Goal: Task Accomplishment & Management: Complete application form

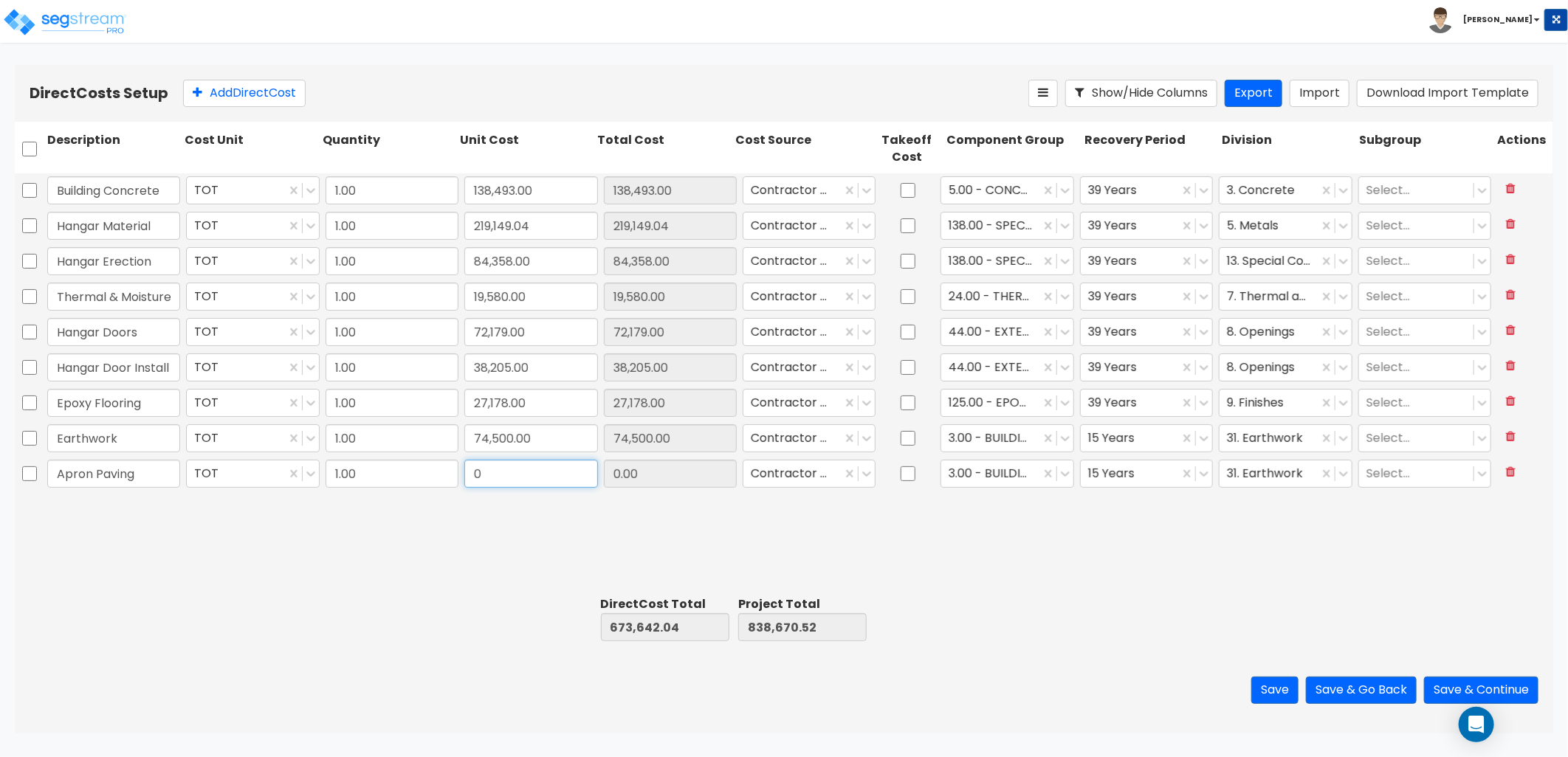
click at [527, 480] on input "0" at bounding box center [530, 474] width 132 height 28
click at [490, 477] on input "0" at bounding box center [530, 474] width 132 height 28
drag, startPoint x: 493, startPoint y: 475, endPoint x: 428, endPoint y: 468, distance: 65.4
click at [428, 468] on div "Apron Paving TOT 1.00 0 0.00 Contractor Cost 3.00 - BUILDING-RELATED SITEWORK 1…" at bounding box center [784, 474] width 1539 height 34
type input "142,405"
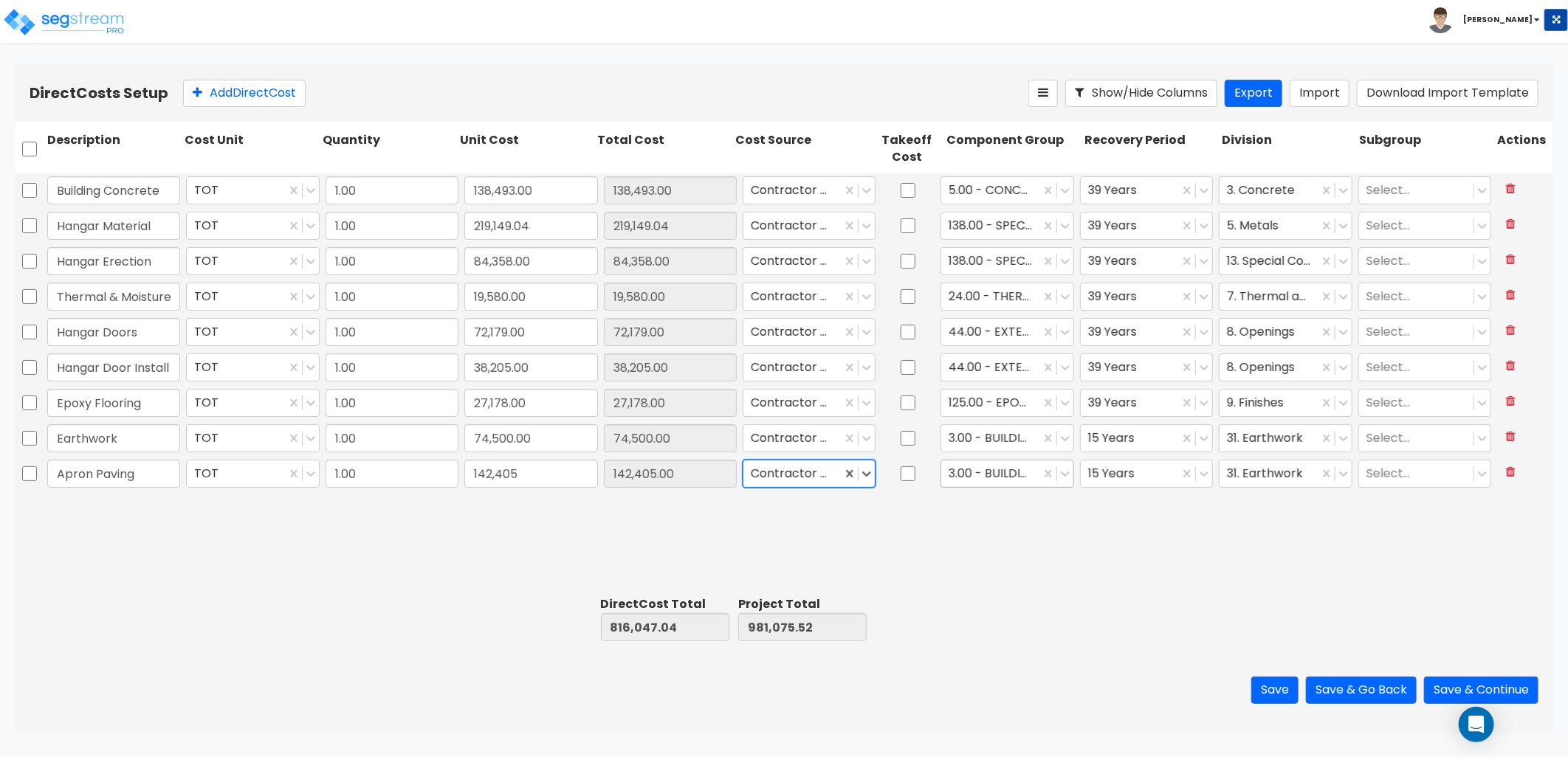
click at [1014, 469] on div at bounding box center [990, 474] width 83 height 20
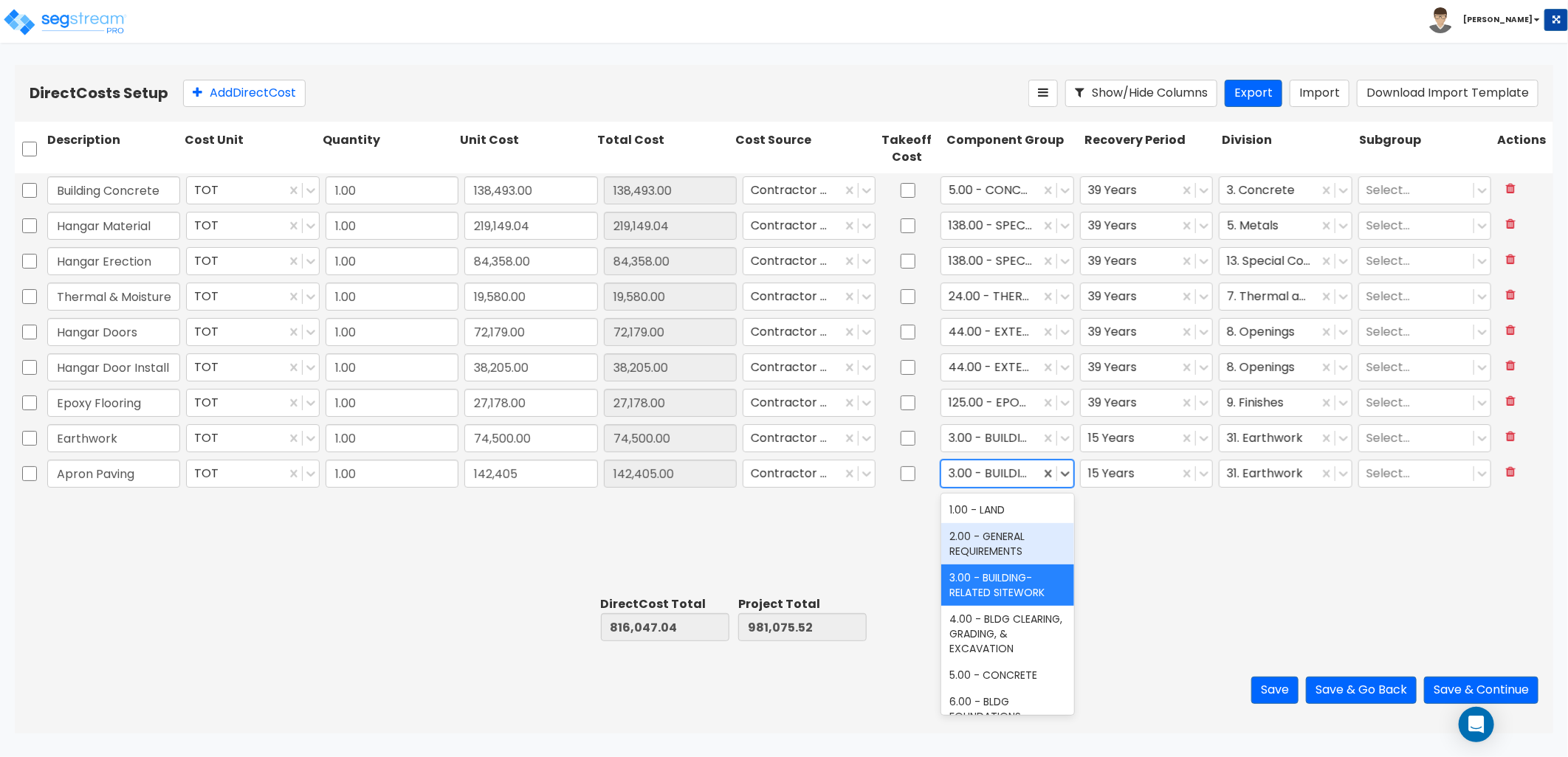
scroll to position [82, 0]
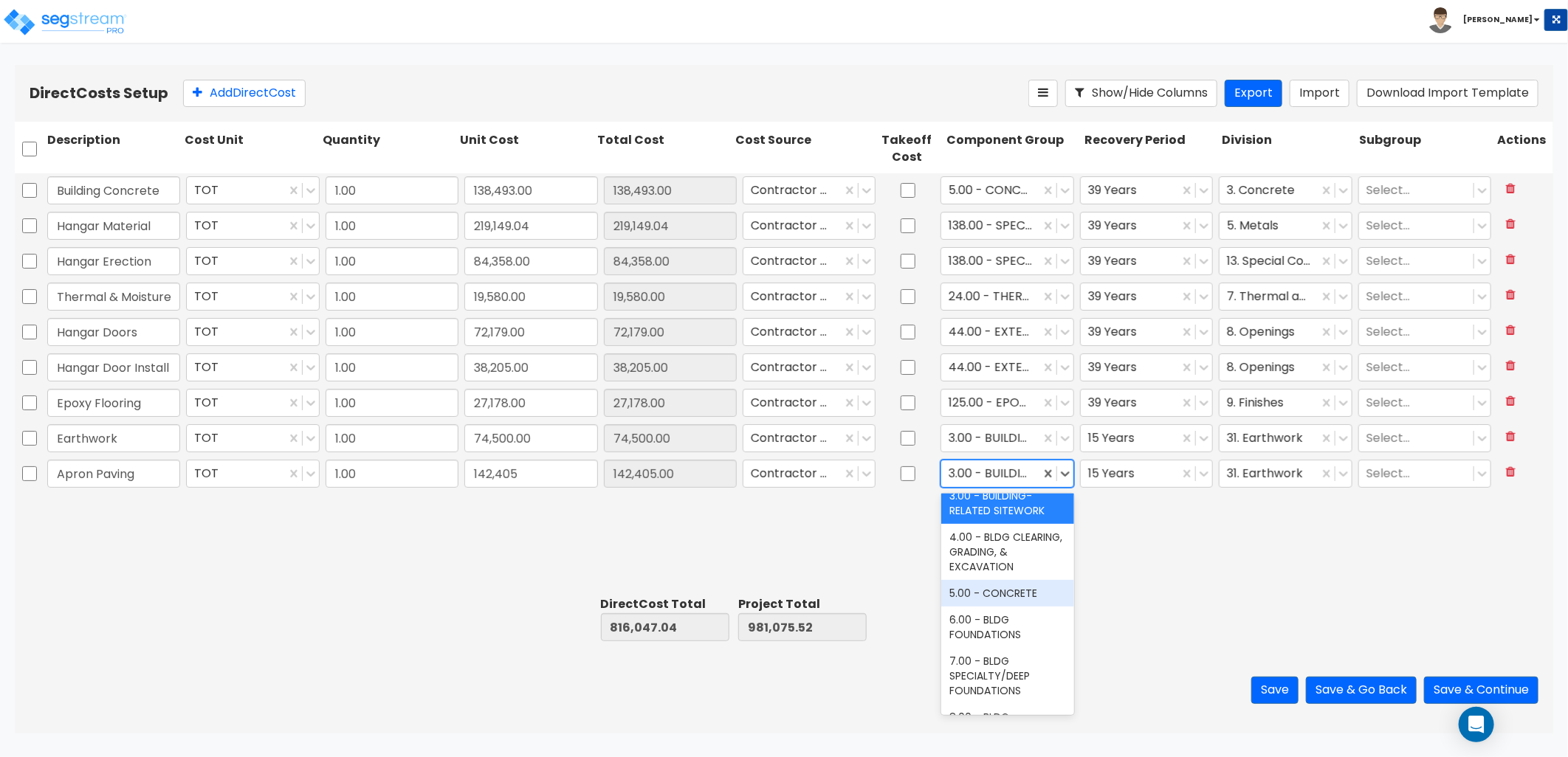
click at [1013, 585] on div "5.00 - CONCRETE" at bounding box center [1007, 593] width 132 height 26
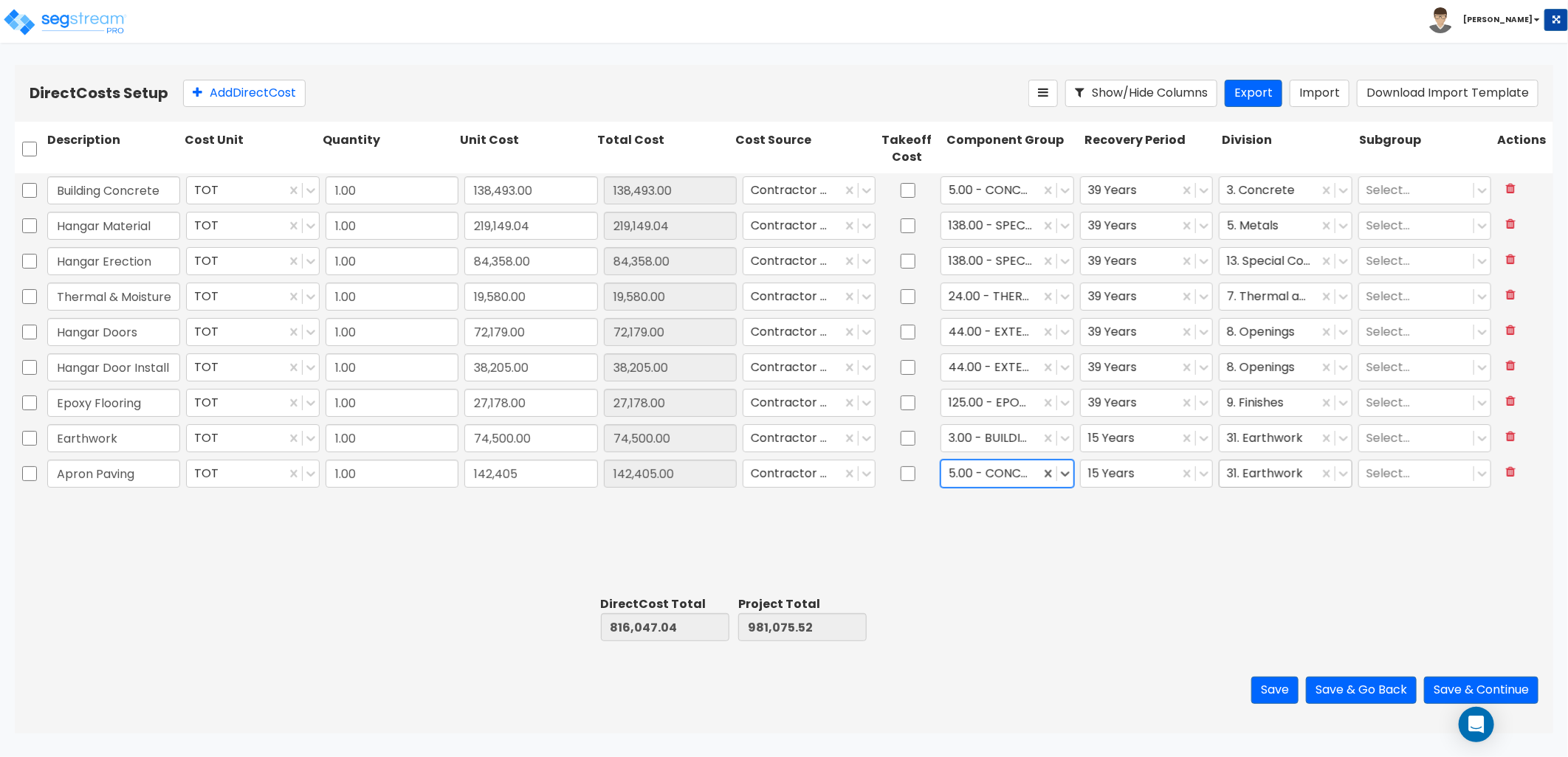
click at [1260, 477] on div at bounding box center [1269, 474] width 83 height 20
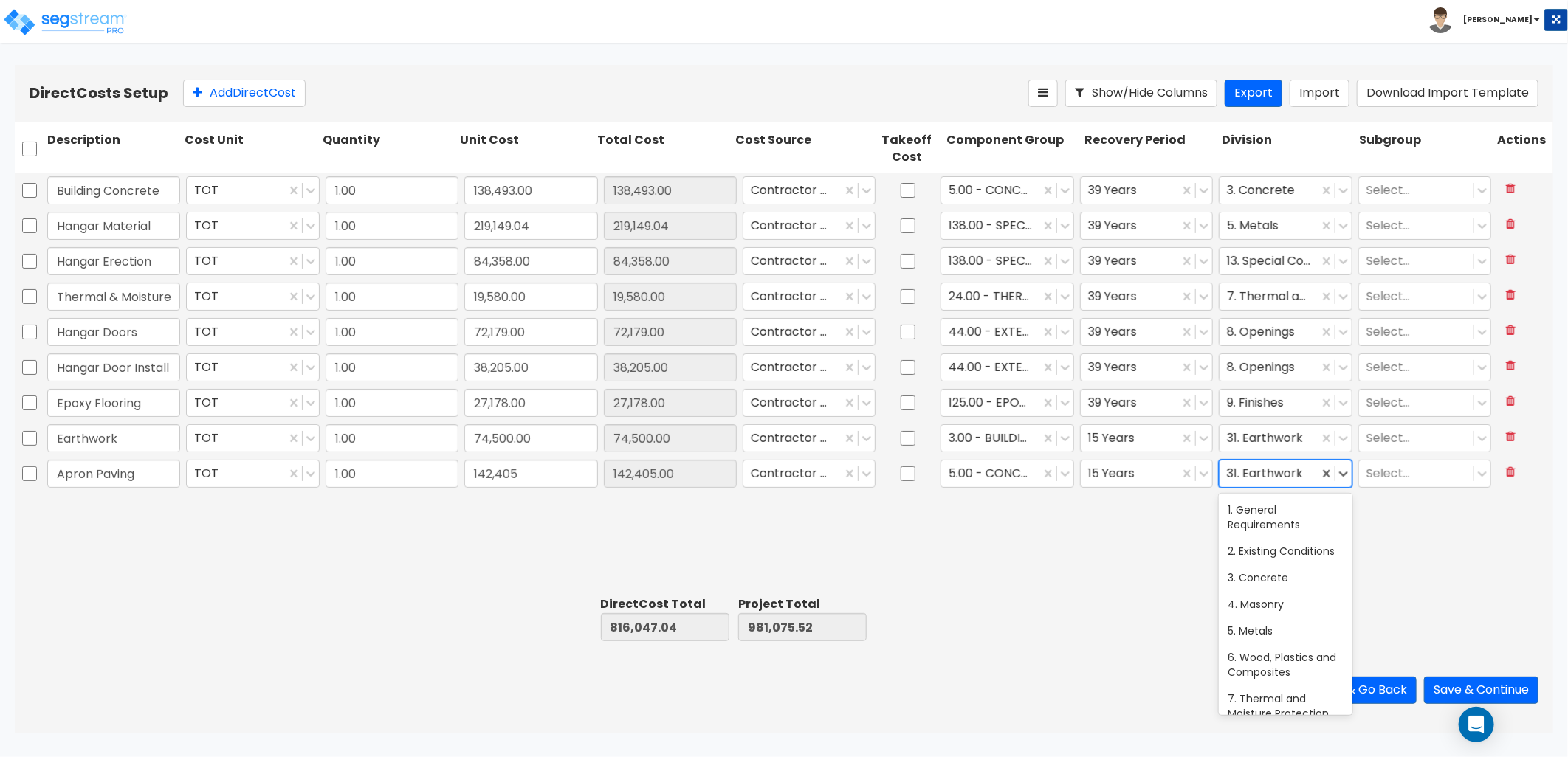
type input "32"
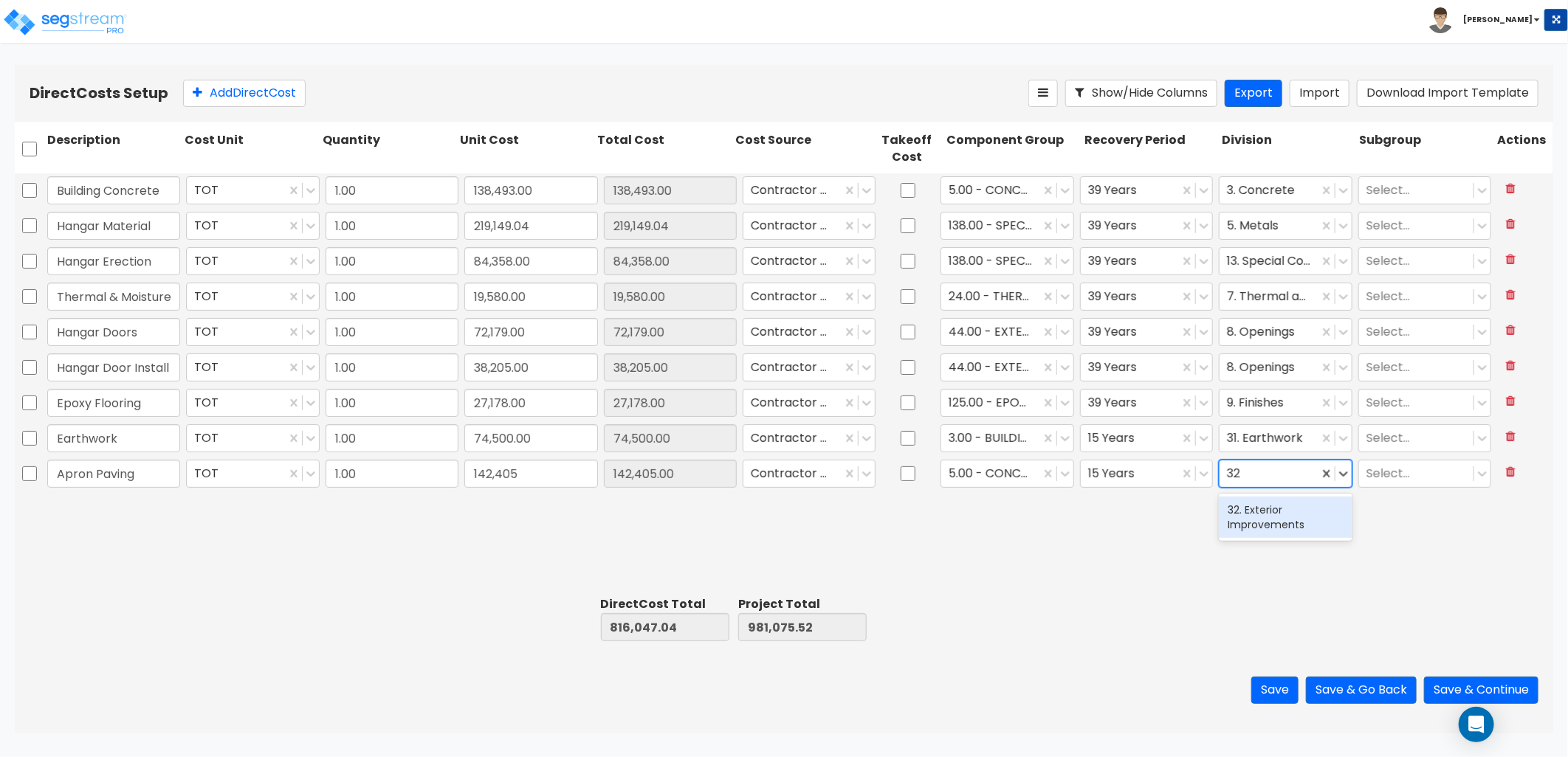
click at [1270, 534] on div "32. Exterior Improvements" at bounding box center [1285, 517] width 132 height 41
click at [1278, 687] on button "Save" at bounding box center [1275, 690] width 47 height 27
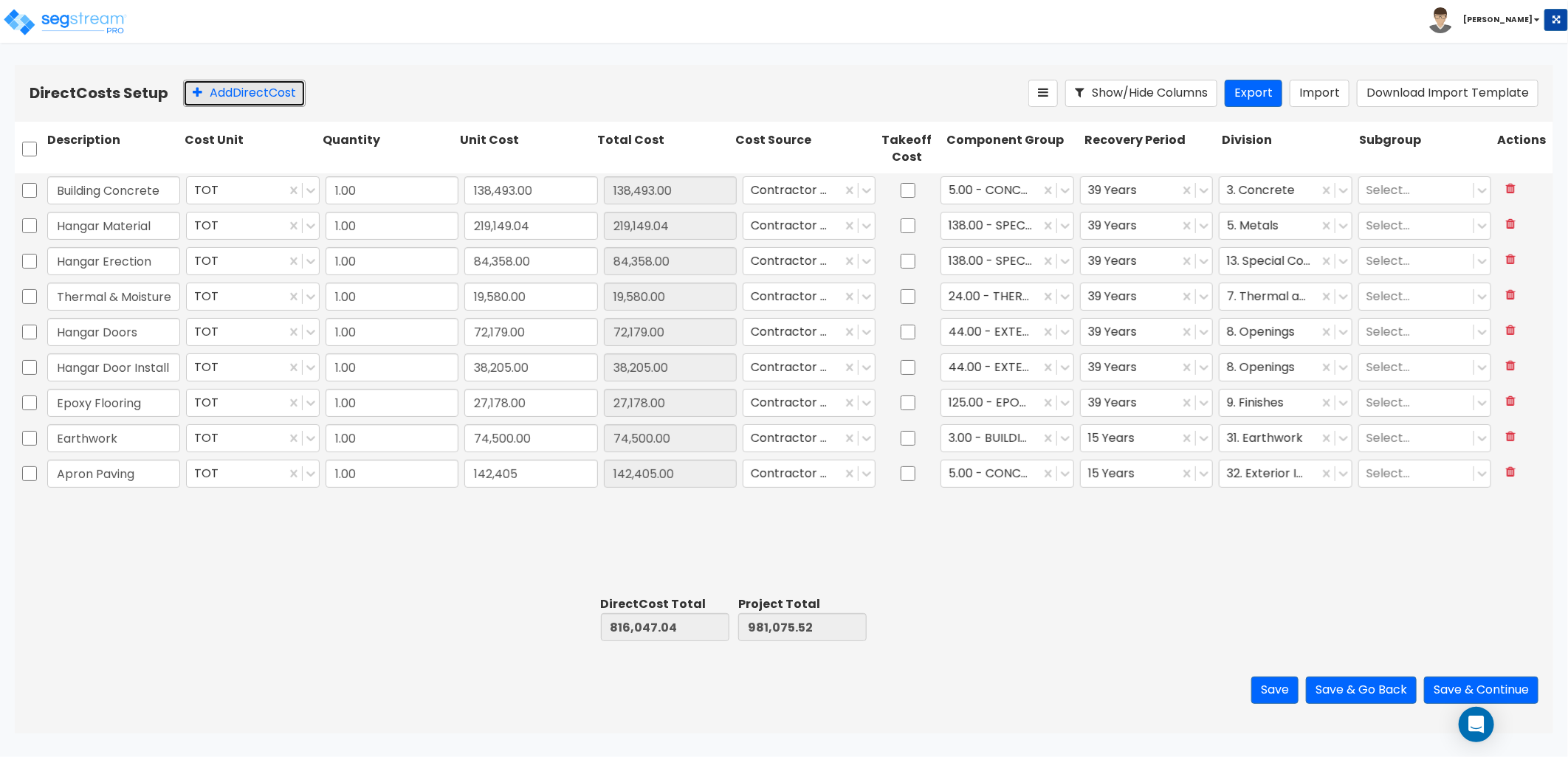
drag, startPoint x: 230, startPoint y: 102, endPoint x: 230, endPoint y: 141, distance: 39.0
click at [230, 102] on button "Add Direct Cost" at bounding box center [245, 93] width 123 height 27
type input "Sidwalks"
type input "3,343"
type input "3,343.00"
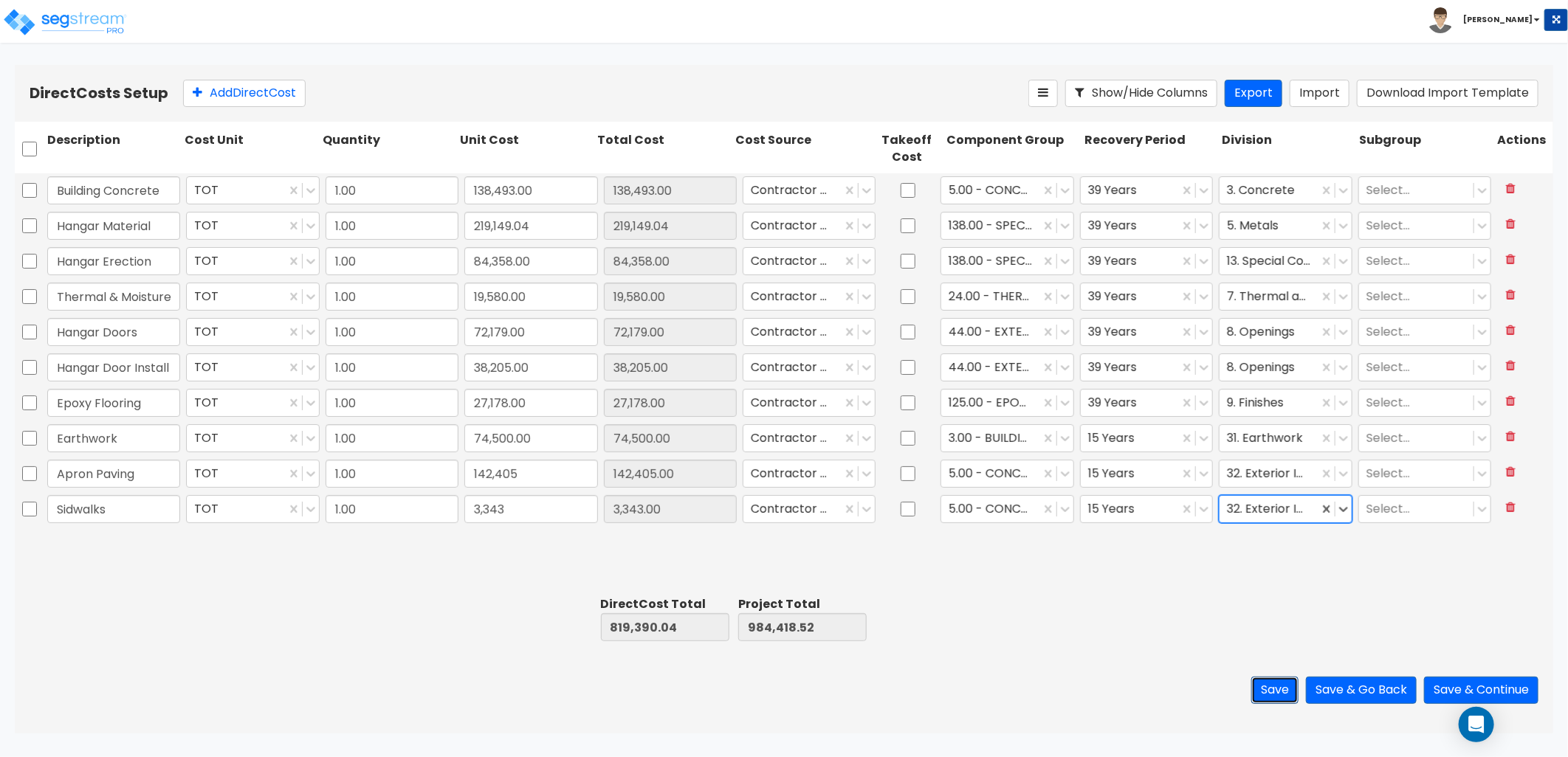
click at [1270, 695] on button "Save" at bounding box center [1275, 690] width 47 height 27
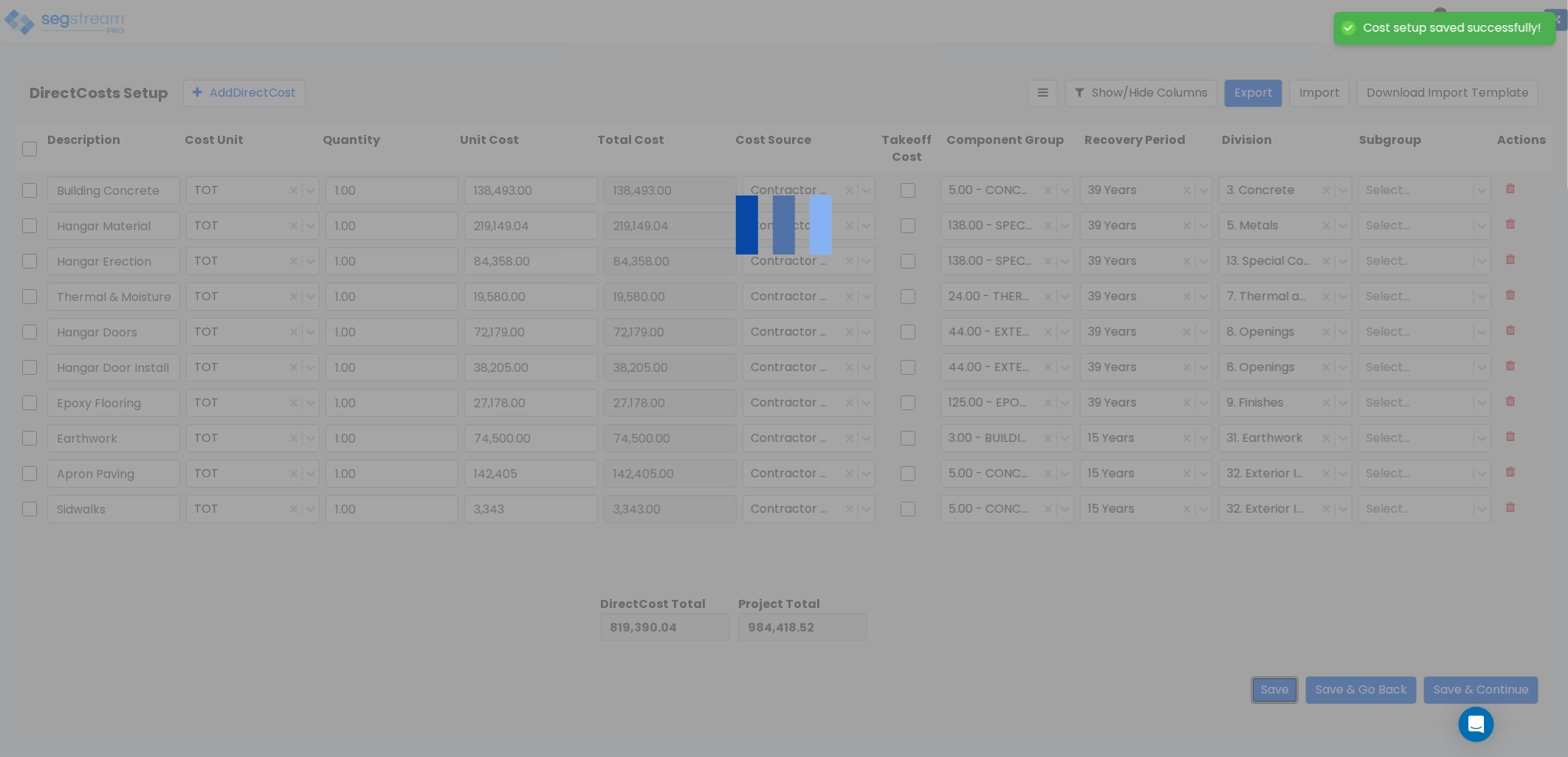
type input "3,343.00"
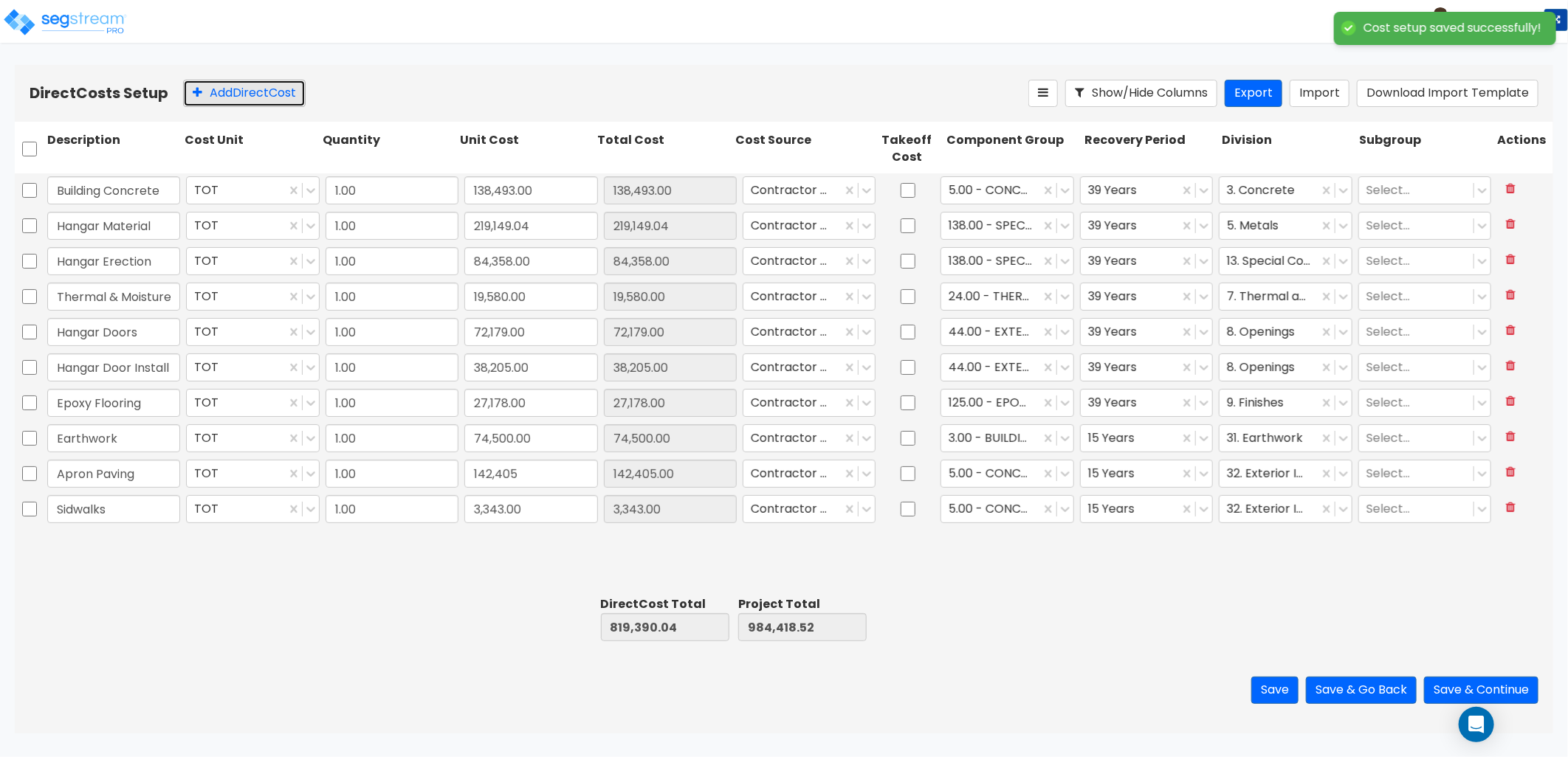
click at [238, 96] on button "Add Direct Cost" at bounding box center [245, 93] width 123 height 27
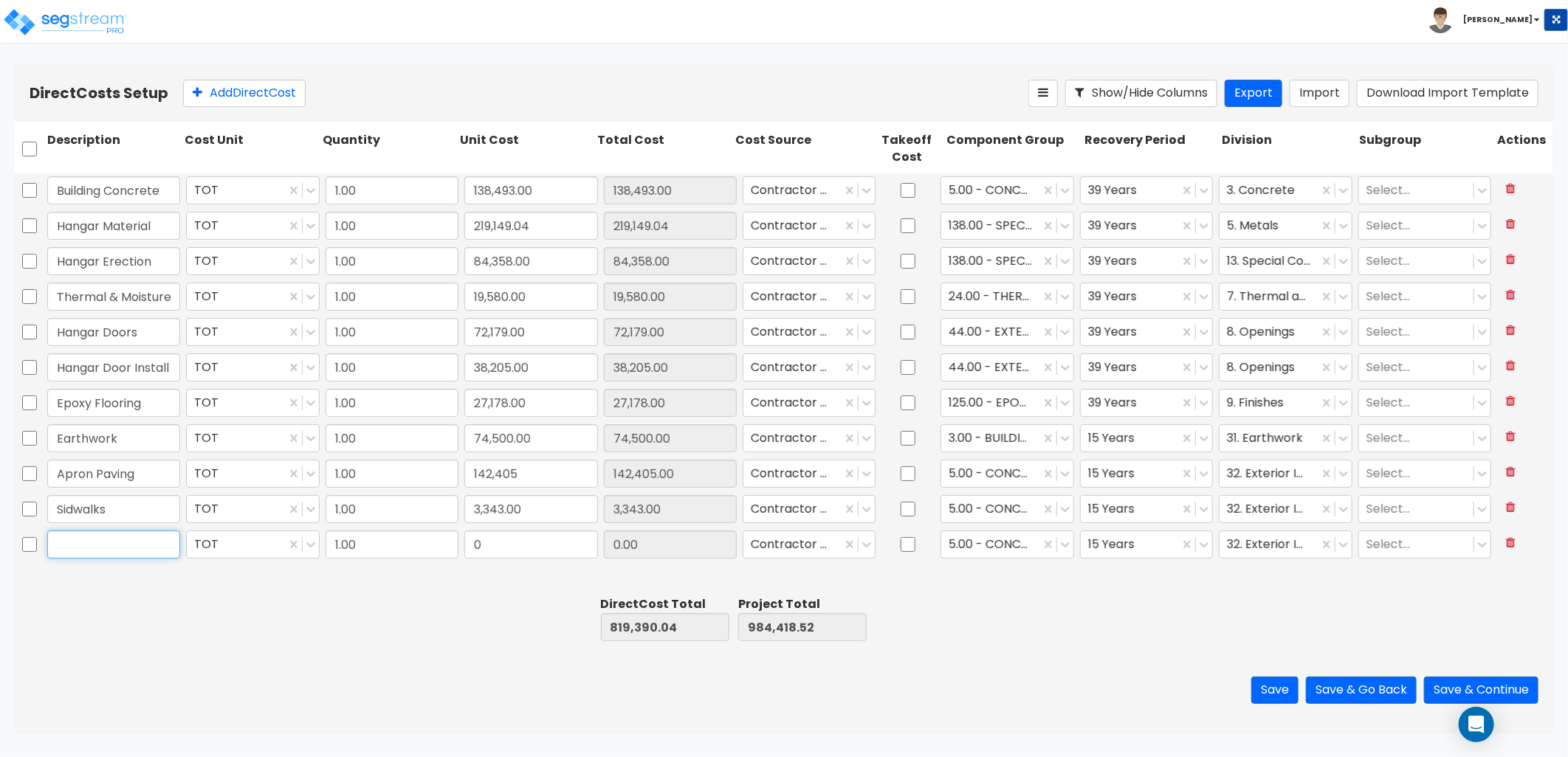
click at [95, 542] on input "text" at bounding box center [113, 545] width 132 height 28
type input "Seed/Straw/Topsoil"
drag, startPoint x: 580, startPoint y: 552, endPoint x: 569, endPoint y: 550, distance: 11.2
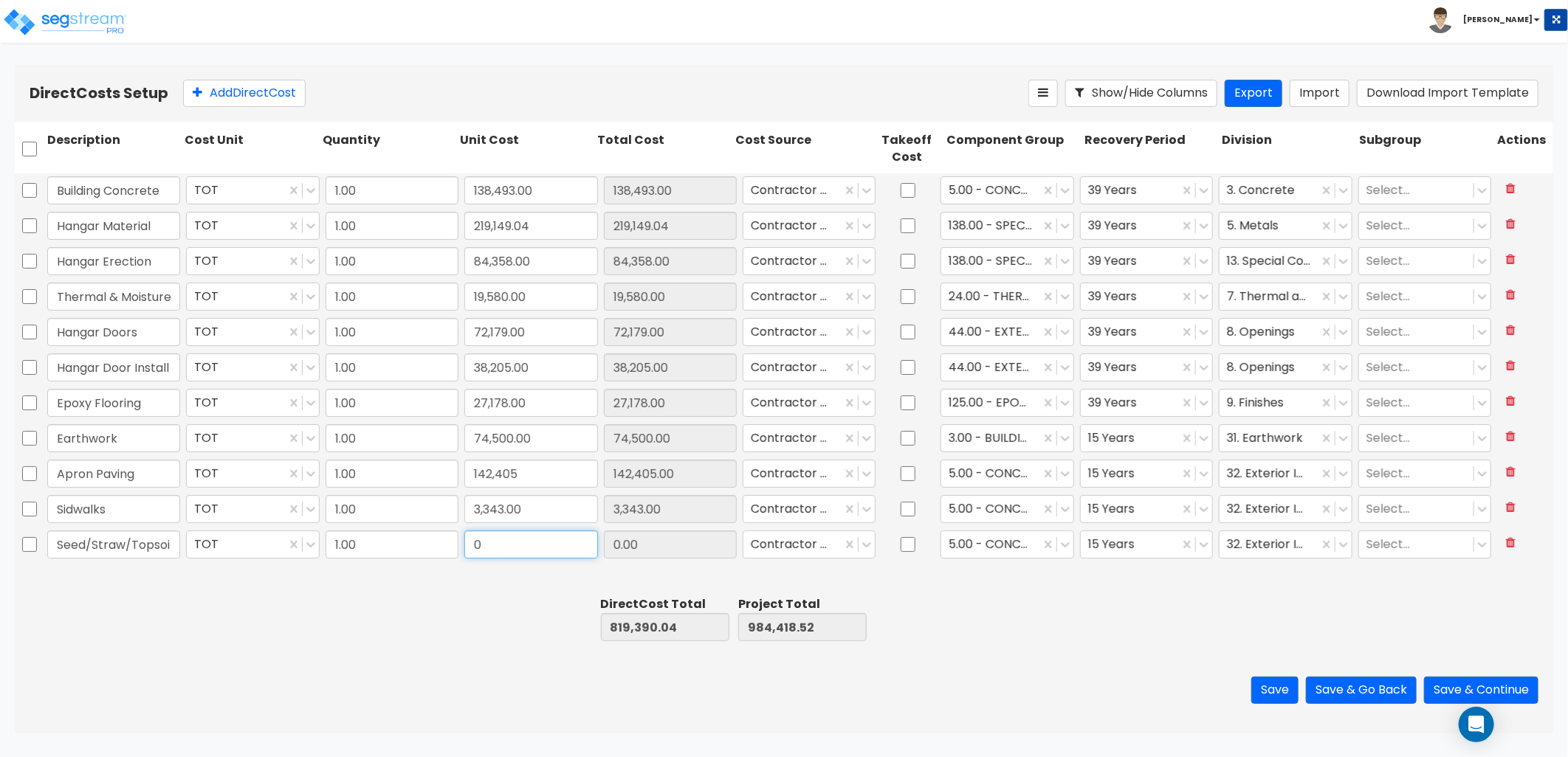
click at [580, 552] on input "0" at bounding box center [530, 545] width 132 height 28
drag, startPoint x: 515, startPoint y: 547, endPoint x: 447, endPoint y: 544, distance: 68.1
click at [447, 544] on div "Seed/Straw/Topsoil TOT 1.00 0 0.00 Contractor Cost 5.00 - CONCRETE 15 Years 32.…" at bounding box center [784, 545] width 1539 height 34
type input "3,582"
type input "3,582.00"
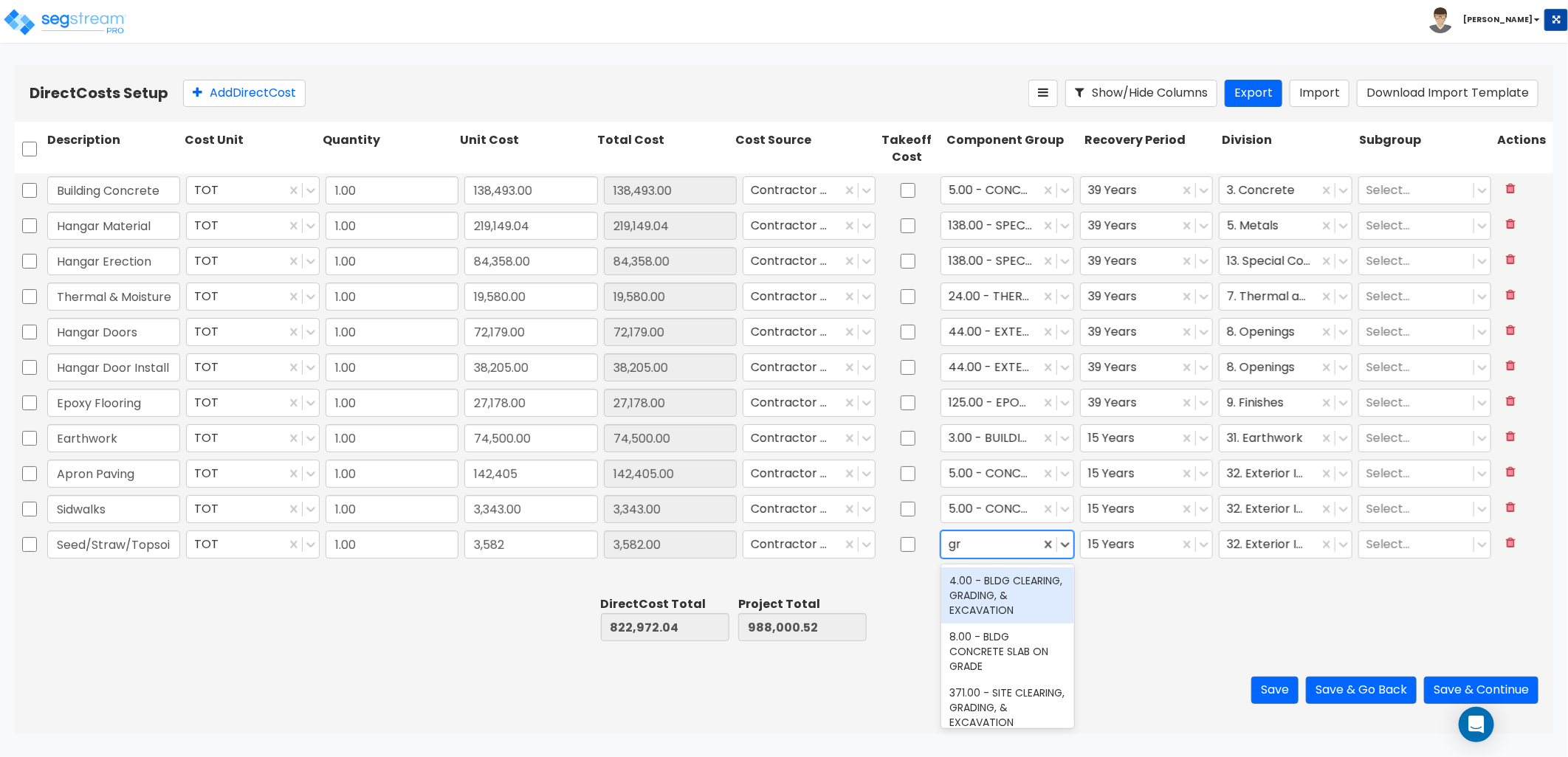
type input "g"
type input "land"
click at [1022, 636] on div "1.00 - LAND 413.00 - SITE LANDSCAPING" at bounding box center [1007, 602] width 132 height 74
click at [1018, 617] on div "413.00 - SITE LANDSCAPING" at bounding box center [1007, 614] width 132 height 41
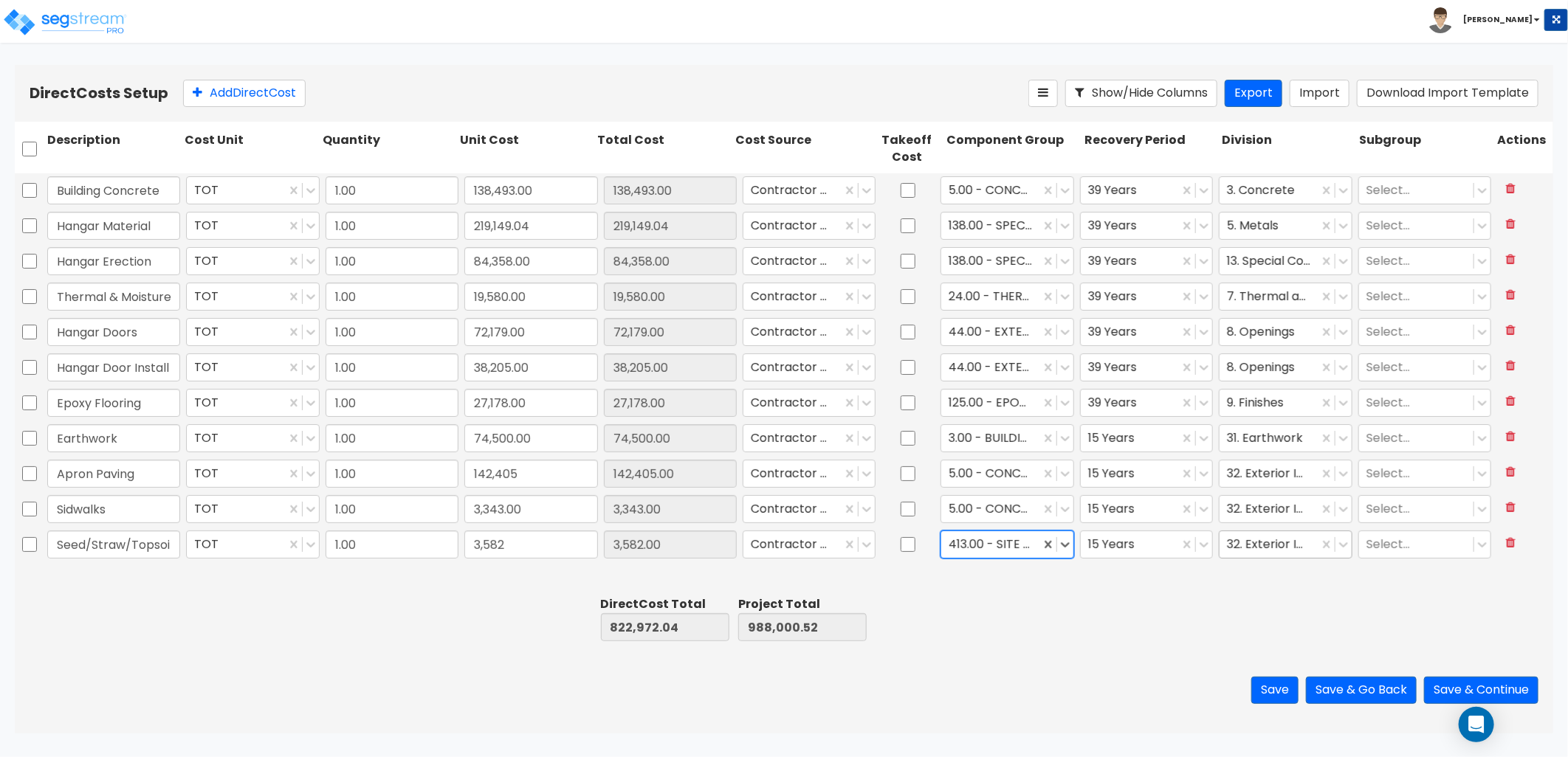
click at [1265, 544] on div at bounding box center [1269, 545] width 83 height 20
click at [1267, 687] on button "Save" at bounding box center [1275, 690] width 47 height 27
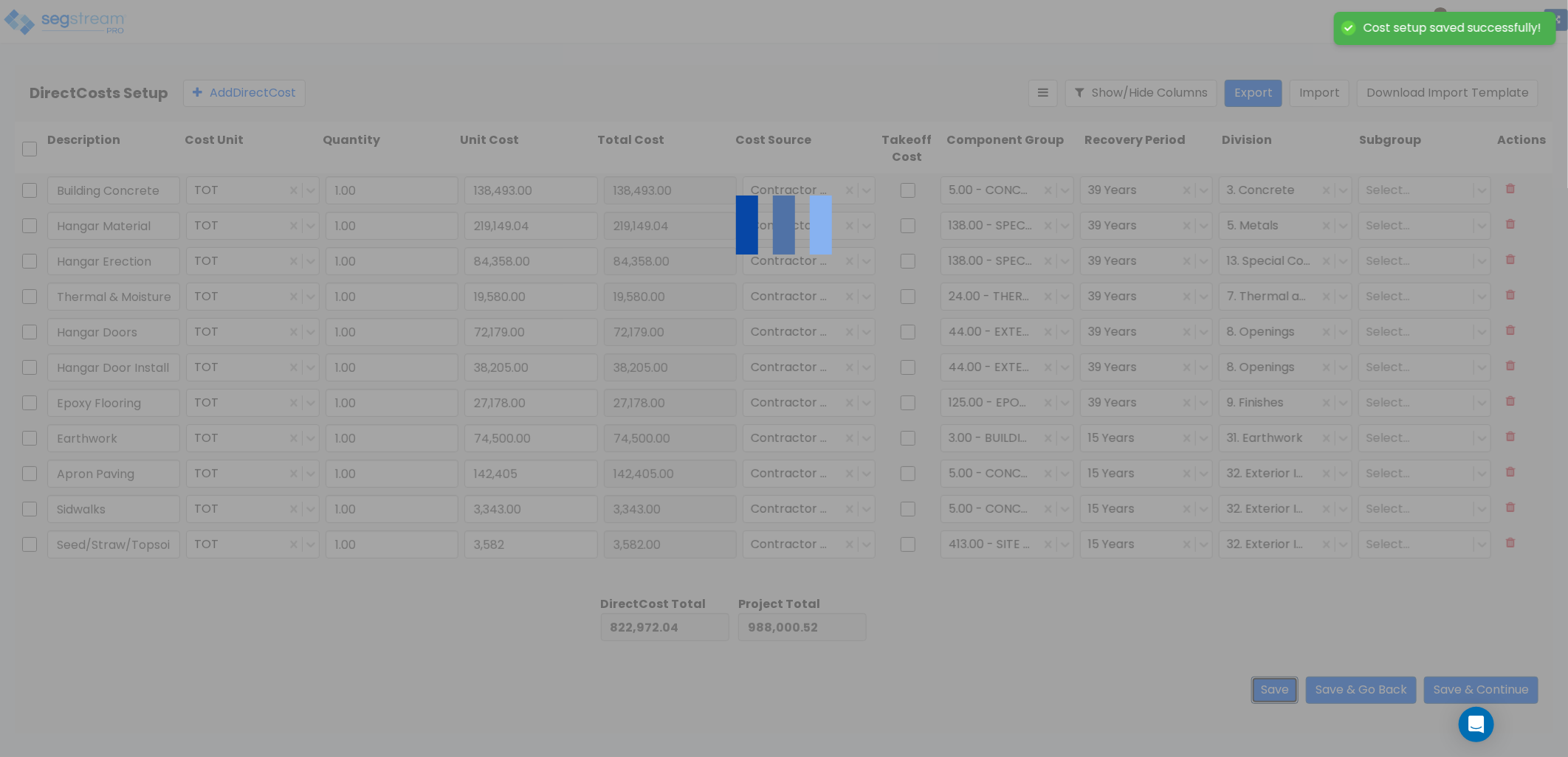
type input "3,582.00"
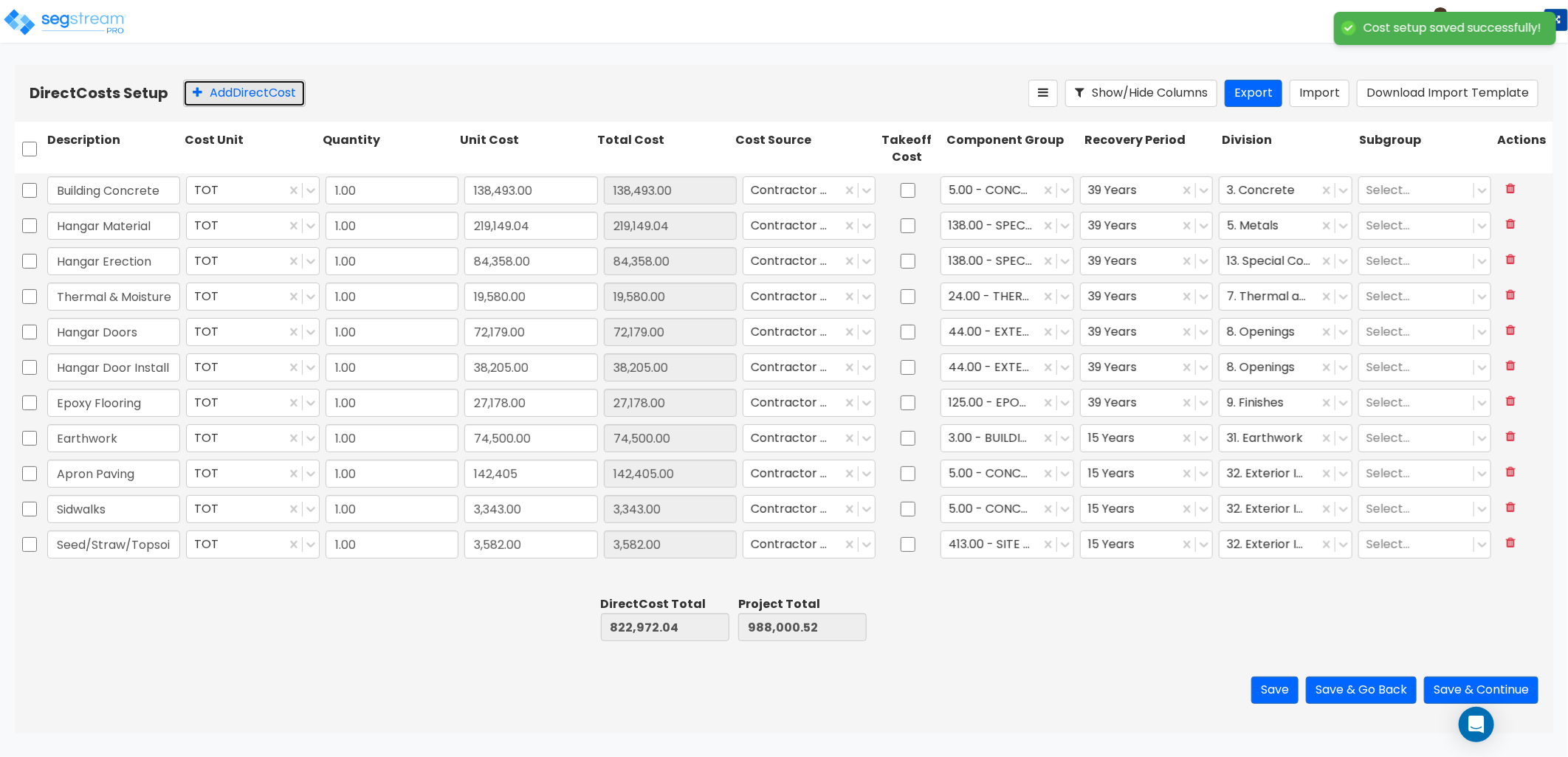
click at [241, 96] on button "Add Direct Cost" at bounding box center [245, 93] width 123 height 27
click at [140, 594] on div at bounding box center [112, 619] width 138 height 51
click at [136, 580] on input "text" at bounding box center [113, 577] width 132 height 28
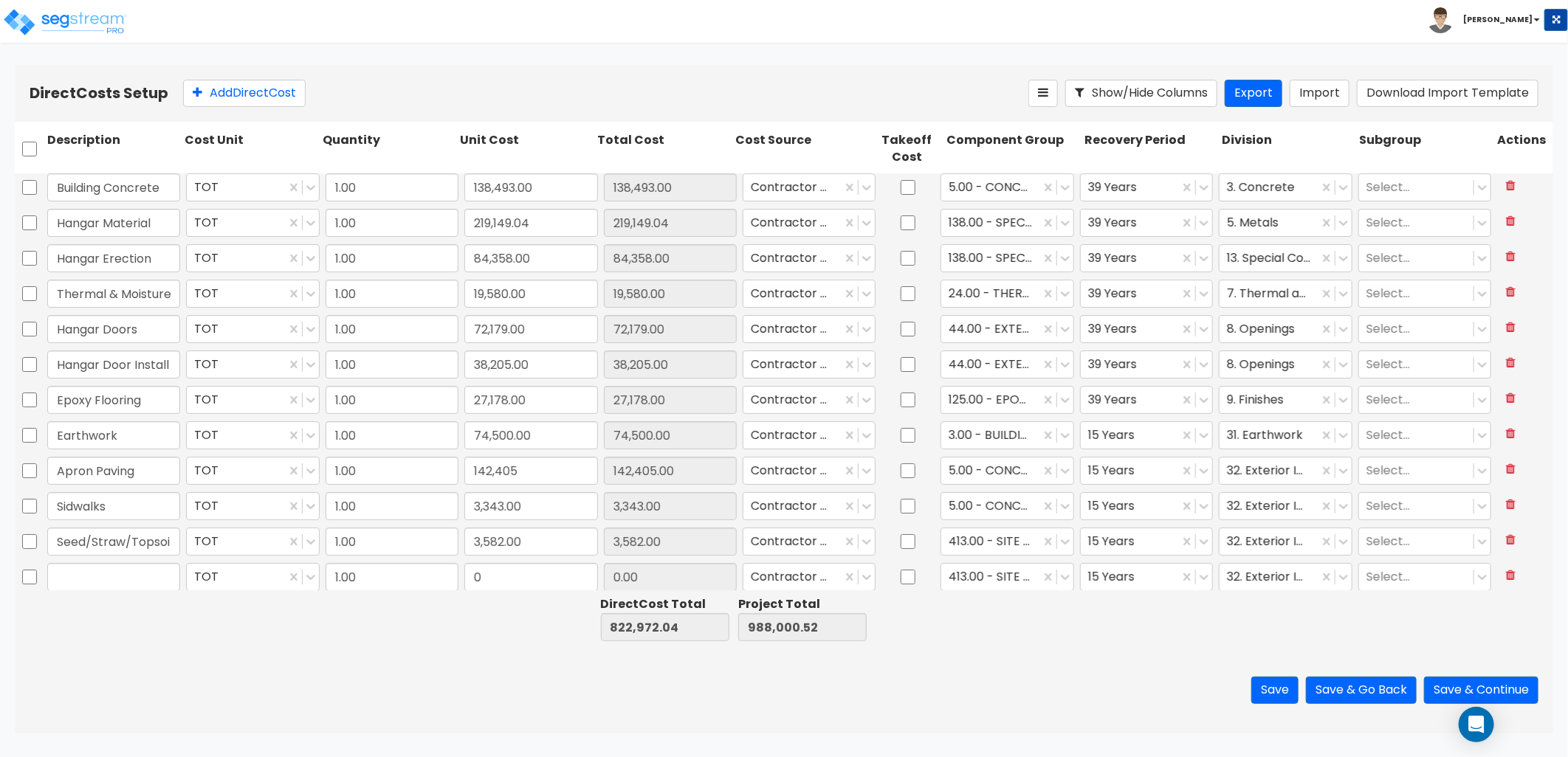
click at [124, 575] on input "text" at bounding box center [113, 577] width 132 height 28
click at [132, 572] on input "text" at bounding box center [113, 577] width 132 height 28
click at [124, 573] on input "text" at bounding box center [113, 577] width 132 height 28
click at [111, 586] on input "text" at bounding box center [113, 577] width 132 height 28
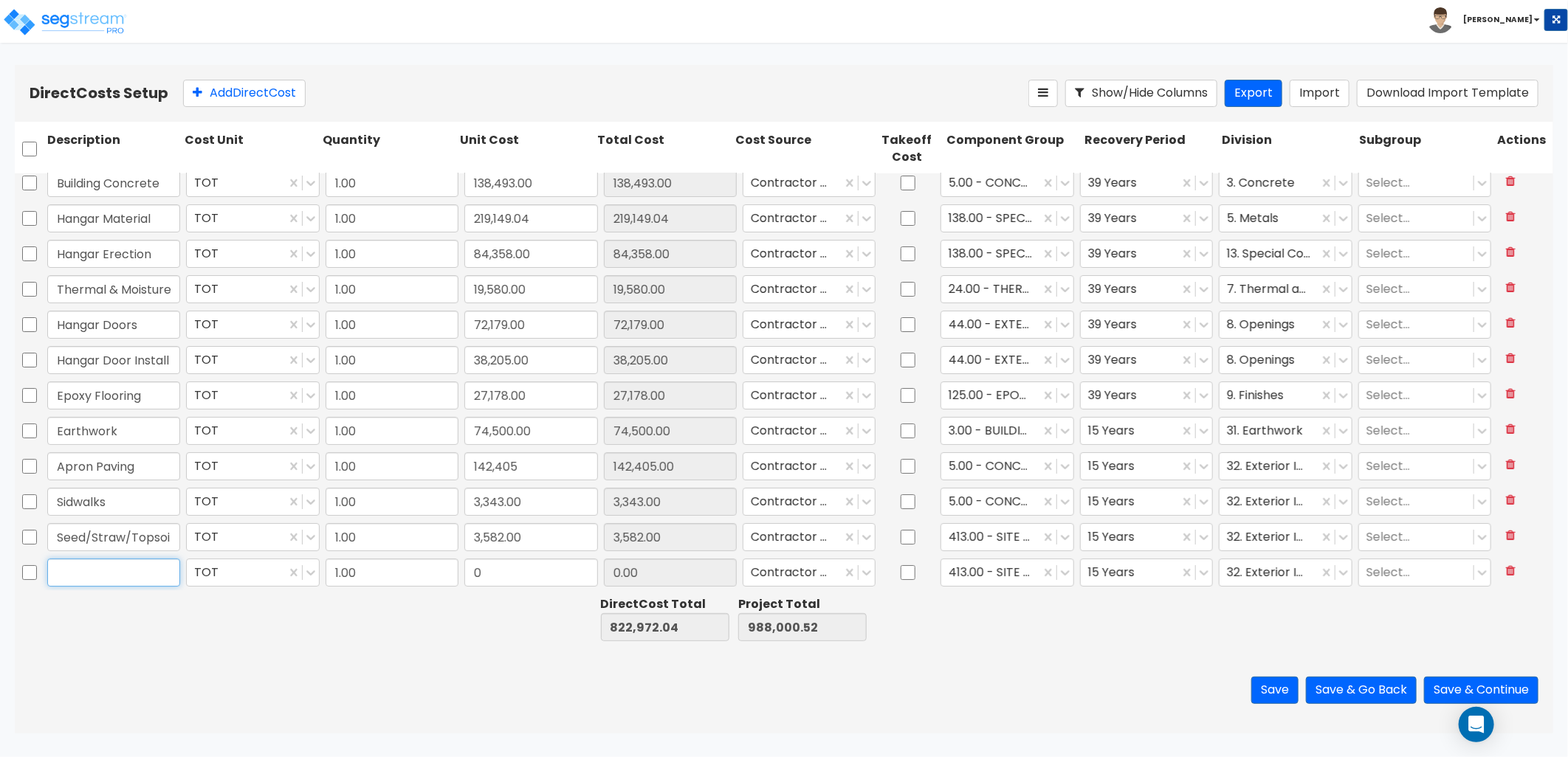
click at [83, 572] on input "text" at bounding box center [113, 573] width 132 height 28
type input "Site Utilties"
type input "3,582"
type input "3,582.00"
click at [1266, 569] on div at bounding box center [1269, 573] width 83 height 20
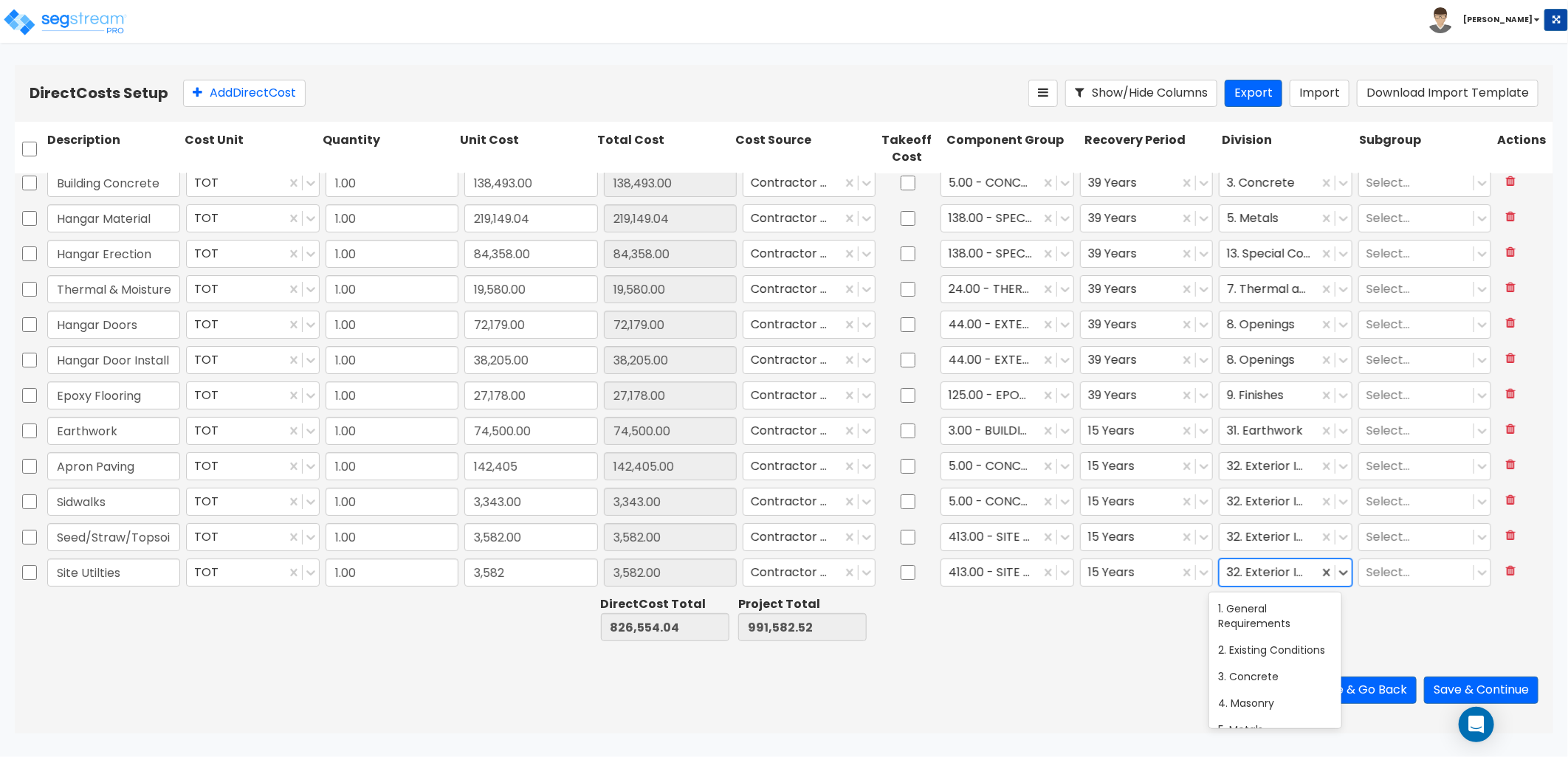
scroll to position [89, 0]
type input "33"
click at [1260, 603] on div "33. Utilities" at bounding box center [1275, 609] width 132 height 26
click at [1267, 688] on button "Save" at bounding box center [1275, 690] width 47 height 27
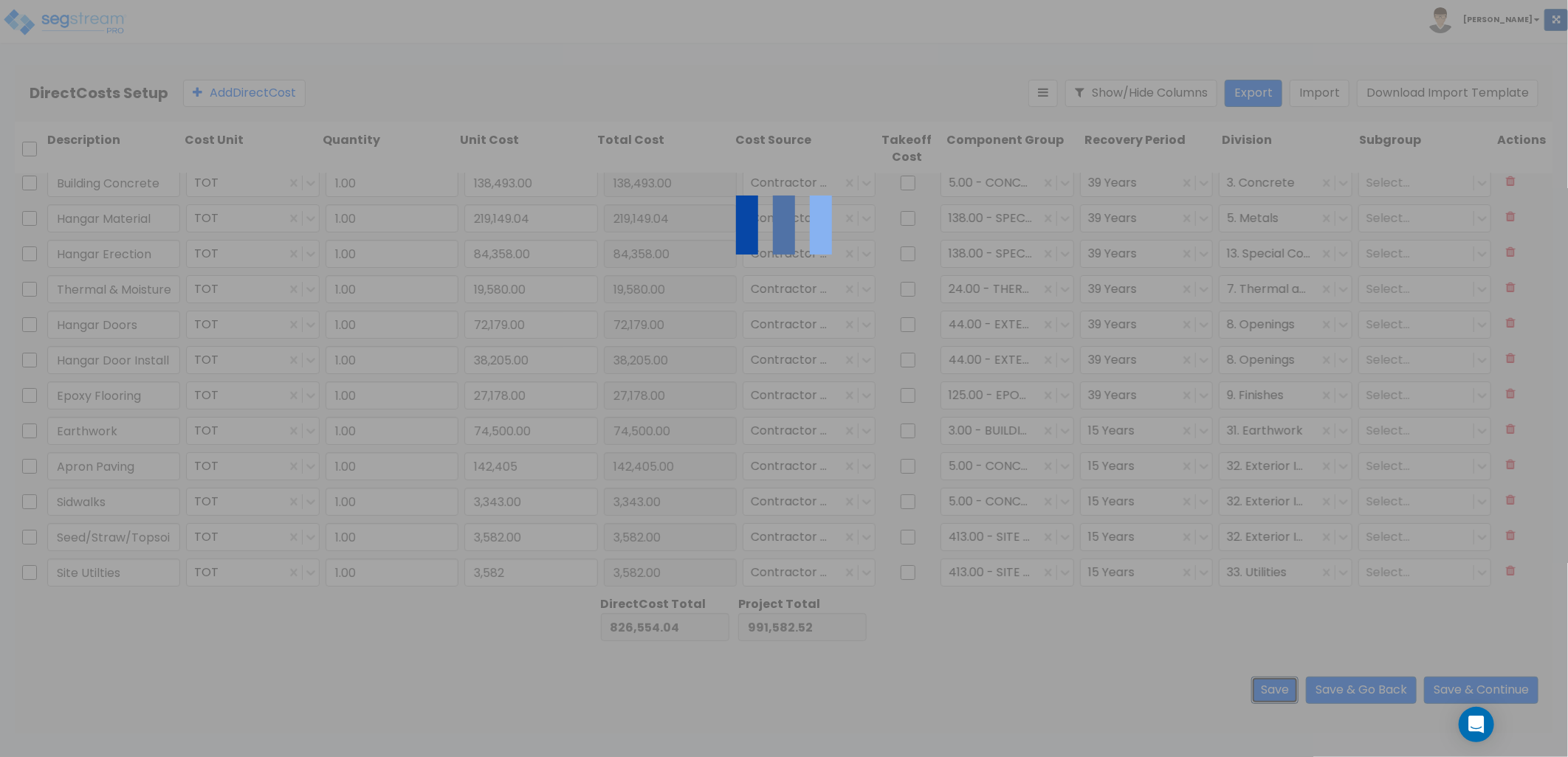
type input "Site Utilties"
type input "3,582.00"
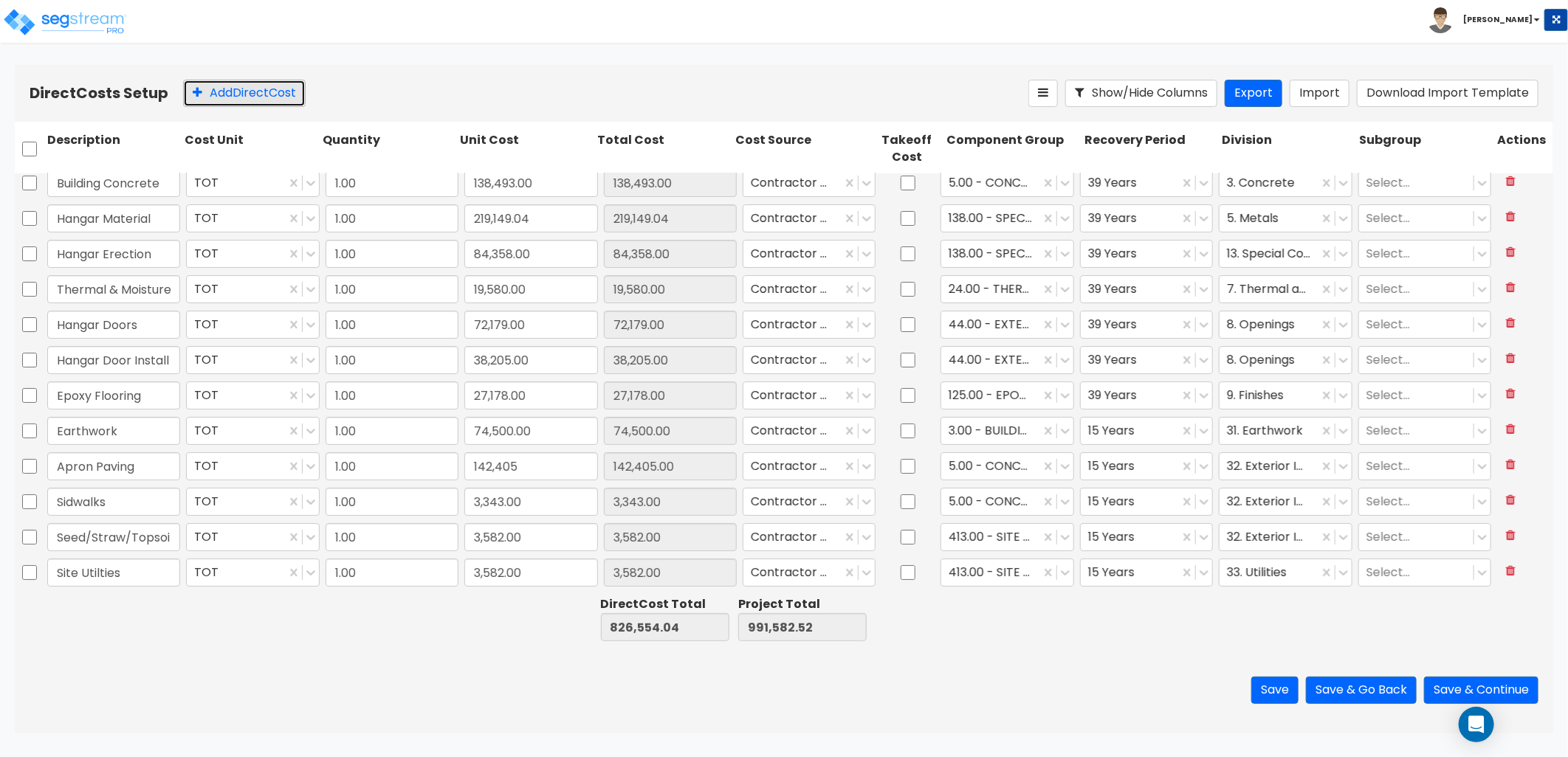
click at [240, 94] on button "Add Direct Cost" at bounding box center [245, 93] width 123 height 27
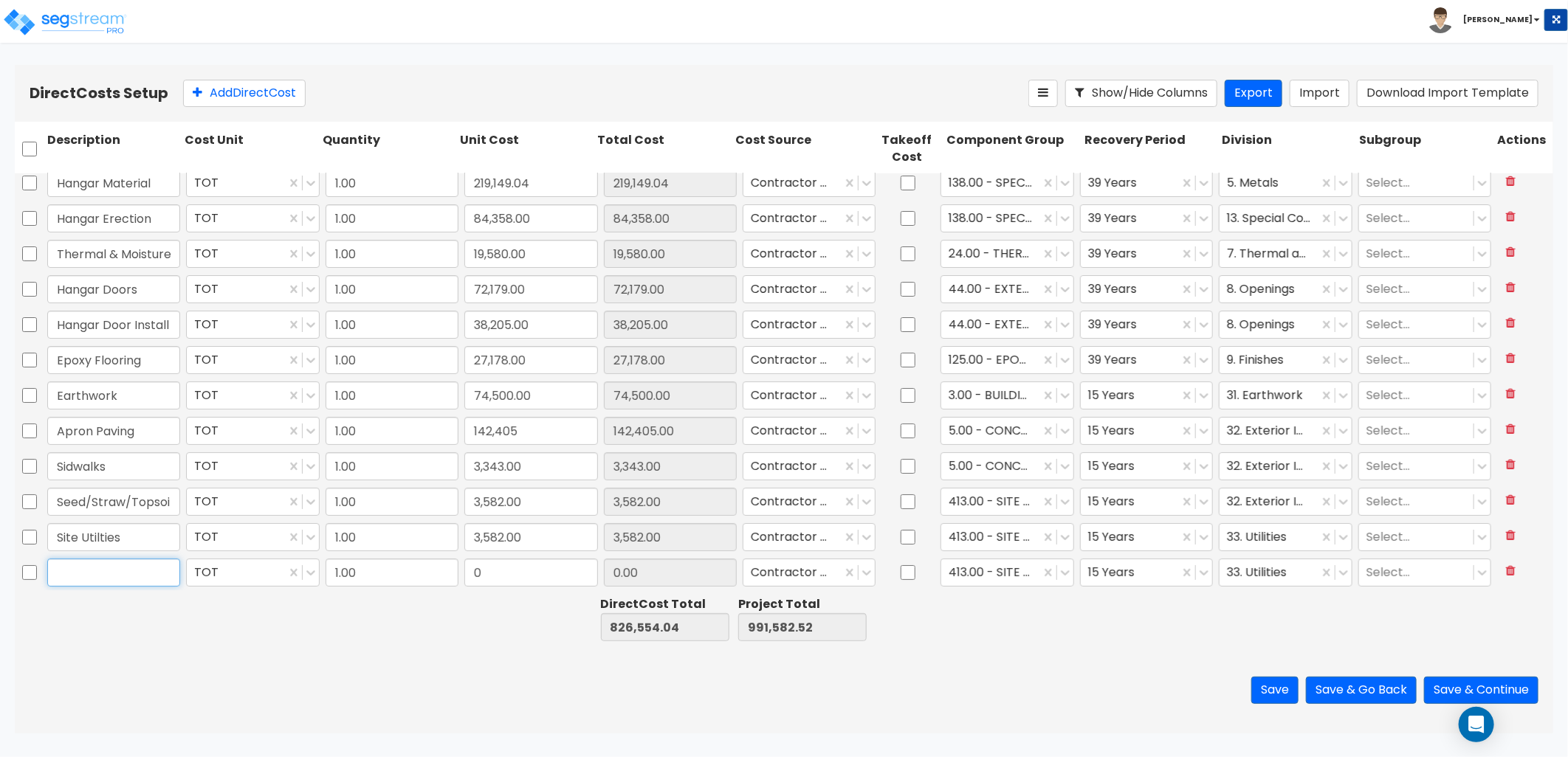
click at [80, 580] on input "text" at bounding box center [113, 573] width 132 height 28
type input "Finishes"
type input "11,046"
type input "11,046.00"
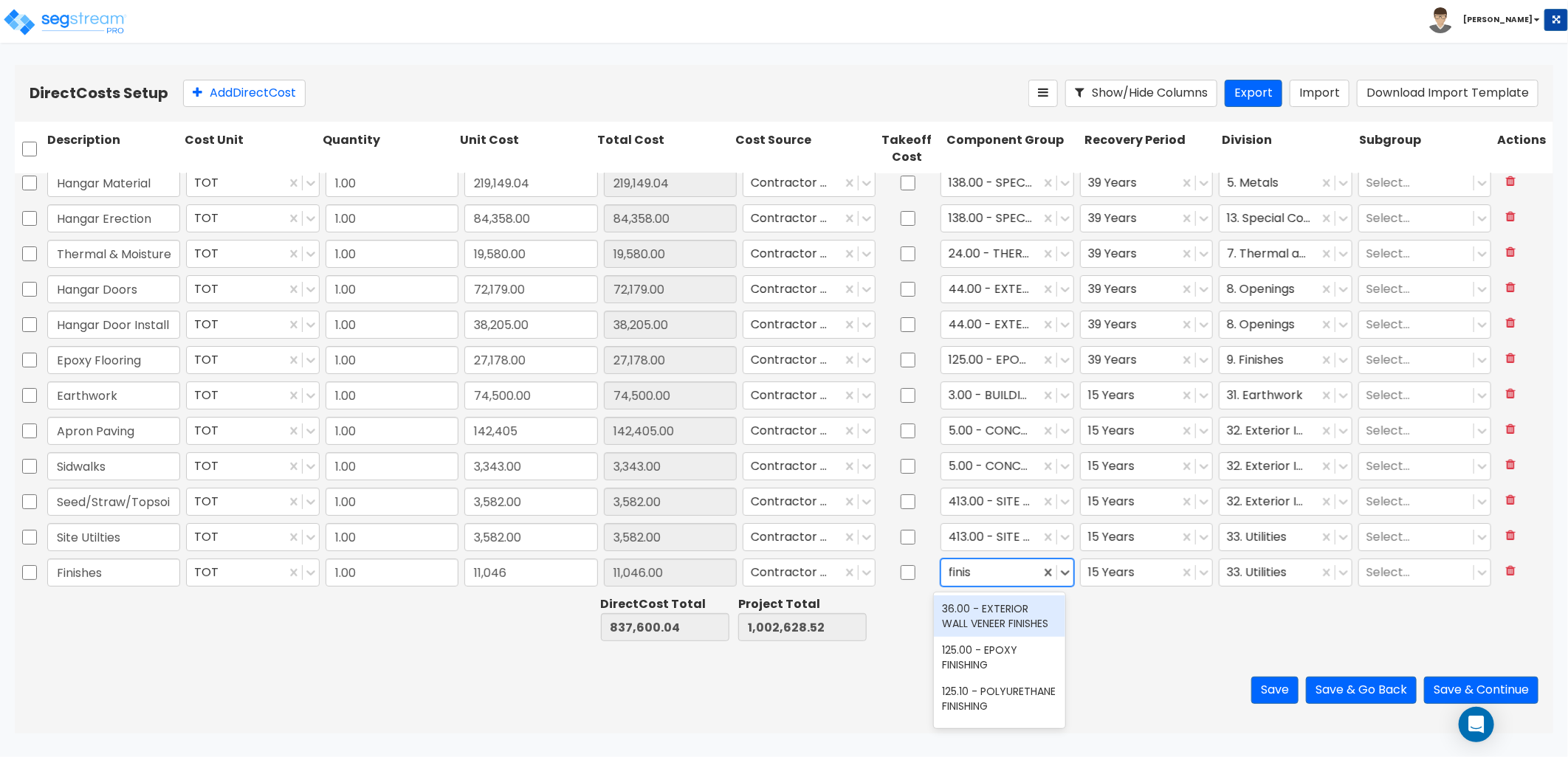
type input "finish"
drag, startPoint x: 977, startPoint y: 571, endPoint x: 948, endPoint y: 572, distance: 29.0
click at [949, 572] on div at bounding box center [990, 573] width 83 height 20
click at [955, 570] on div at bounding box center [990, 573] width 83 height 20
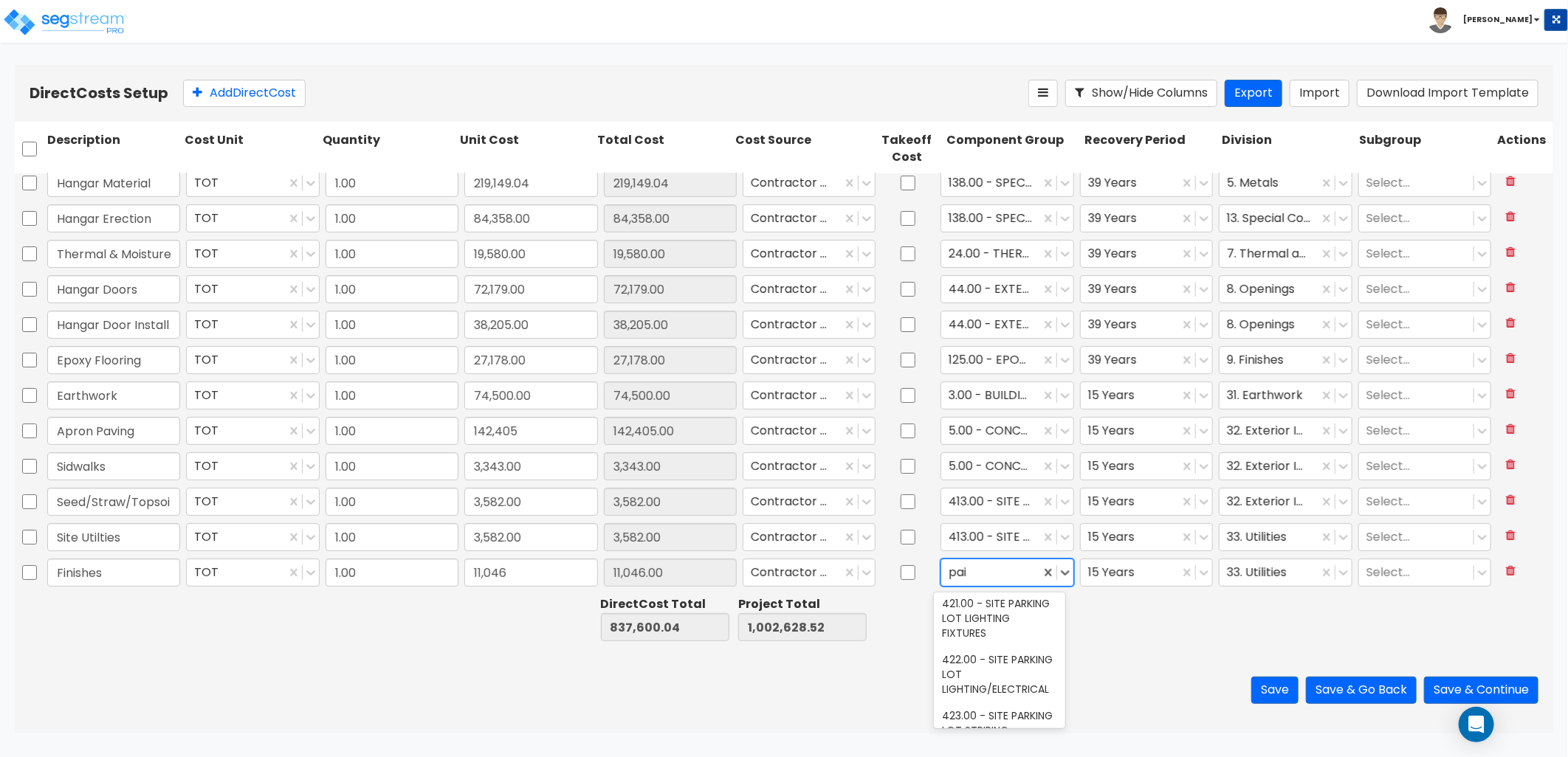
scroll to position [8, 0]
type input "pain"
click at [994, 622] on div "111.00 - EXTERIOR PAINT" at bounding box center [999, 609] width 132 height 26
click at [1100, 571] on div at bounding box center [1129, 573] width 83 height 20
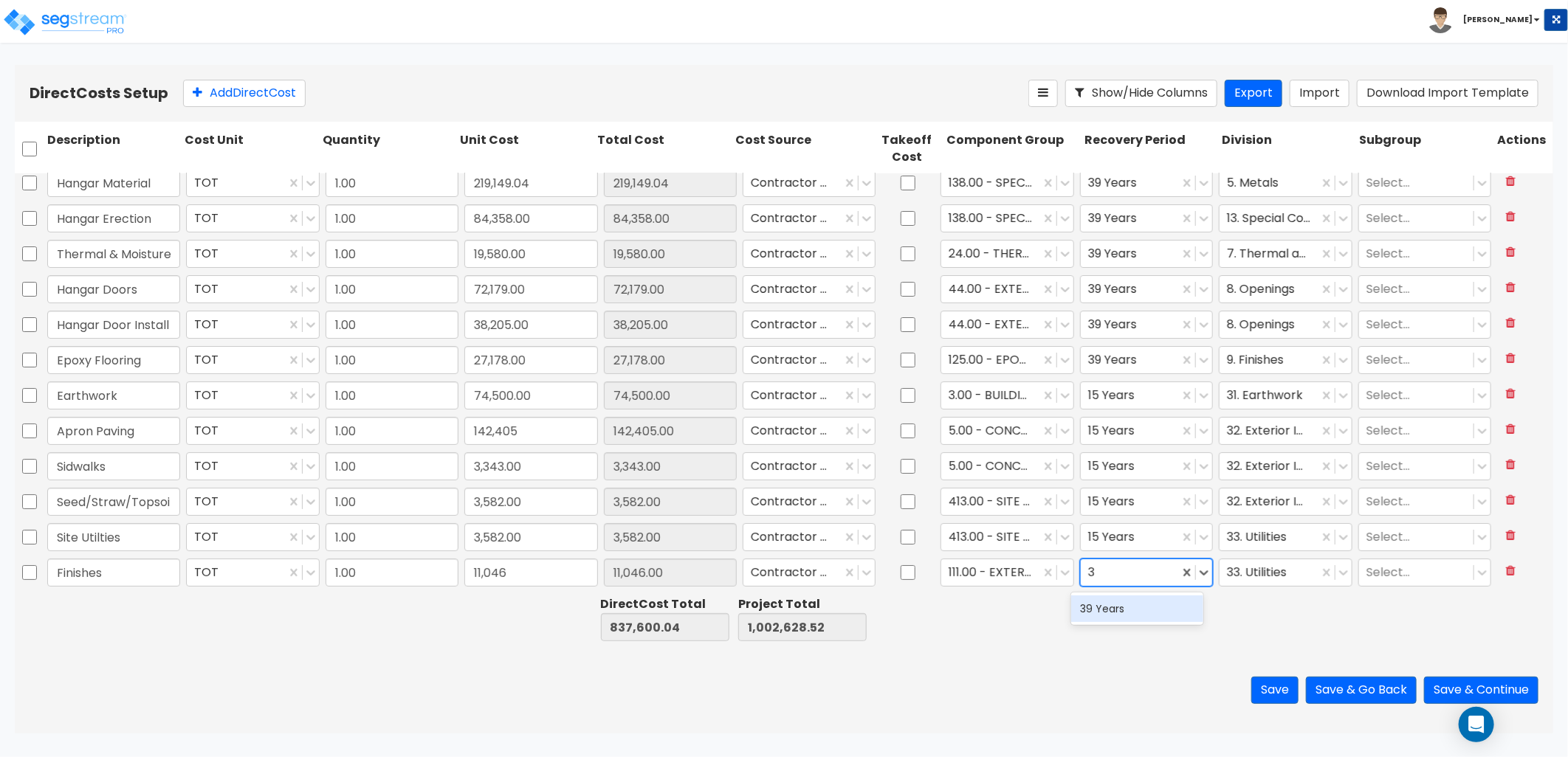
type input "39"
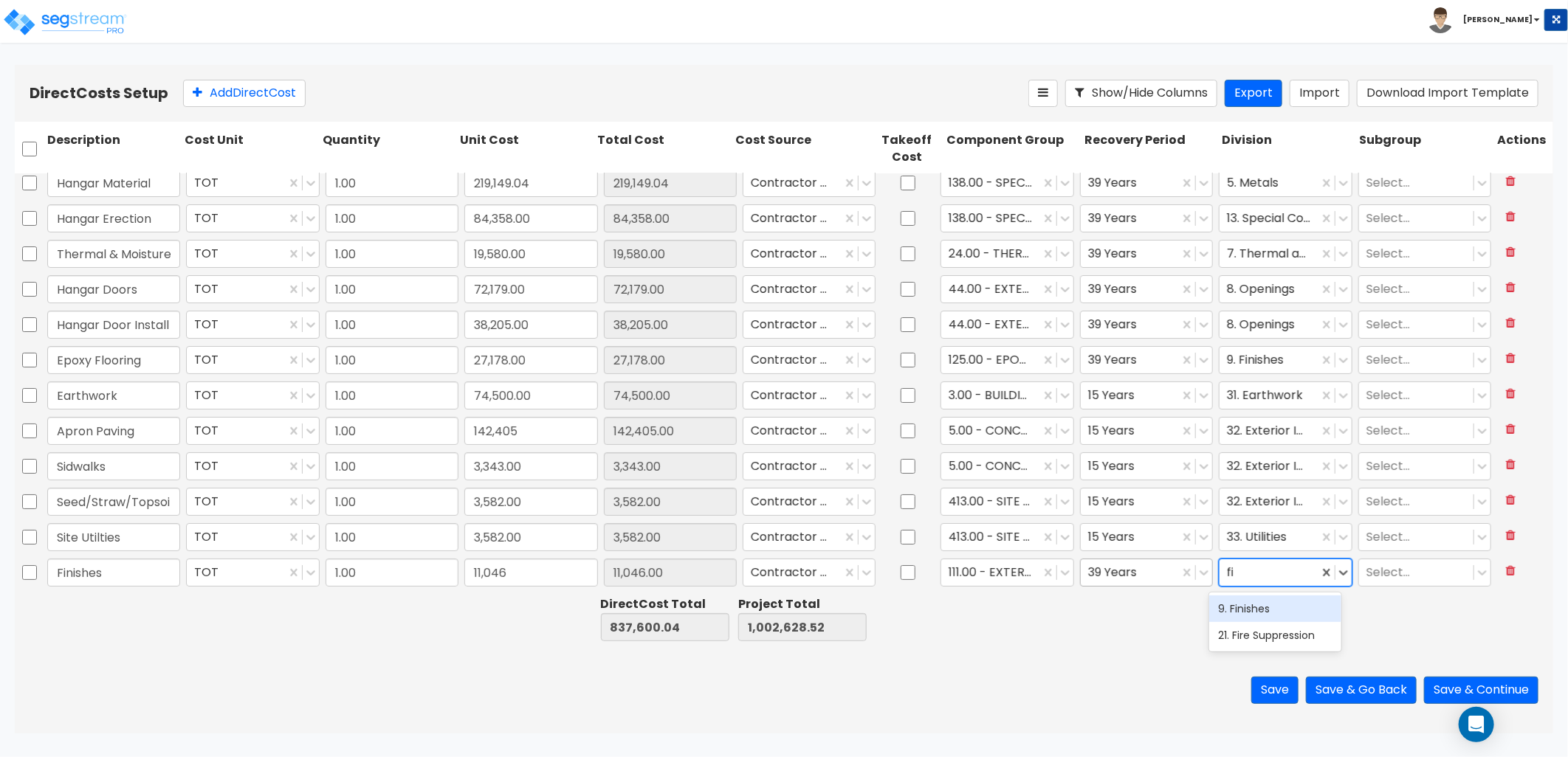
type input "fin"
click at [1232, 603] on div "9. Finishes" at bounding box center [1275, 609] width 132 height 26
click at [1253, 688] on button "Save" at bounding box center [1275, 690] width 47 height 27
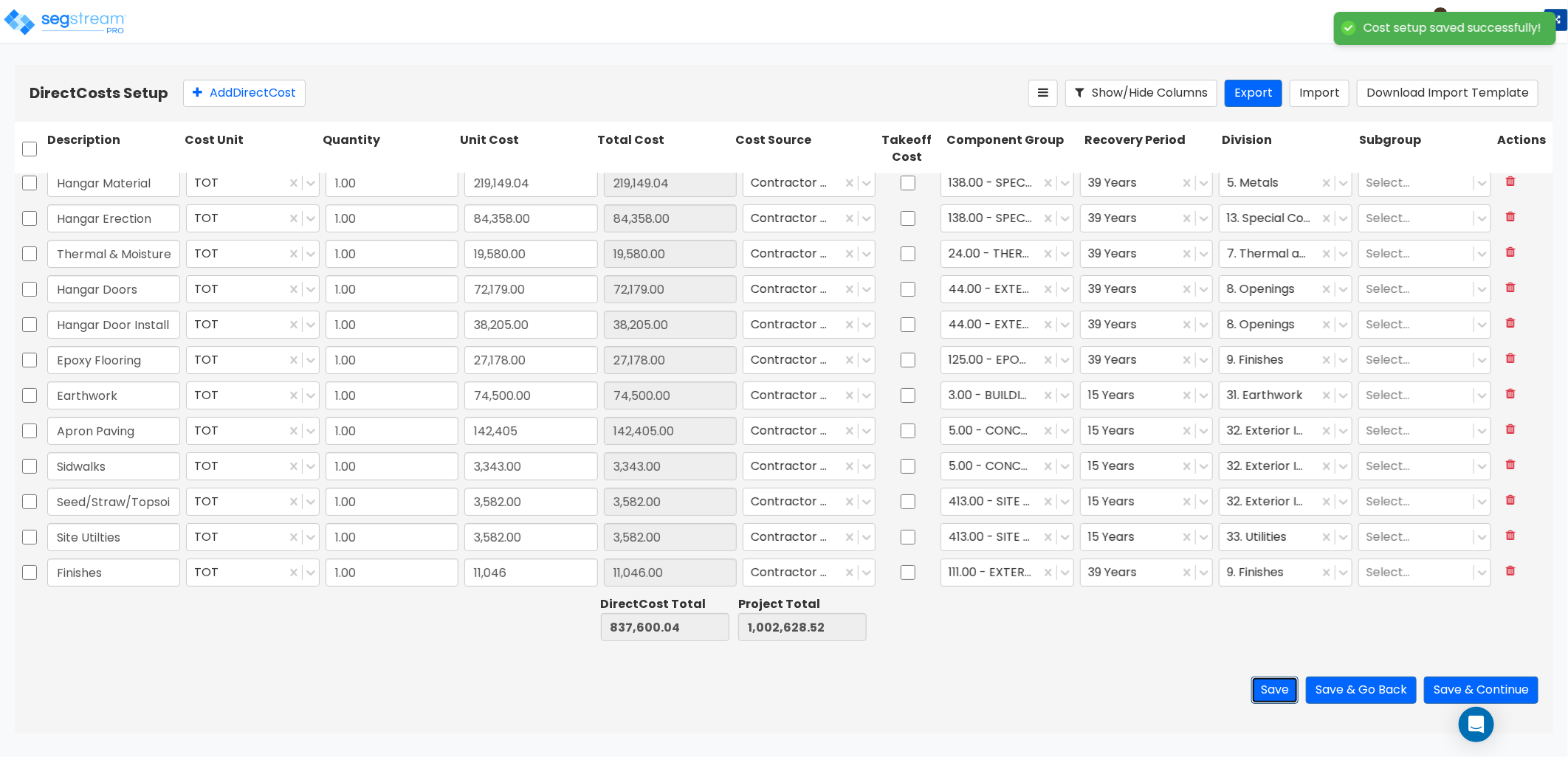
type input "11,046.00"
click at [230, 96] on button "Add Direct Cost" at bounding box center [245, 93] width 123 height 27
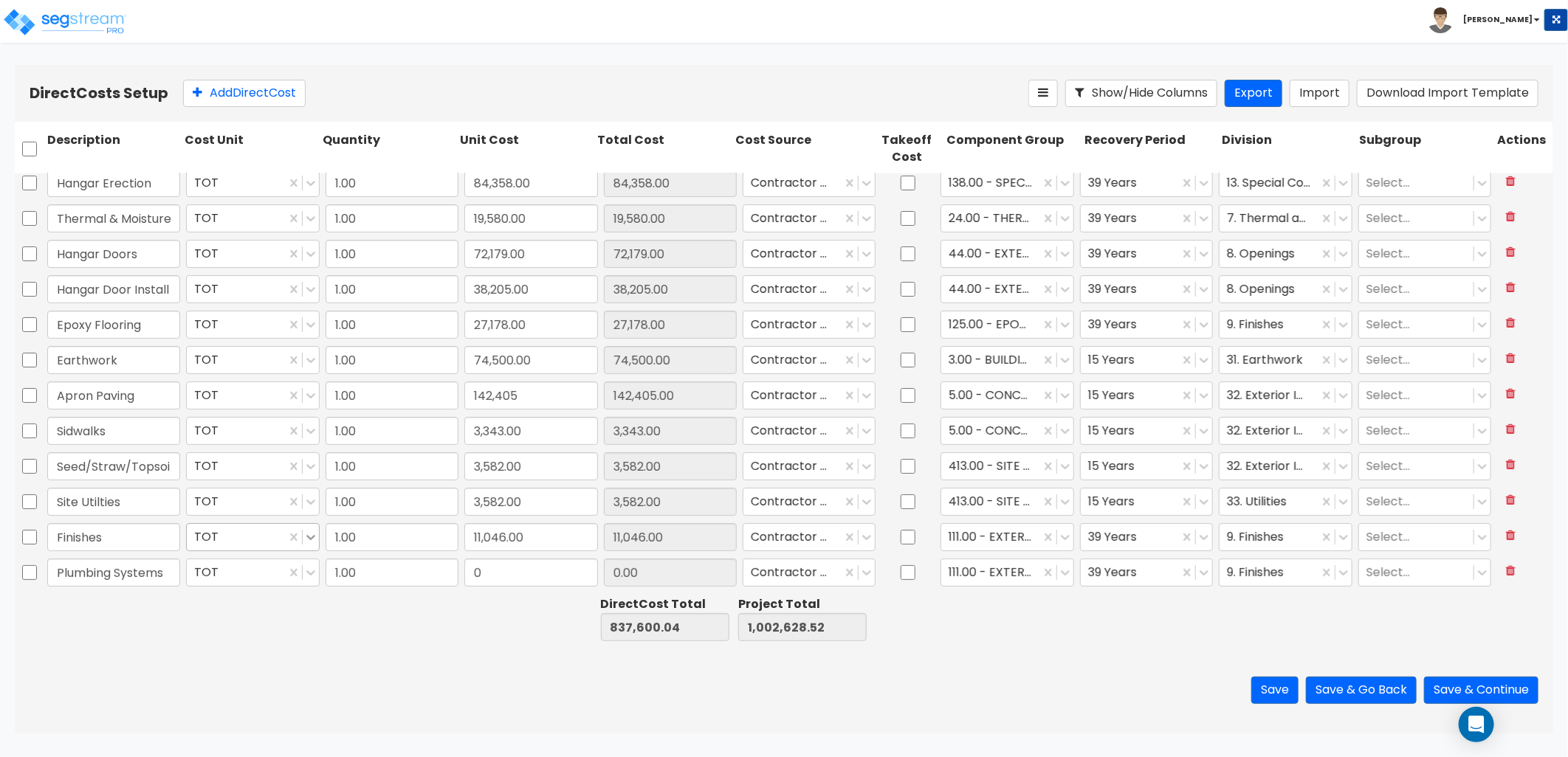
type input "Plumbing Systems"
type input "2,292"
type input "2,292.00"
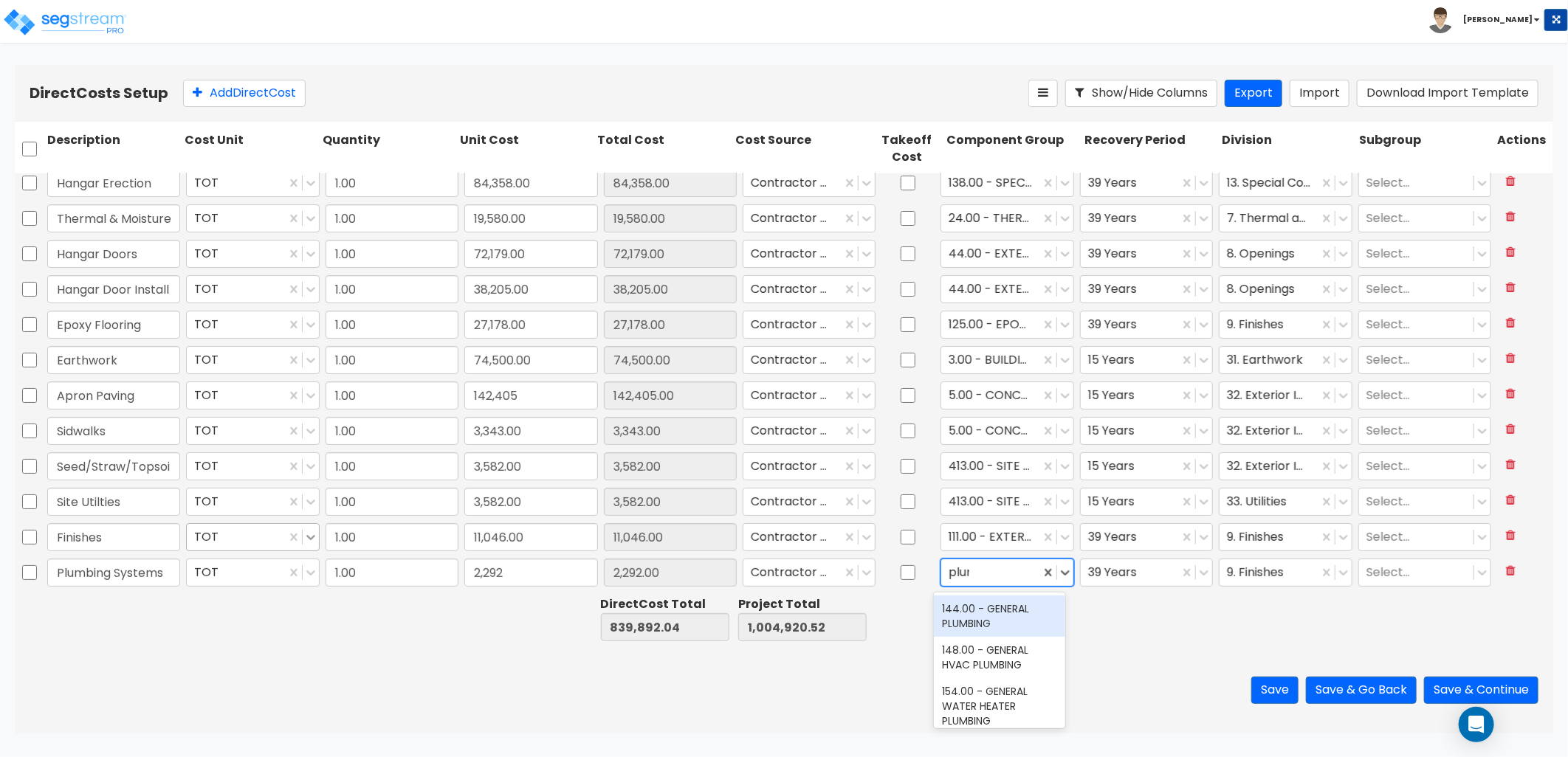
type input "plumb"
click at [1008, 608] on div "144.00 - GENERAL PLUMBING" at bounding box center [999, 616] width 132 height 41
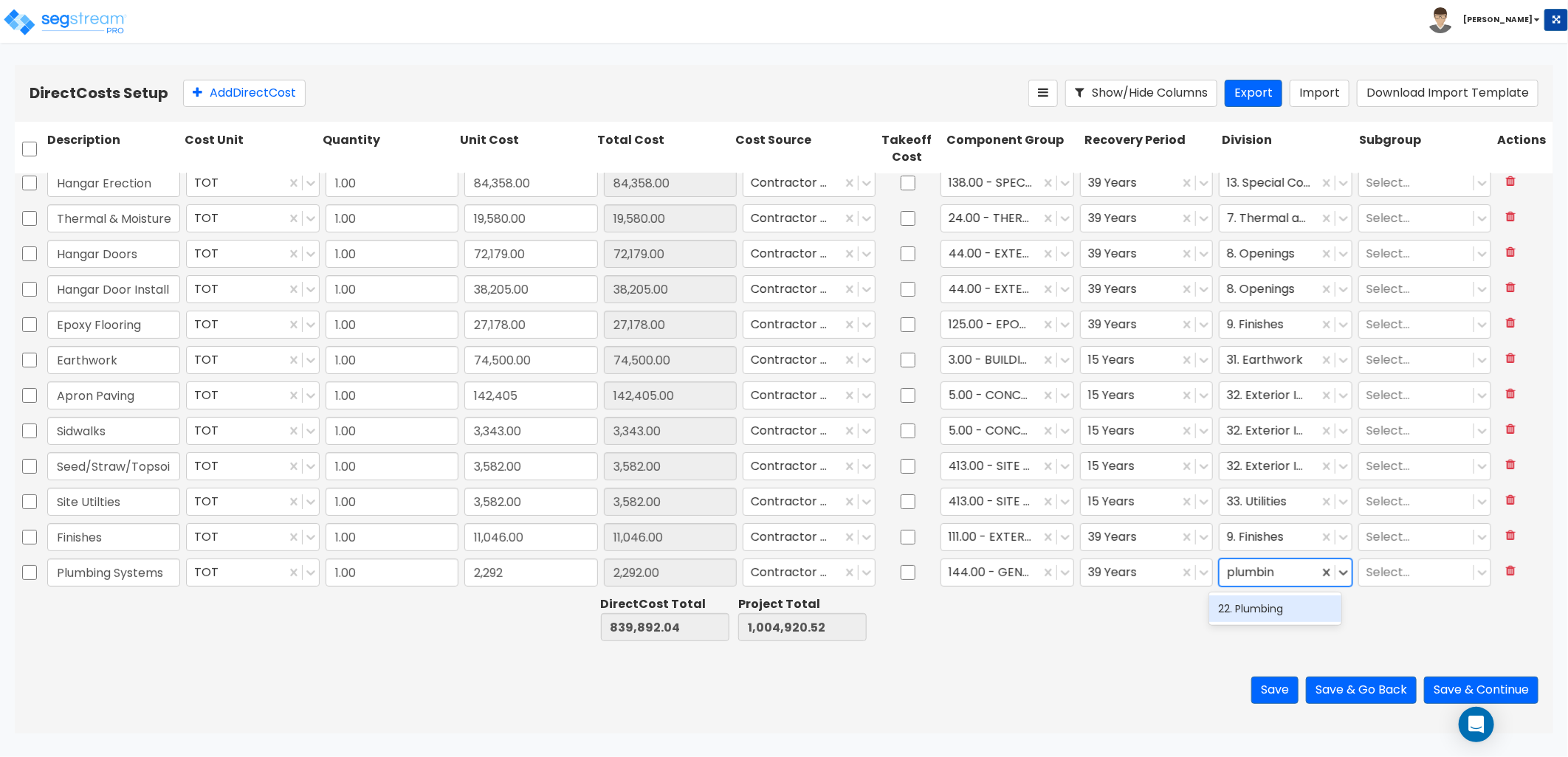
type input "plumbing"
click at [1301, 607] on div "22. Plumbing" at bounding box center [1275, 609] width 132 height 26
click at [1264, 692] on button "Save" at bounding box center [1275, 690] width 47 height 27
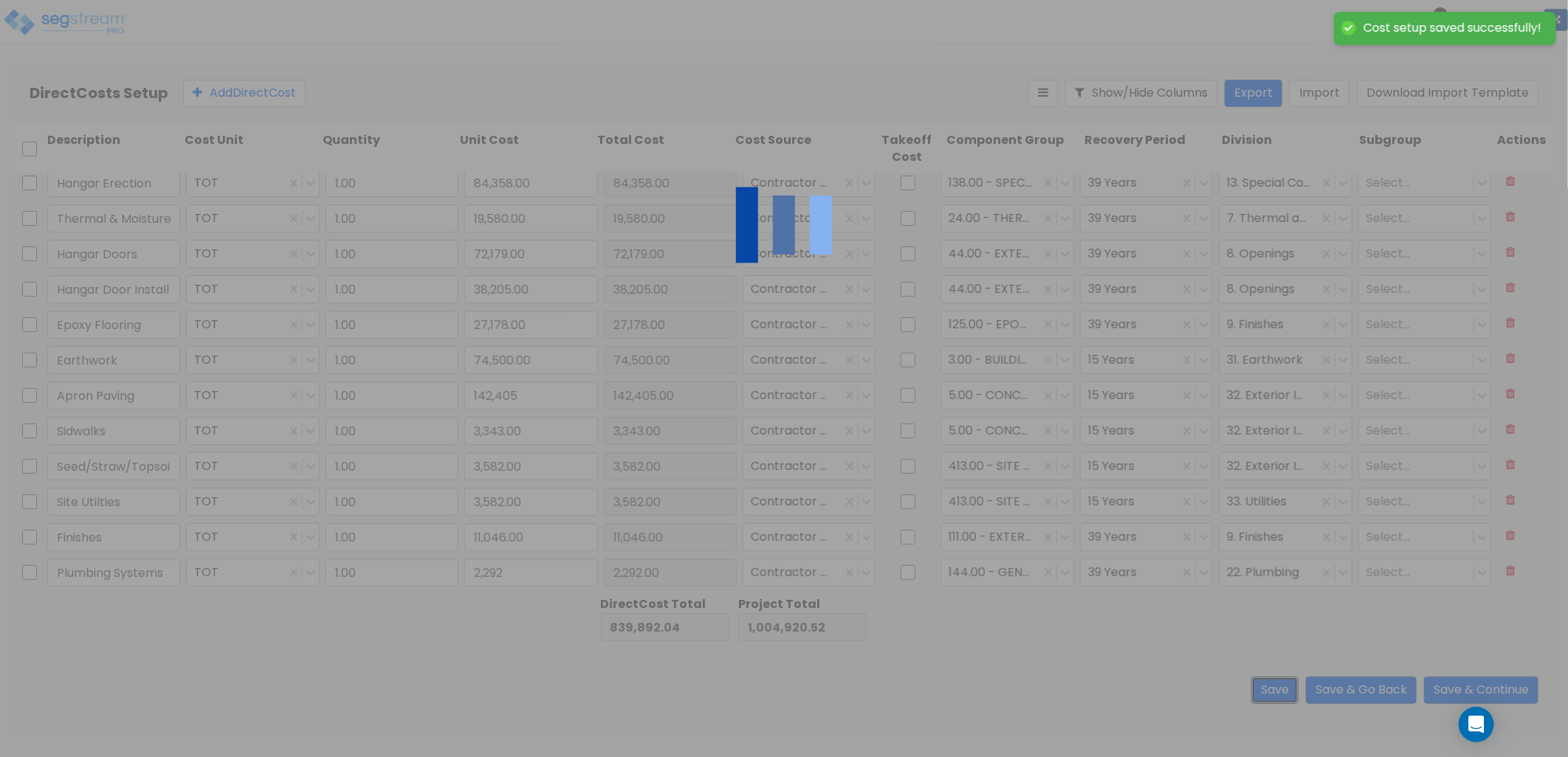
type input "2,292.00"
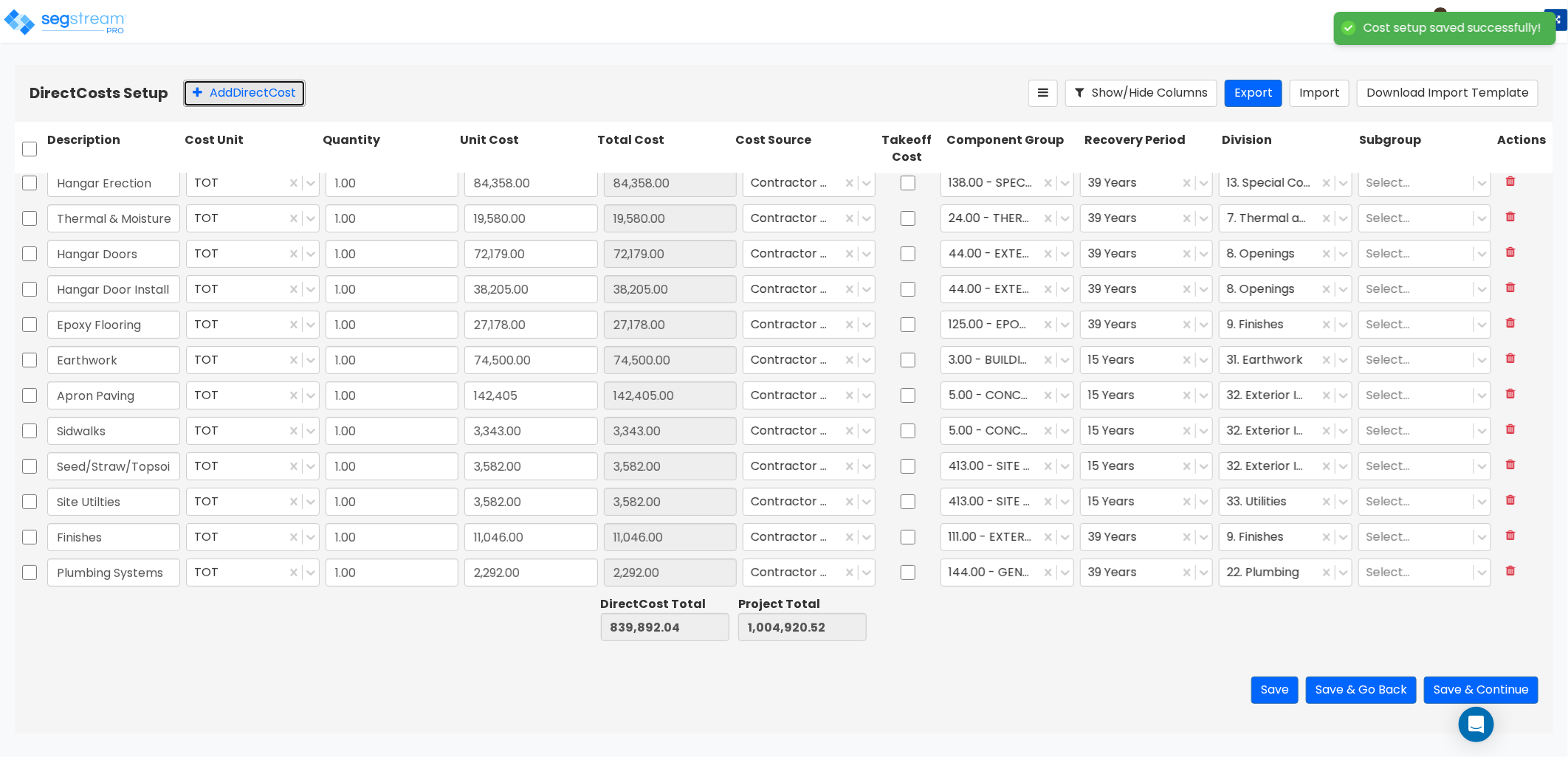
drag, startPoint x: 277, startPoint y: 95, endPoint x: 304, endPoint y: 154, distance: 64.9
click at [278, 97] on button "Add Direct Cost" at bounding box center [245, 93] width 123 height 27
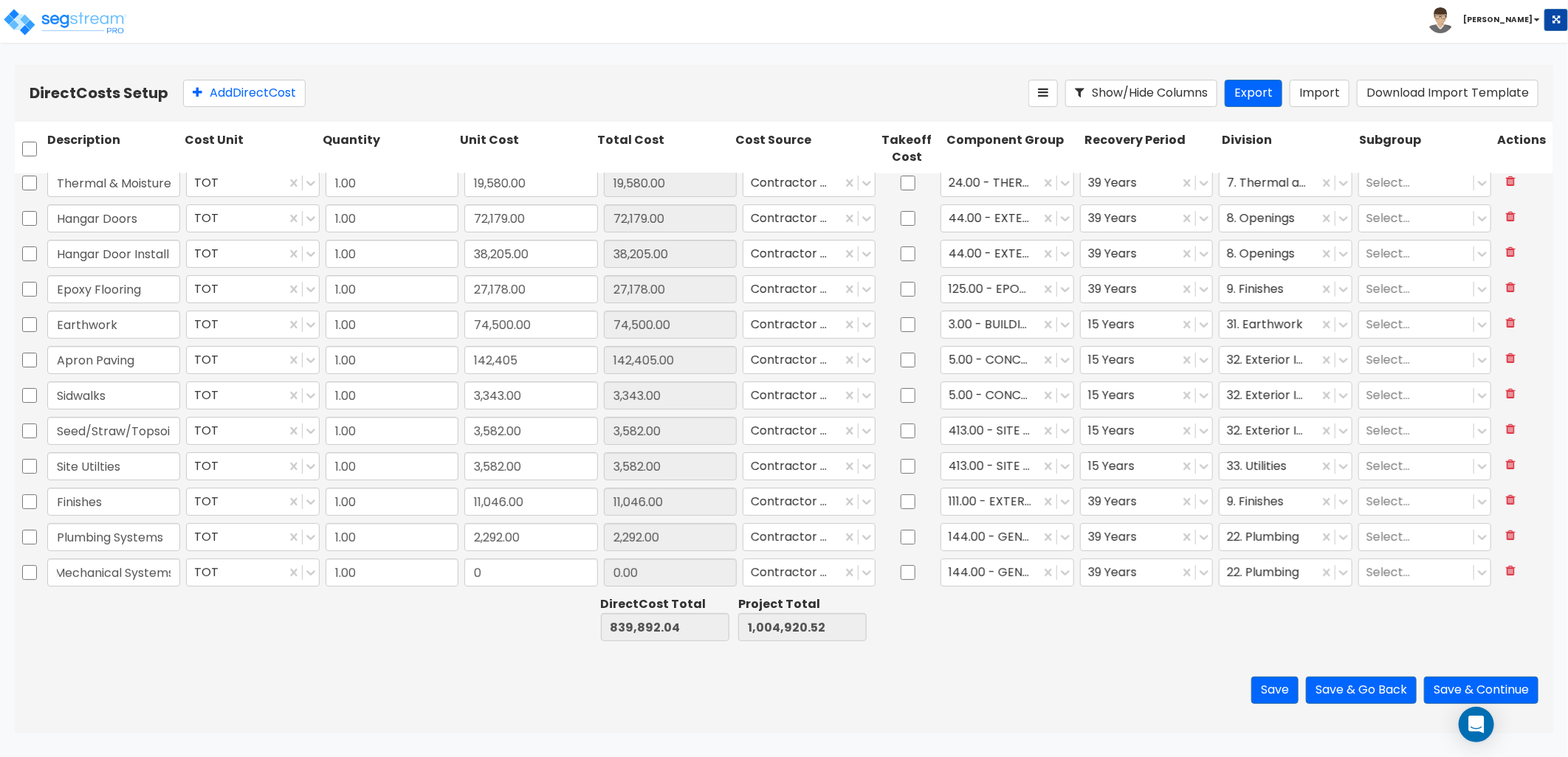
scroll to position [0, 9]
type input "Mechanical Systems"
type input "19,611"
type input "19,611.00"
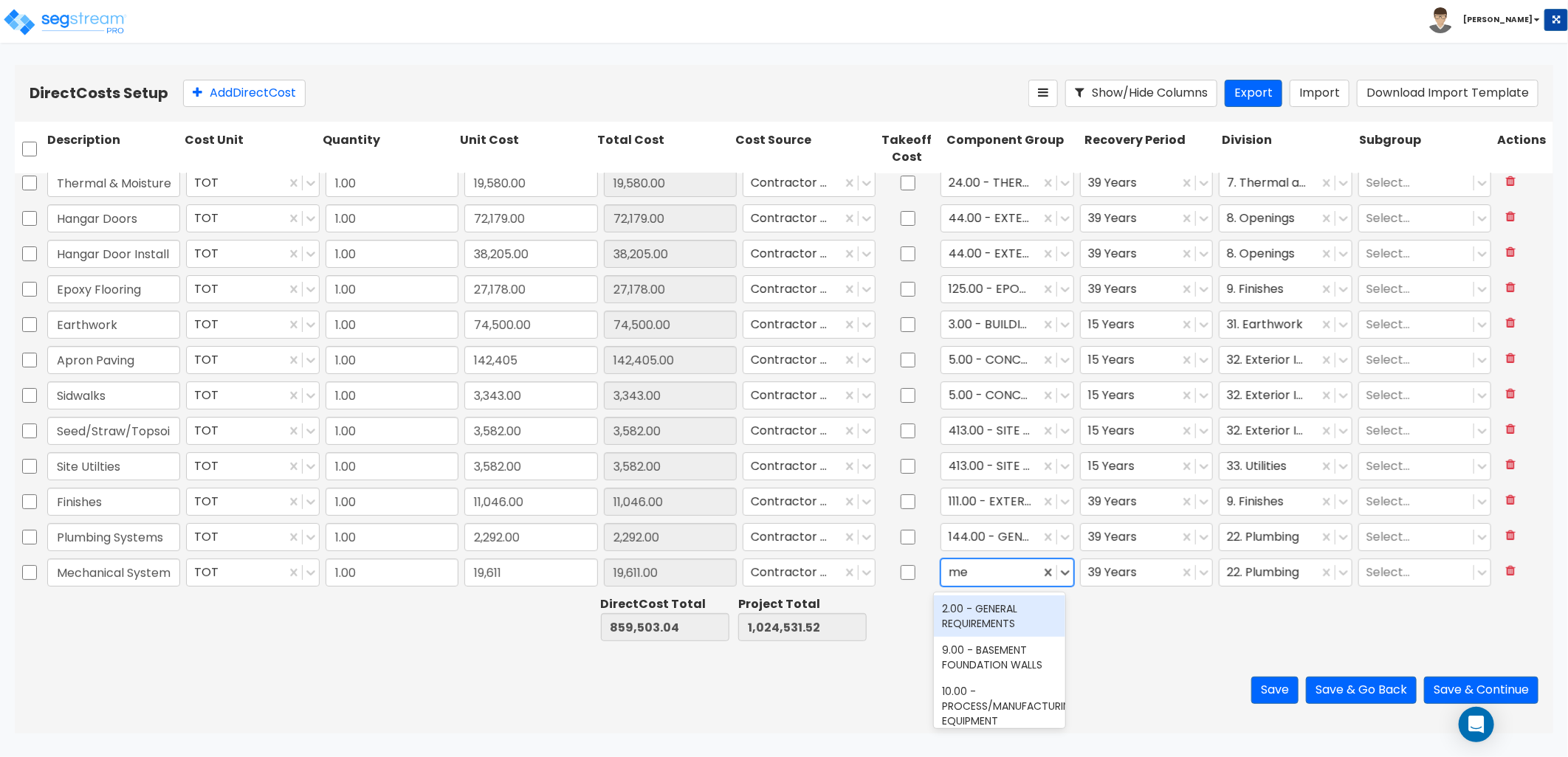
type input "m"
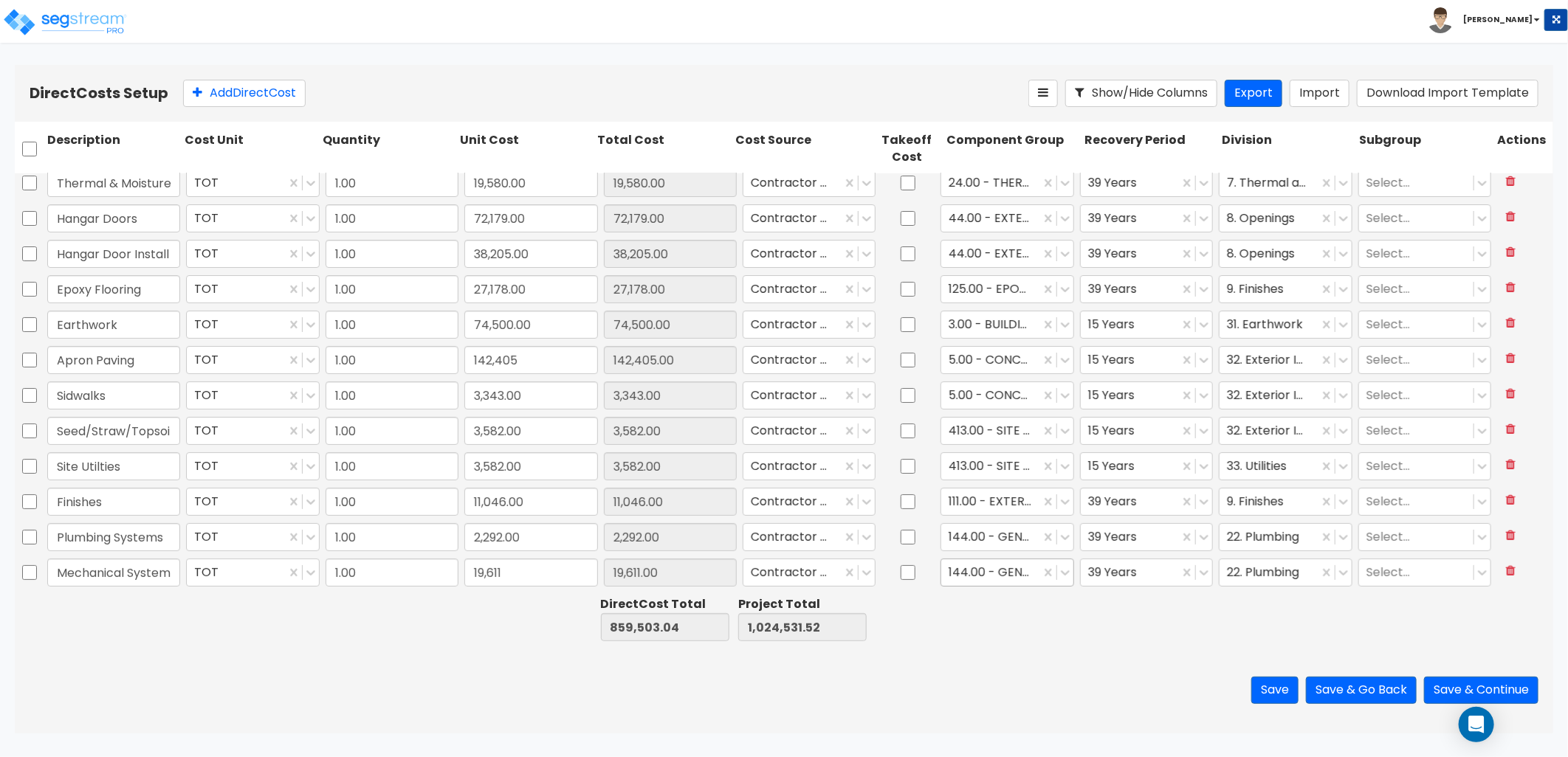
click at [973, 566] on div at bounding box center [990, 573] width 83 height 20
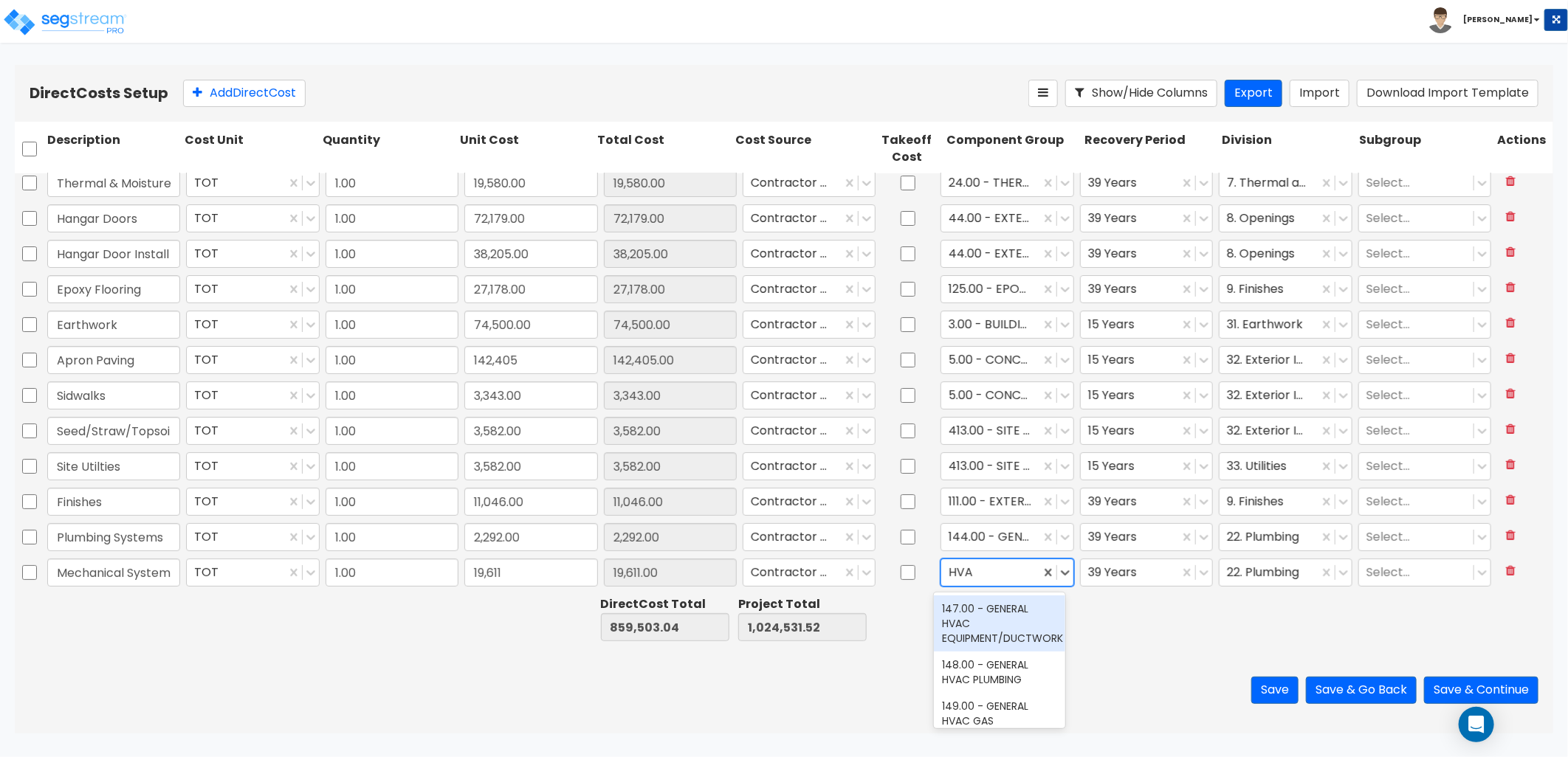
type input "HVAC"
click at [987, 624] on div "147.00 - GENERAL HVAC EQUIPMENT/DUCTWORK" at bounding box center [999, 624] width 132 height 56
click at [1249, 570] on div at bounding box center [1269, 573] width 83 height 20
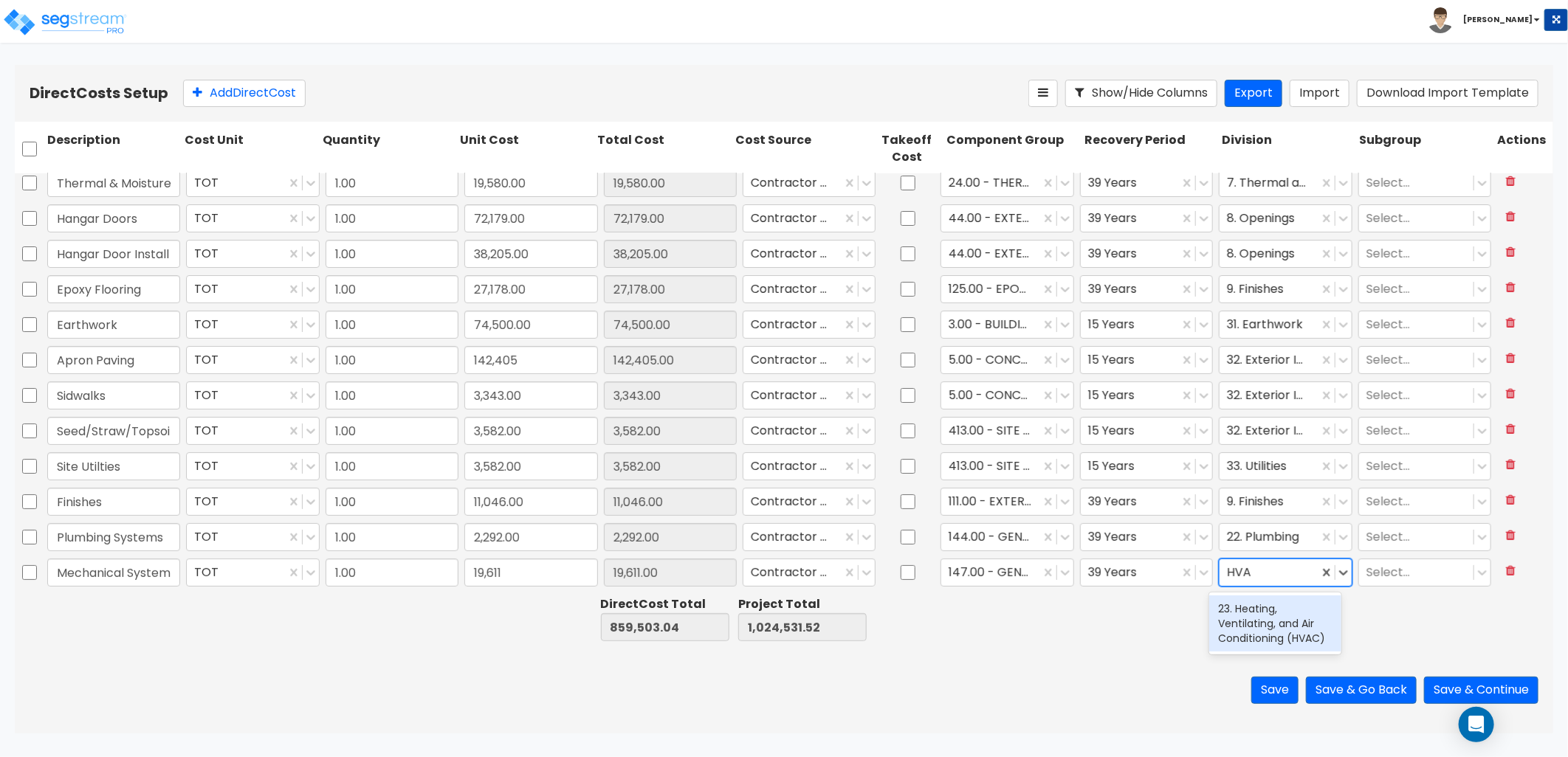
type input "HVAC"
click at [1288, 628] on div "23. Heating, Ventilating, and Air Conditioning (HVAC)" at bounding box center [1275, 624] width 132 height 56
click at [1278, 685] on button "Save" at bounding box center [1275, 690] width 47 height 27
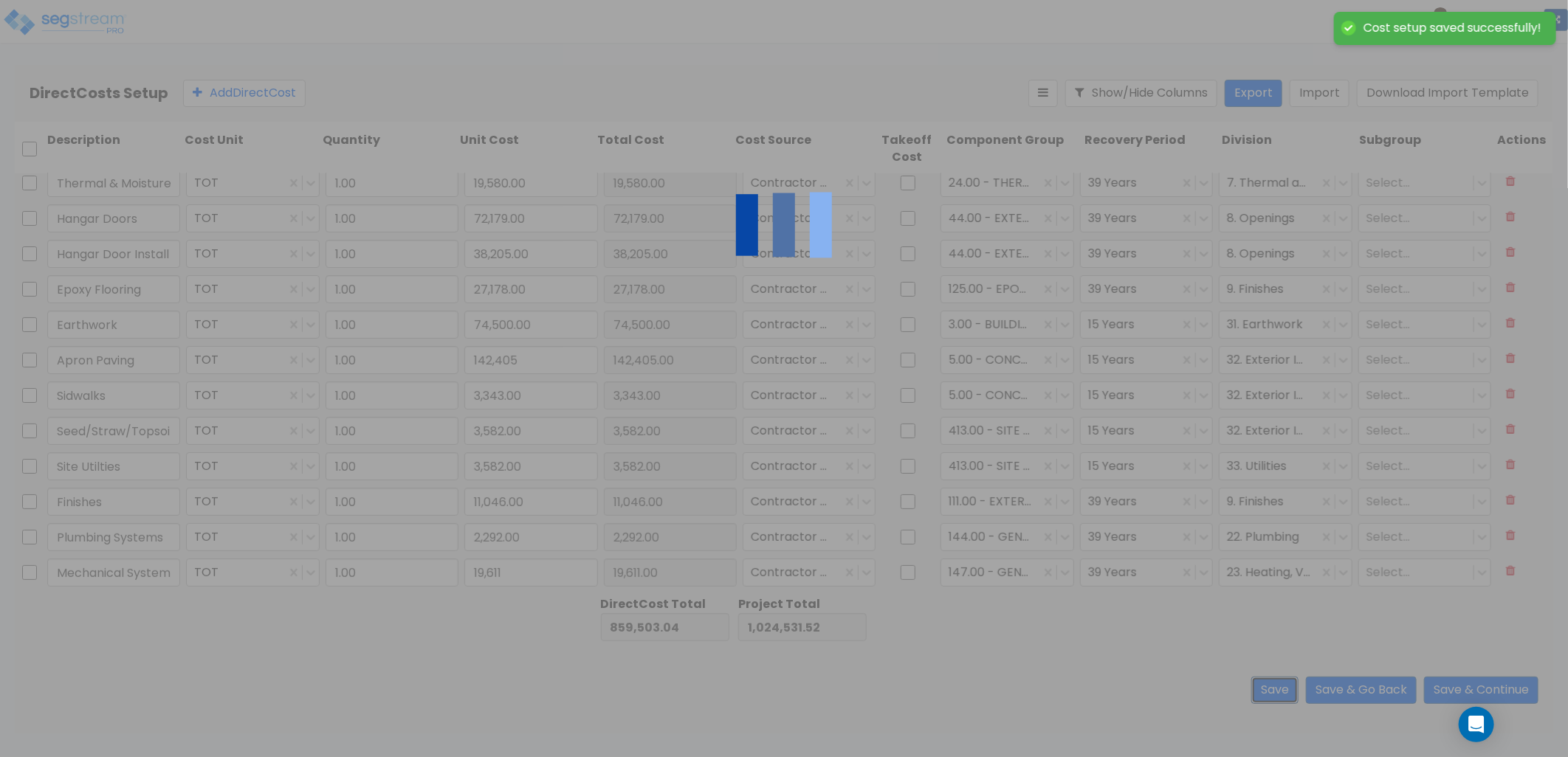
type input "19,611.00"
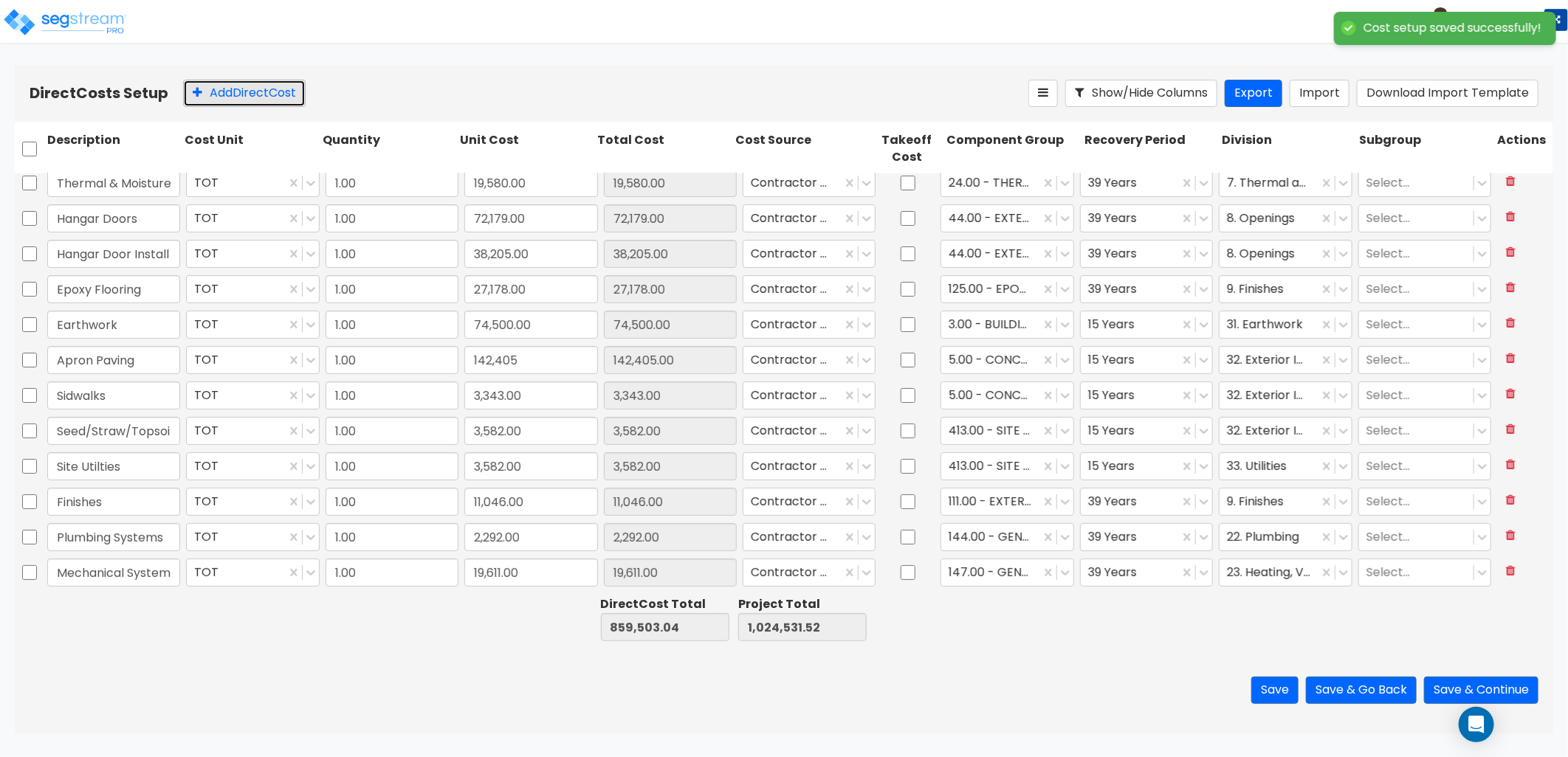
click at [247, 97] on button "Add Direct Cost" at bounding box center [245, 93] width 123 height 27
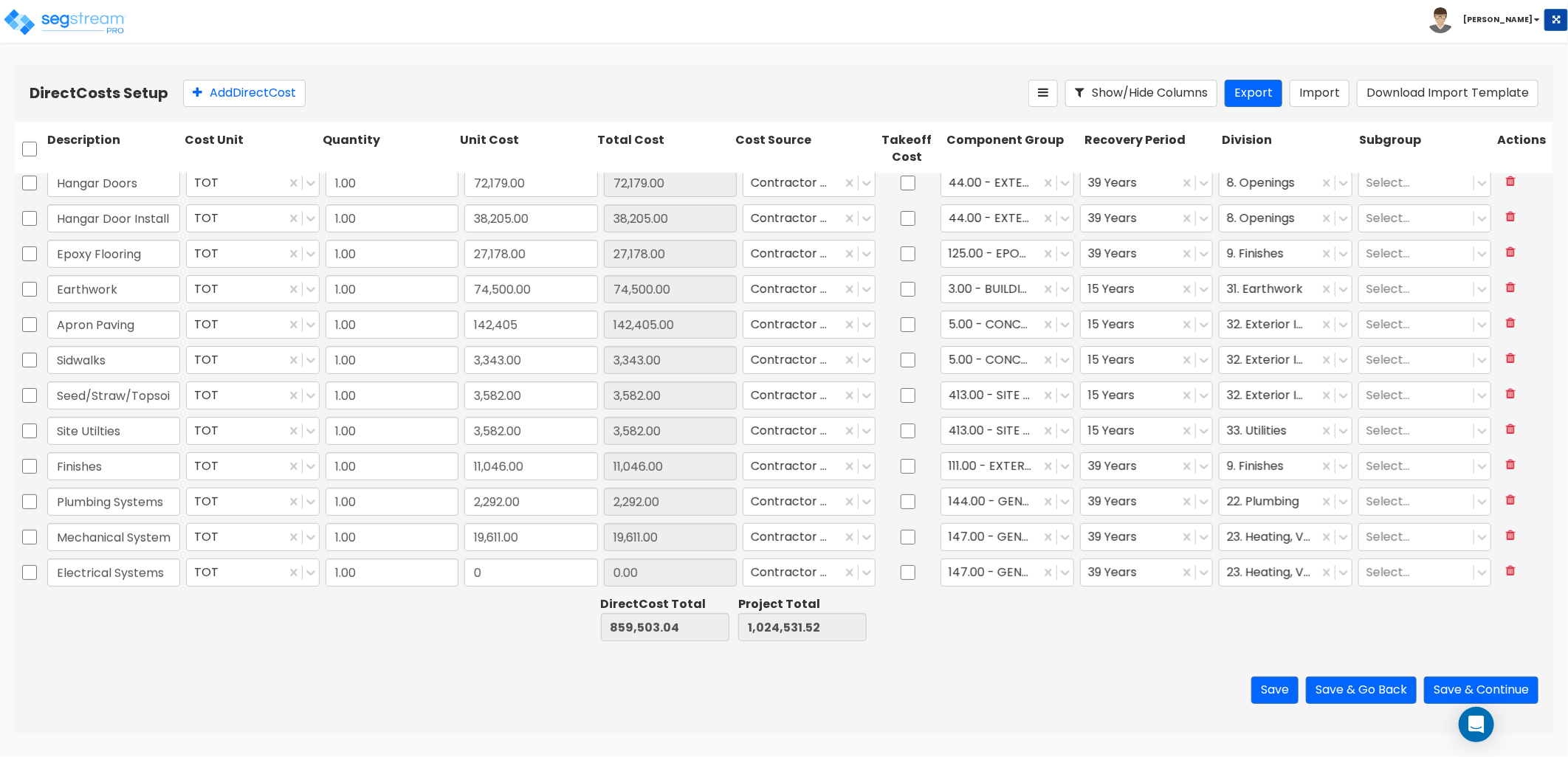
type input "Electrical Systems"
type input "90,395"
type input "90,395.00"
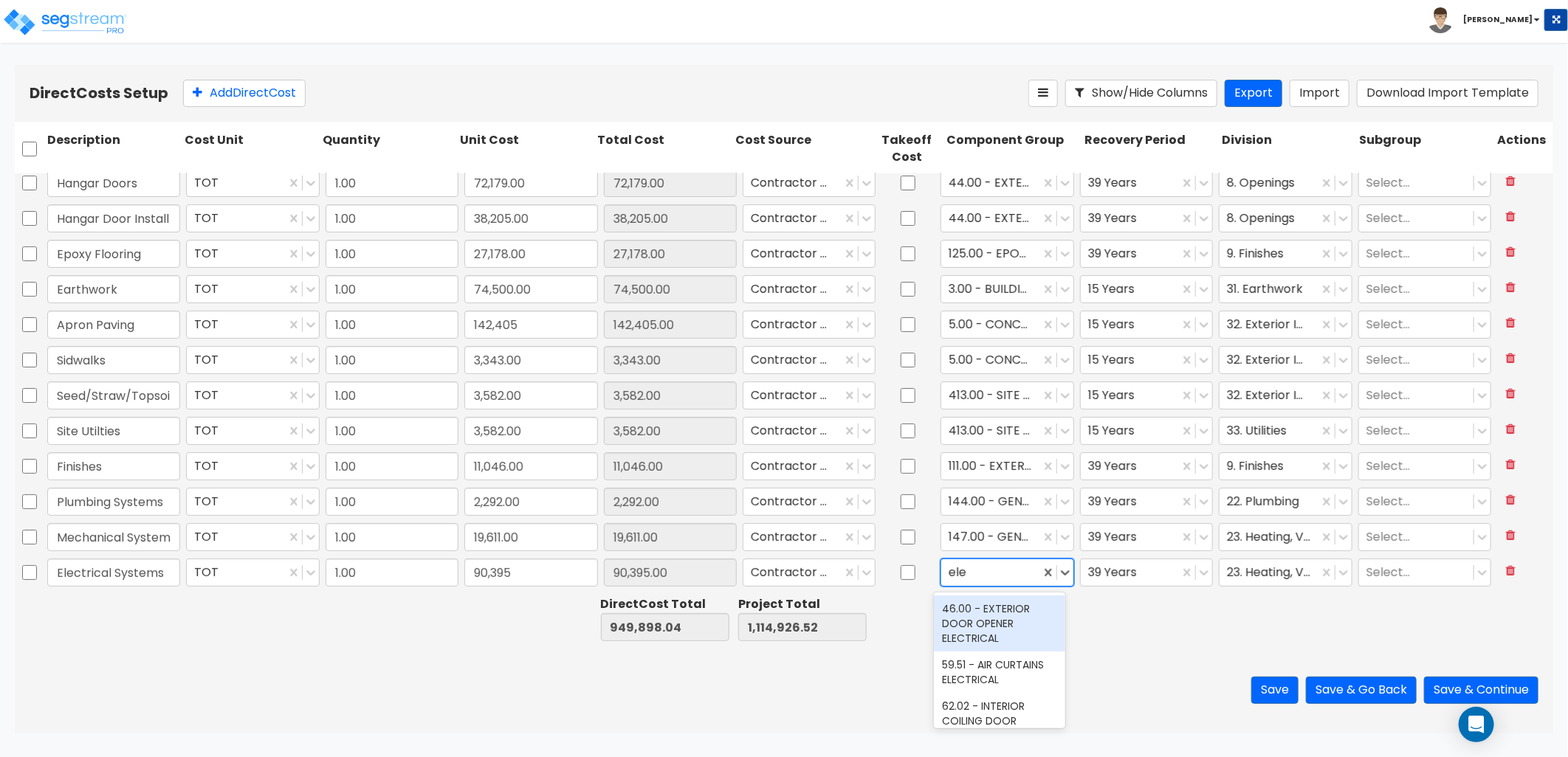
type input "elec"
click at [1030, 640] on div "145.00 - GENERAL ELECTRICAL" at bounding box center [999, 621] width 132 height 41
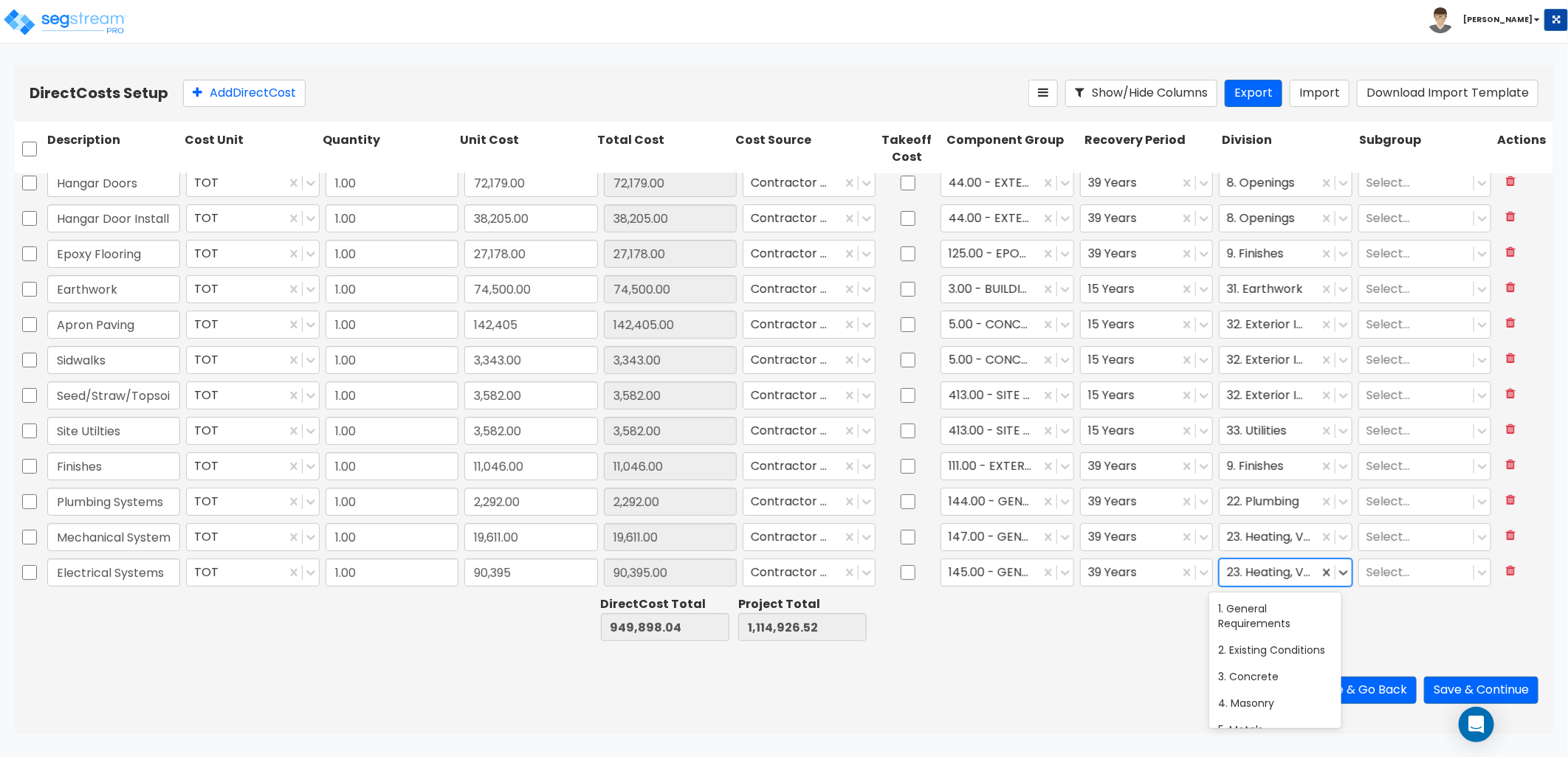
click at [1261, 575] on div at bounding box center [1269, 573] width 83 height 20
type input "ele"
click at [1272, 608] on div "26. Electrical" at bounding box center [1275, 609] width 132 height 26
click at [1274, 691] on button "Save" at bounding box center [1275, 690] width 47 height 27
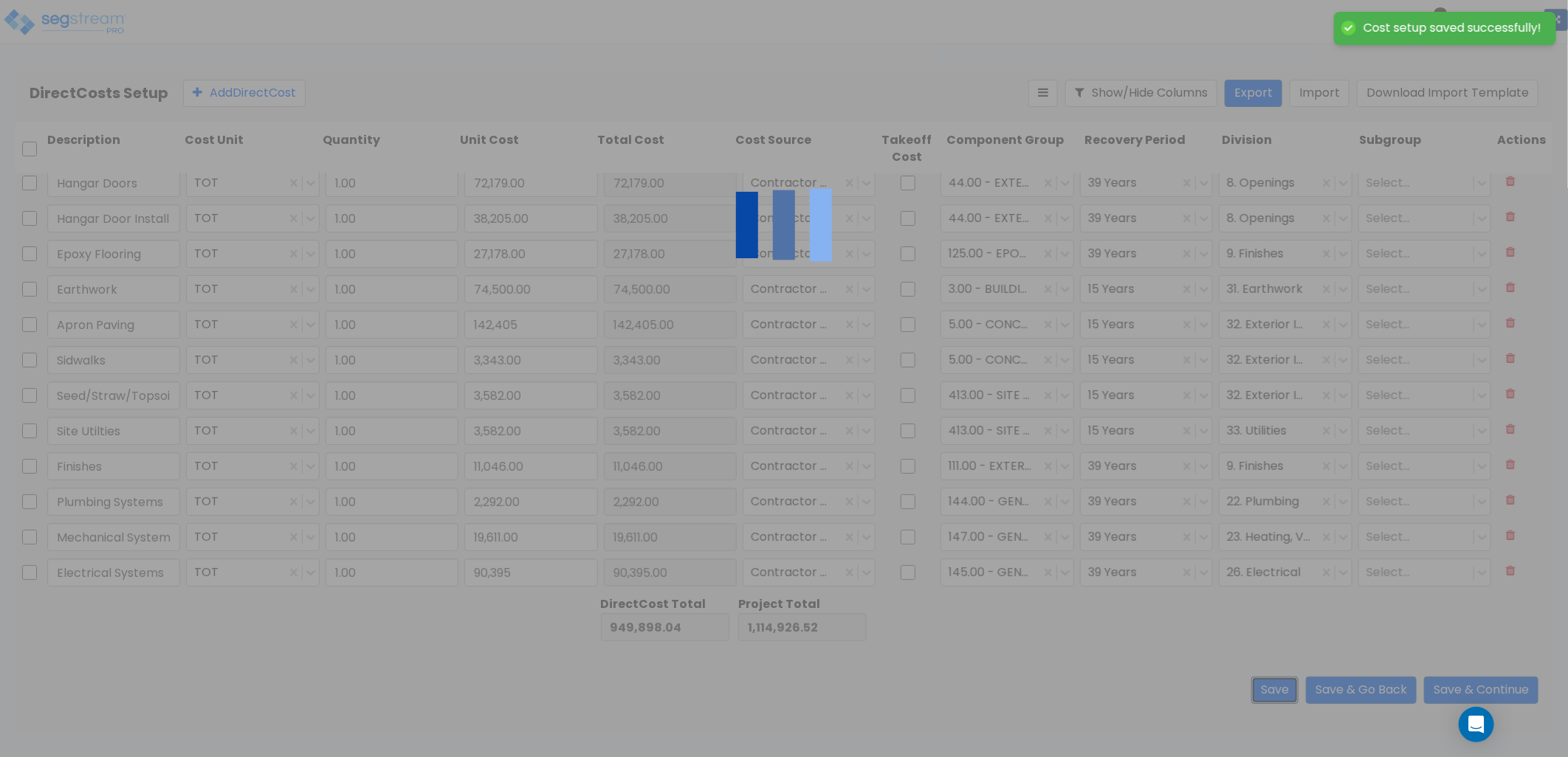
type input "Electrical Systems"
type input "90,395.00"
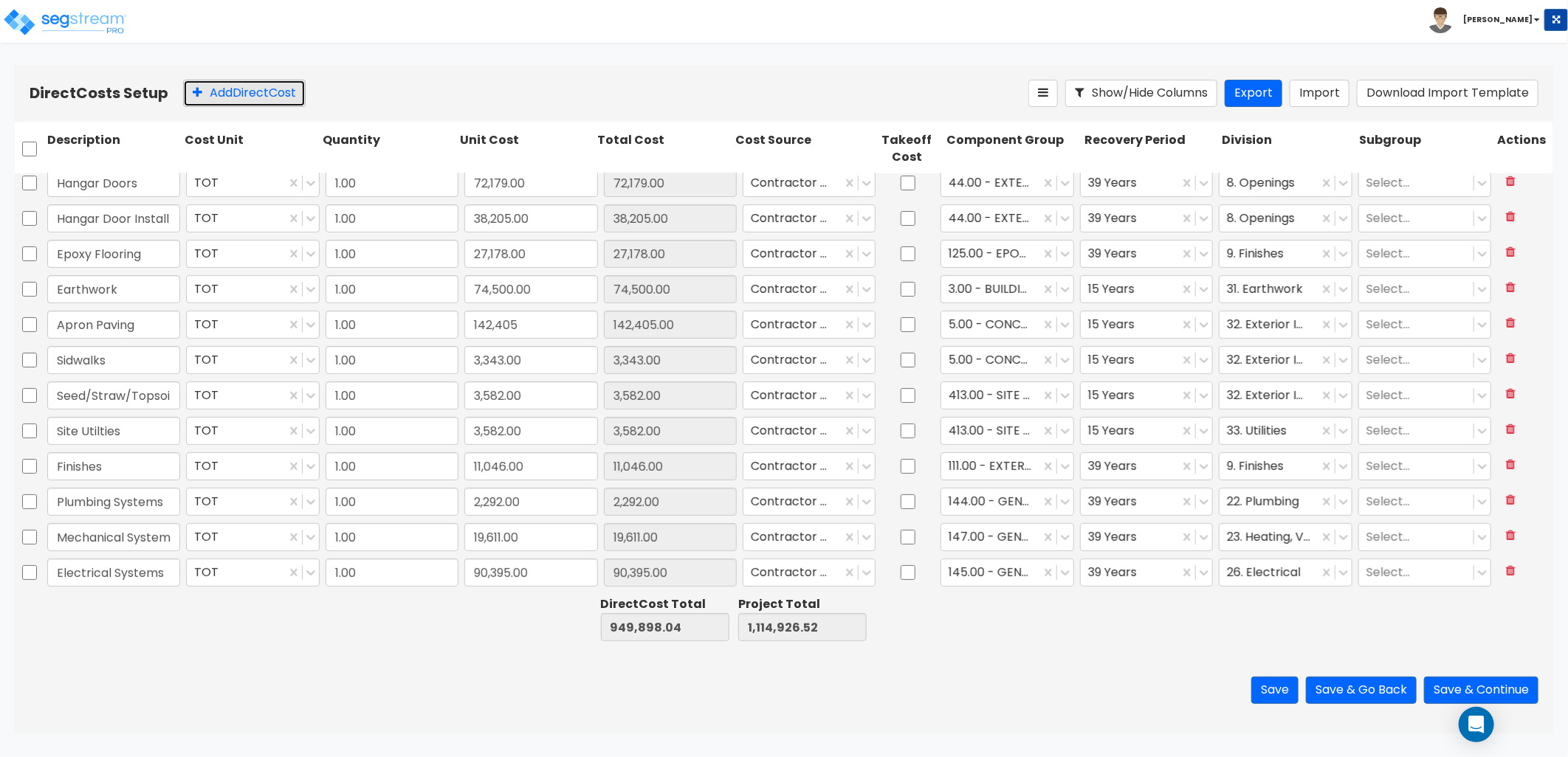
click at [282, 96] on button "Add Direct Cost" at bounding box center [245, 93] width 123 height 27
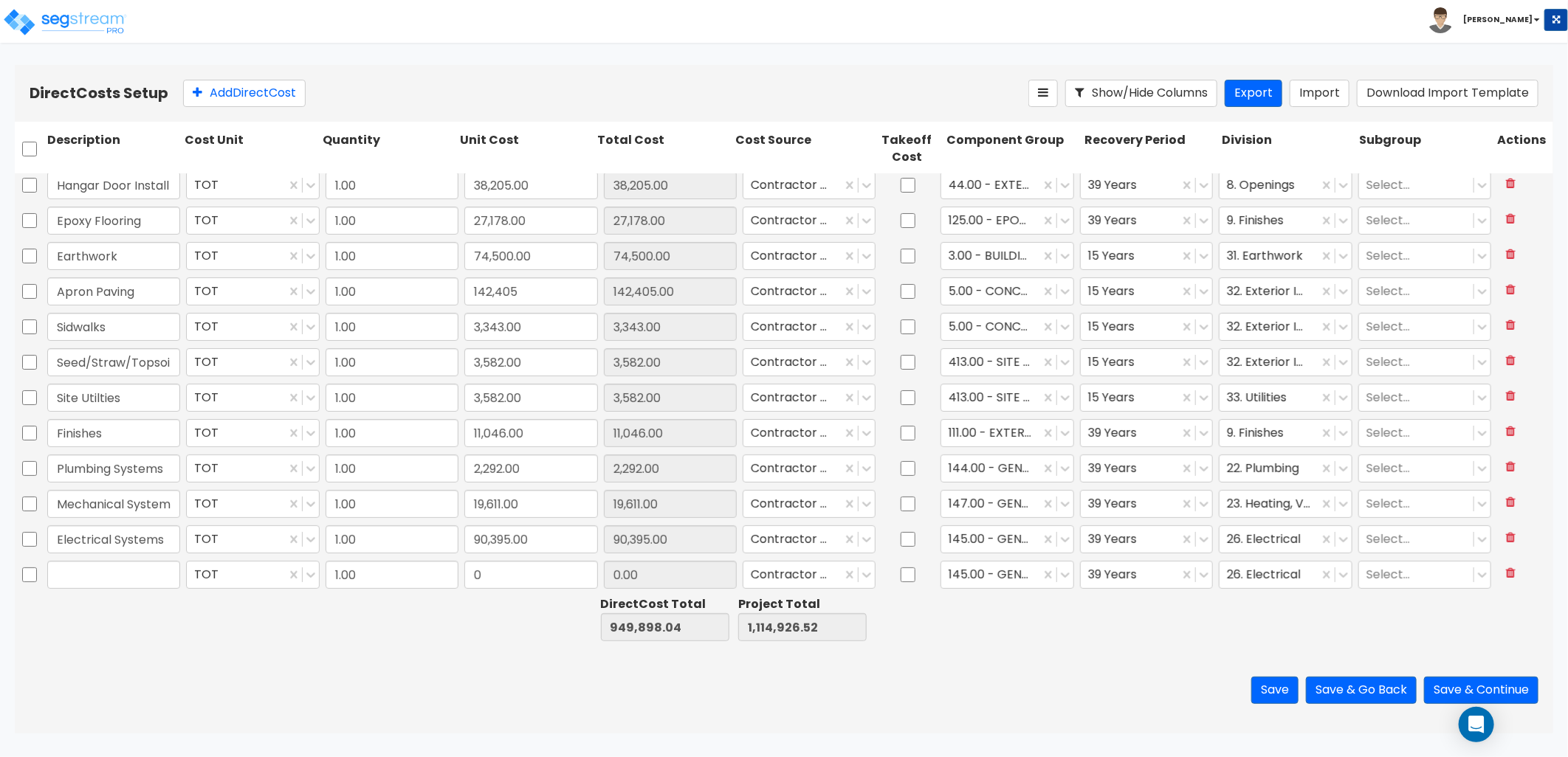
scroll to position [184, 0]
click at [104, 575] on input "text" at bounding box center [113, 573] width 132 height 28
type input "Fencing/Gate"
type input "11,939"
type input "11,939.00"
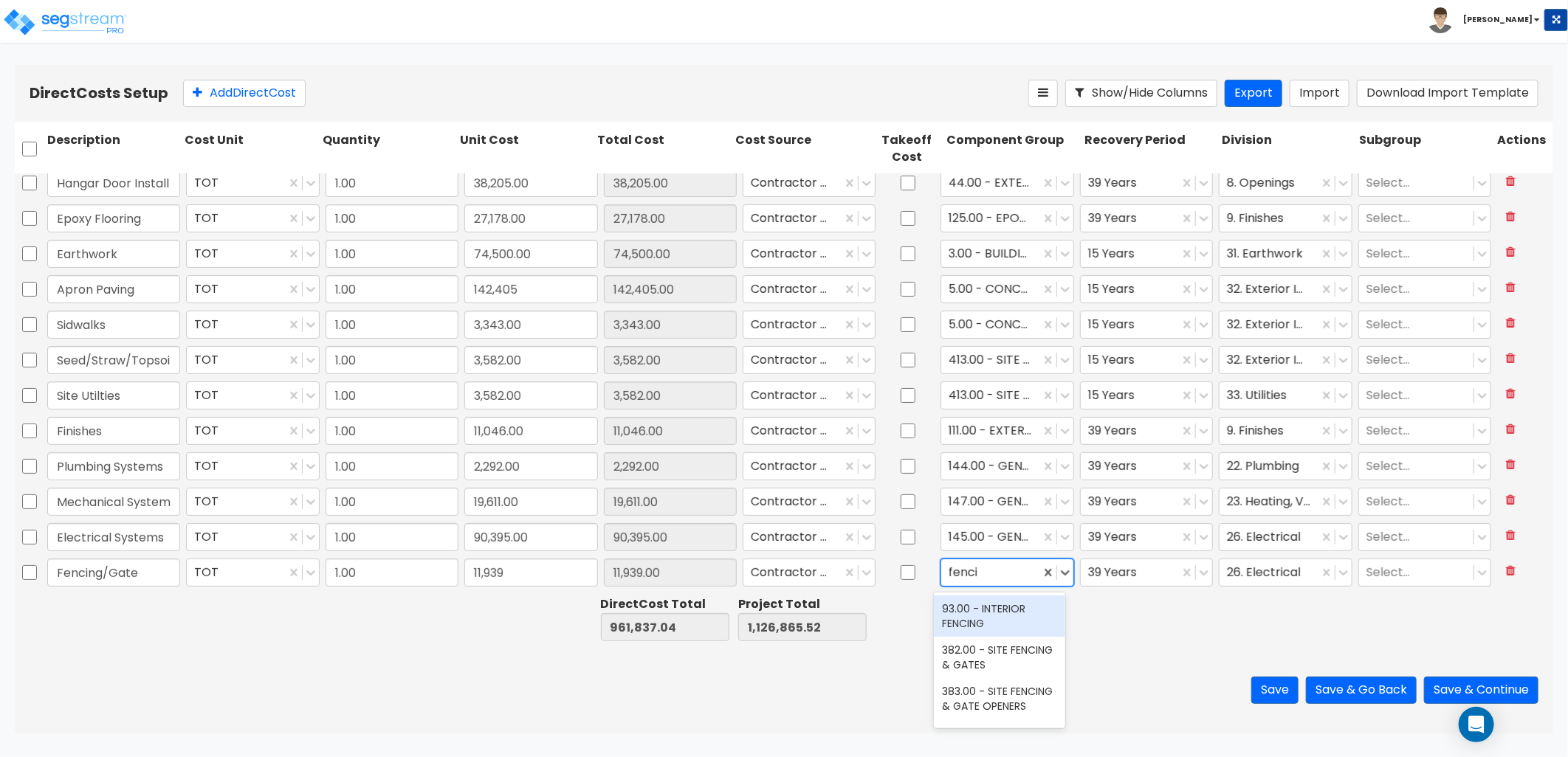
type input "fencin"
click at [1016, 663] on div "382.00 - SITE FENCING & GATES" at bounding box center [999, 657] width 132 height 41
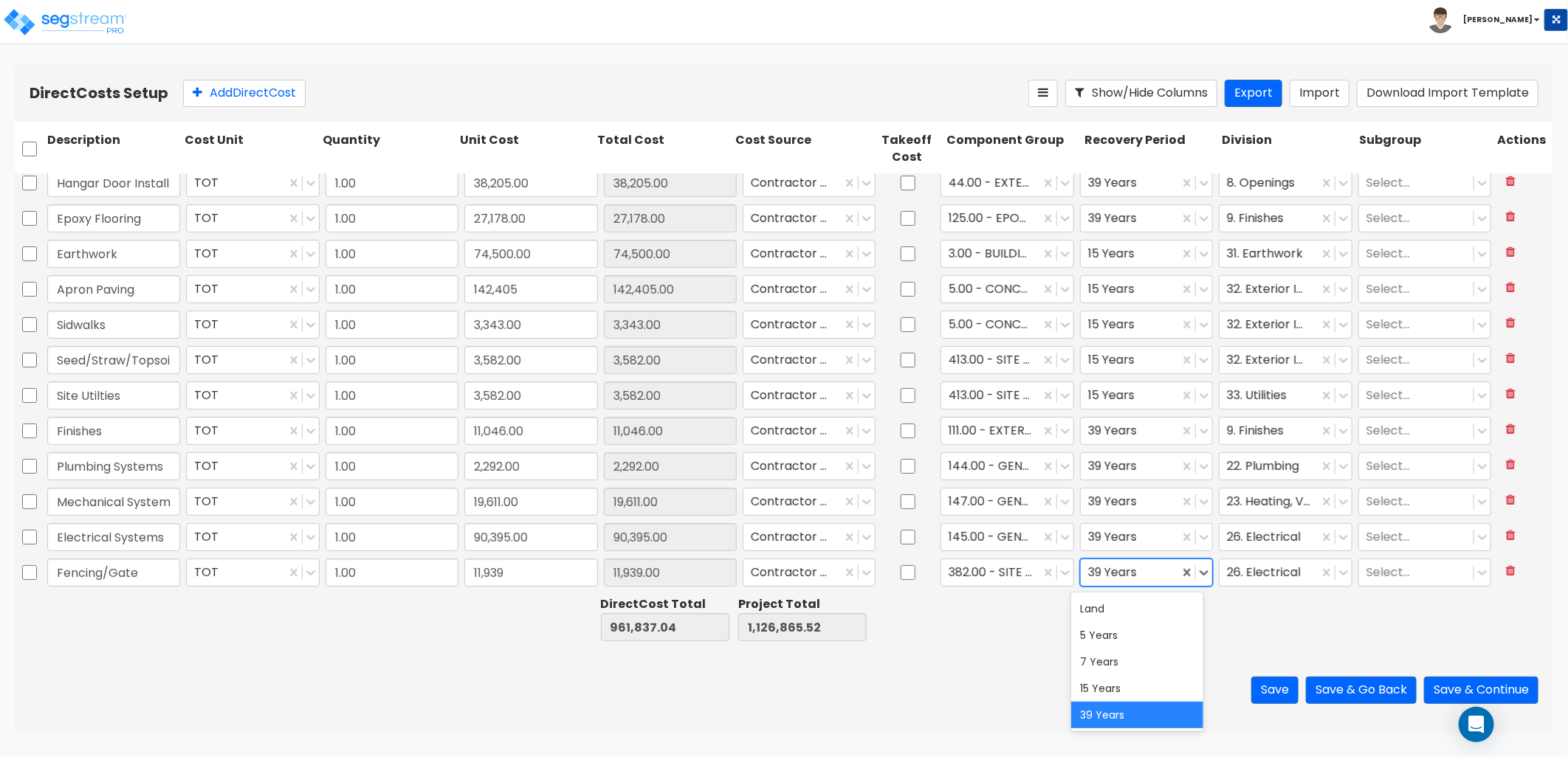
click at [1128, 566] on div "39 Years" at bounding box center [1130, 573] width 98 height 25
drag, startPoint x: 1124, startPoint y: 683, endPoint x: 1208, endPoint y: 635, distance: 96.7
click at [1125, 682] on div "15 Years" at bounding box center [1137, 689] width 132 height 26
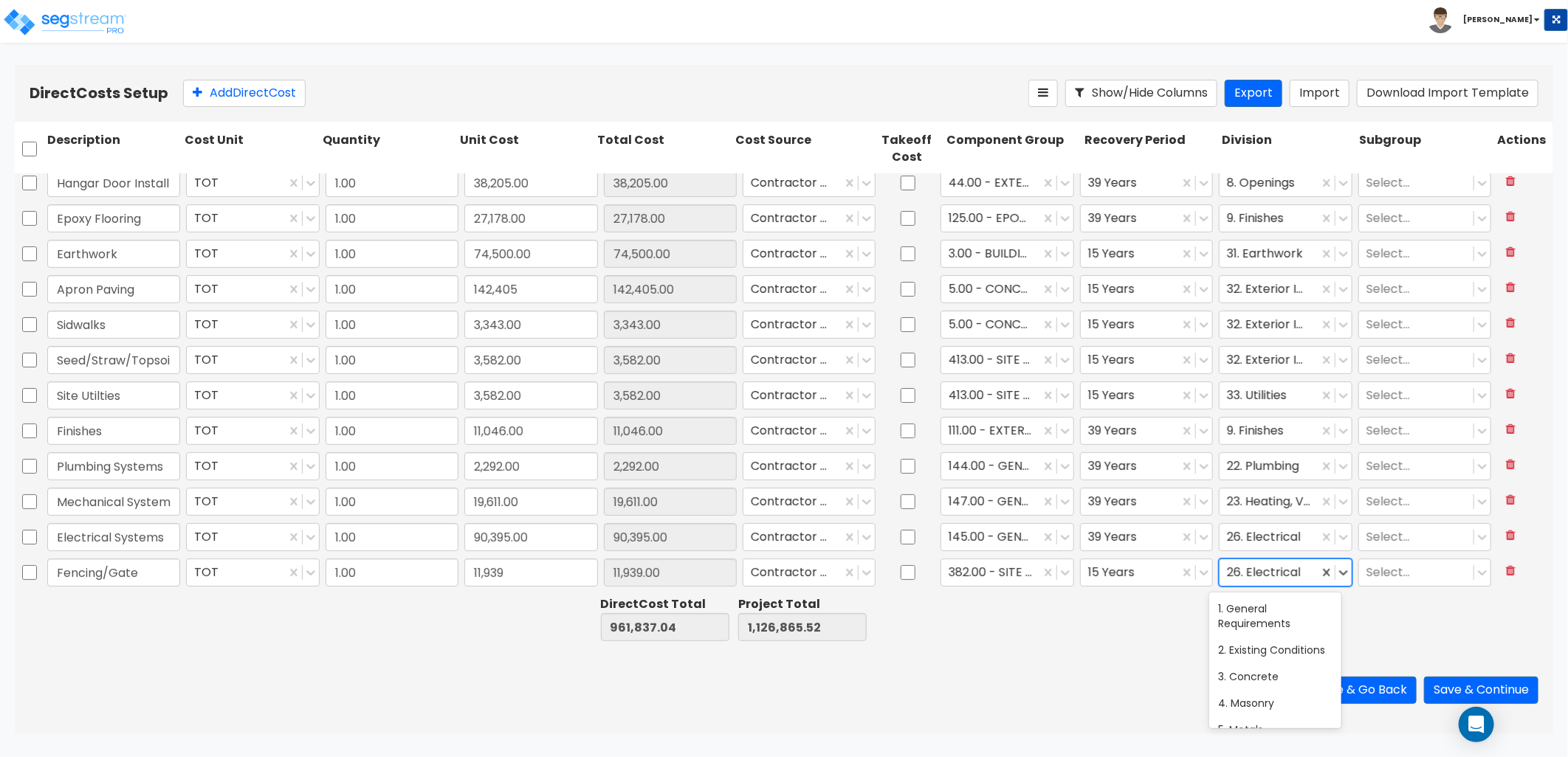
click at [1254, 576] on div at bounding box center [1269, 573] width 83 height 20
type input "s"
type input "ex"
click at [1251, 646] on div "32. Exterior Improvements" at bounding box center [1275, 642] width 132 height 41
click at [1278, 698] on button "Save" at bounding box center [1275, 690] width 47 height 27
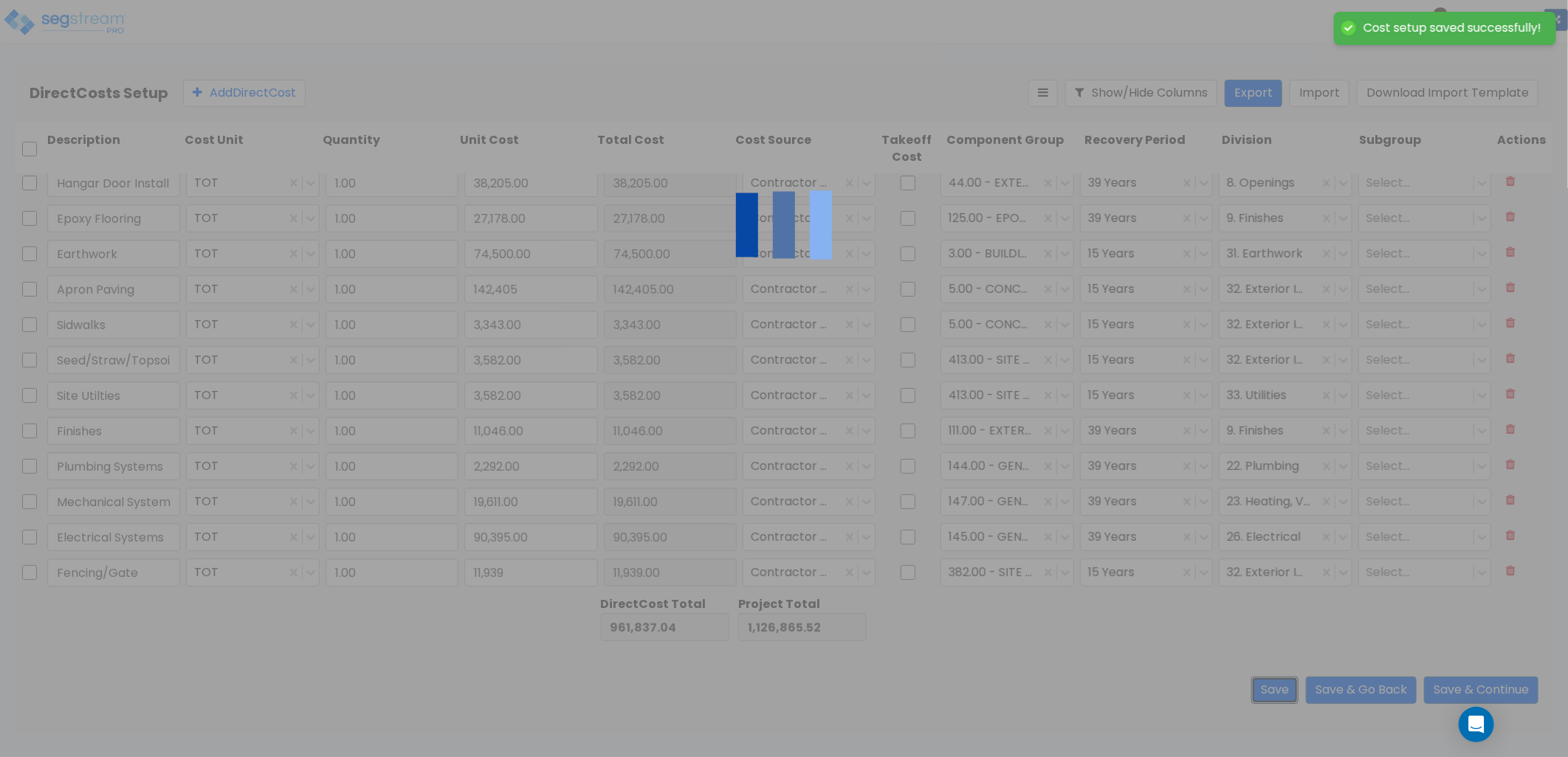
type input "11,939.00"
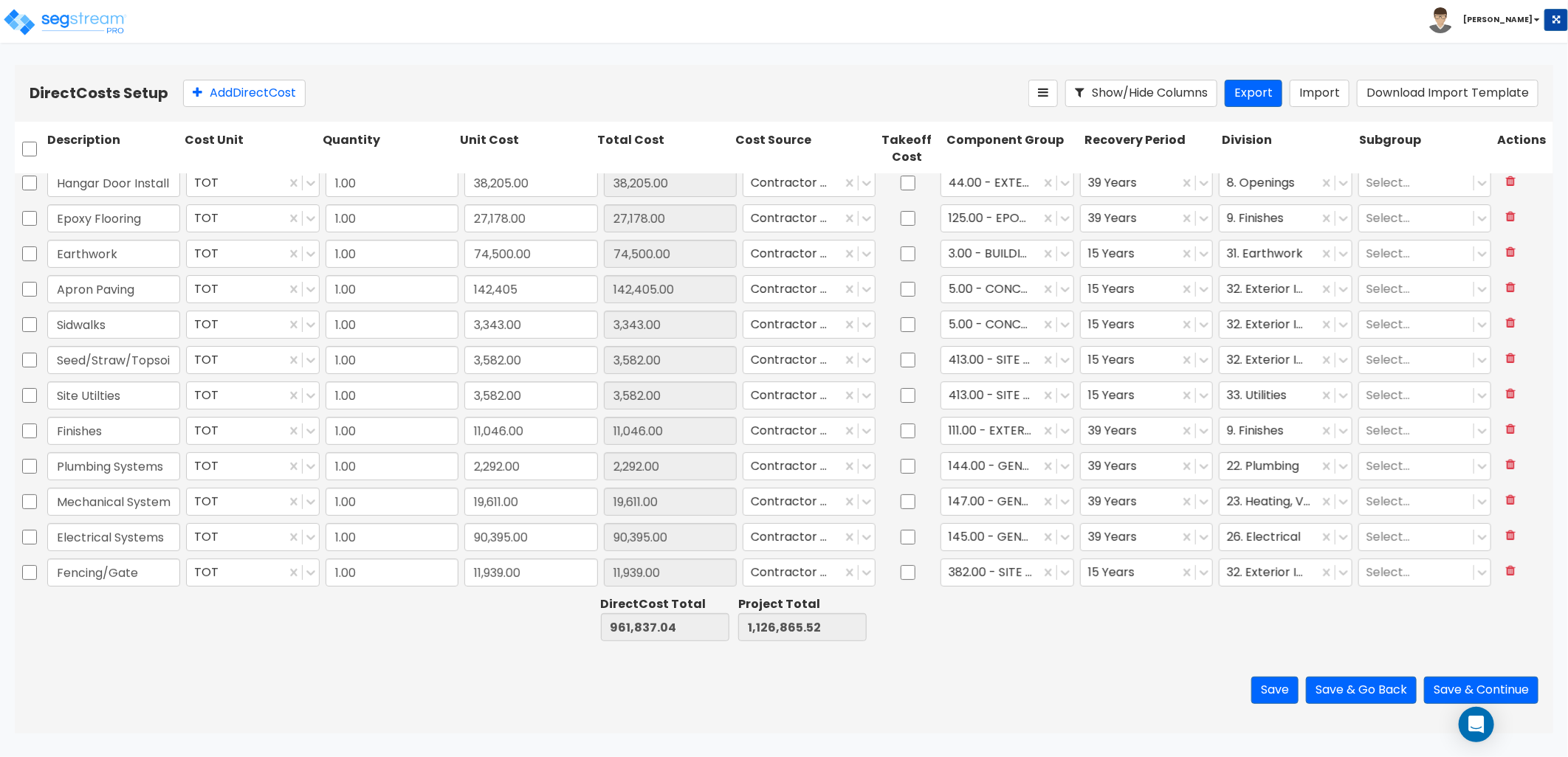
scroll to position [0, 0]
type input "1.00"
type input "138,493.00"
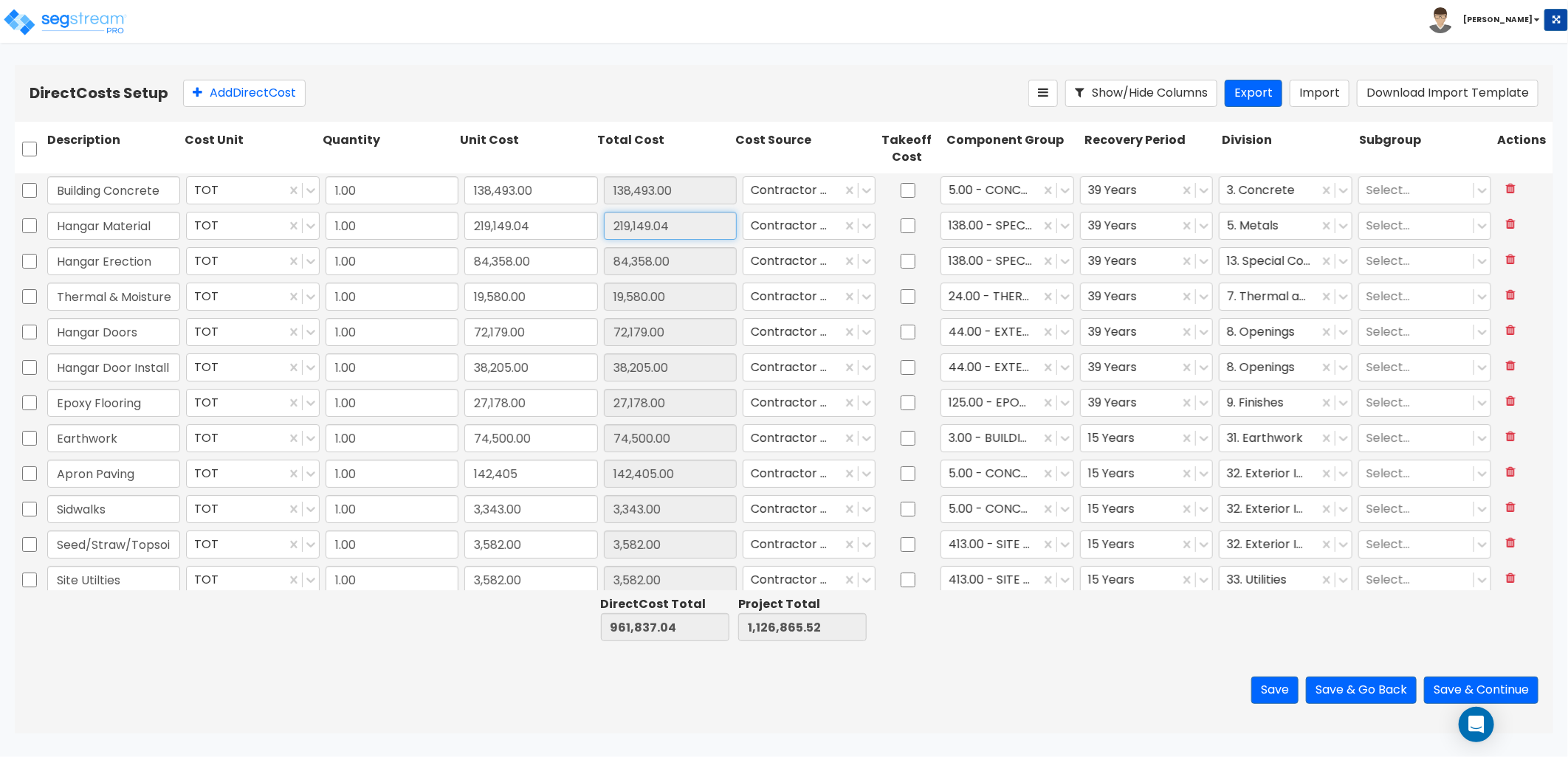
click at [672, 231] on input "219,149.04" at bounding box center [669, 225] width 132 height 28
click at [673, 226] on input "219,149.04" at bounding box center [669, 225] width 132 height 28
drag, startPoint x: 673, startPoint y: 226, endPoint x: 562, endPoint y: 231, distance: 111.1
click at [562, 231] on input "219,149.04" at bounding box center [530, 225] width 132 height 28
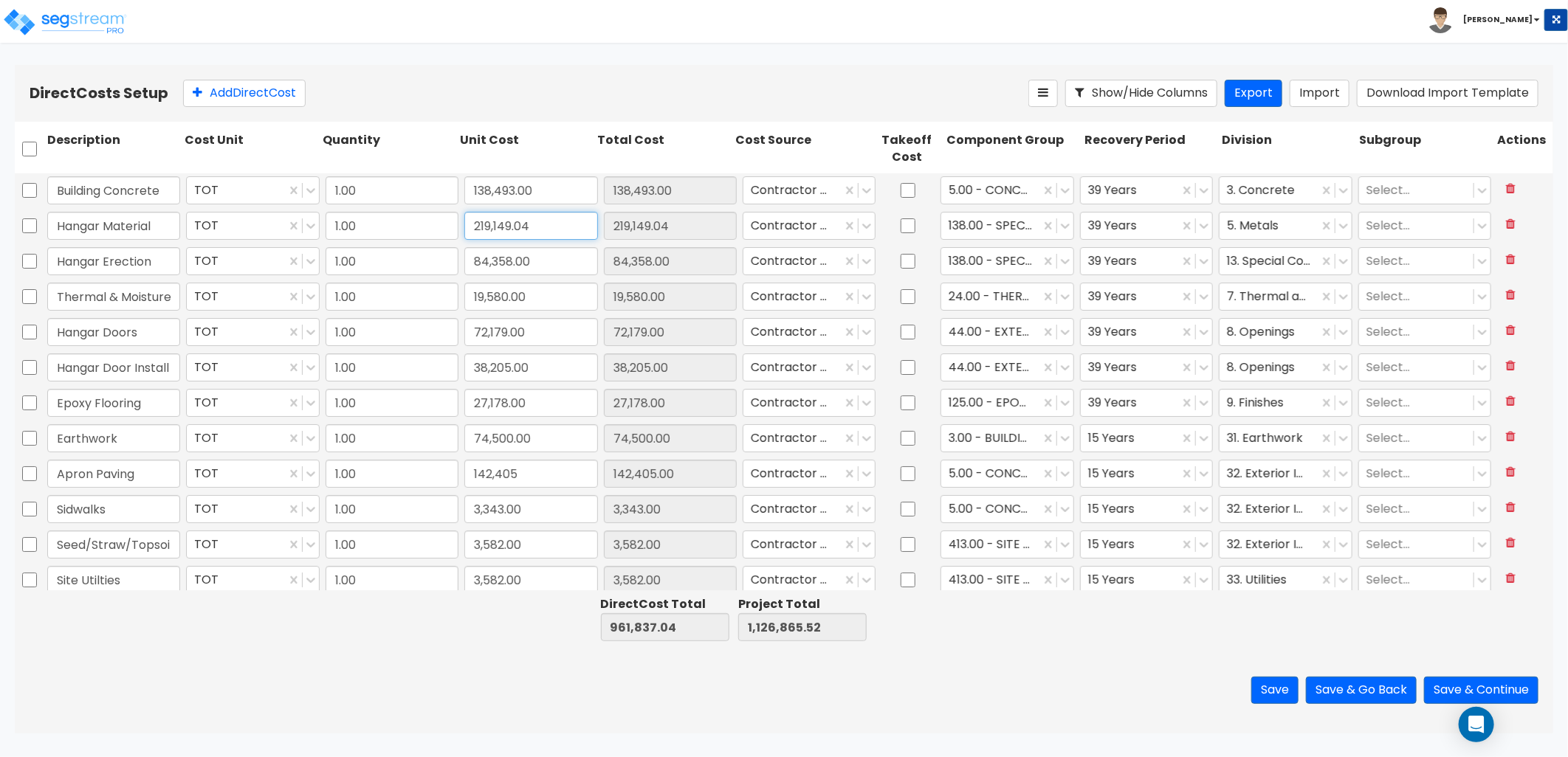
click at [560, 230] on input "219,149.04" at bounding box center [530, 225] width 132 height 28
click at [549, 235] on input "219,149.04" at bounding box center [530, 225] width 132 height 28
click at [527, 225] on input "219,149.04" at bounding box center [530, 225] width 132 height 28
drag, startPoint x: 520, startPoint y: 225, endPoint x: 535, endPoint y: 225, distance: 15.0
click at [535, 225] on input "219,149.04" at bounding box center [530, 225] width 132 height 28
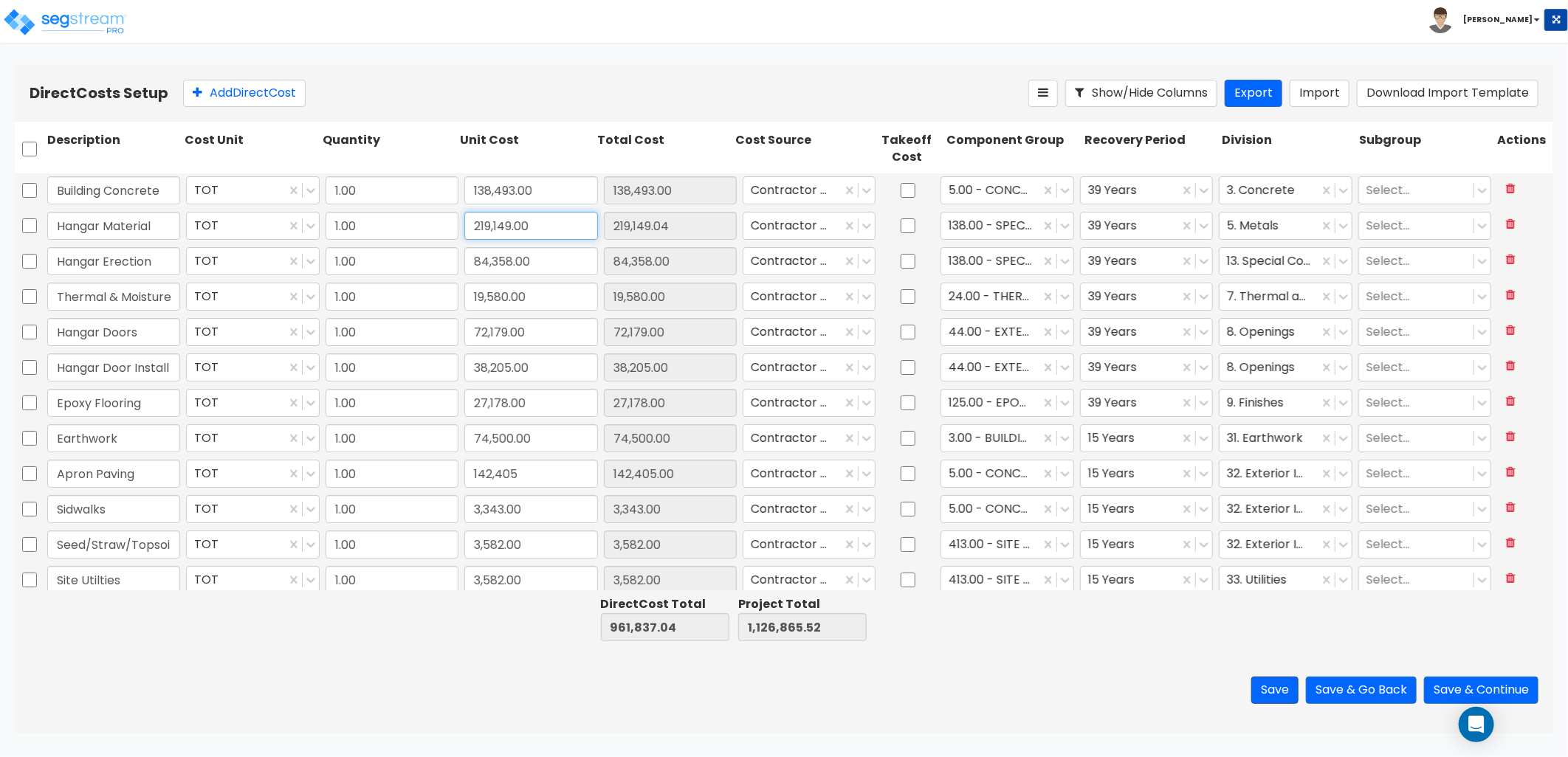
type input "219,149.00"
click at [1260, 683] on button "Save" at bounding box center [1275, 690] width 47 height 27
click at [1334, 683] on button "Save & Go Back" at bounding box center [1362, 690] width 111 height 27
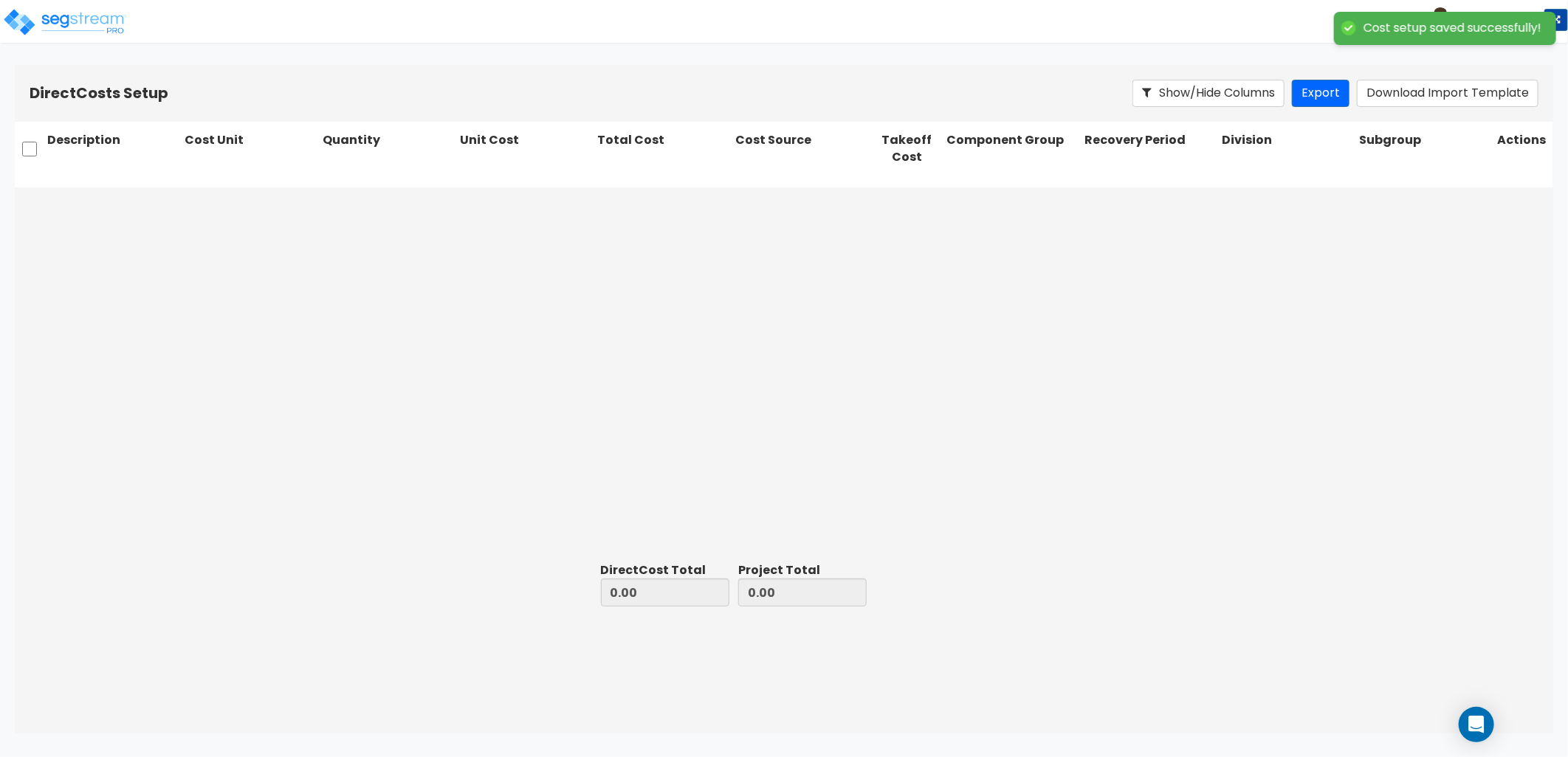
type input "961,837.00"
type input "165,028.48"
type input "1,126,865.48"
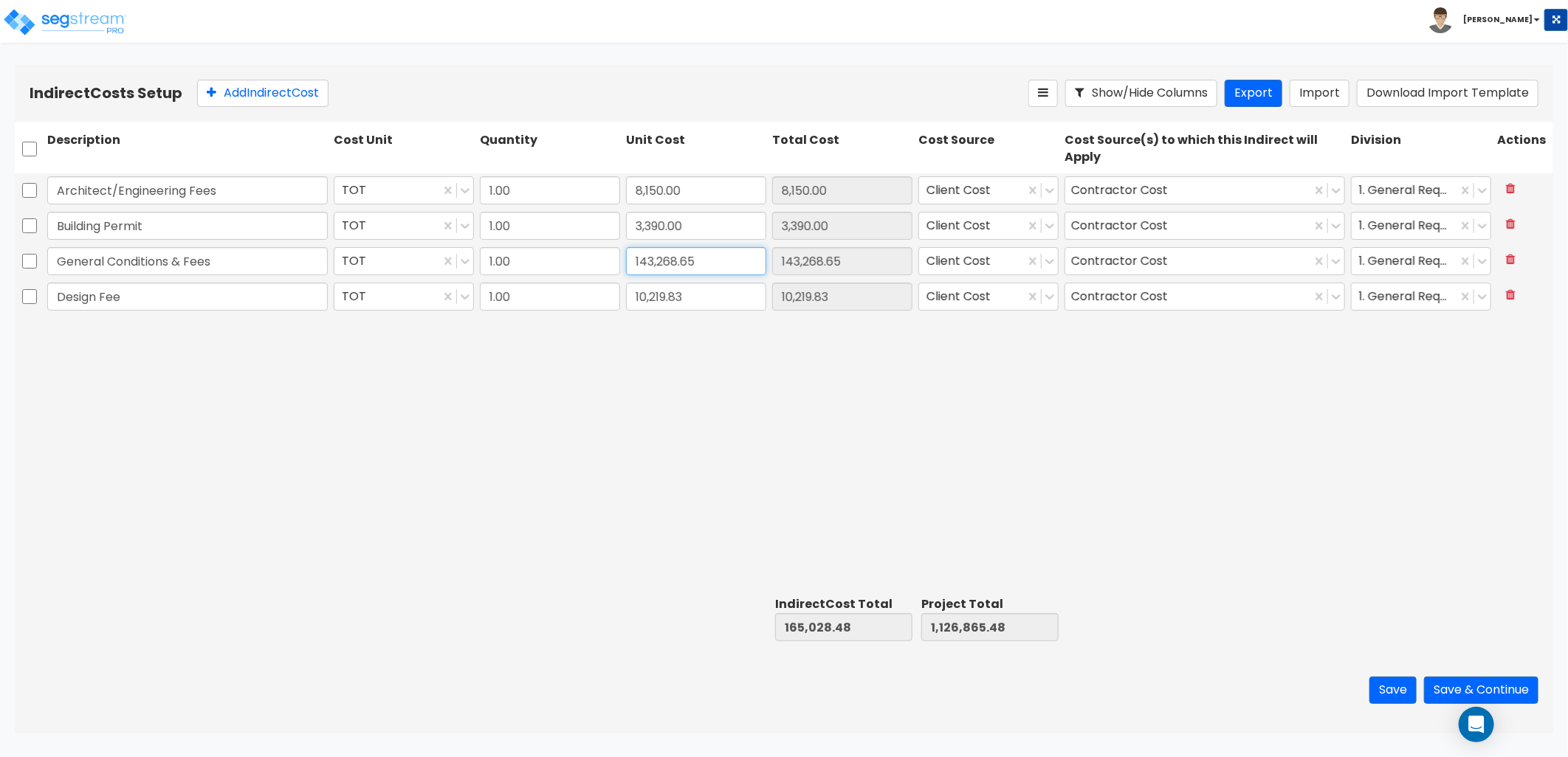
click at [709, 259] on input "143,268.65" at bounding box center [697, 261] width 140 height 28
click at [703, 296] on input "10,219.83" at bounding box center [697, 296] width 140 height 28
click at [700, 298] on input "10,219.83" at bounding box center [697, 296] width 140 height 28
type input "10,219.00"
type input "165,027.65"
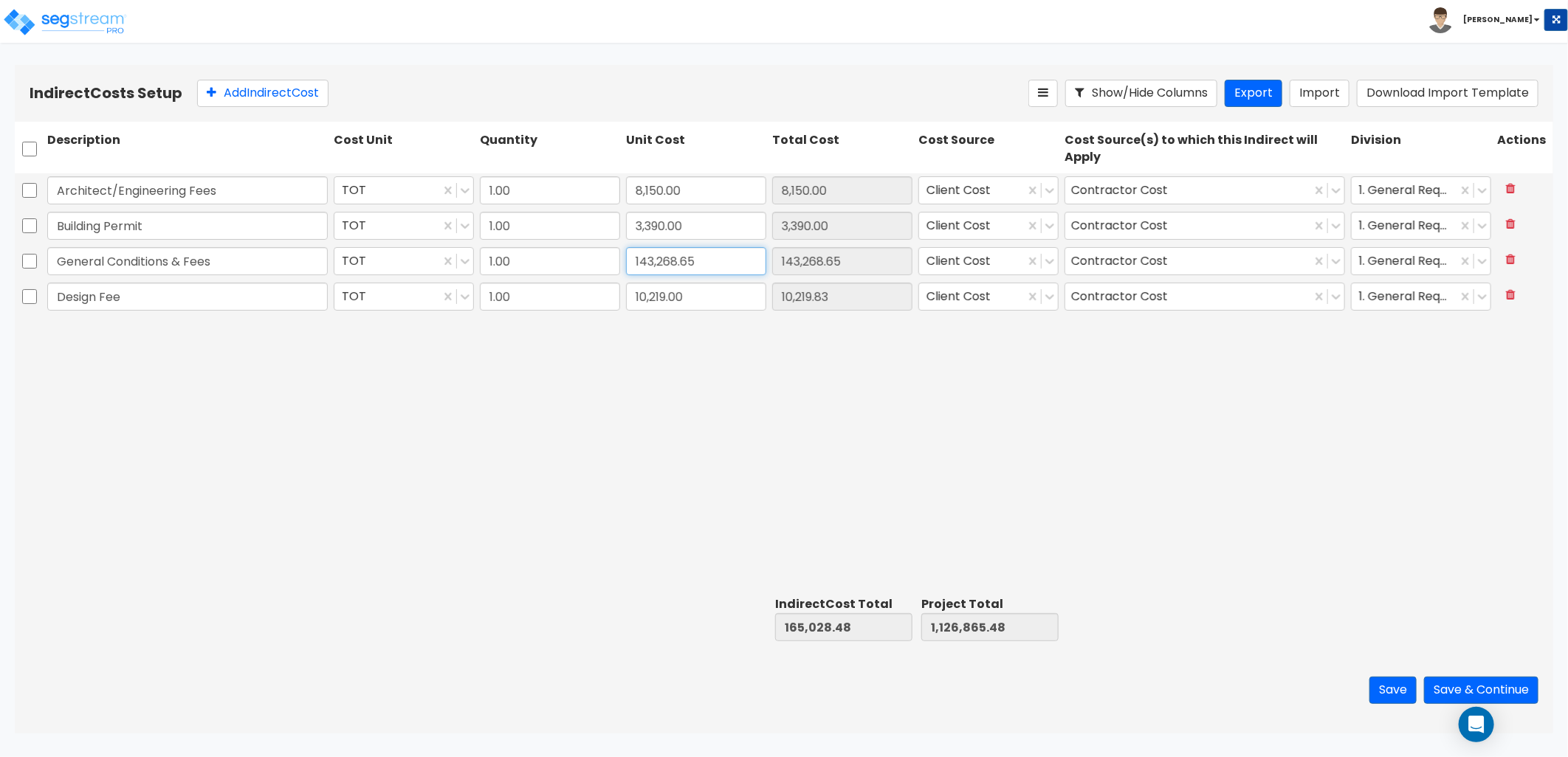
type input "1,126,864.65"
type input "10,219.00"
click at [709, 259] on input "143,268.65" at bounding box center [697, 261] width 140 height 28
drag, startPoint x: 709, startPoint y: 259, endPoint x: 672, endPoint y: 263, distance: 37.2
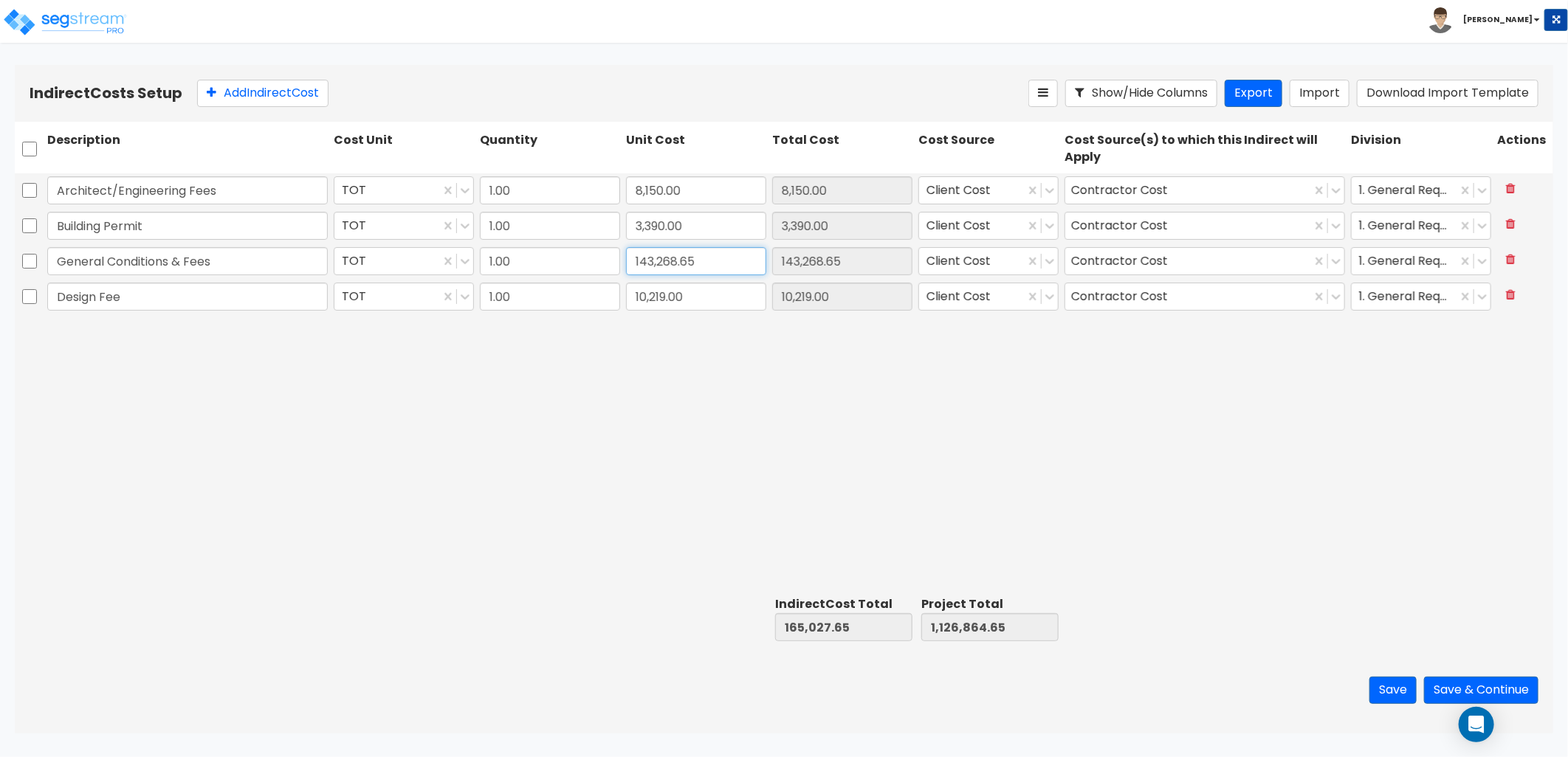
click at [672, 263] on input "143,268.65" at bounding box center [697, 261] width 140 height 28
type input "143,269"
type input "165,028.00"
type input "1,126,865.00"
type input "143,269.00"
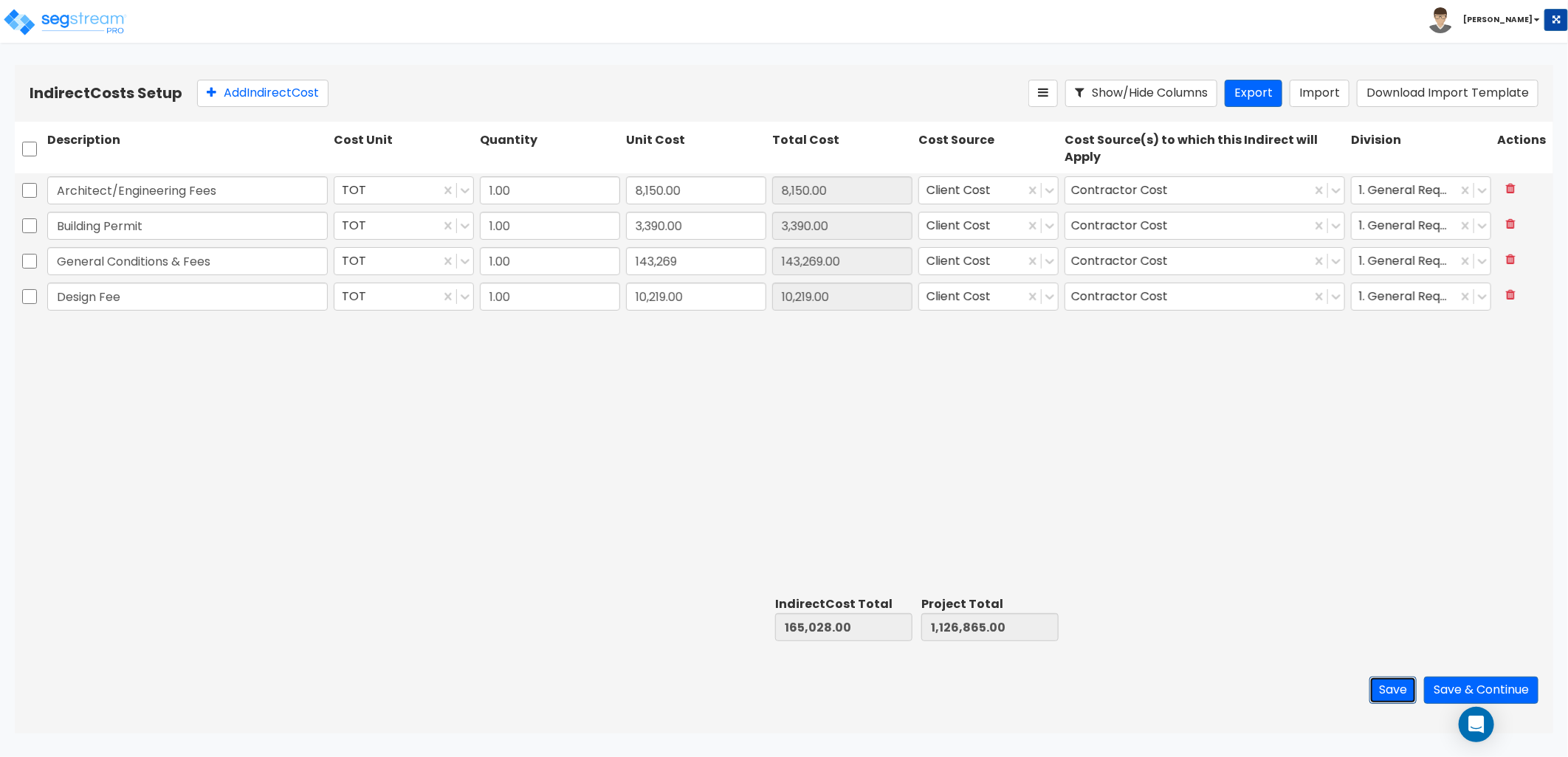
click at [1377, 684] on button "Save" at bounding box center [1393, 690] width 47 height 27
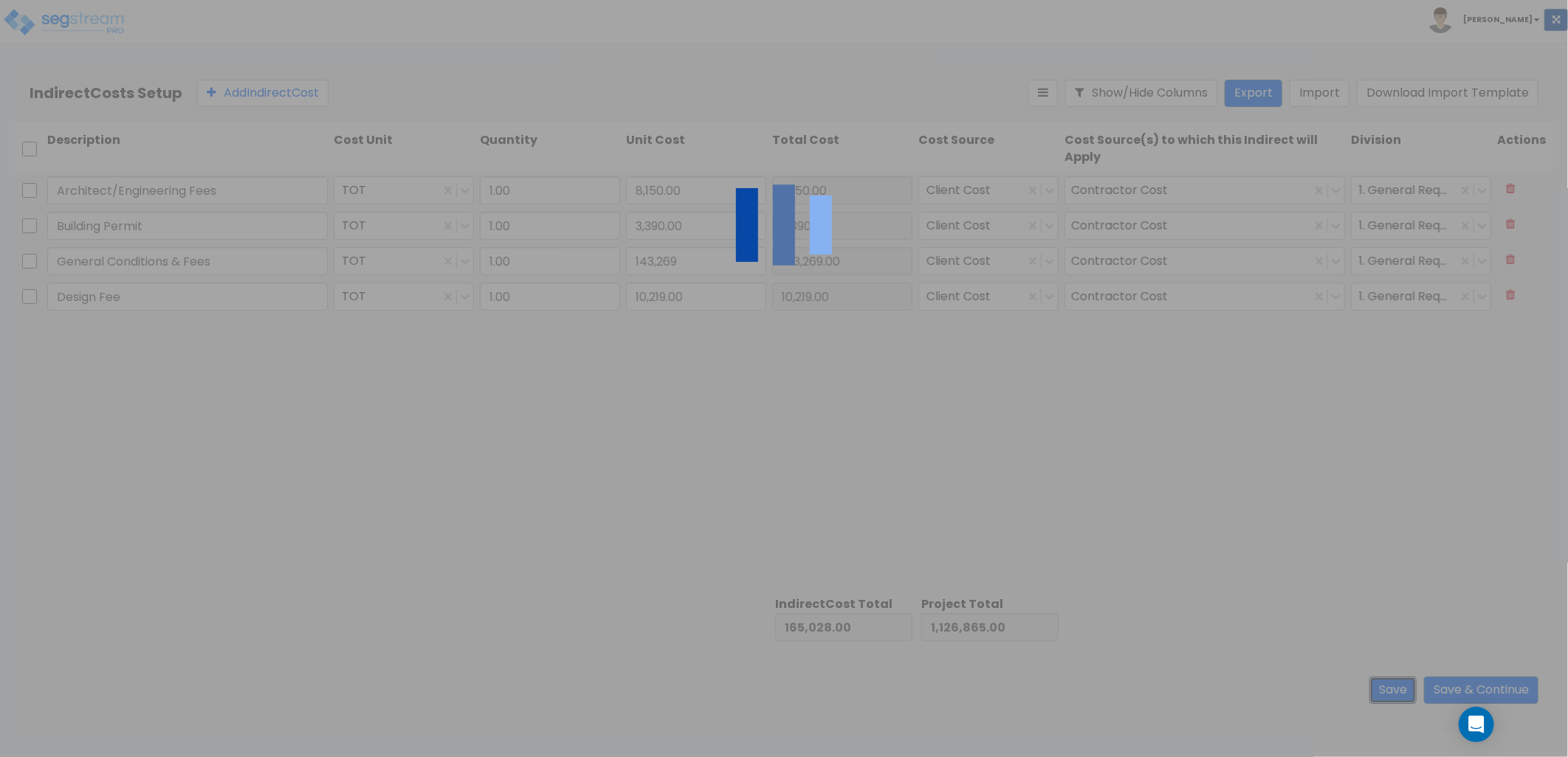
type input "143,269.00"
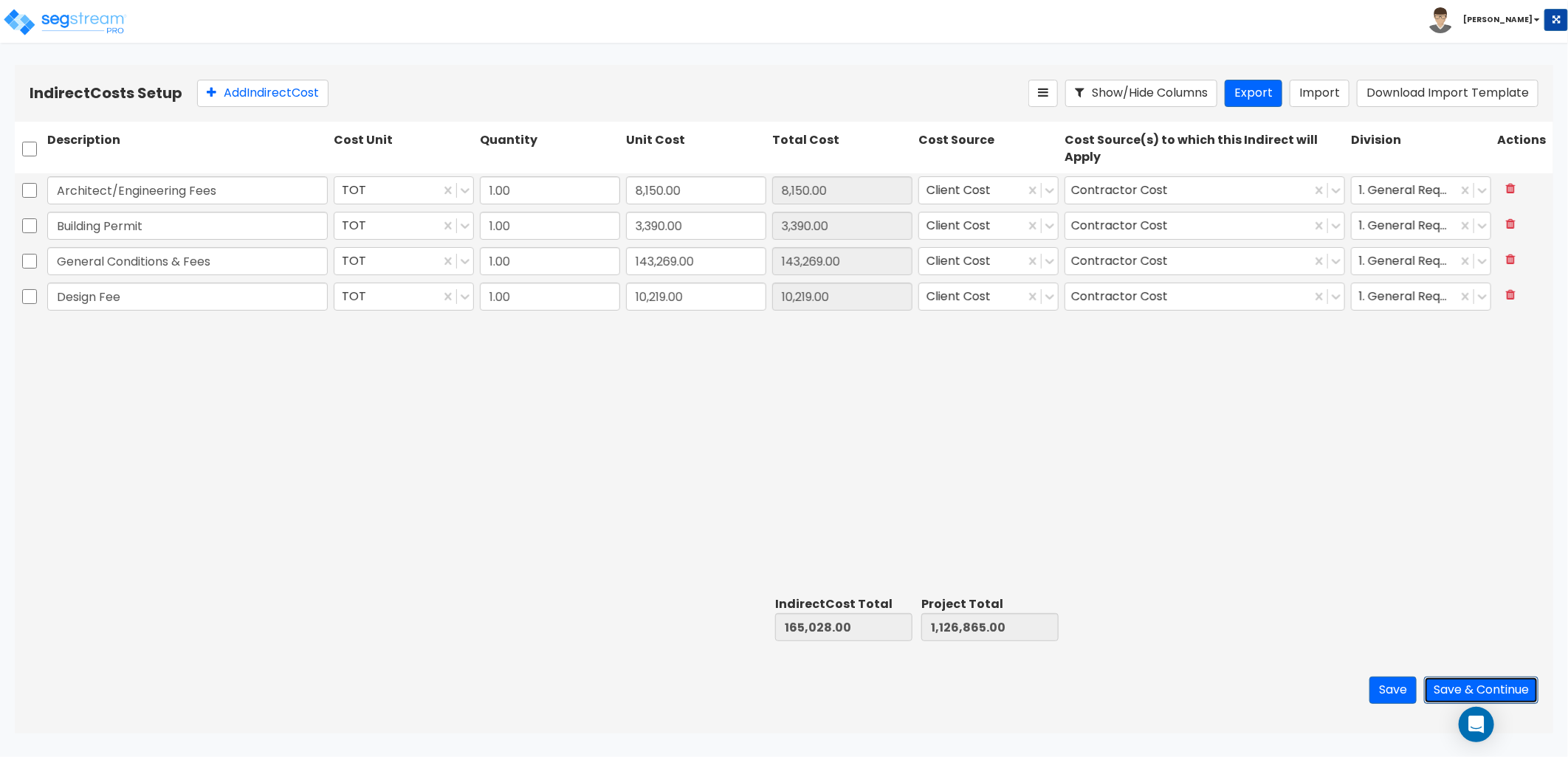
click at [1455, 687] on button "Save & Continue" at bounding box center [1481, 690] width 114 height 27
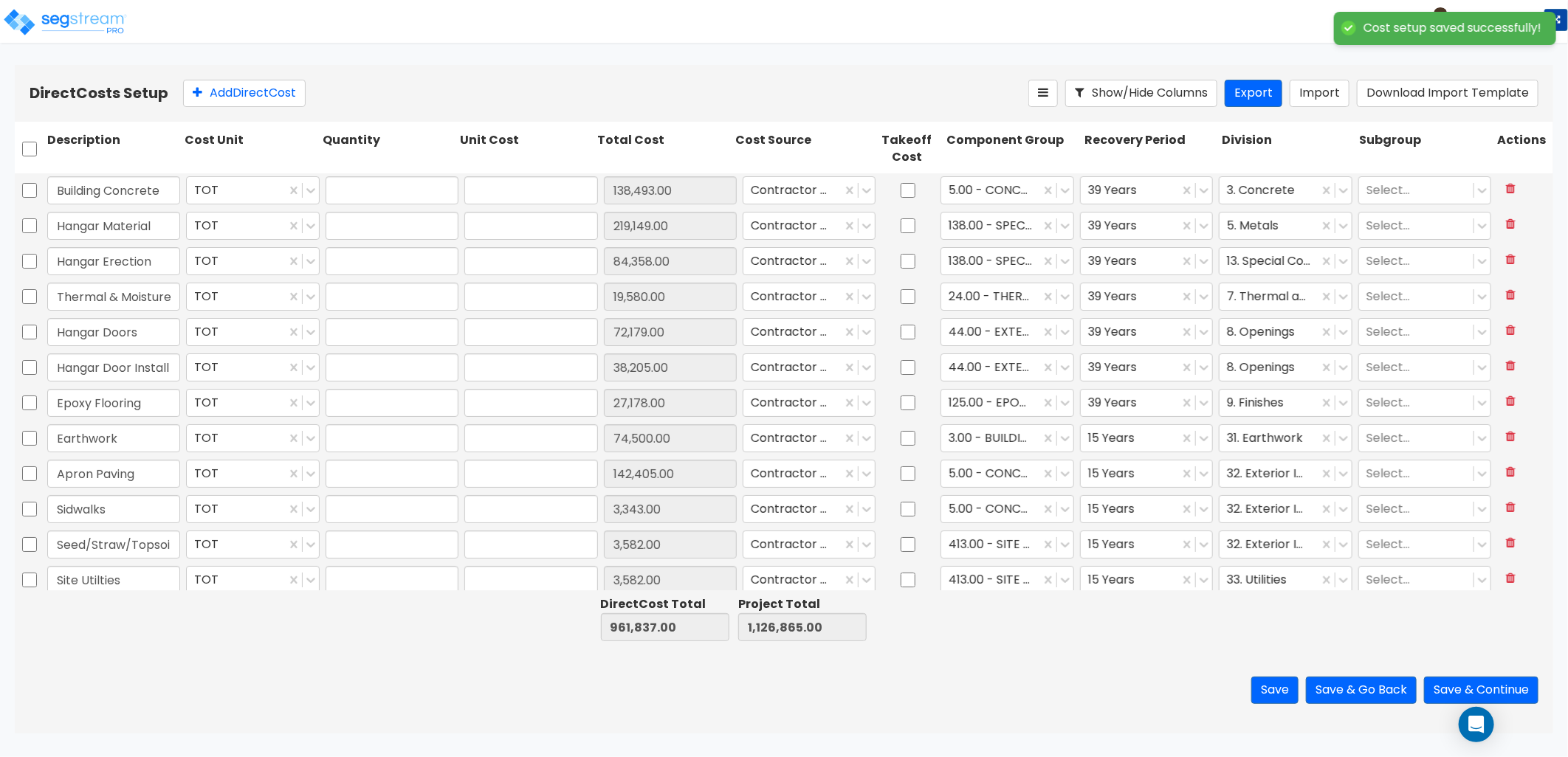
type input "1.00"
type input "138,493.00"
type input "1.00"
type input "219,149.00"
type input "1.00"
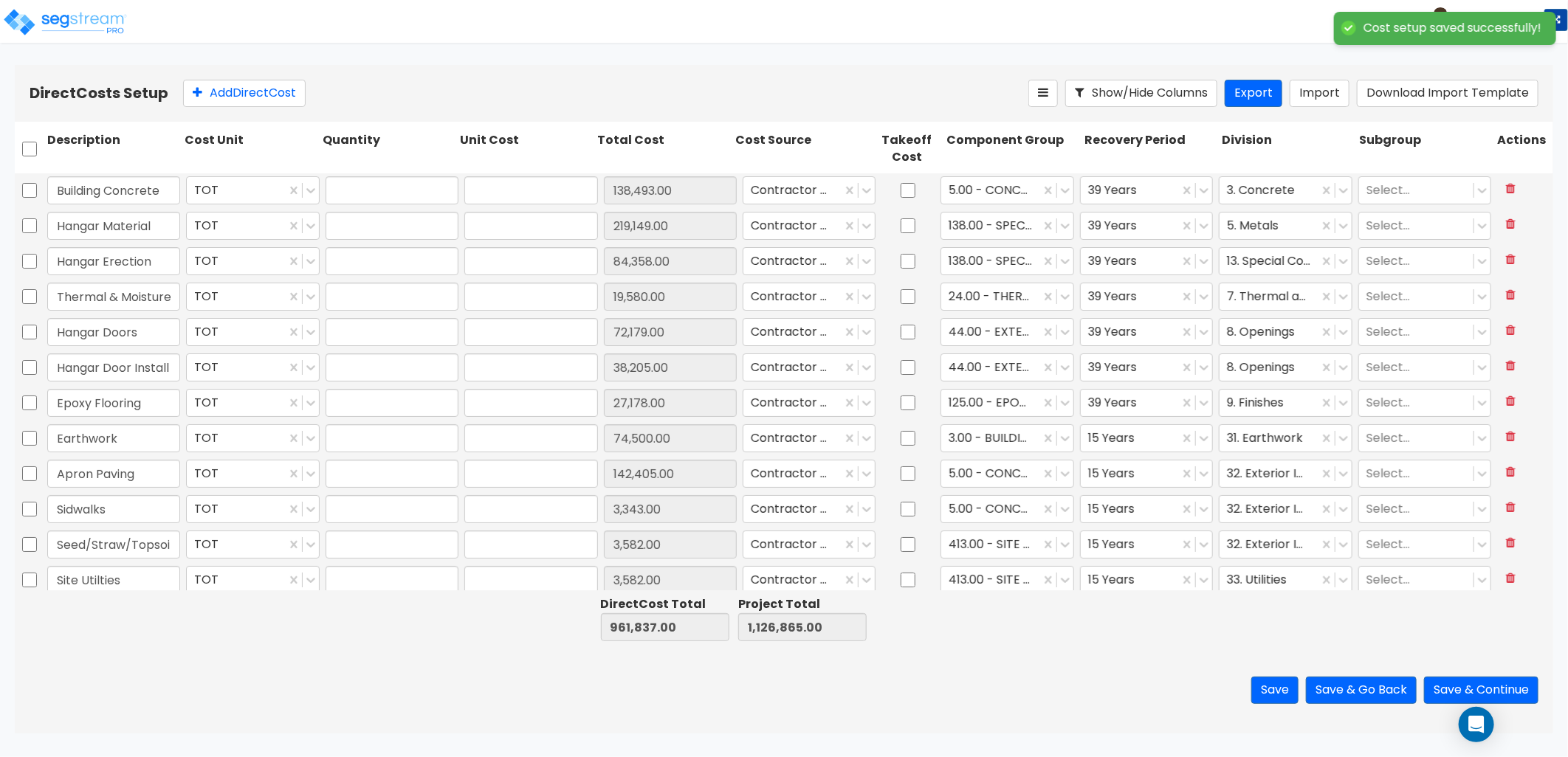
type input "84,358.00"
type input "1.00"
type input "19,580.00"
type input "1.00"
type input "72,179.00"
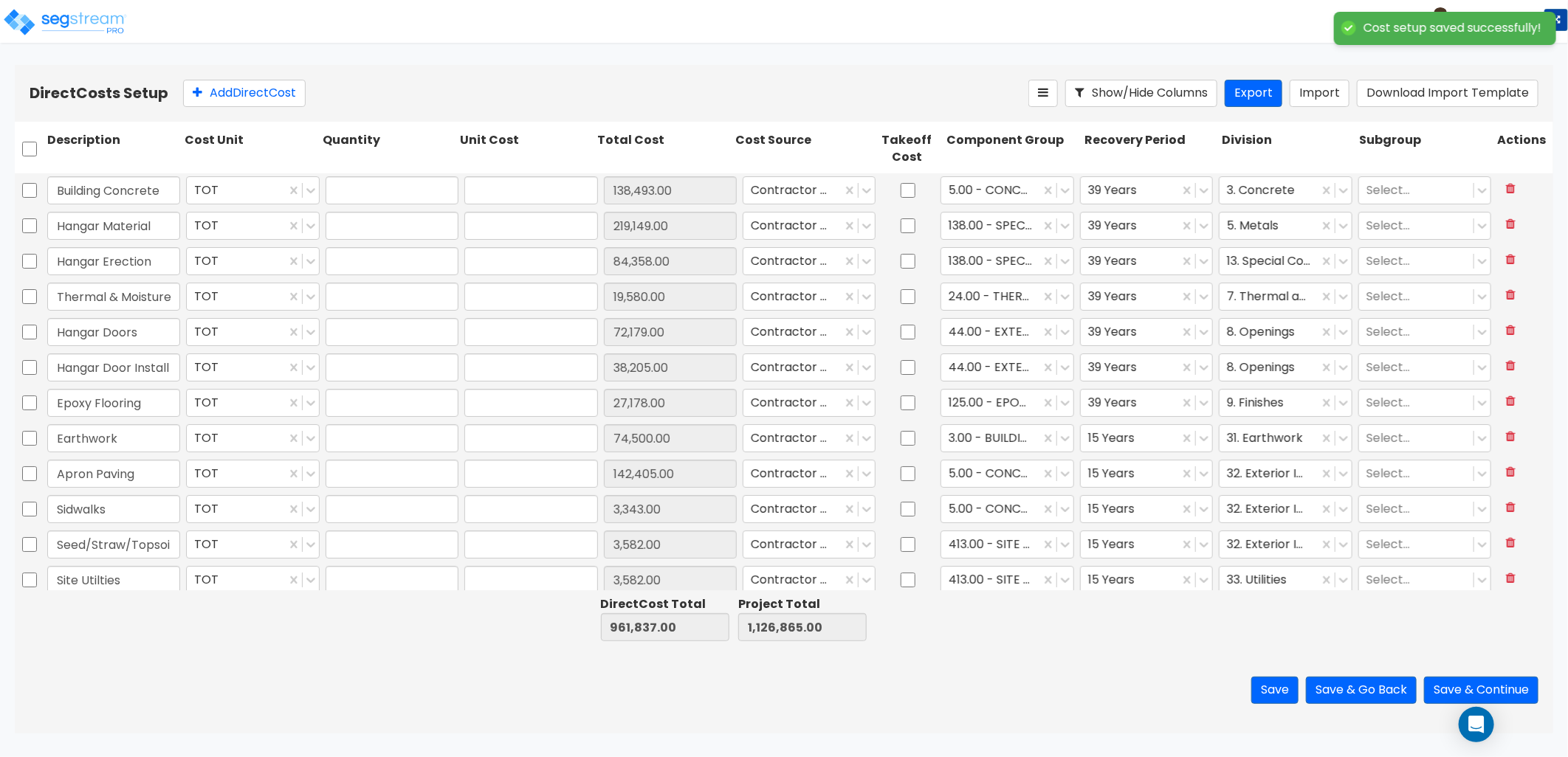
type input "1.00"
type input "38,205.00"
type input "1.00"
type input "27,178.00"
type input "1.00"
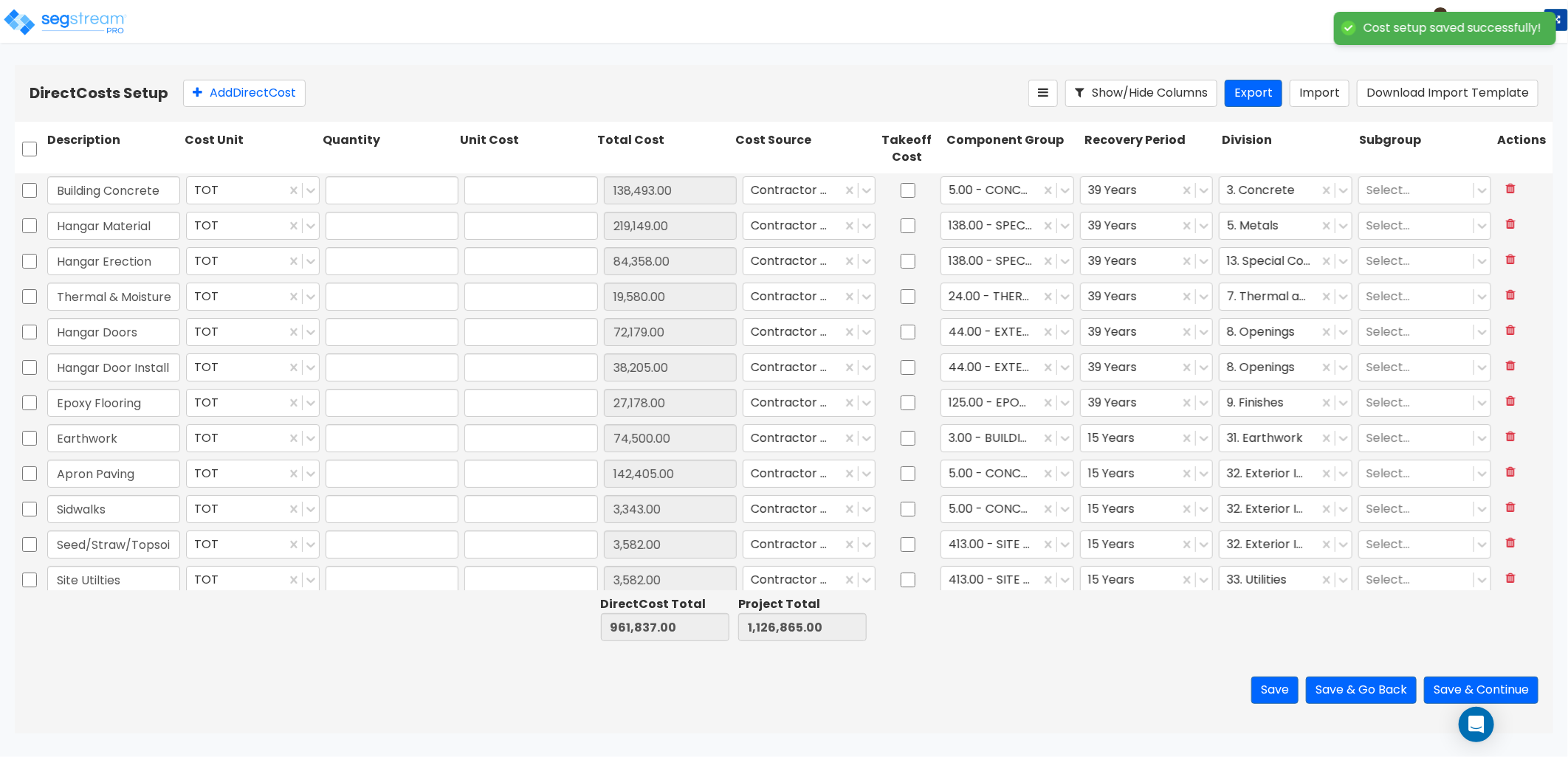
type input "74,500.00"
type input "1.00"
type input "142,405.00"
type input "1.00"
type input "3,343.00"
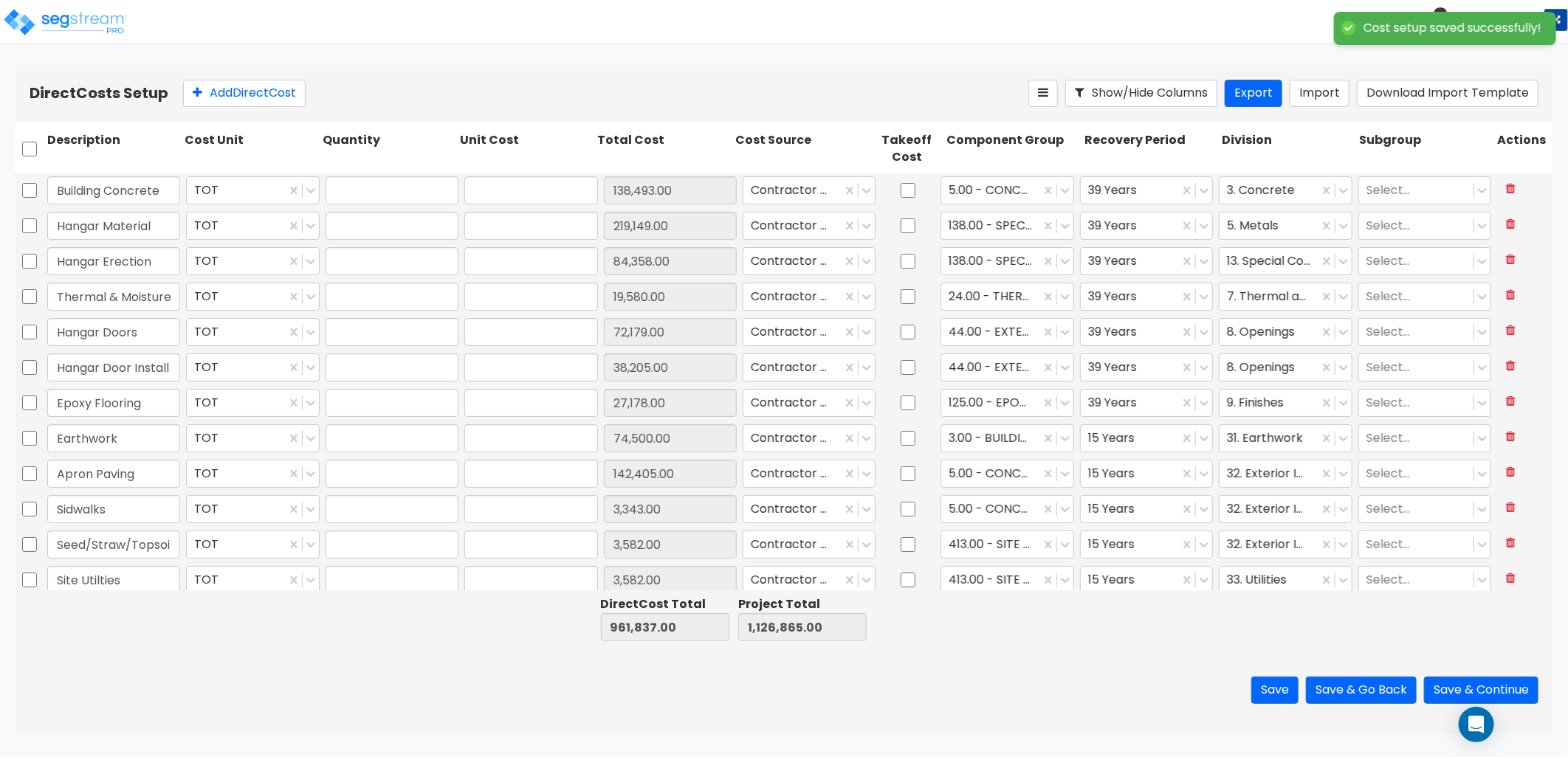
type input "1.00"
type input "3,582.00"
type input "1.00"
type input "3,582.00"
type input "1.00"
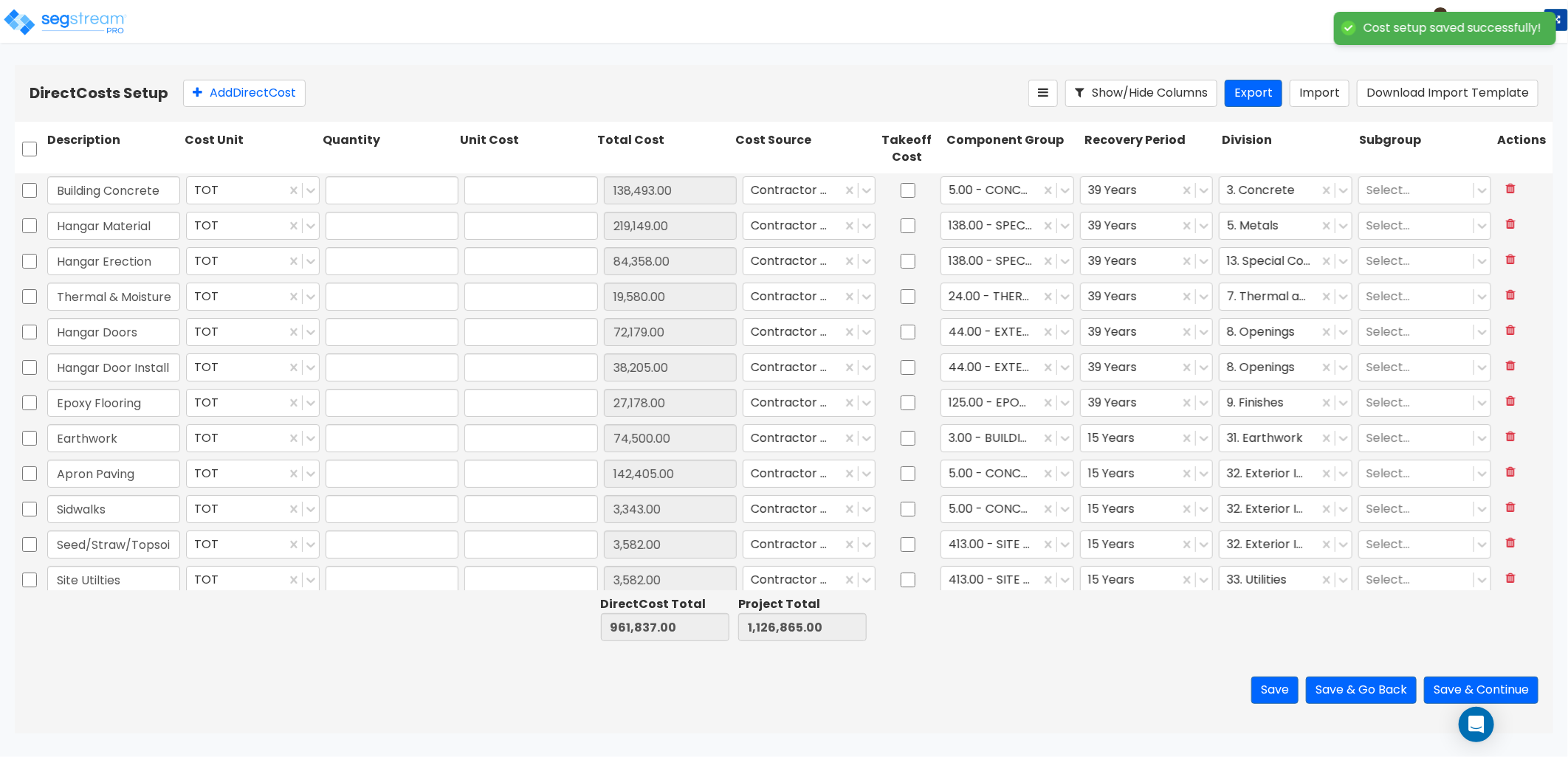
type input "11,046.00"
type input "1.00"
type input "2,292.00"
type input "1.00"
type input "19,611.00"
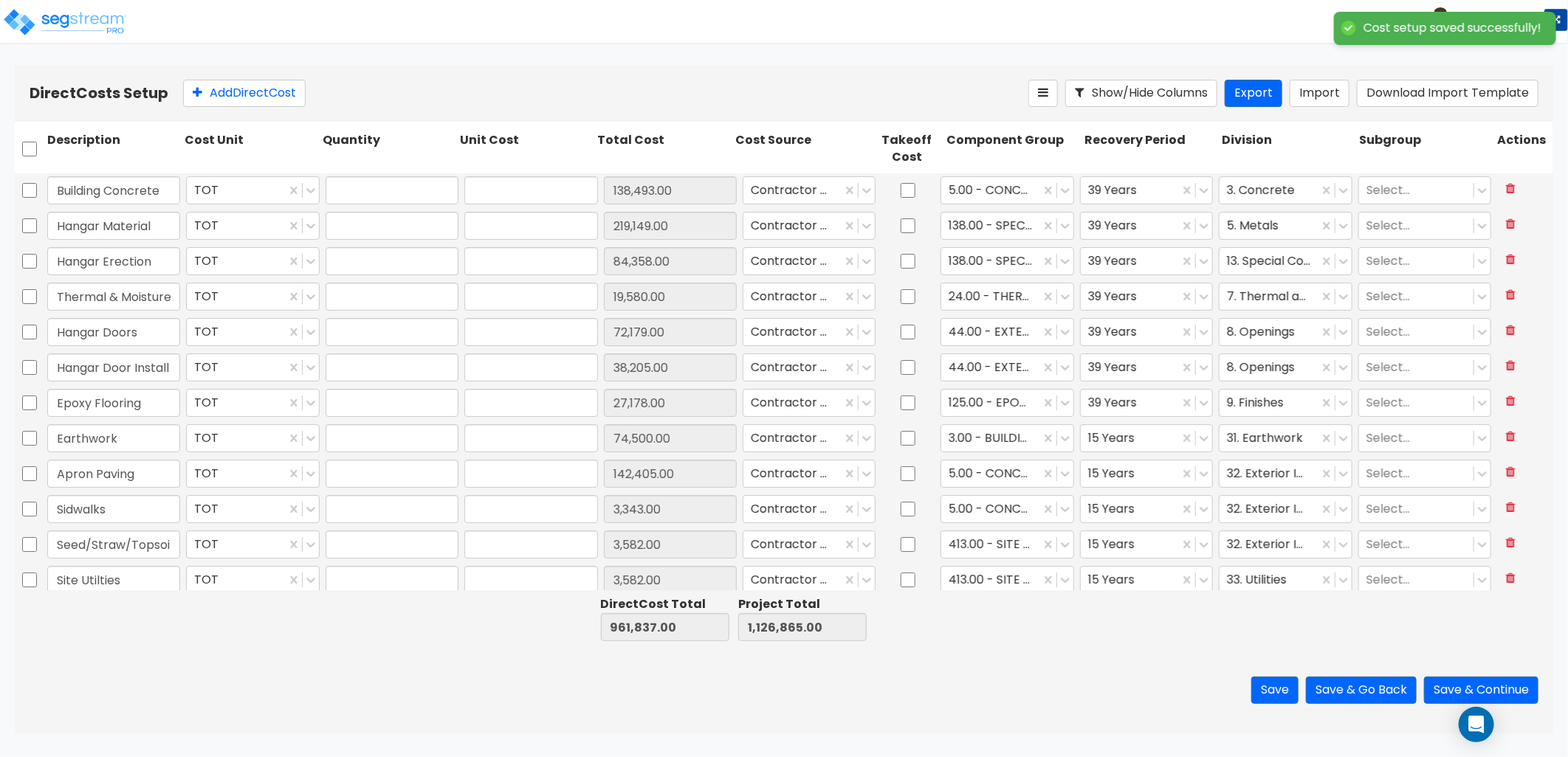
type input "1.00"
type input "90,395.00"
type input "1.00"
type input "11,939.00"
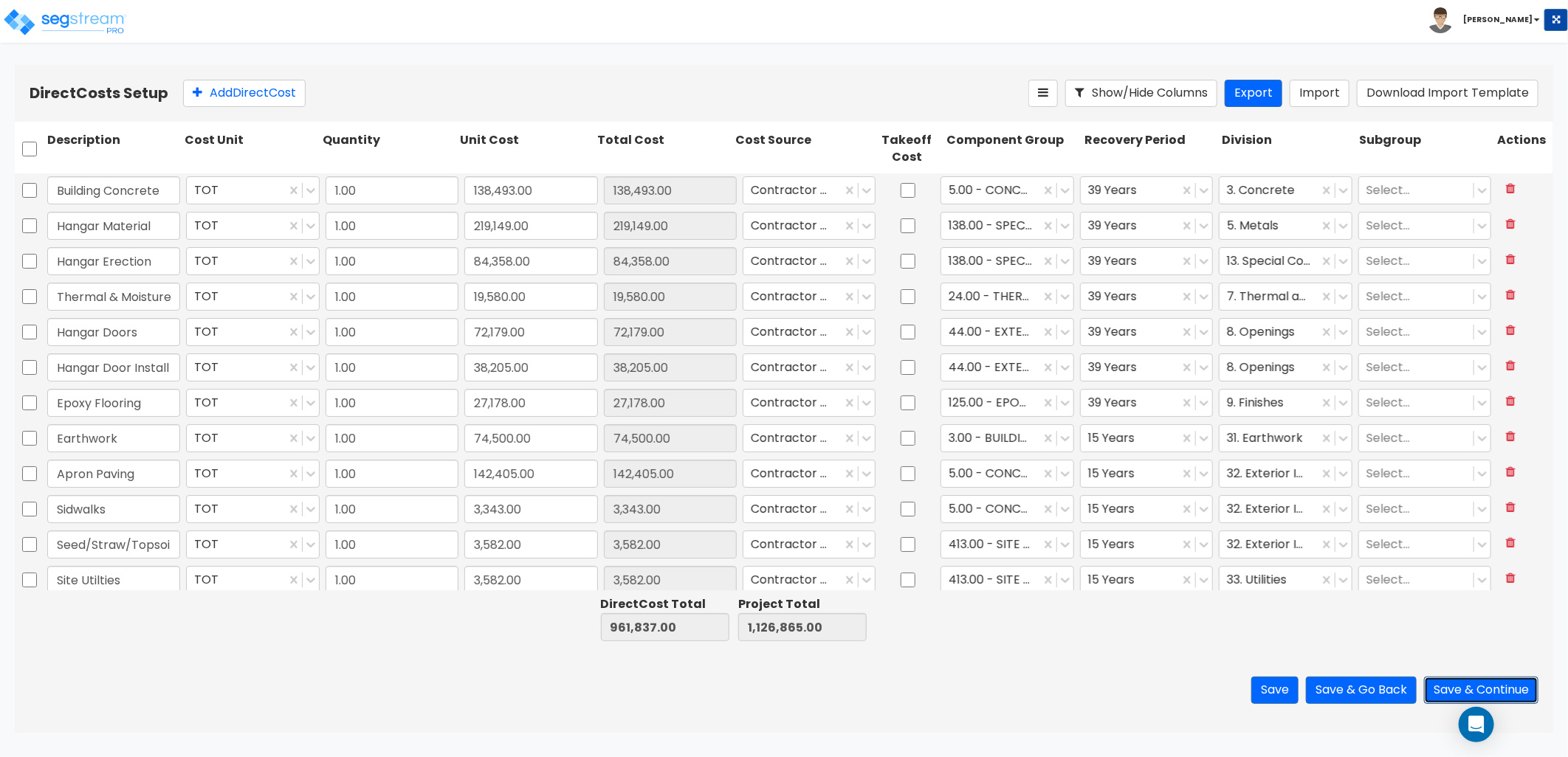
click at [1456, 687] on button "Save & Continue" at bounding box center [1481, 690] width 114 height 27
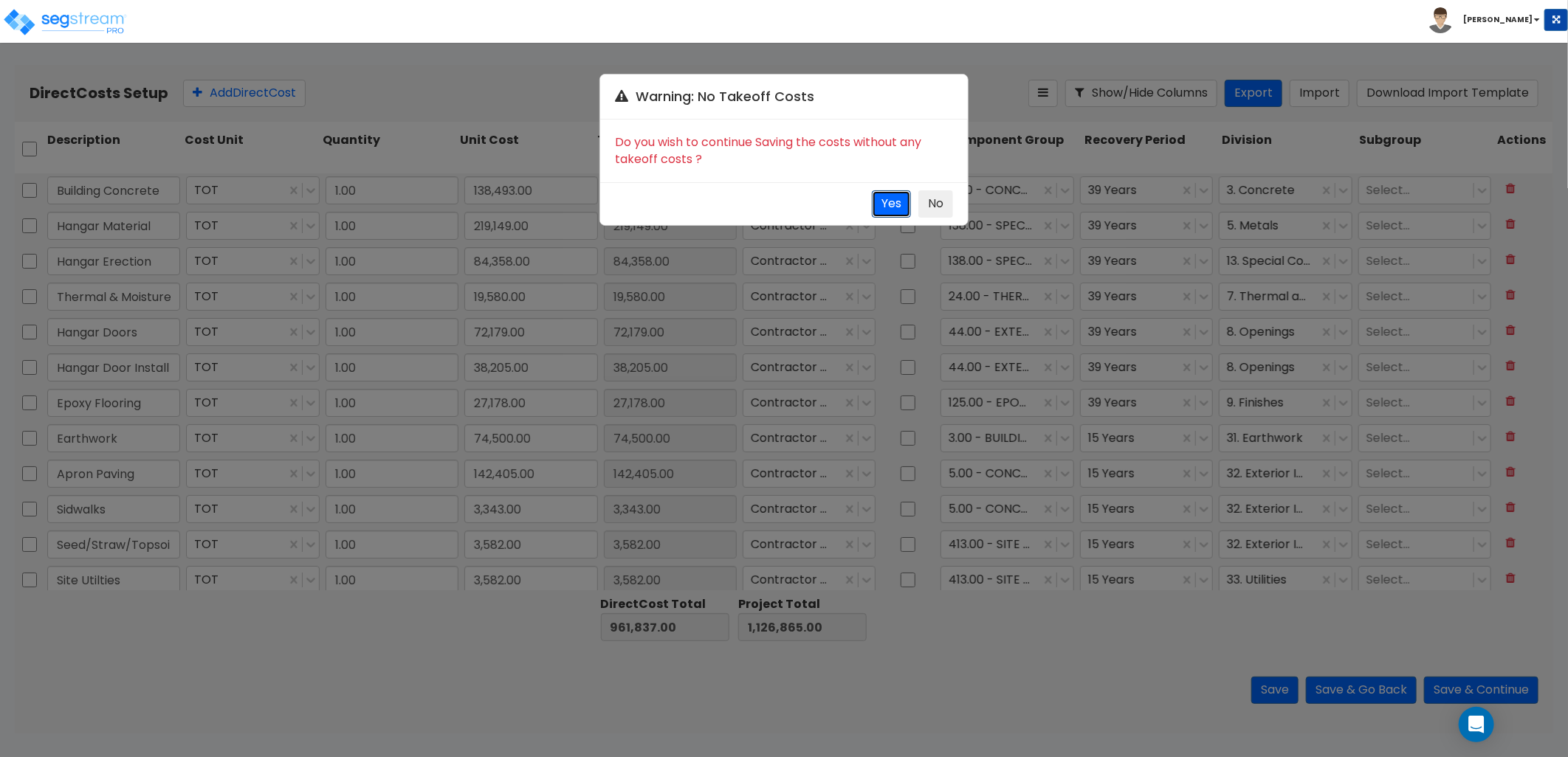
click at [891, 209] on button "Yes" at bounding box center [891, 204] width 39 height 27
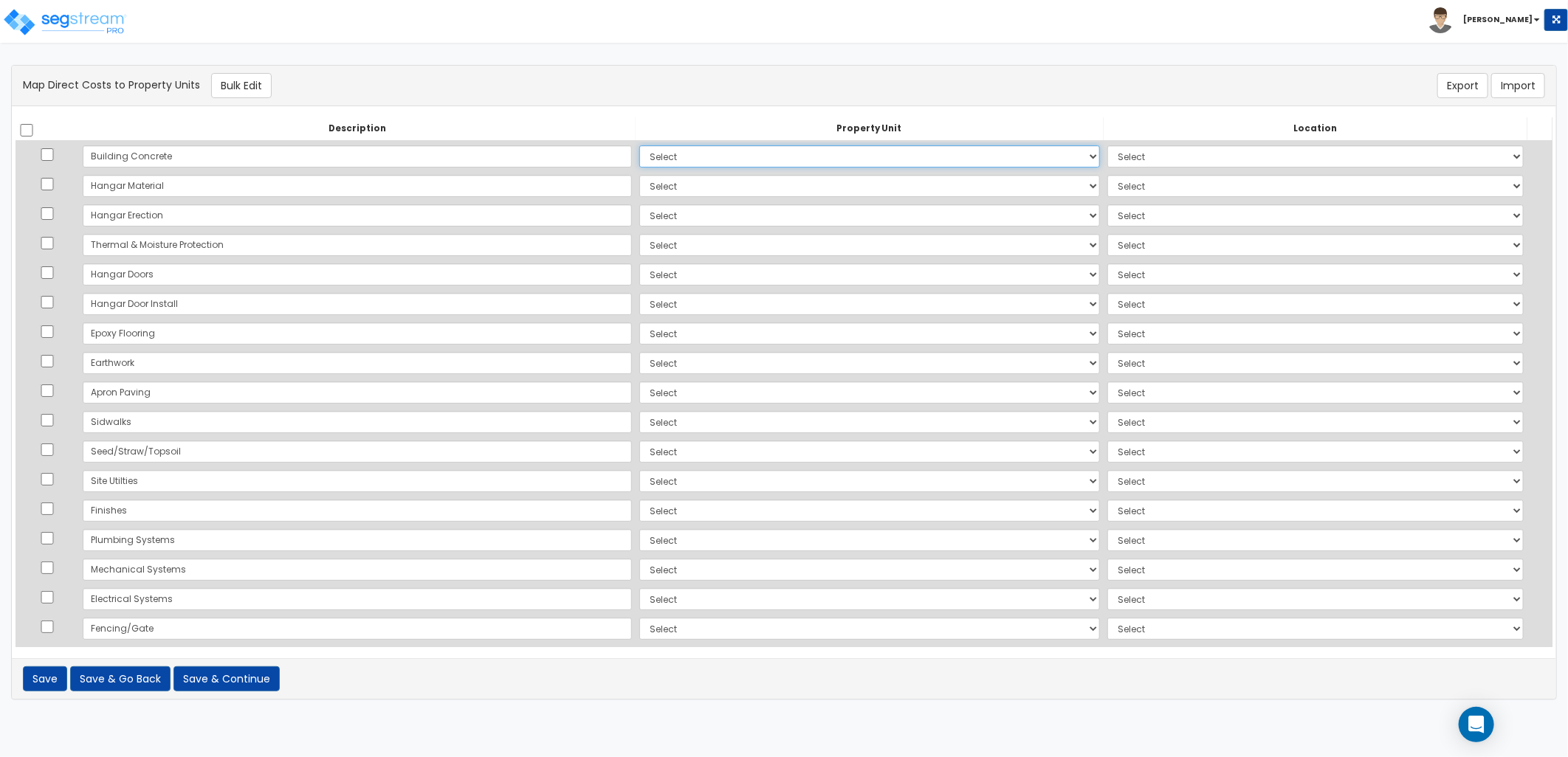
click at [644, 161] on select "Select Add Additional Property Unit" at bounding box center [870, 156] width 461 height 22
click at [245, 89] on button "Bulk Edit" at bounding box center [241, 85] width 61 height 25
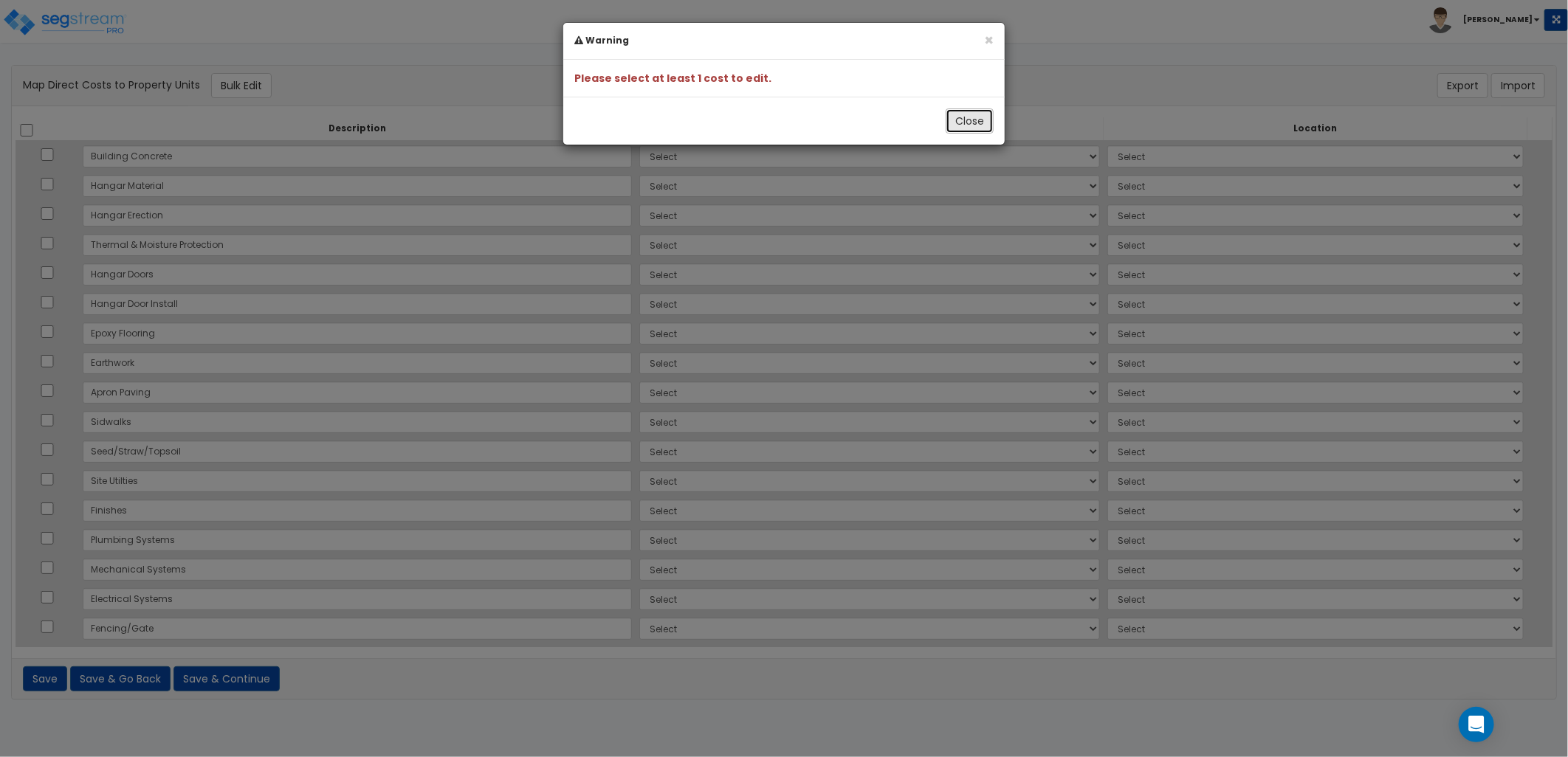
click at [956, 127] on button "Close" at bounding box center [970, 121] width 48 height 25
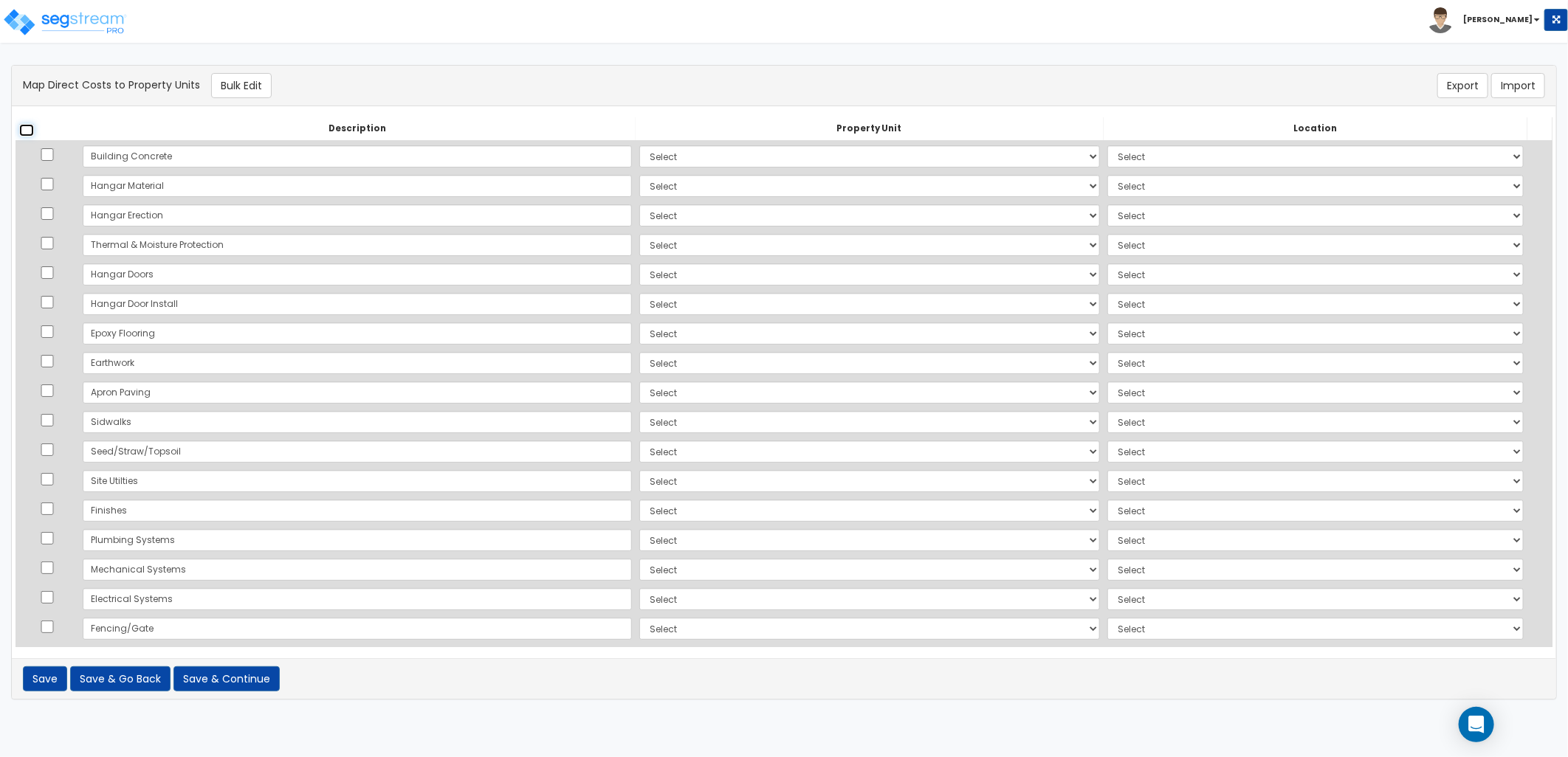
click at [22, 129] on input "checkbox" at bounding box center [26, 130] width 15 height 12
checkbox input "true"
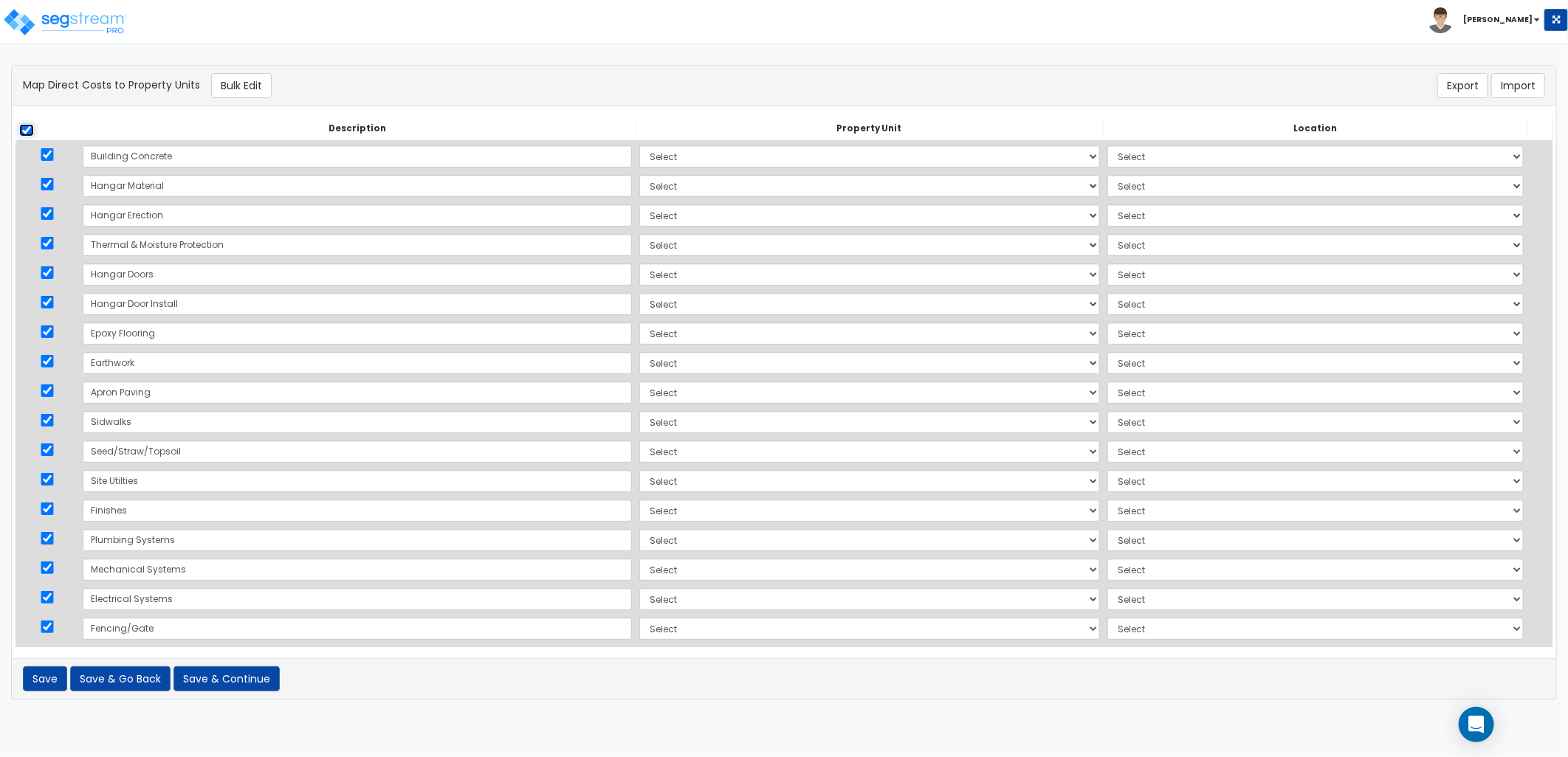
checkbox input "true"
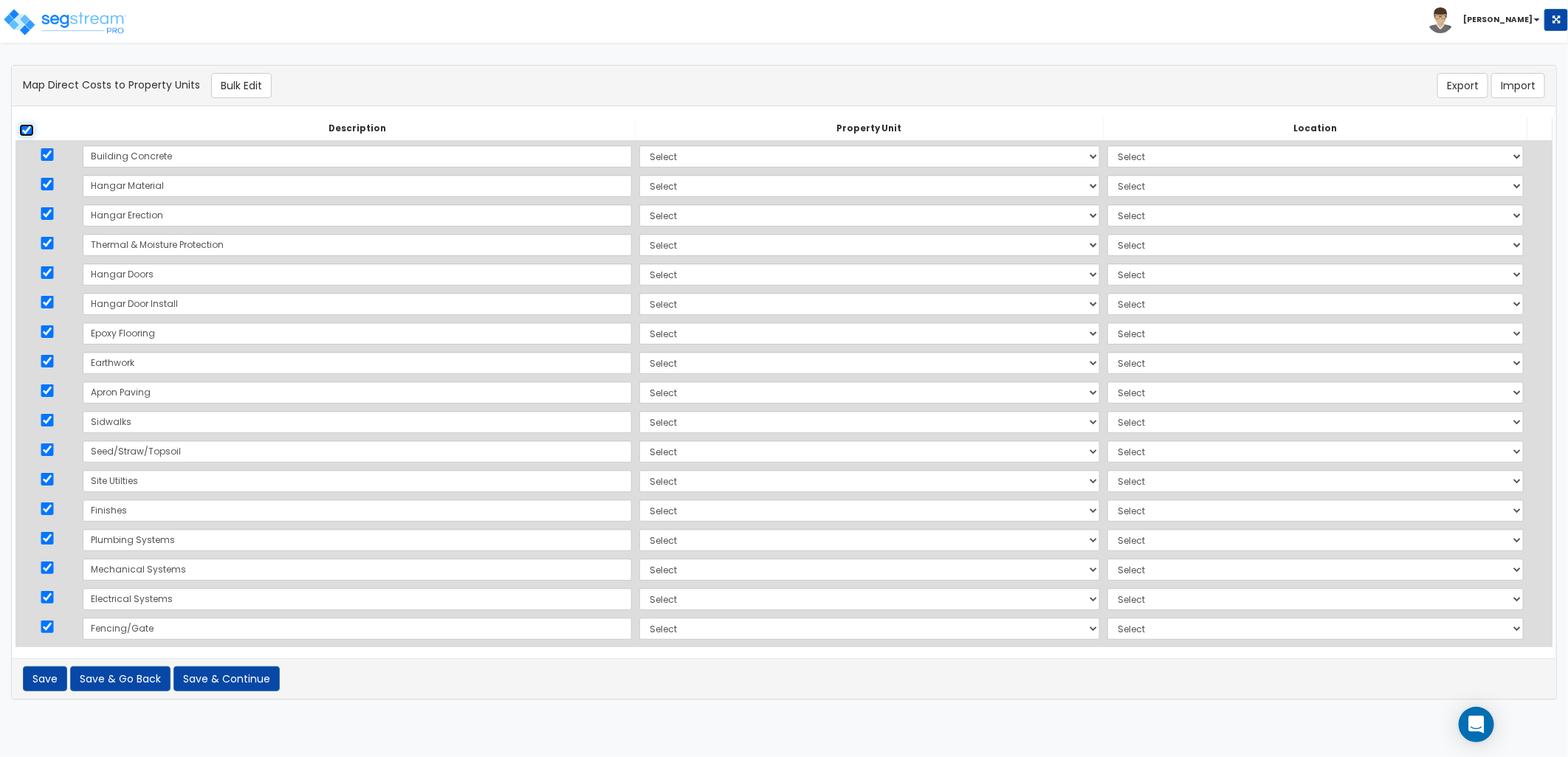
checkbox input "true"
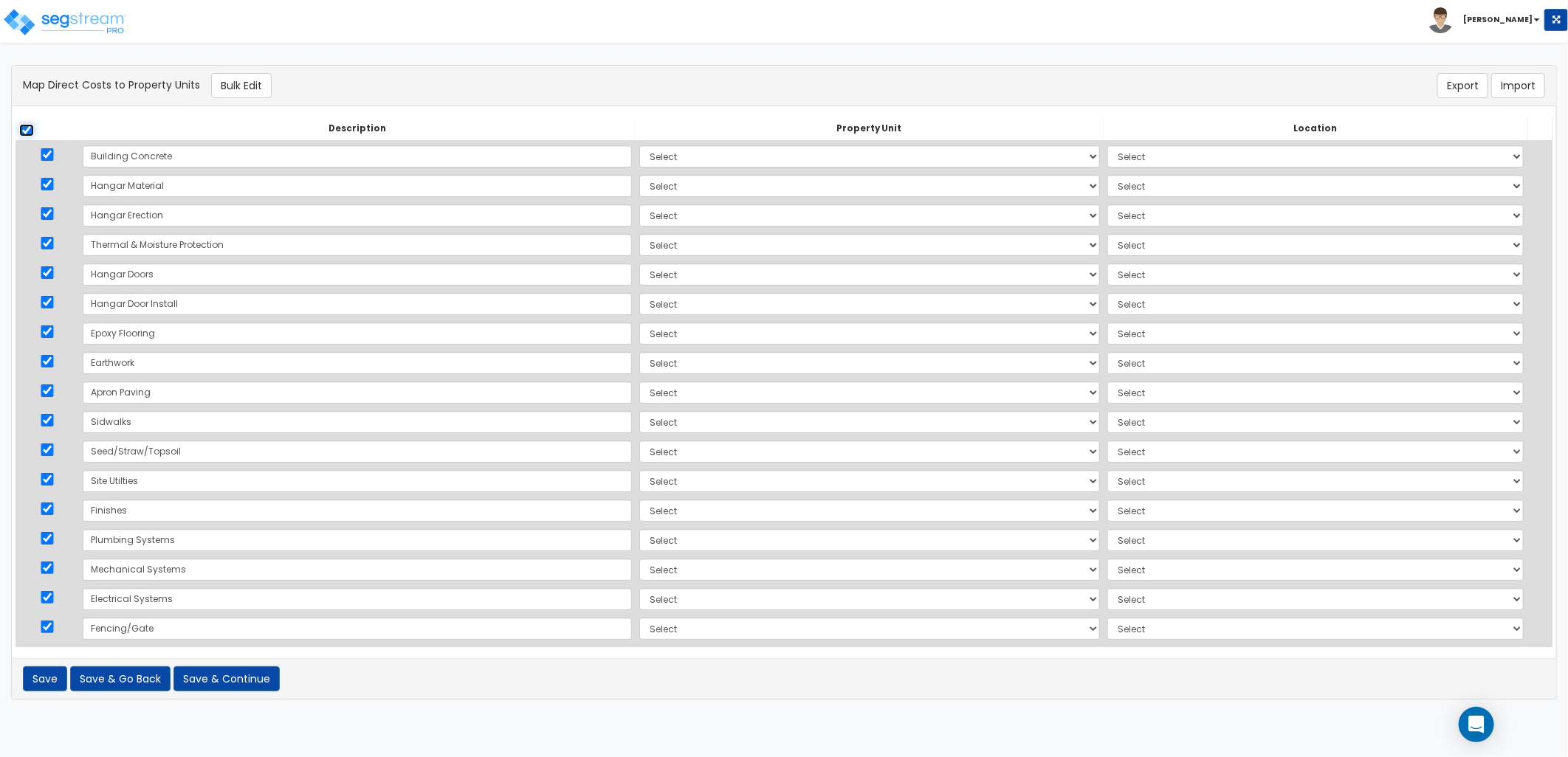
checkbox input "true"
click at [222, 86] on button "Bulk Edit" at bounding box center [241, 85] width 61 height 25
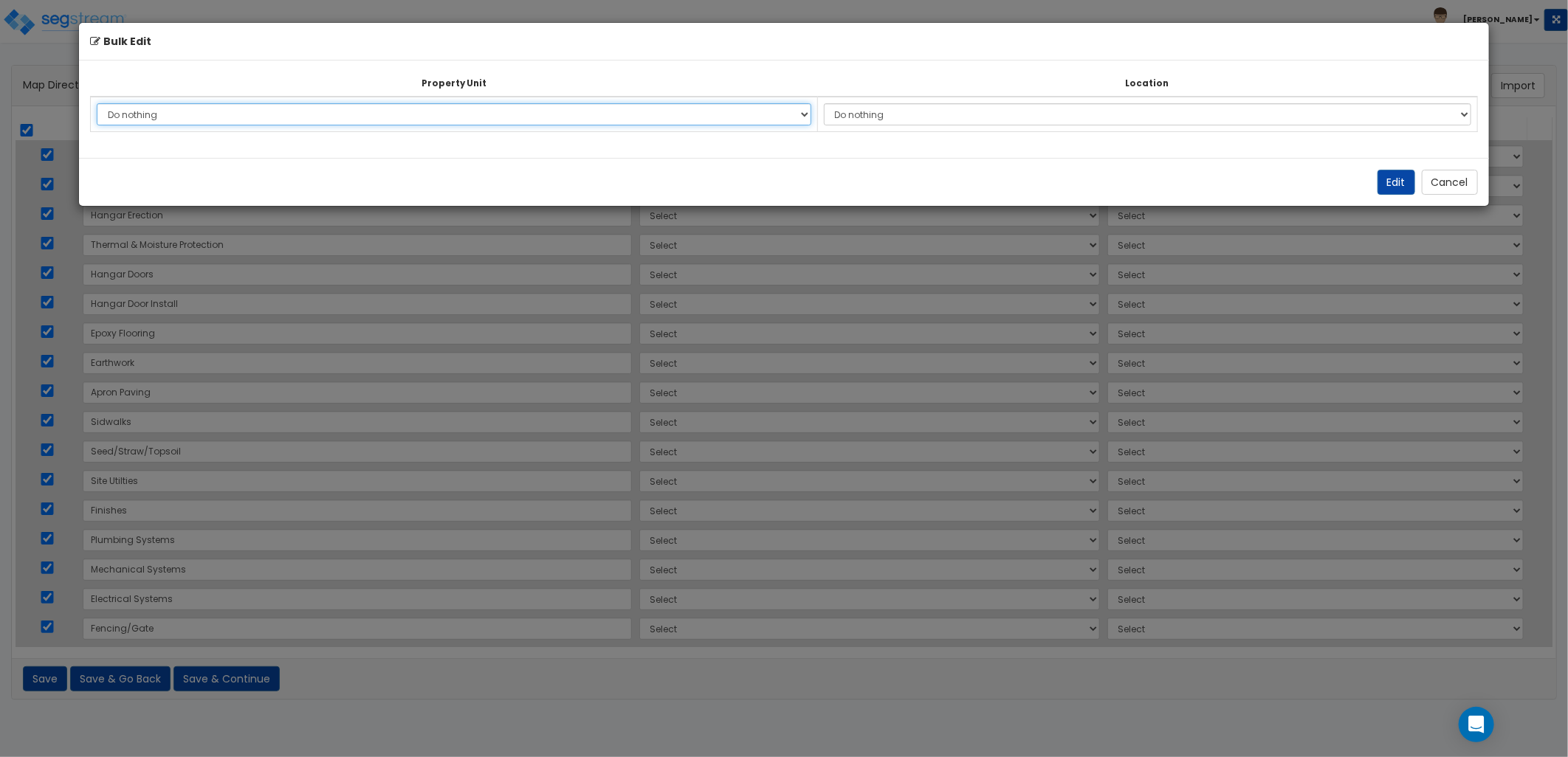
click at [374, 114] on select "Do nothing Add Additional Property Unit" at bounding box center [454, 114] width 714 height 22
drag, startPoint x: 1433, startPoint y: 182, endPoint x: 1425, endPoint y: 184, distance: 8.2
click at [1432, 182] on button "Cancel" at bounding box center [1450, 182] width 56 height 25
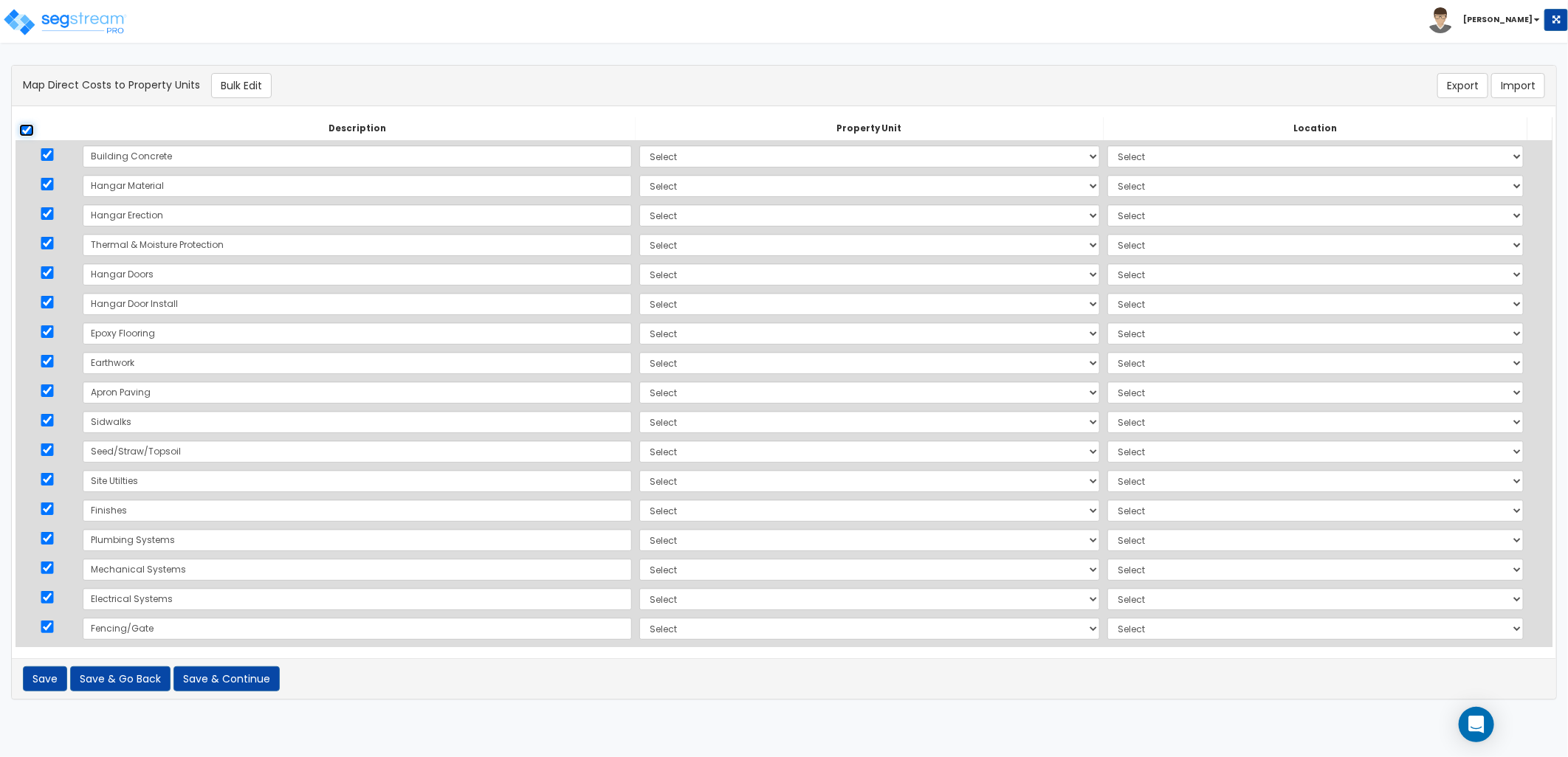
click at [30, 128] on input "checkbox" at bounding box center [26, 130] width 15 height 12
checkbox input "false"
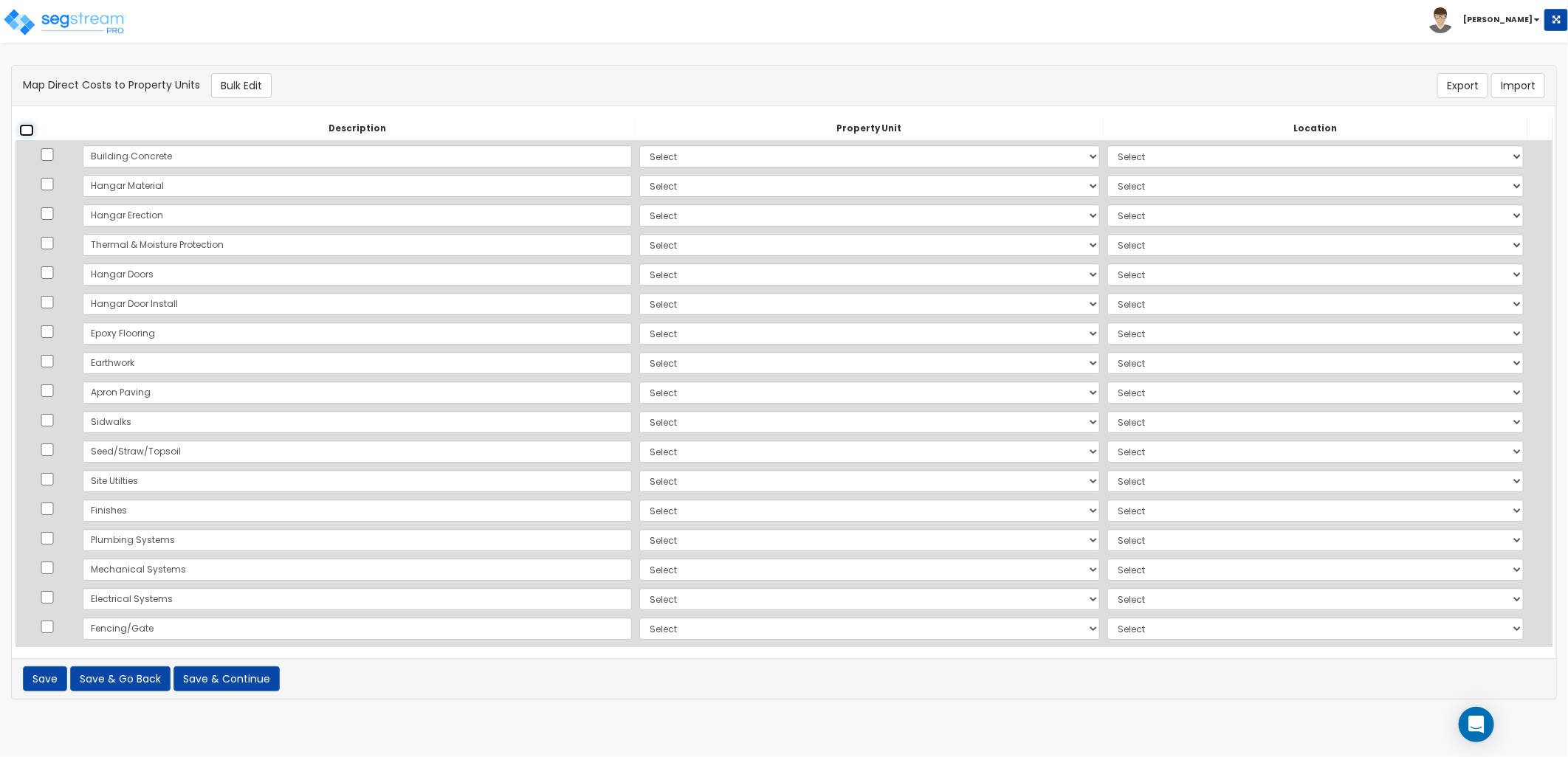
checkbox input "false"
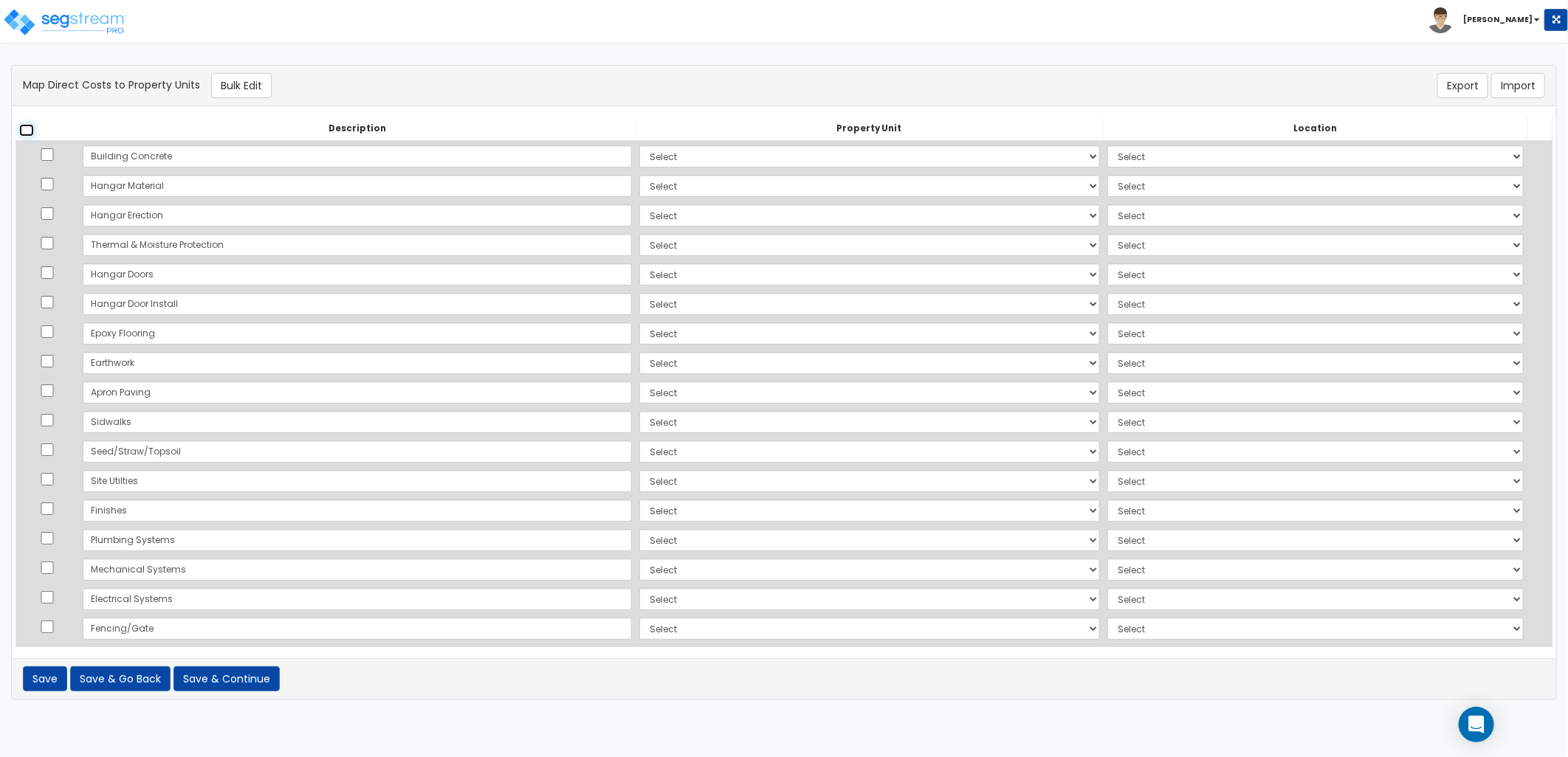
checkbox input "false"
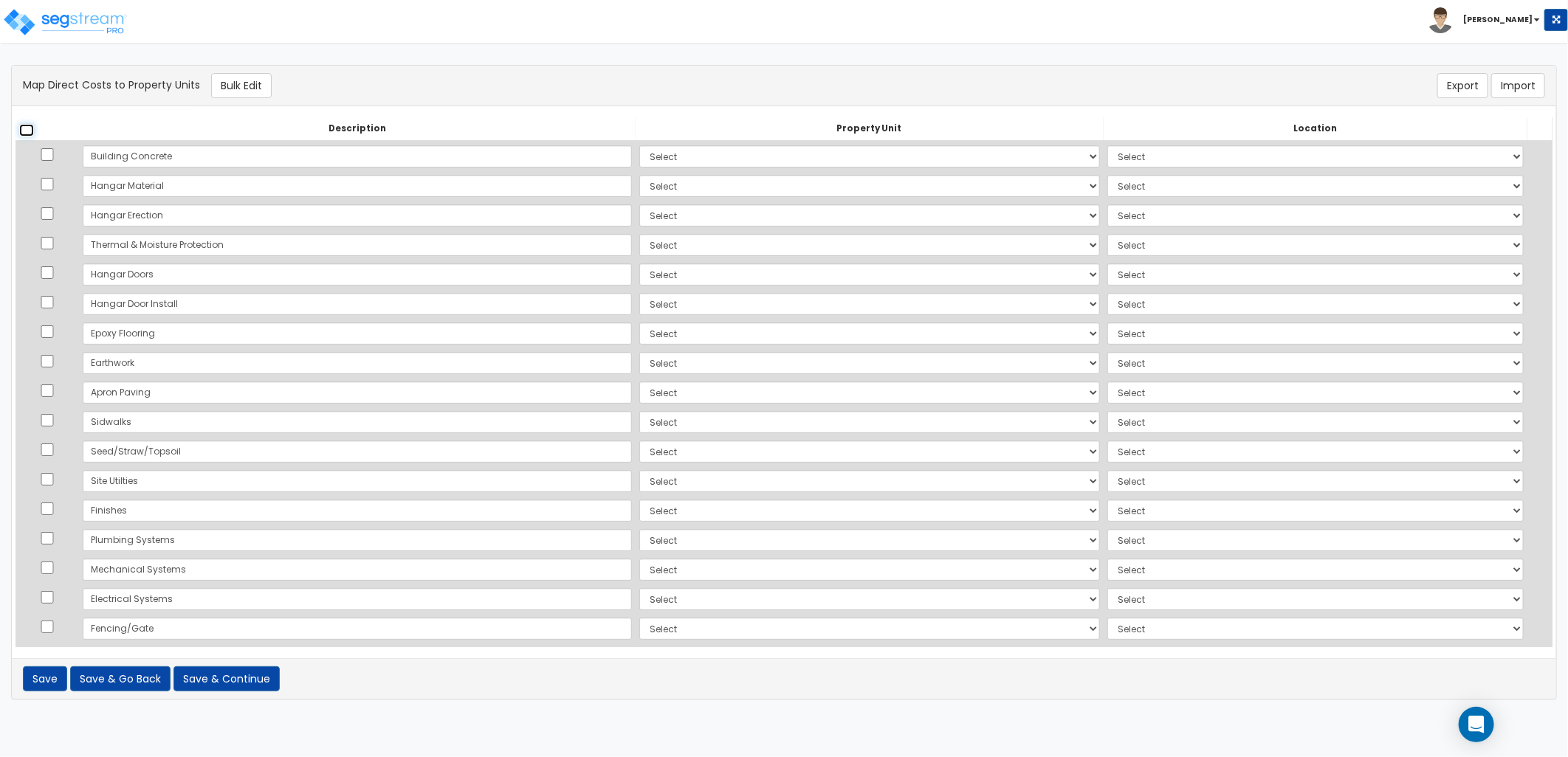
checkbox input "false"
click at [50, 151] on input "checkbox" at bounding box center [47, 154] width 15 height 12
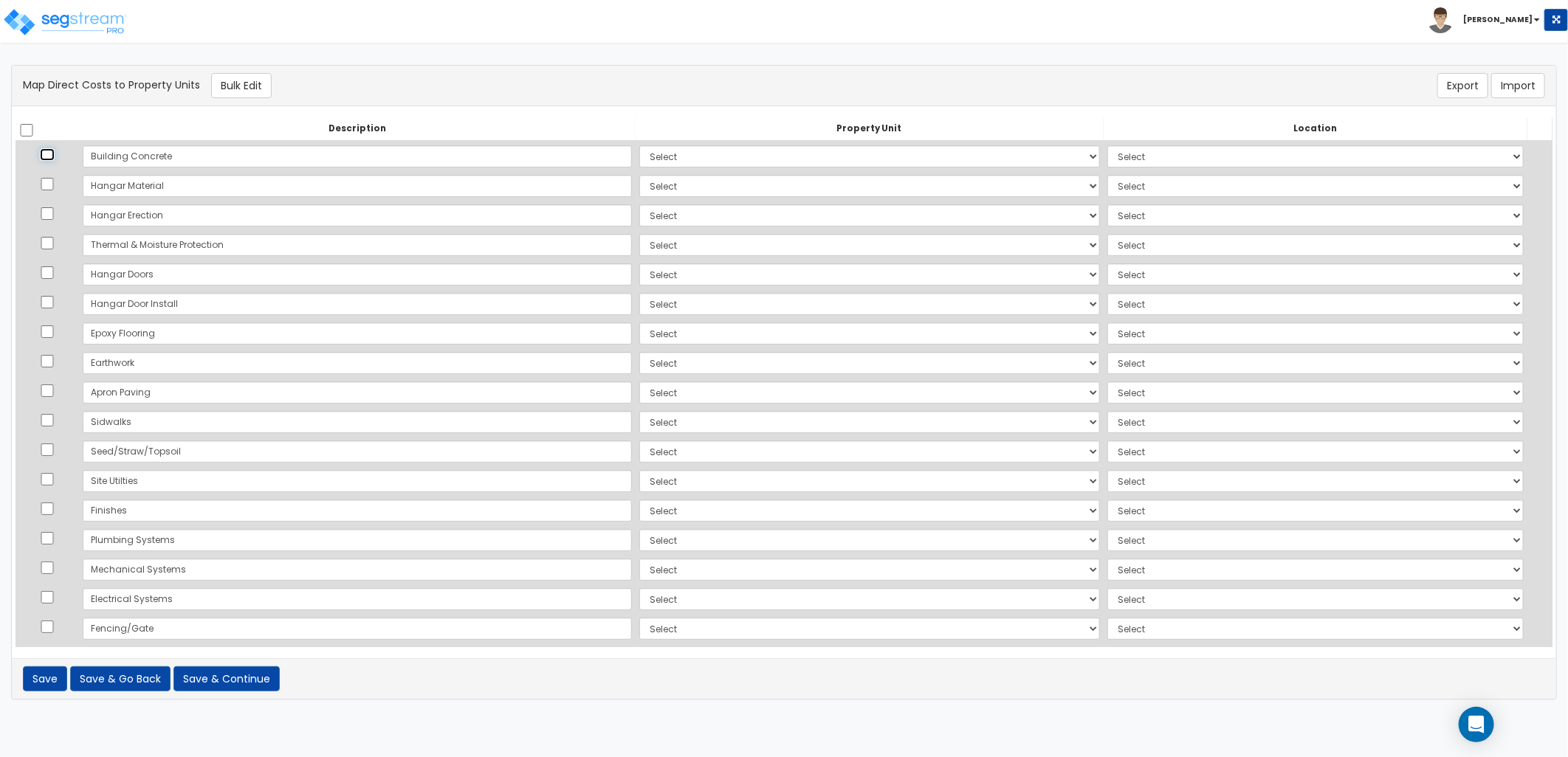
checkbox input "true"
click at [50, 181] on input "checkbox" at bounding box center [47, 184] width 15 height 12
checkbox input "true"
click at [49, 209] on input "checkbox" at bounding box center [47, 213] width 15 height 12
checkbox input "true"
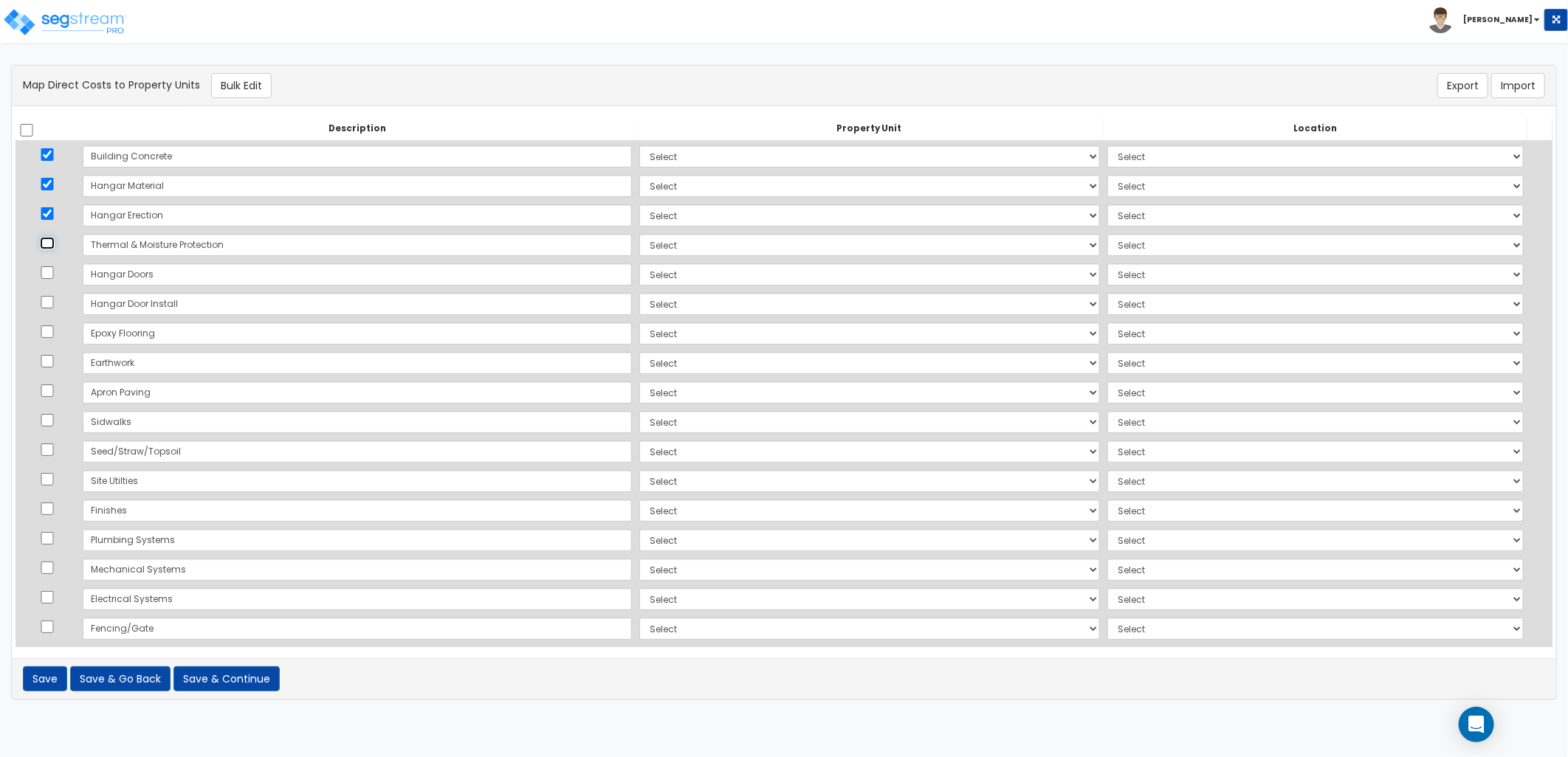
click at [52, 244] on input "checkbox" at bounding box center [47, 243] width 15 height 12
checkbox input "true"
click at [54, 277] on input "checkbox" at bounding box center [47, 273] width 15 height 12
checkbox input "true"
click at [54, 300] on input "checkbox" at bounding box center [47, 302] width 15 height 12
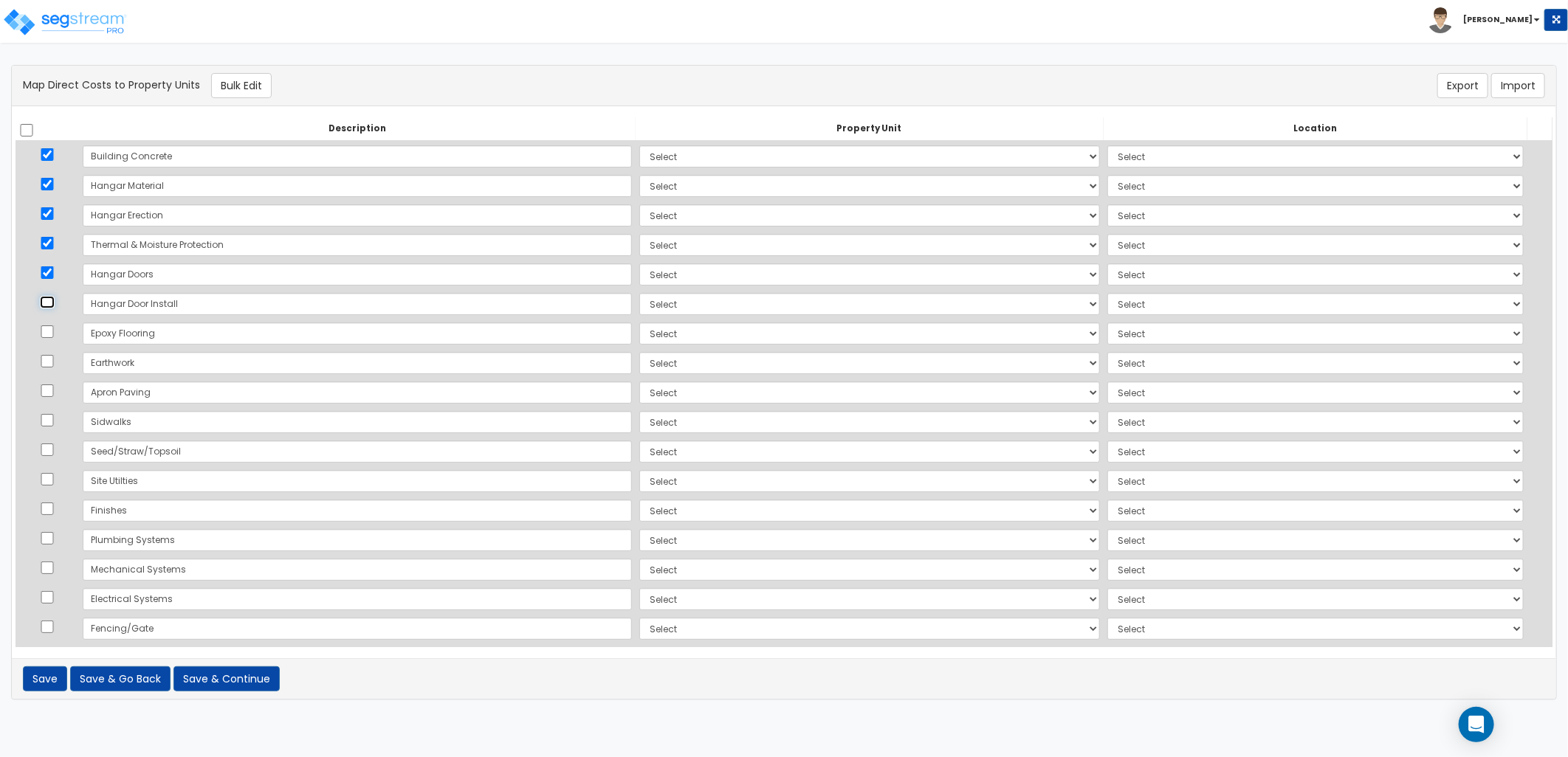
checkbox input "true"
click at [54, 327] on input "checkbox" at bounding box center [47, 332] width 15 height 12
checkbox input "true"
click at [54, 513] on input "checkbox" at bounding box center [47, 509] width 15 height 12
checkbox input "true"
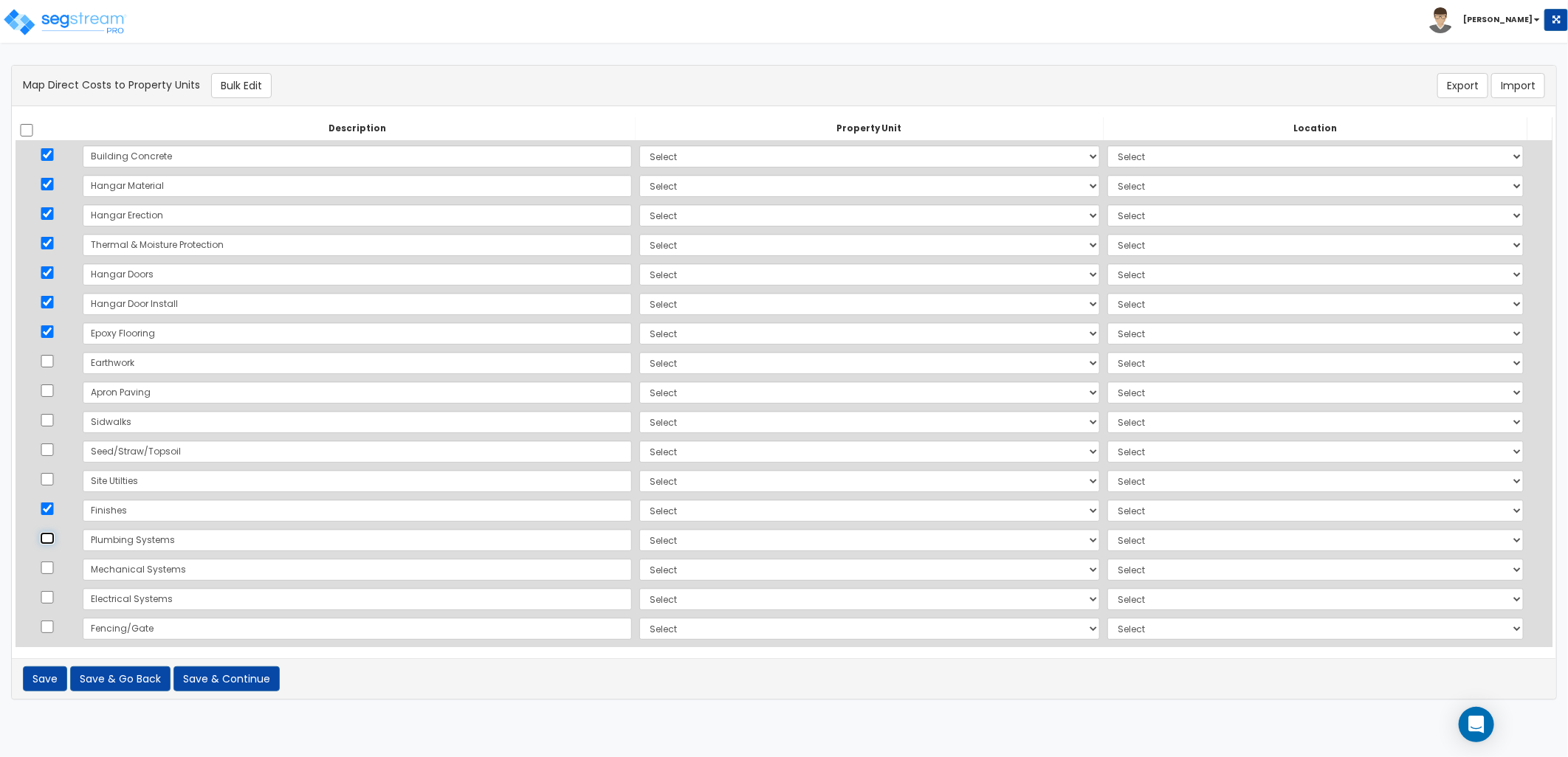
click at [48, 539] on input "checkbox" at bounding box center [47, 539] width 15 height 12
checkbox input "true"
click at [53, 567] on input "checkbox" at bounding box center [47, 568] width 15 height 12
checkbox input "true"
click at [54, 598] on input "checkbox" at bounding box center [47, 597] width 15 height 12
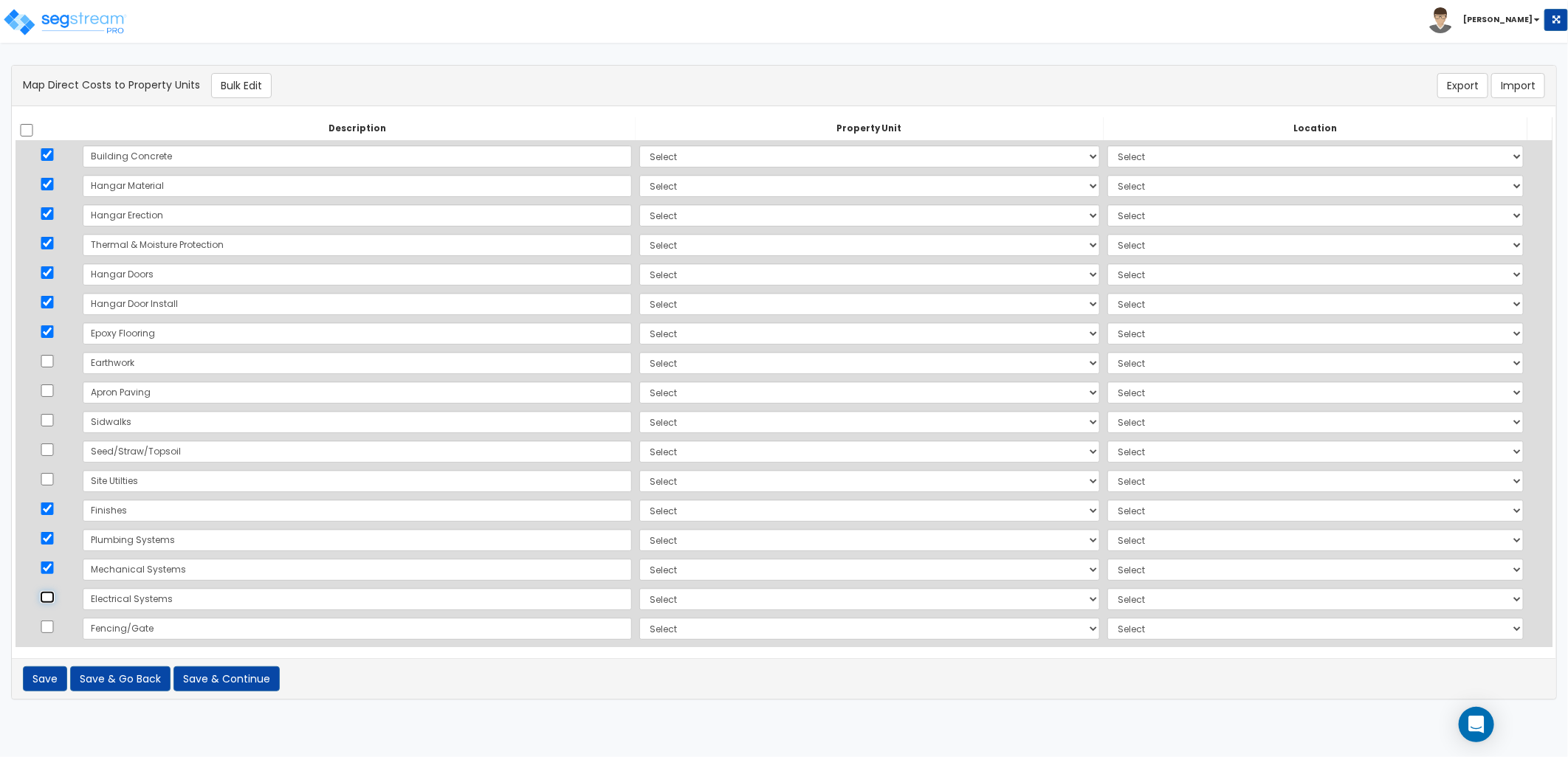
checkbox input "true"
click at [220, 84] on button "Bulk Edit" at bounding box center [241, 85] width 61 height 25
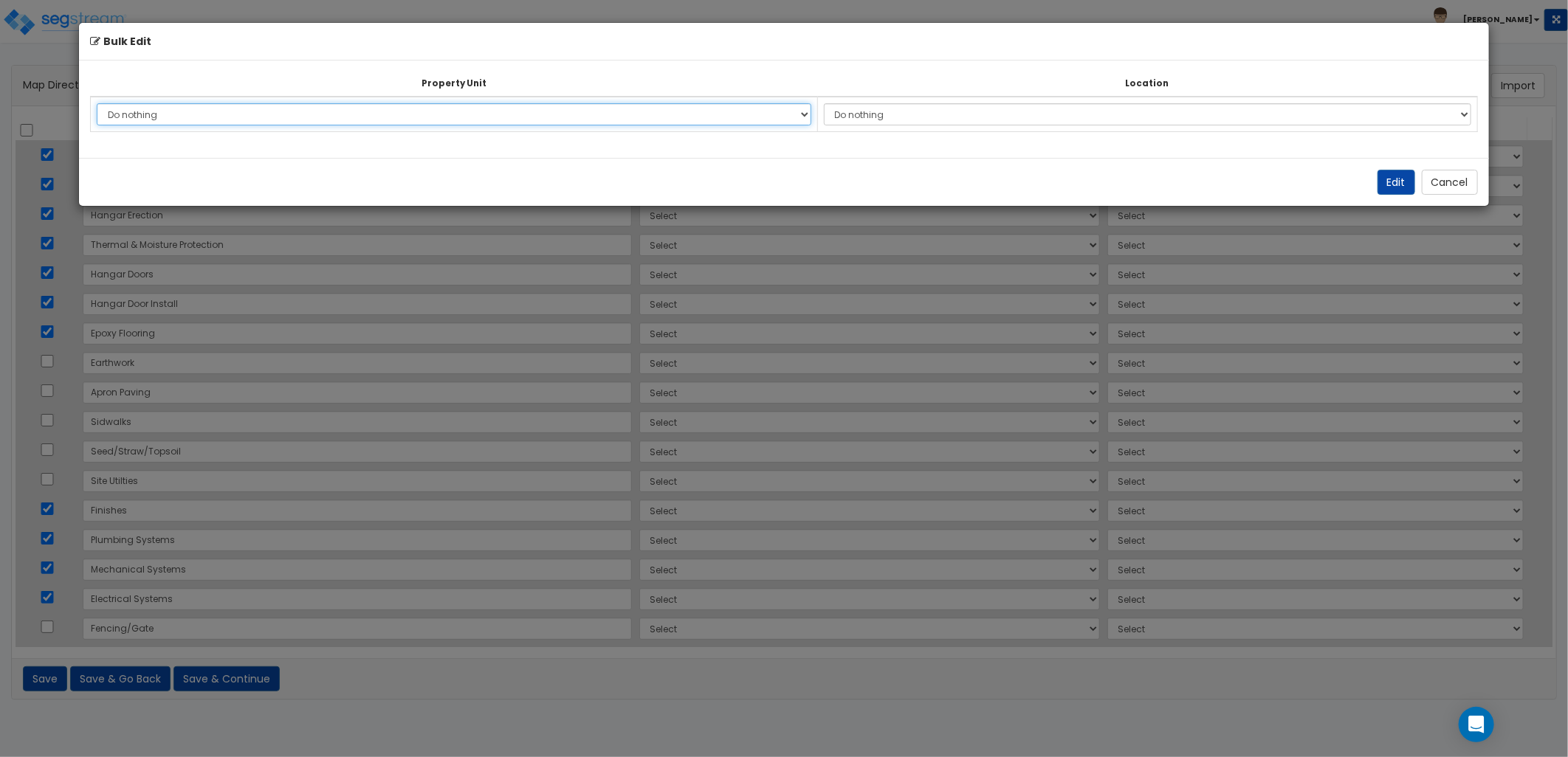
drag, startPoint x: 242, startPoint y: 111, endPoint x: 242, endPoint y: 126, distance: 15.0
click at [242, 111] on select "Do nothing Add Additional Property Unit" at bounding box center [454, 114] width 714 height 22
select select "_additional"
click at [97, 104] on select "Do nothing Add Additional Property Unit" at bounding box center [454, 114] width 714 height 22
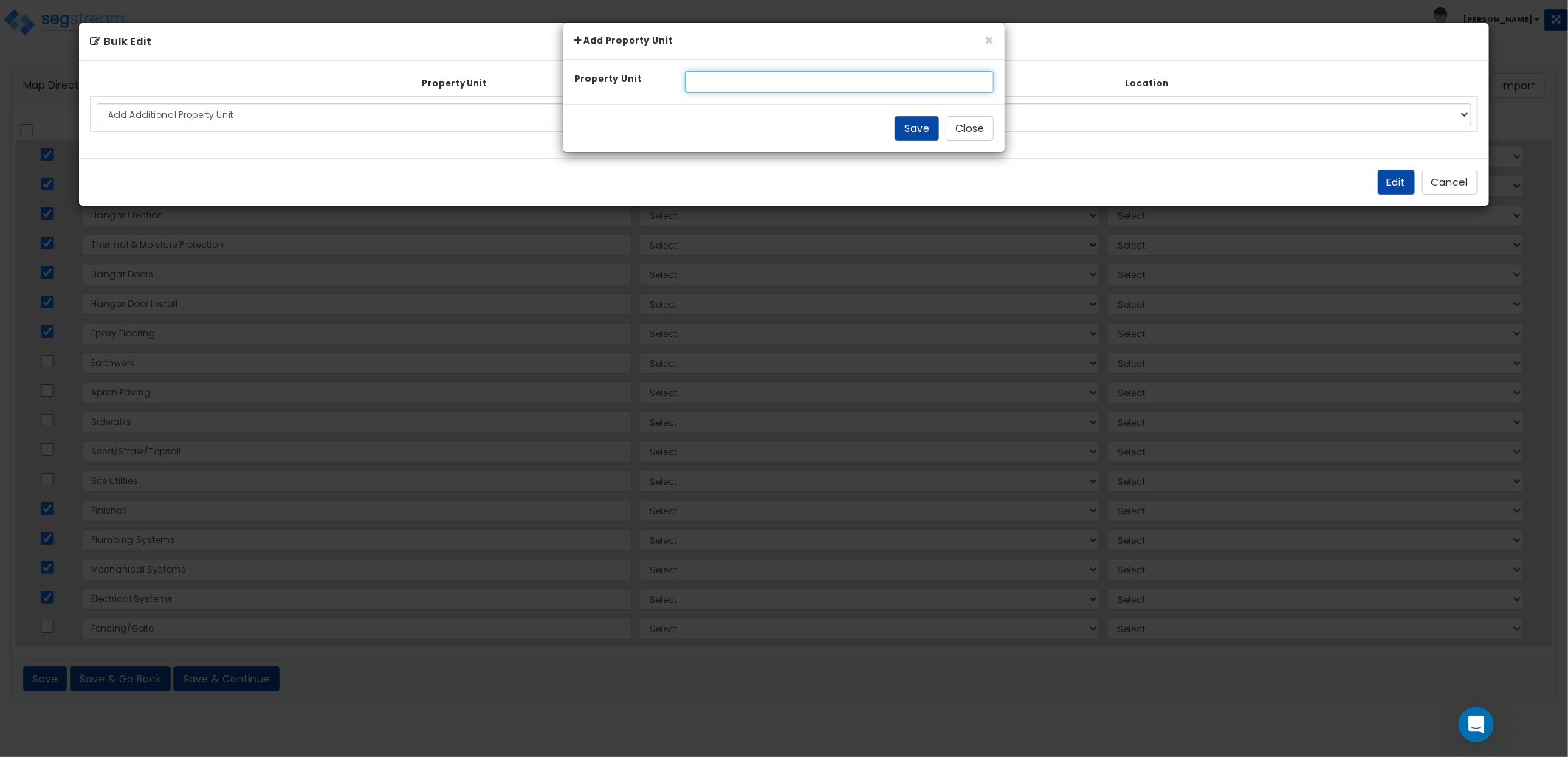
click at [734, 77] on input "text" at bounding box center [840, 82] width 310 height 22
type input "Hangar 5"
click at [903, 130] on button "Save" at bounding box center [917, 128] width 44 height 25
select select
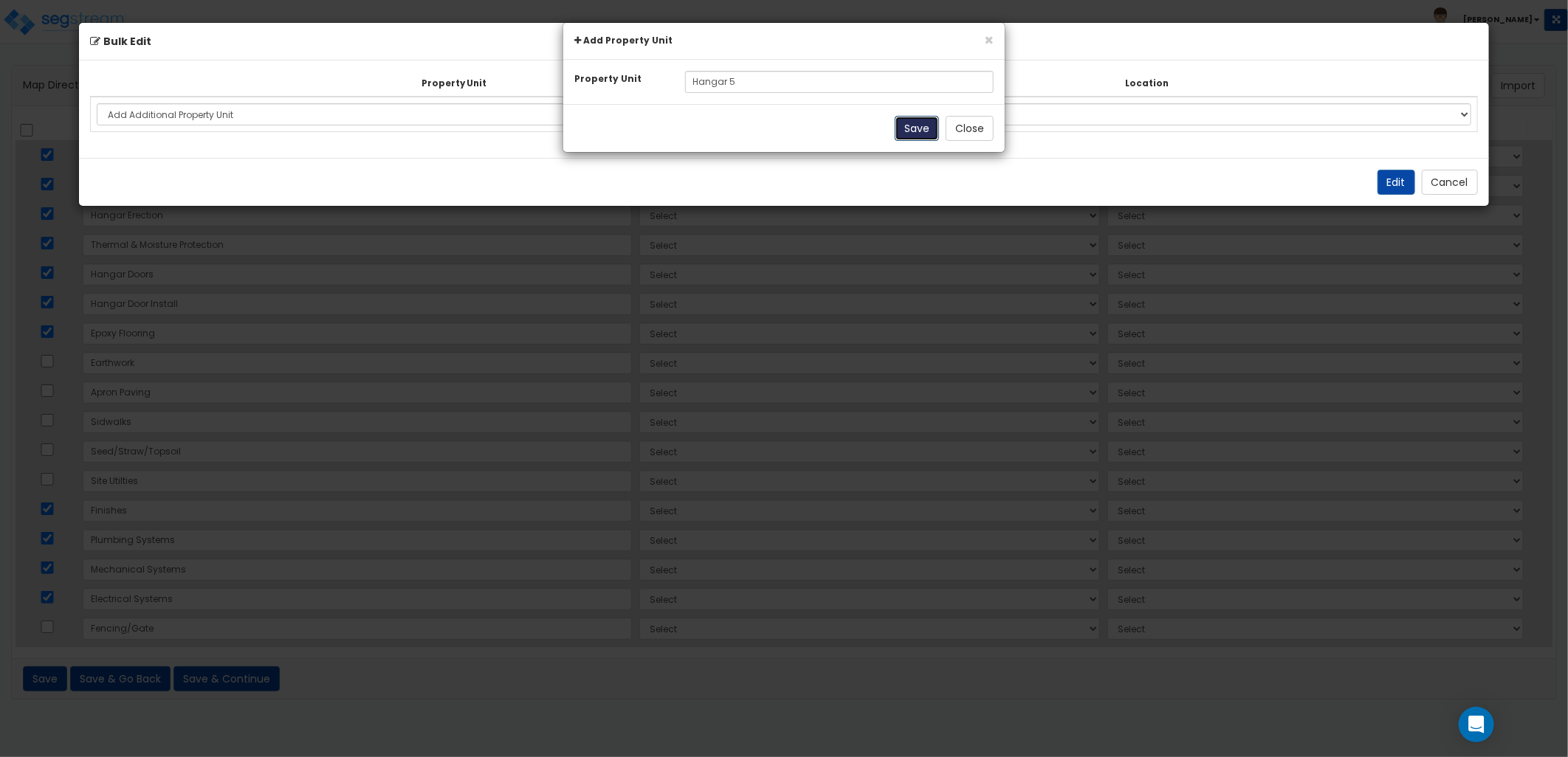
select select
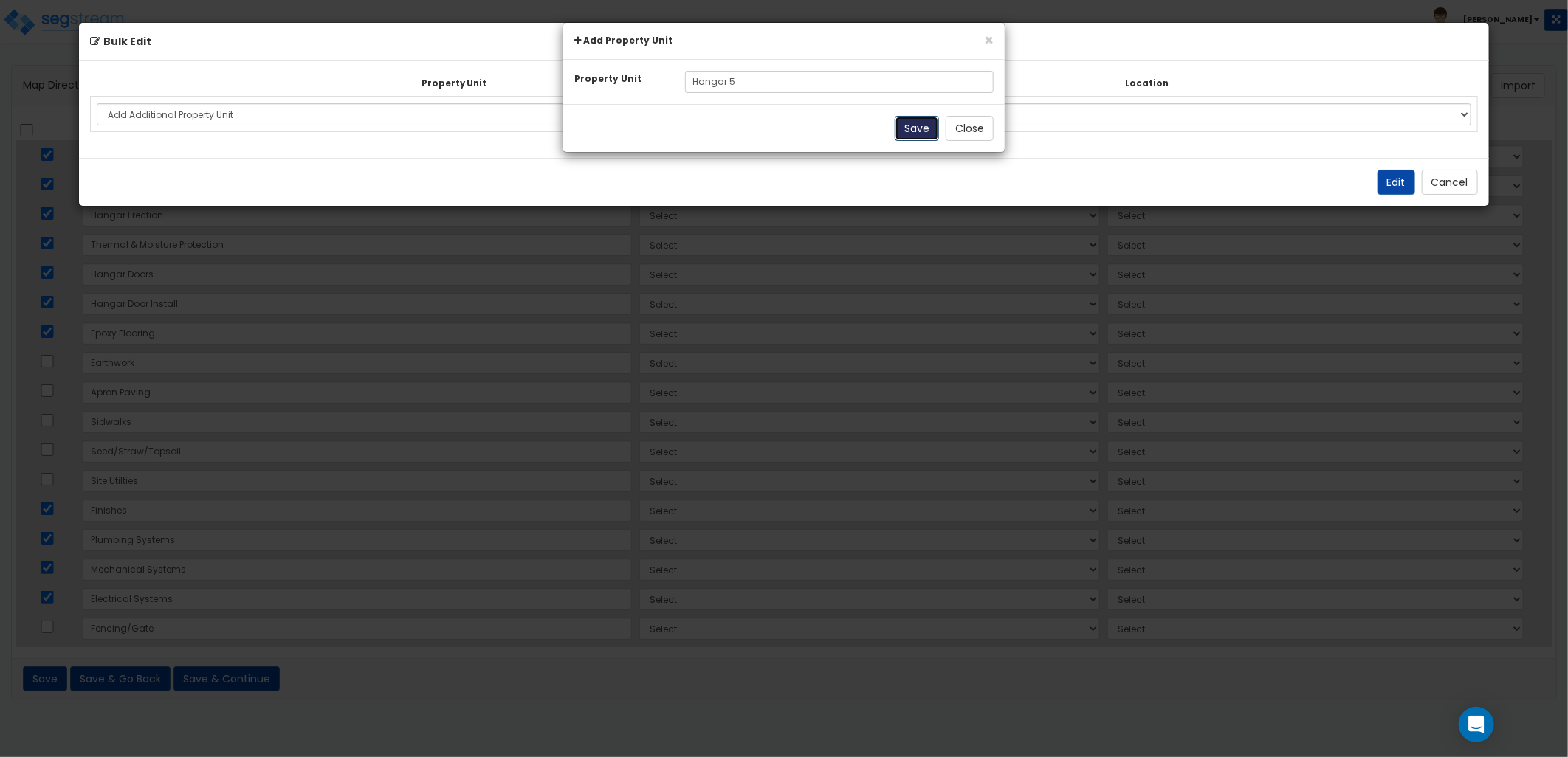
select select
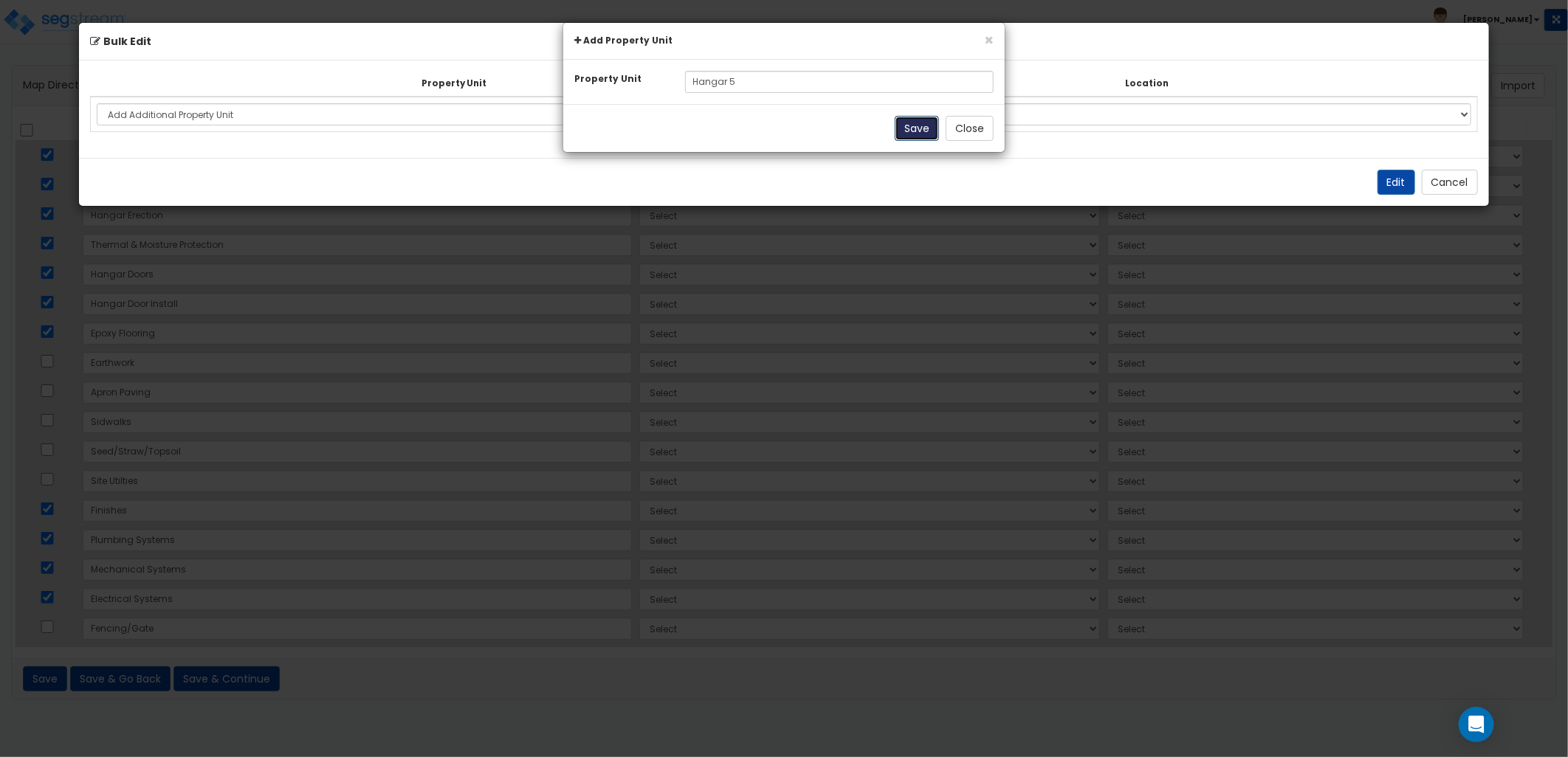
select select
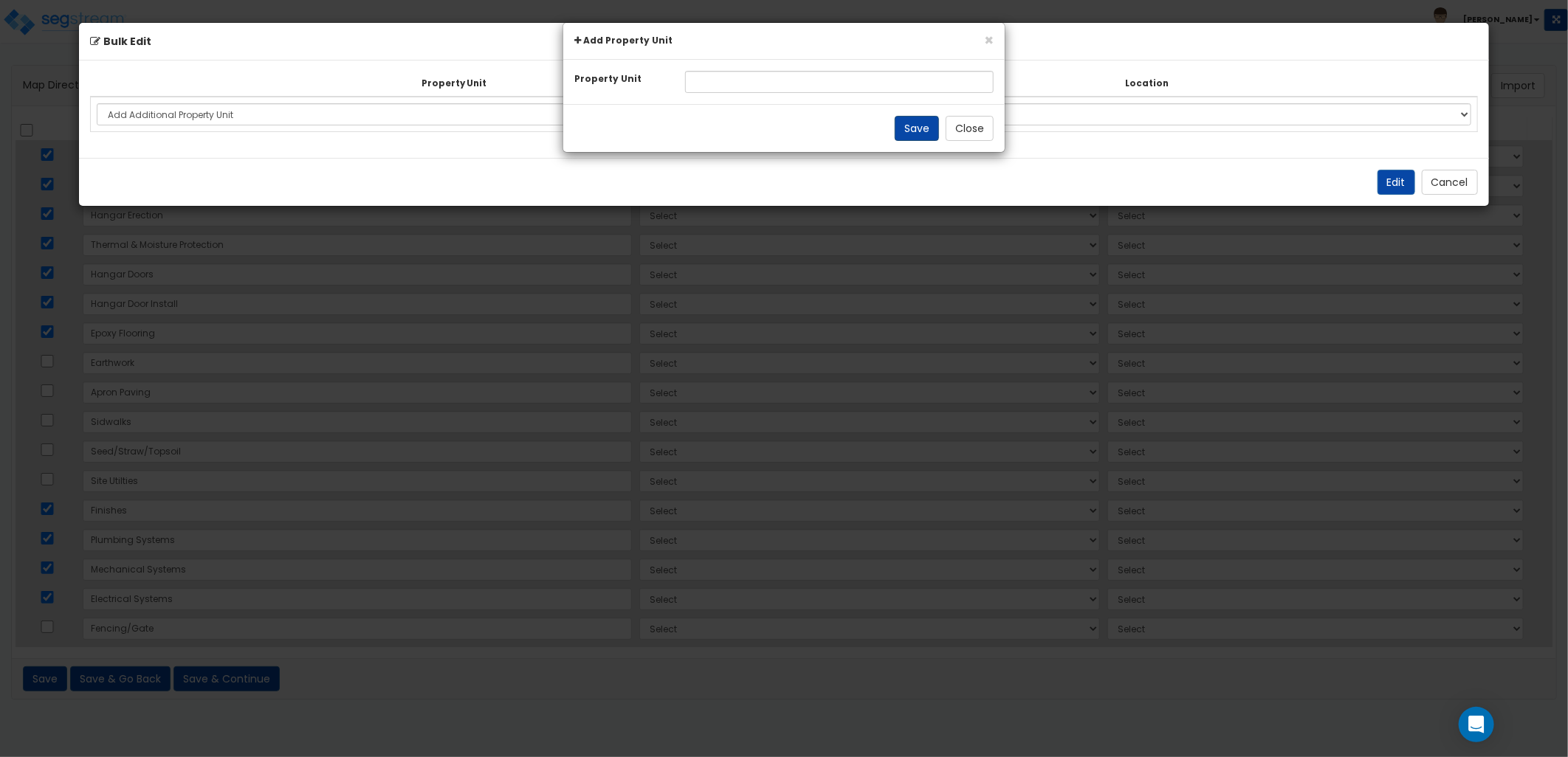
select select "NEW-Hangar 5"
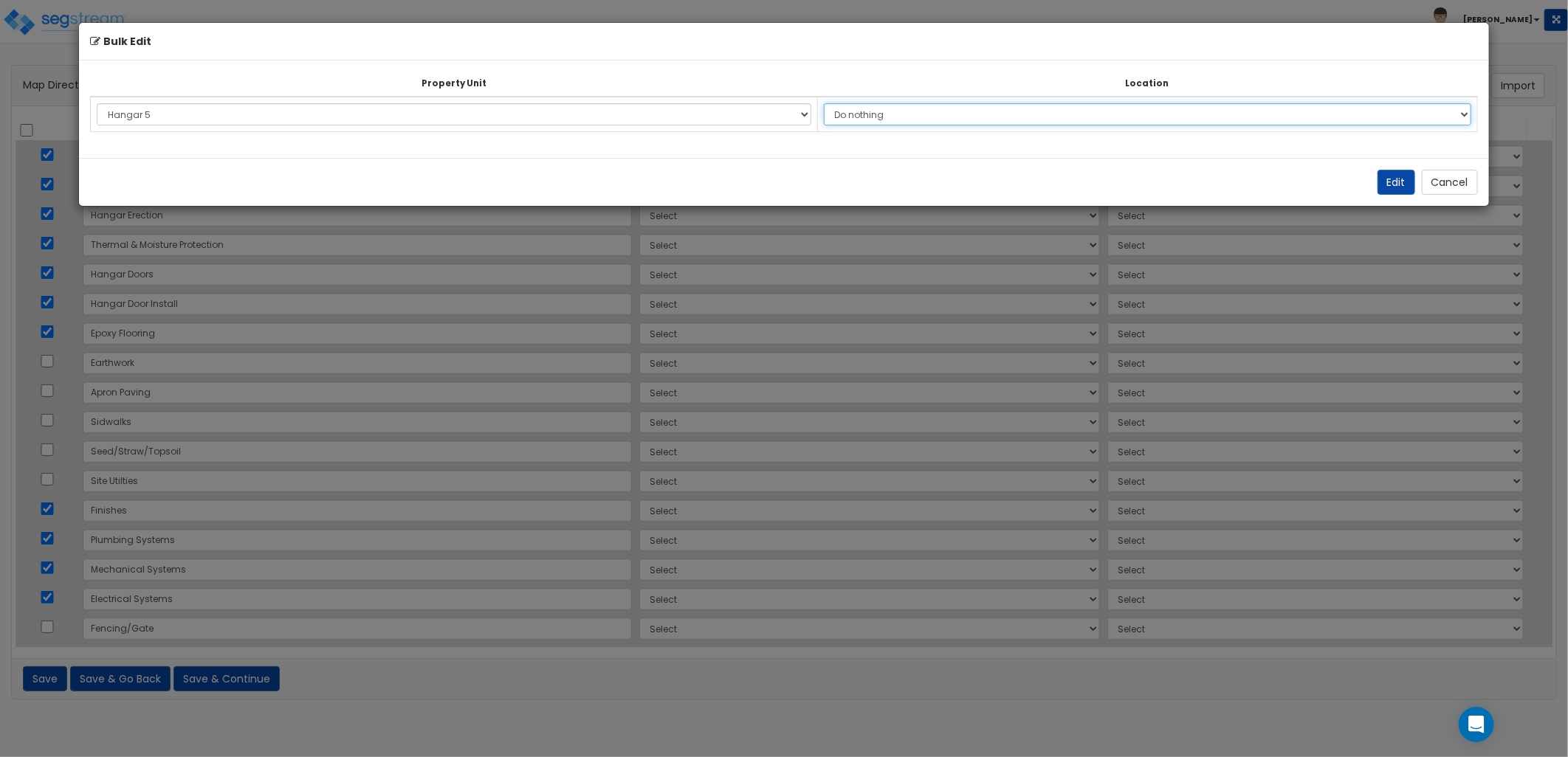
click at [915, 113] on select "Do nothing Add Additional Location Building Building Interior Site Exterior" at bounding box center [1148, 114] width 648 height 22
select select "6"
click at [831, 104] on select "Do nothing Add Additional Location Building Building Interior Site Exterior" at bounding box center [1148, 114] width 648 height 22
click at [970, 112] on select "Do nothing Add Additional Location Building Building Interior Site Exterior" at bounding box center [1148, 114] width 648 height 22
click at [831, 104] on select "Do nothing Add Additional Location Building Building Interior Site Exterior" at bounding box center [1148, 114] width 648 height 22
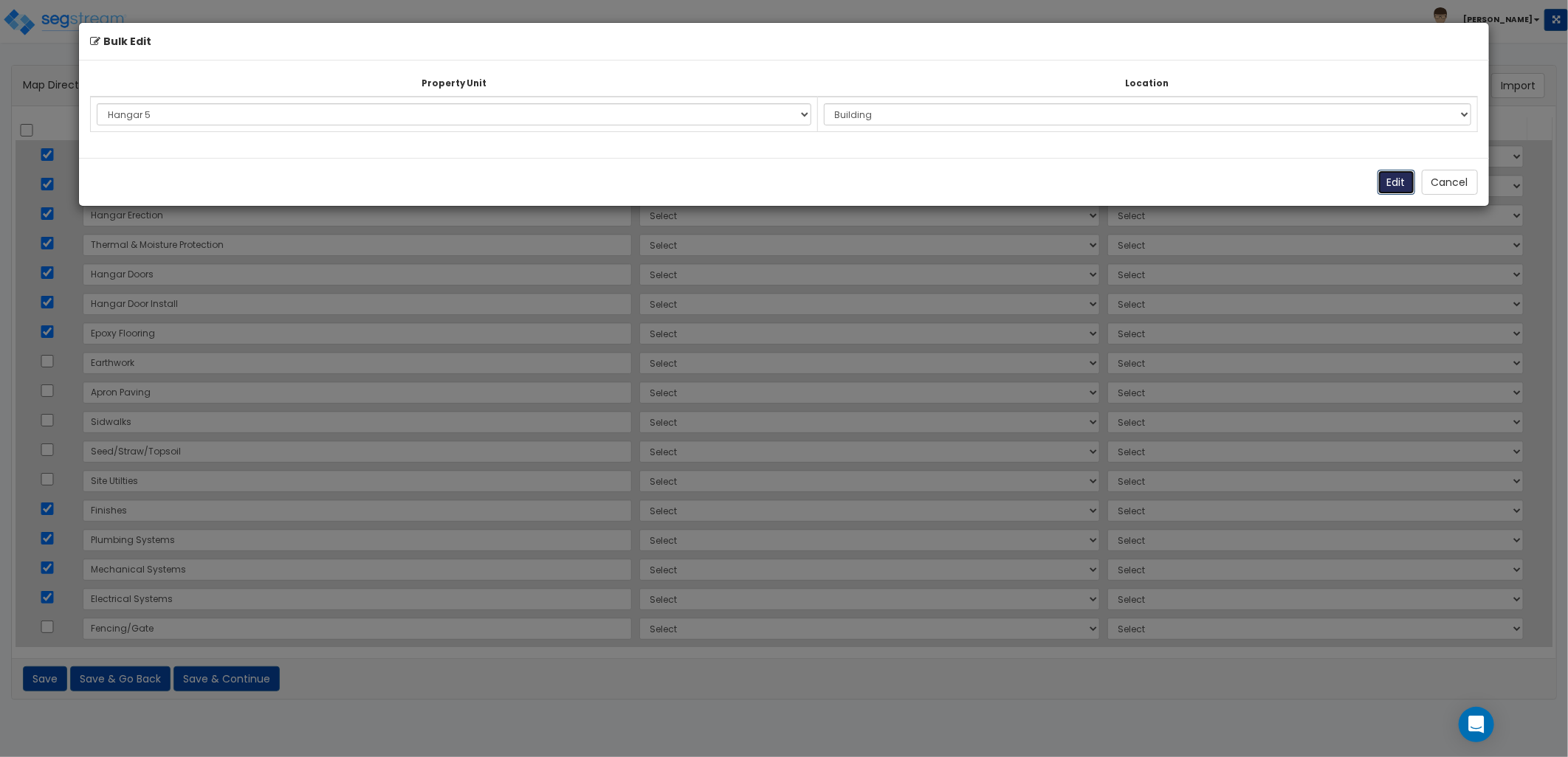
click at [1398, 186] on button "Edit" at bounding box center [1396, 182] width 38 height 25
select select "NEW-Hangar 5"
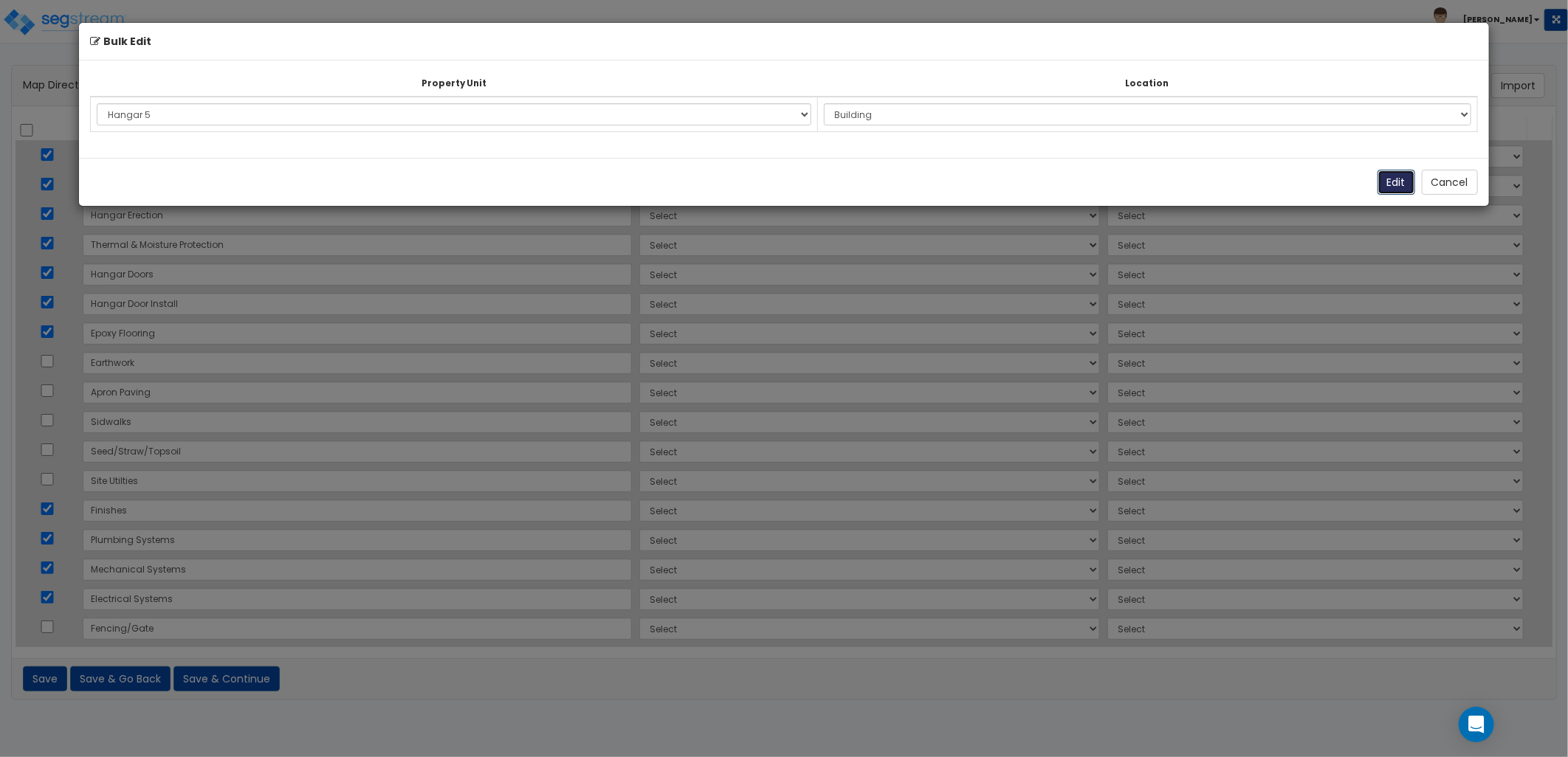
select select "NEW-Hangar 5"
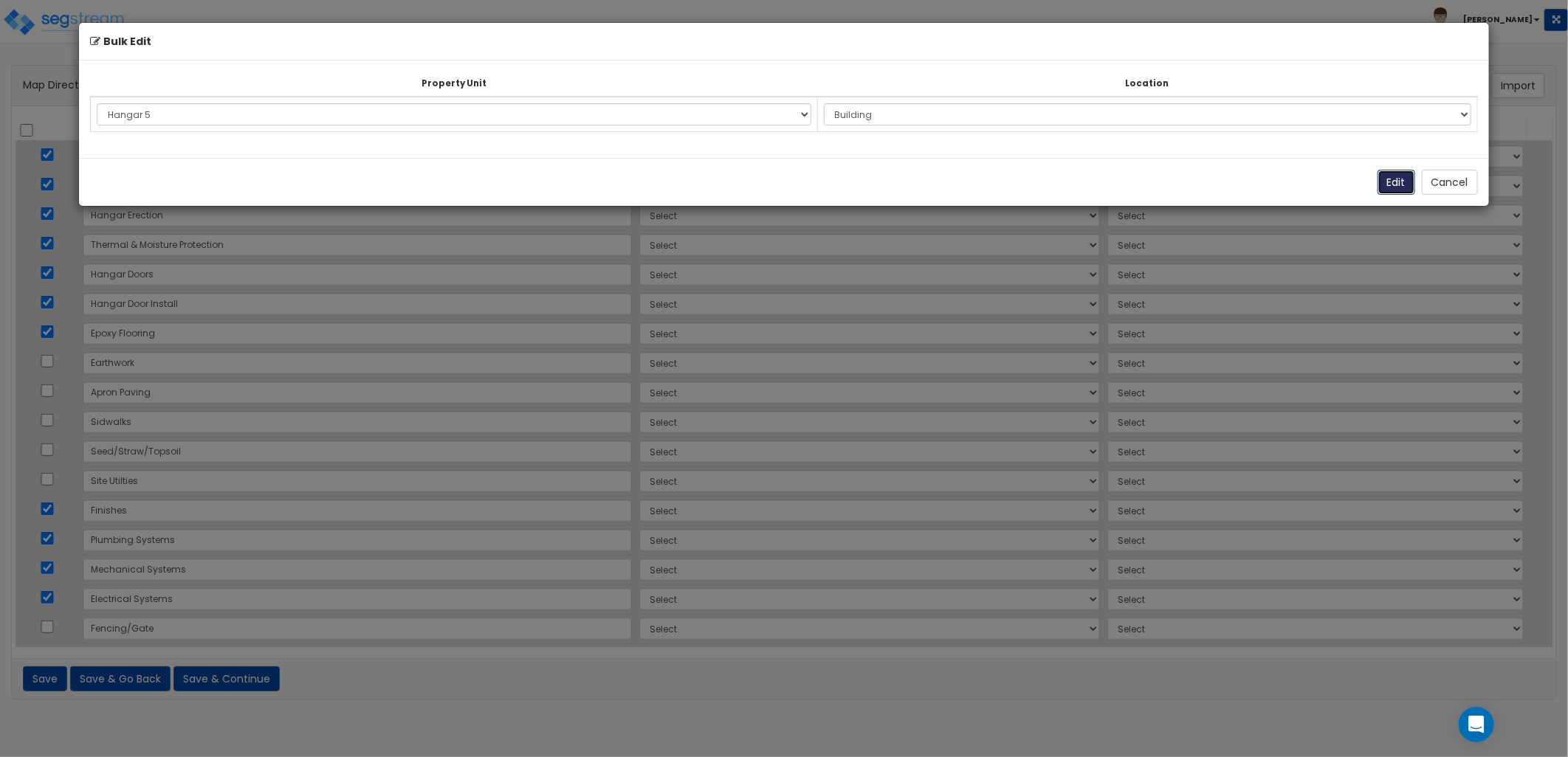
select select "NEW-Hangar 5"
select select "6"
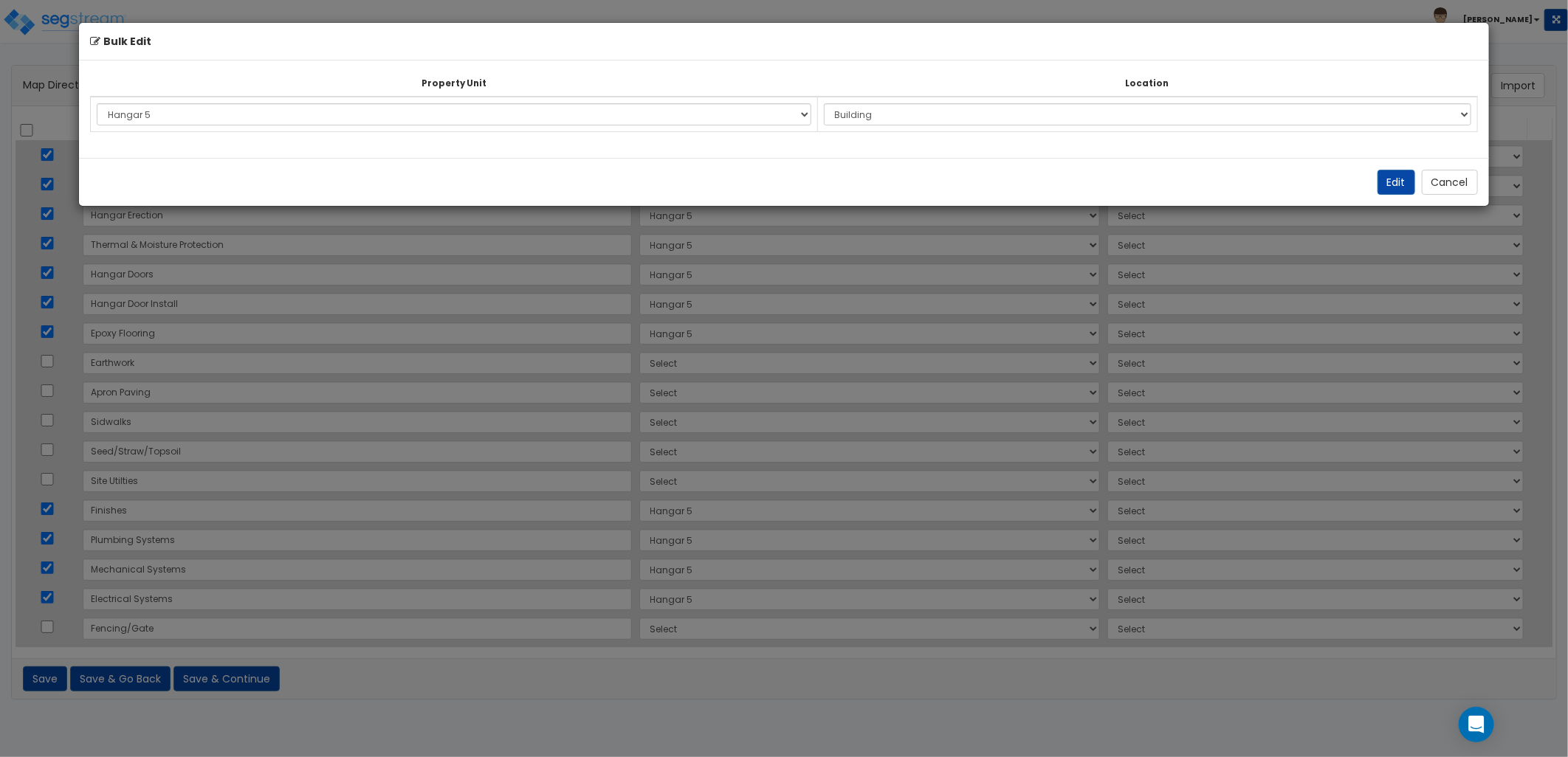
select select "6"
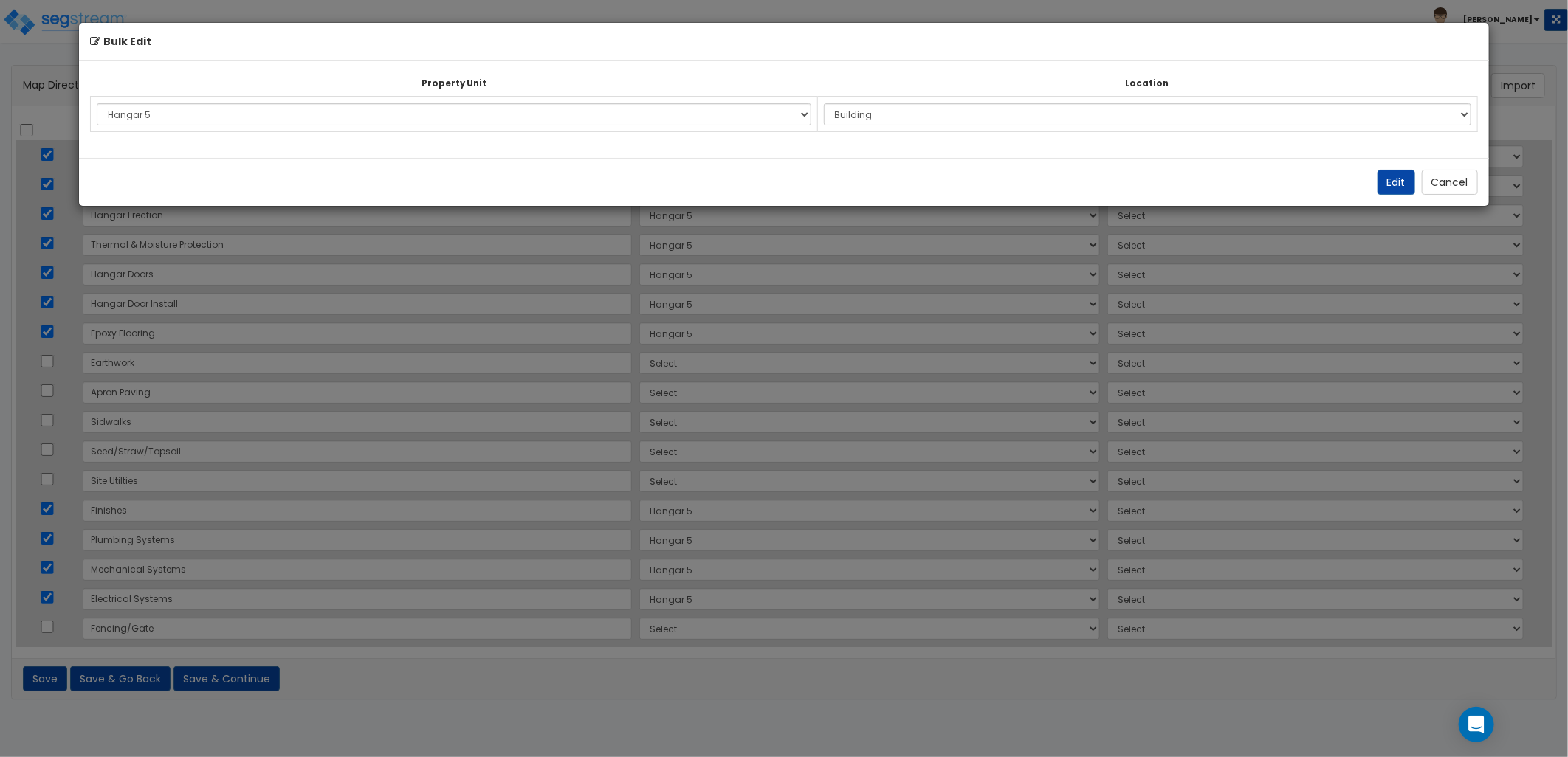
select select "6"
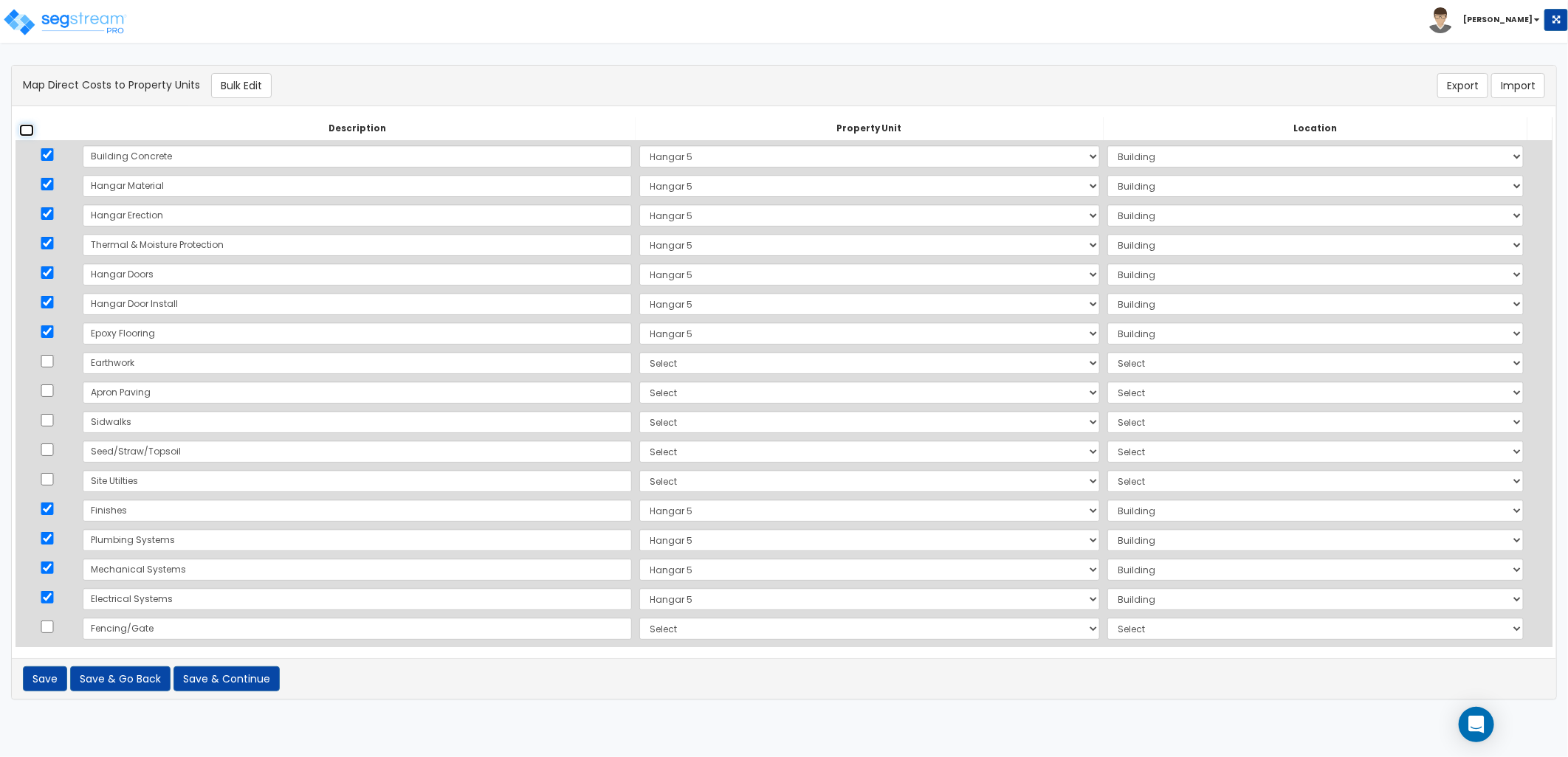
click at [30, 132] on input "checkbox" at bounding box center [26, 130] width 15 height 12
checkbox input "true"
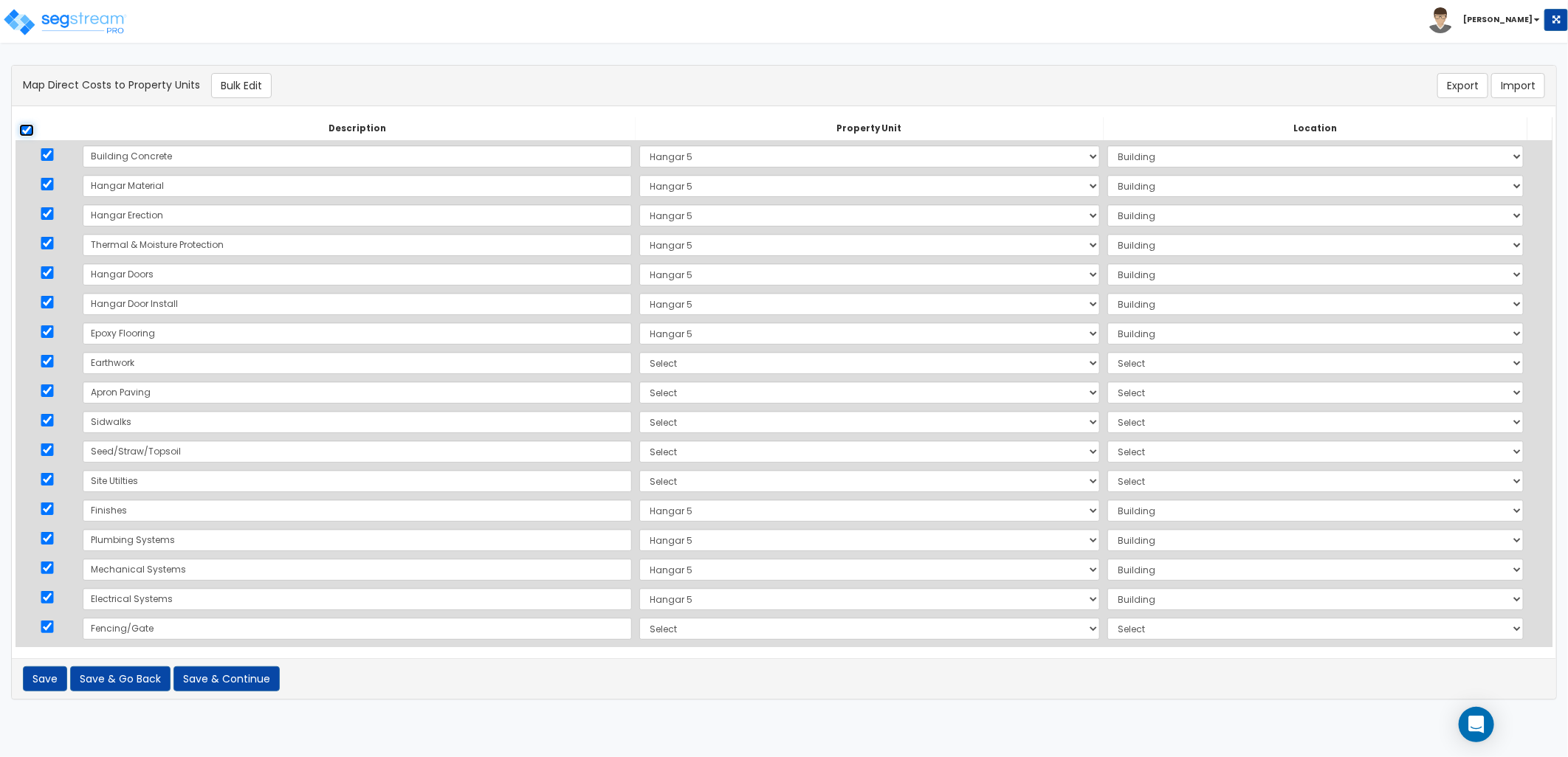
checkbox input "true"
click at [30, 132] on input "checkbox" at bounding box center [26, 130] width 15 height 12
checkbox input "false"
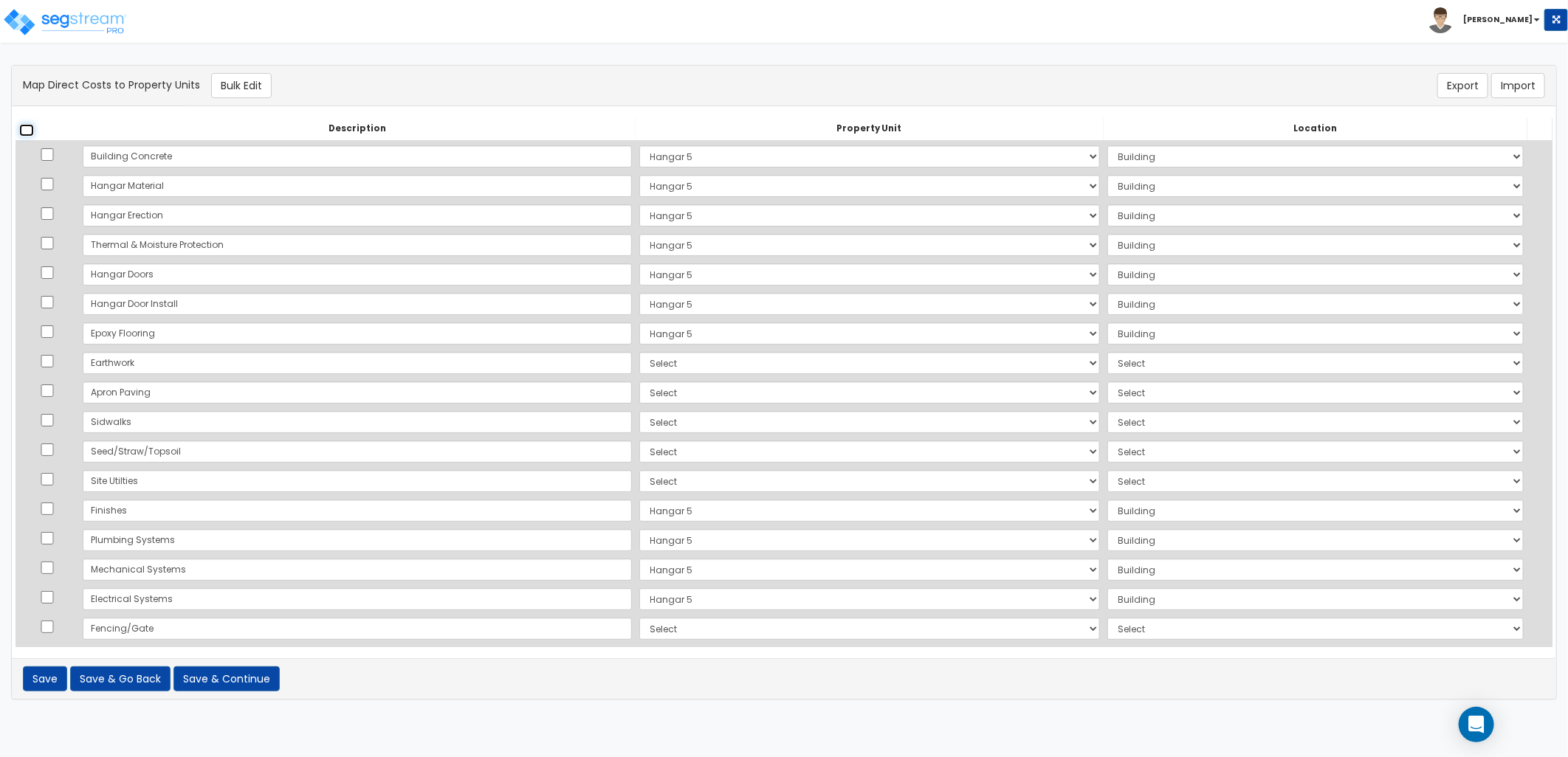
checkbox input "false"
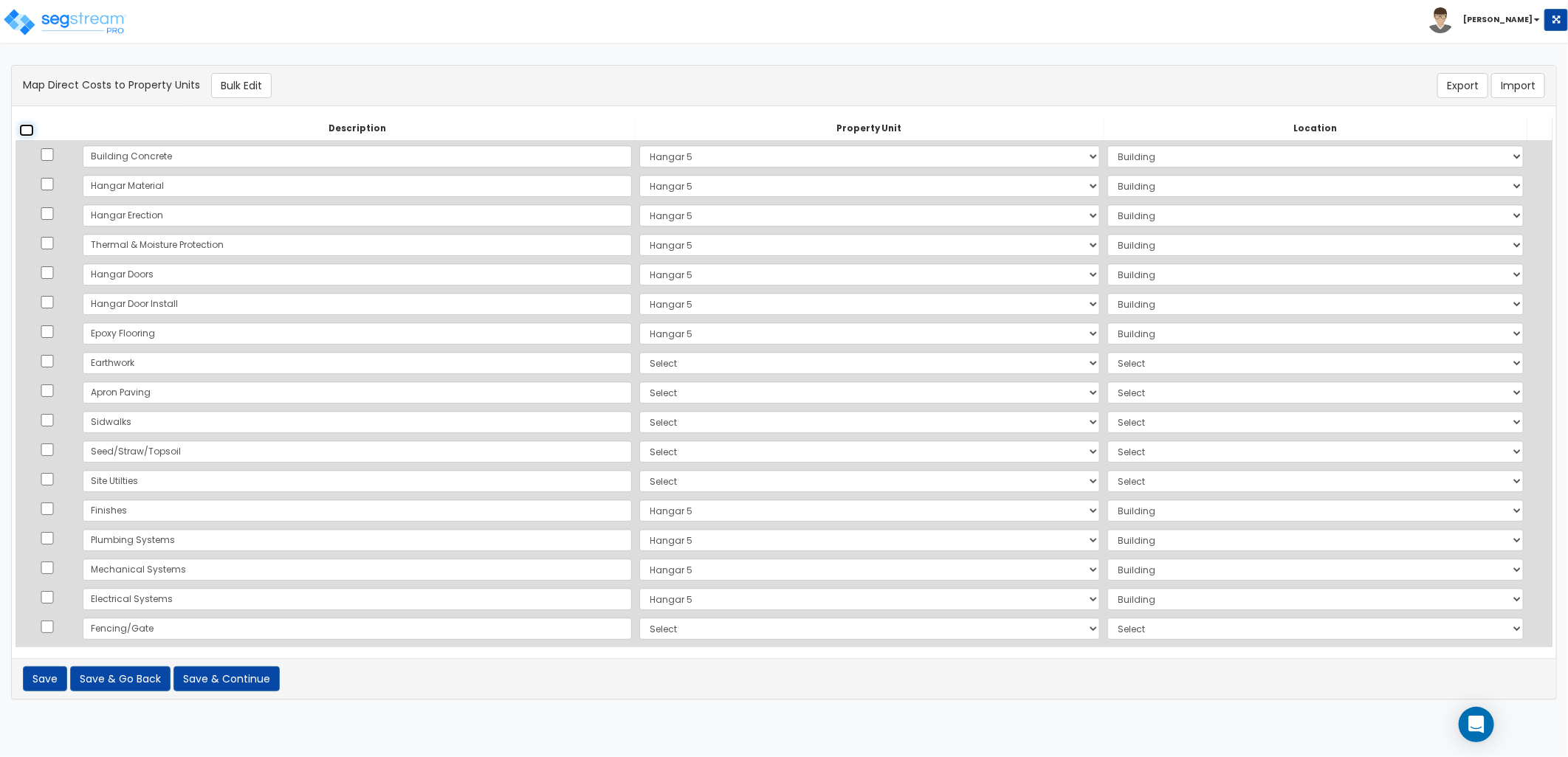
checkbox input "false"
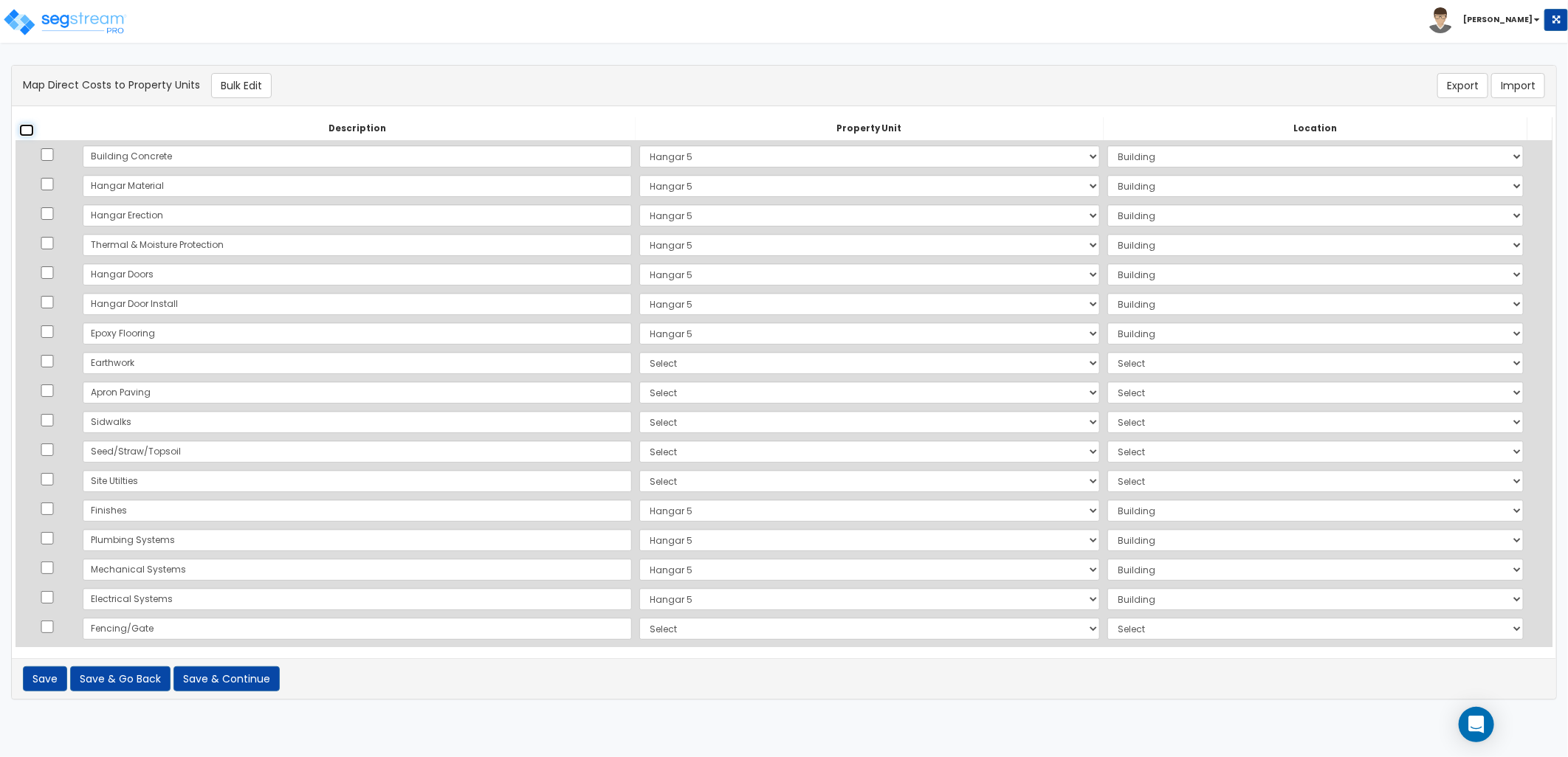
checkbox input "false"
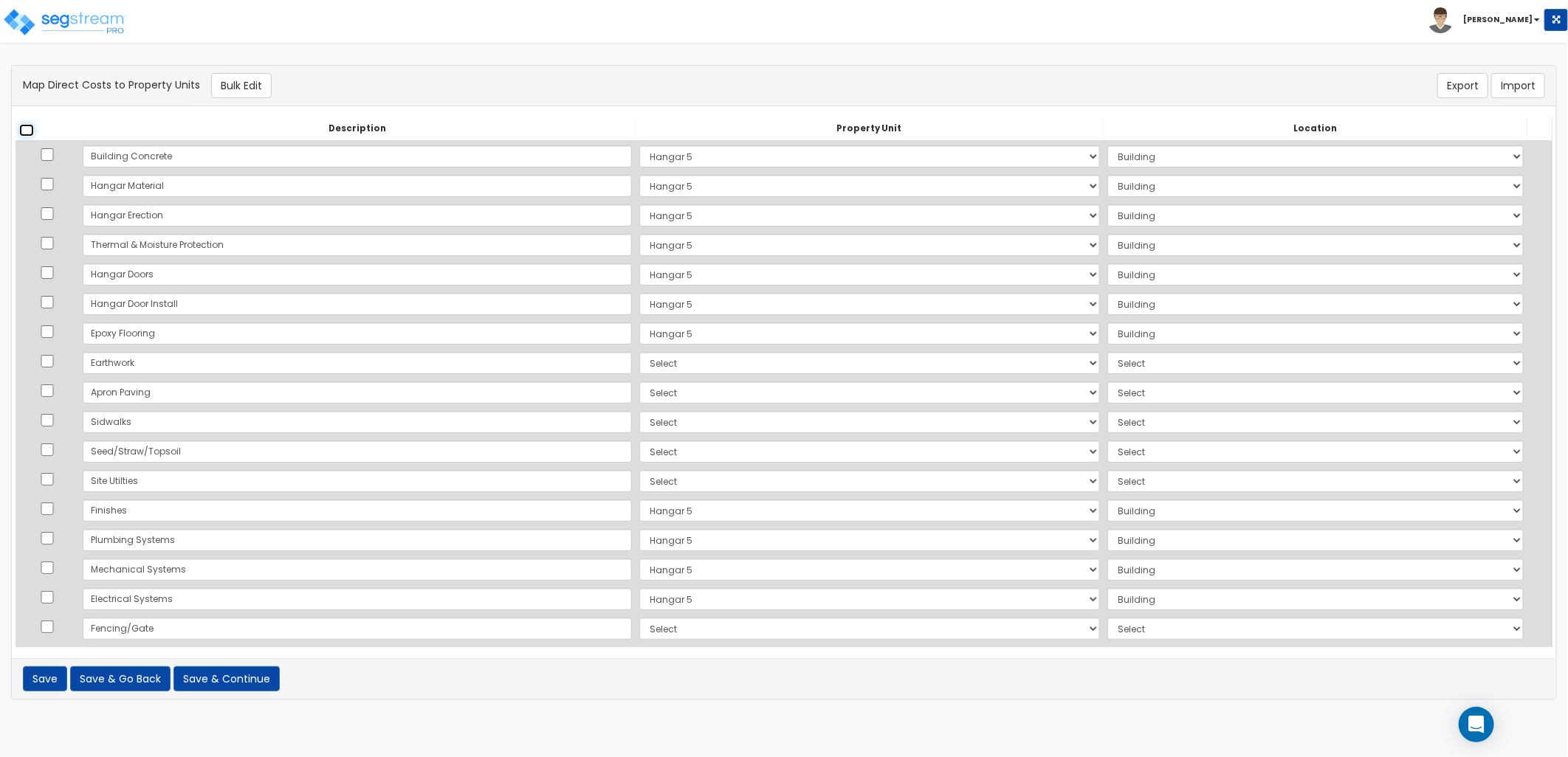
checkbox input "false"
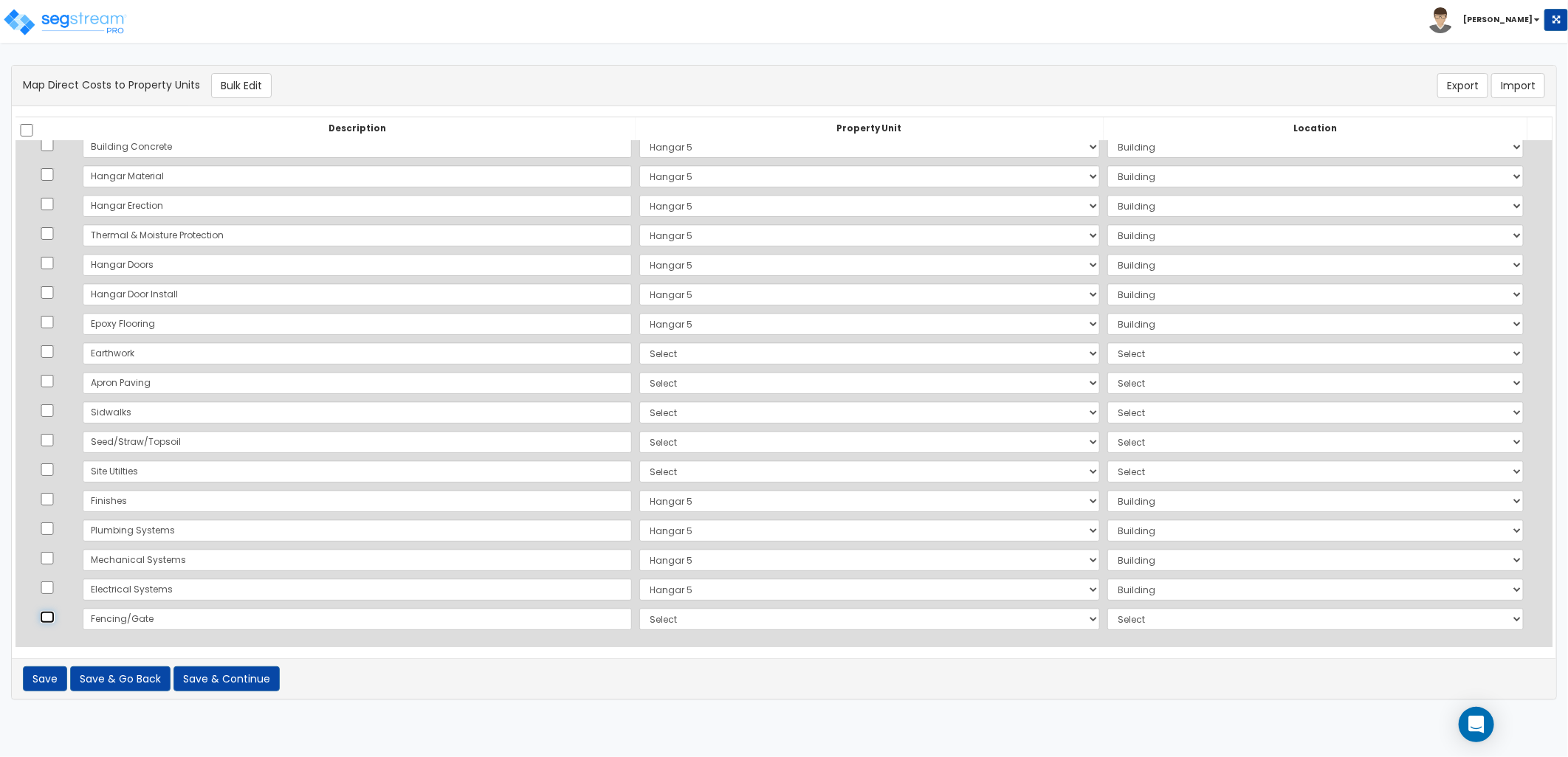
click at [54, 617] on input "checkbox" at bounding box center [47, 618] width 15 height 12
checkbox input "true"
click at [54, 468] on input "checkbox" at bounding box center [47, 469] width 15 height 12
checkbox input "true"
click at [48, 440] on input "checkbox" at bounding box center [47, 440] width 15 height 12
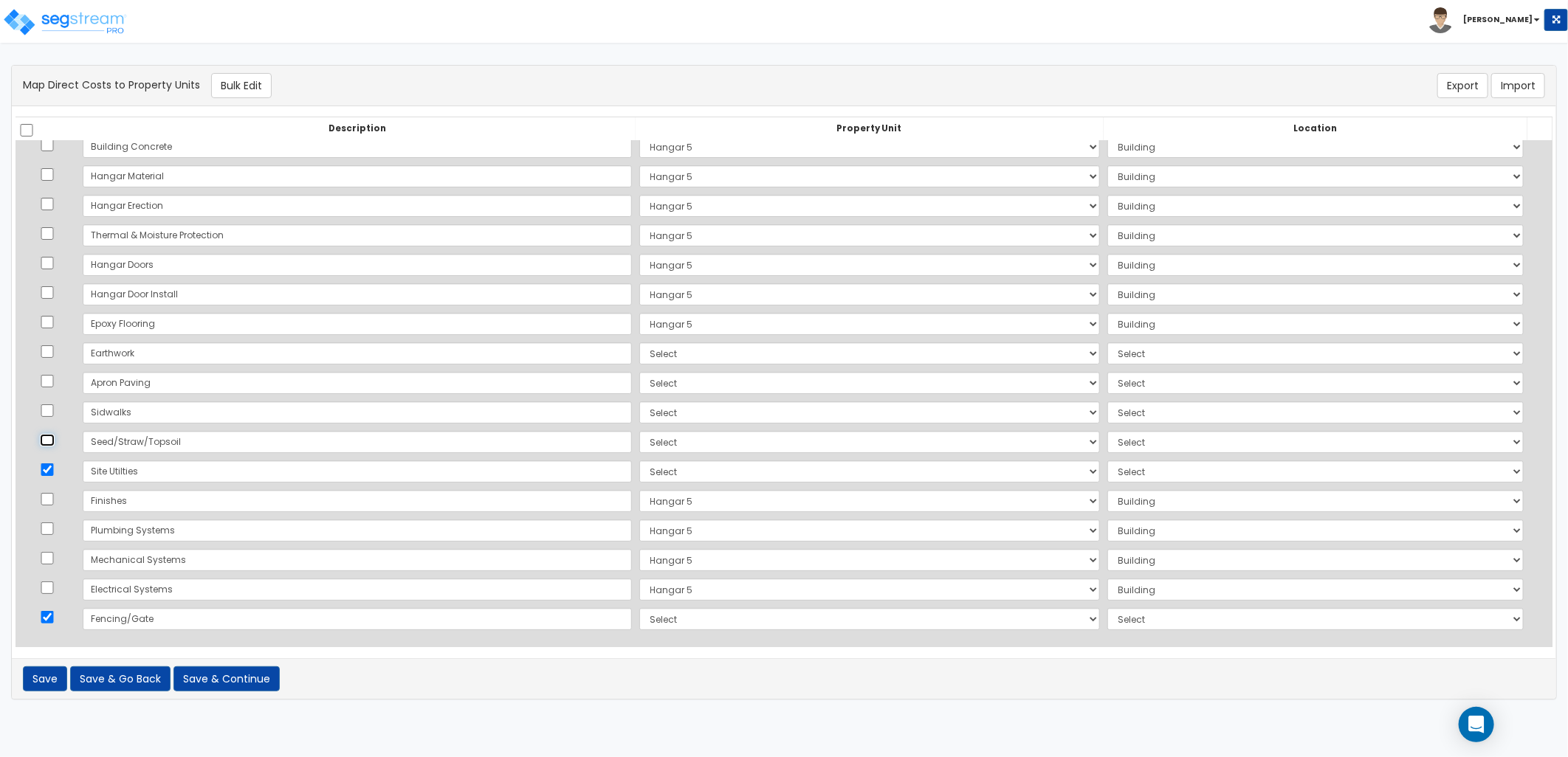
checkbox input "true"
click at [49, 413] on input "checkbox" at bounding box center [47, 411] width 15 height 12
checkbox input "true"
click at [48, 379] on input "checkbox" at bounding box center [47, 381] width 15 height 12
checkbox input "true"
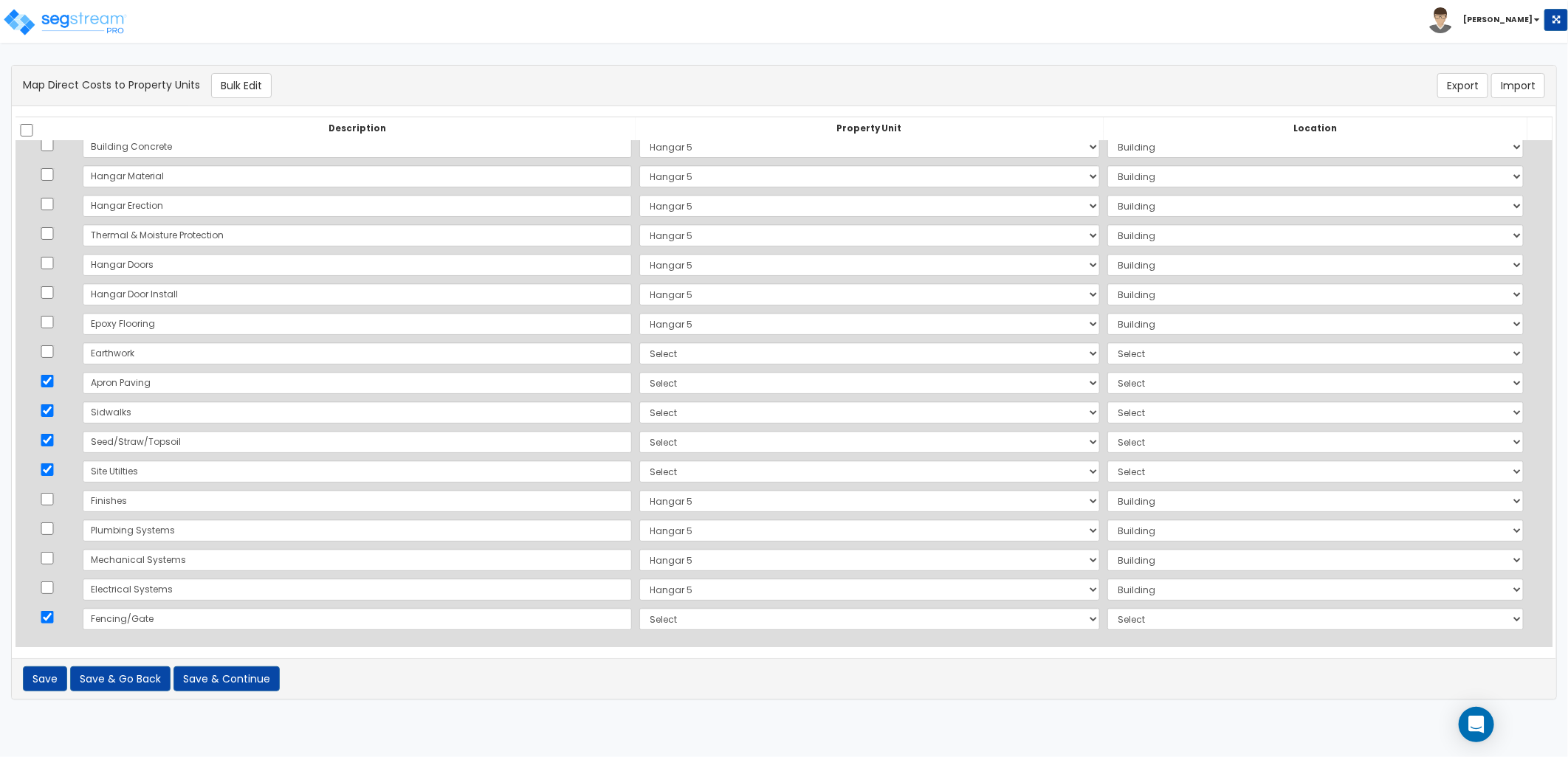
click at [49, 357] on td at bounding box center [47, 354] width 63 height 30
click at [49, 353] on input "checkbox" at bounding box center [47, 352] width 15 height 12
checkbox input "true"
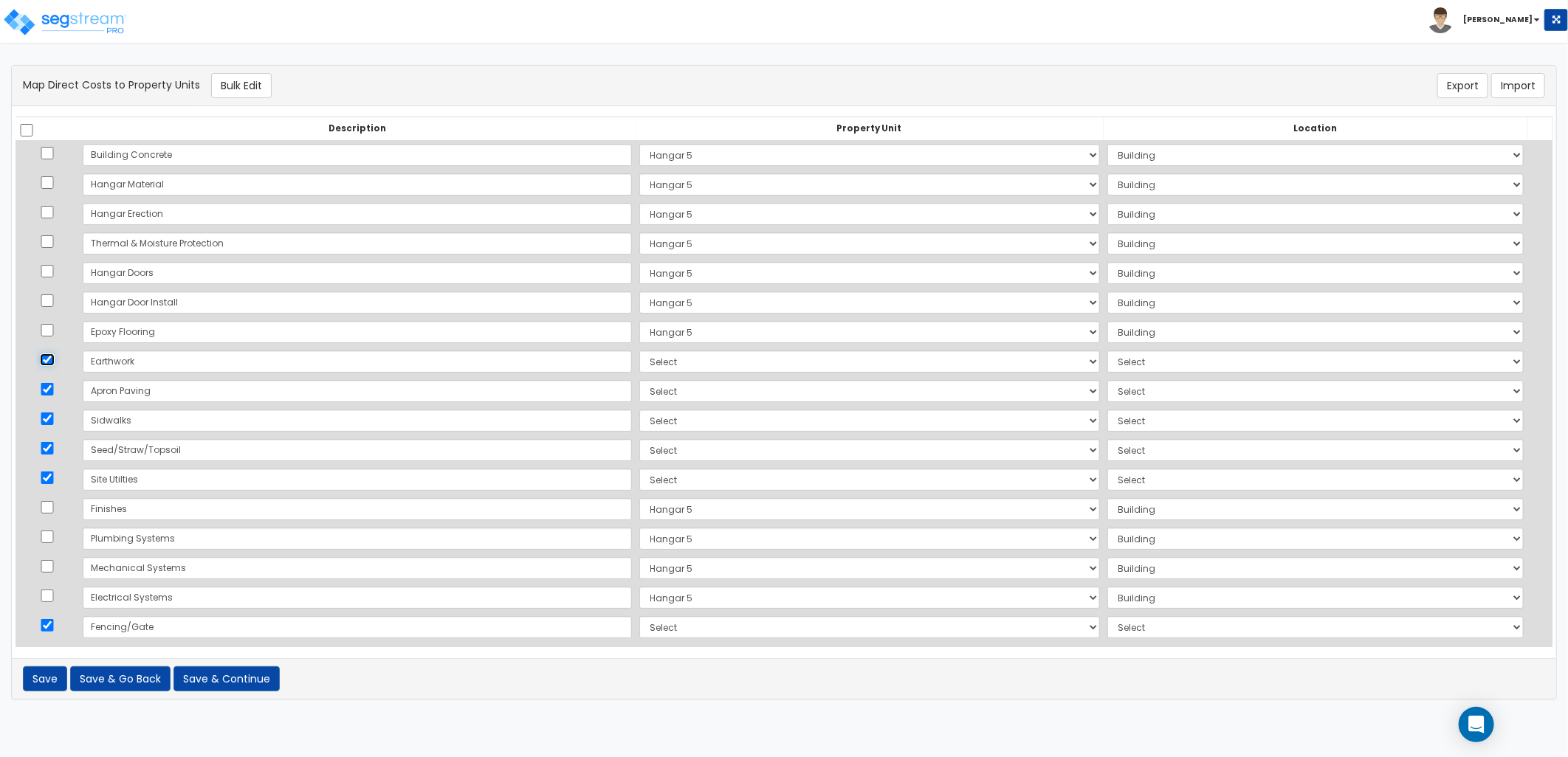
scroll to position [0, 0]
click at [226, 94] on button "Bulk Edit" at bounding box center [241, 85] width 61 height 25
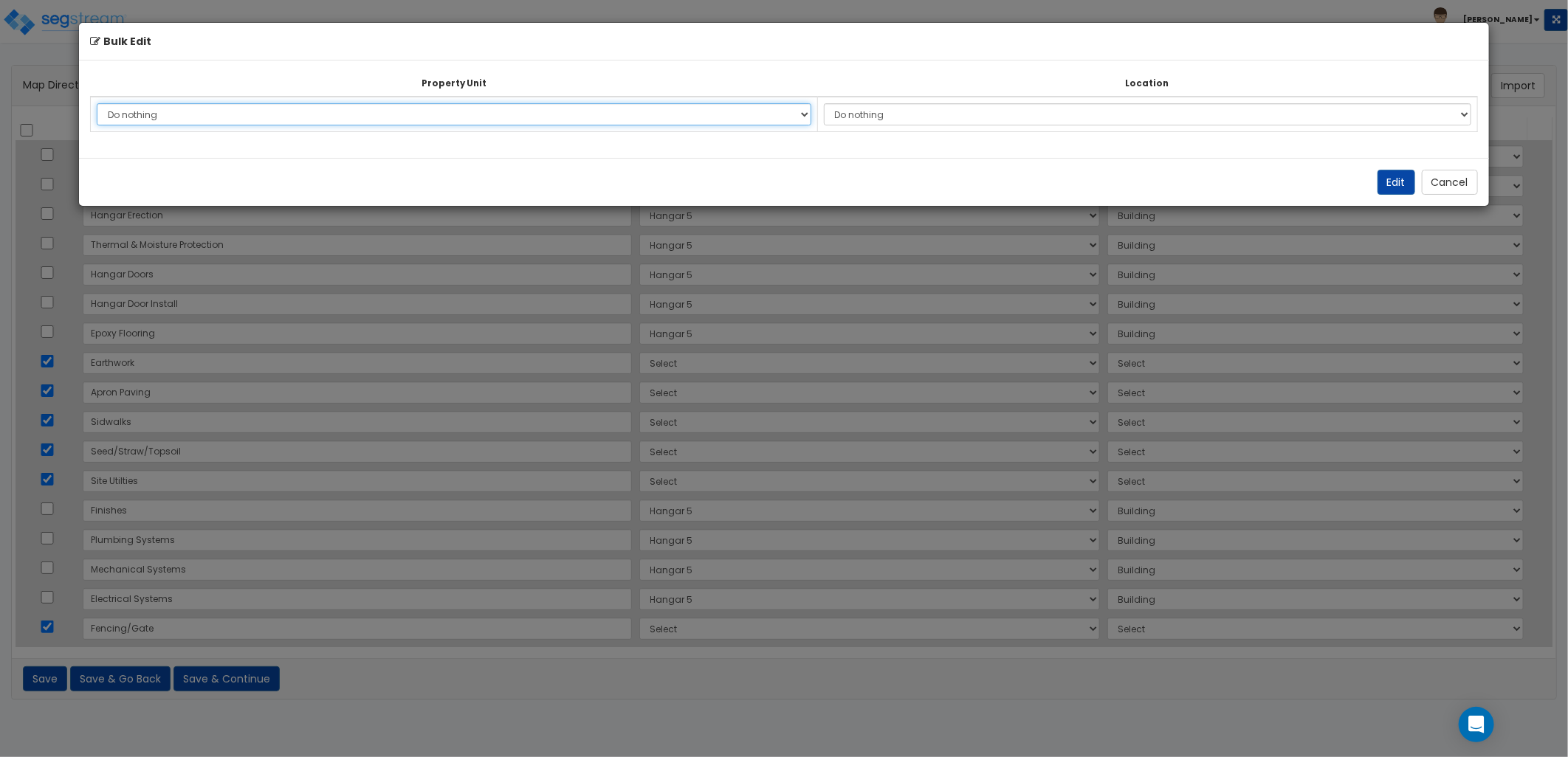
click at [307, 112] on select "Do nothing Add Additional Property Unit Hangar 5" at bounding box center [454, 114] width 714 height 22
drag, startPoint x: 263, startPoint y: 122, endPoint x: 279, endPoint y: 122, distance: 16.0
click at [263, 122] on select "Do nothing Add Additional Property Unit Hangar 5" at bounding box center [454, 114] width 714 height 22
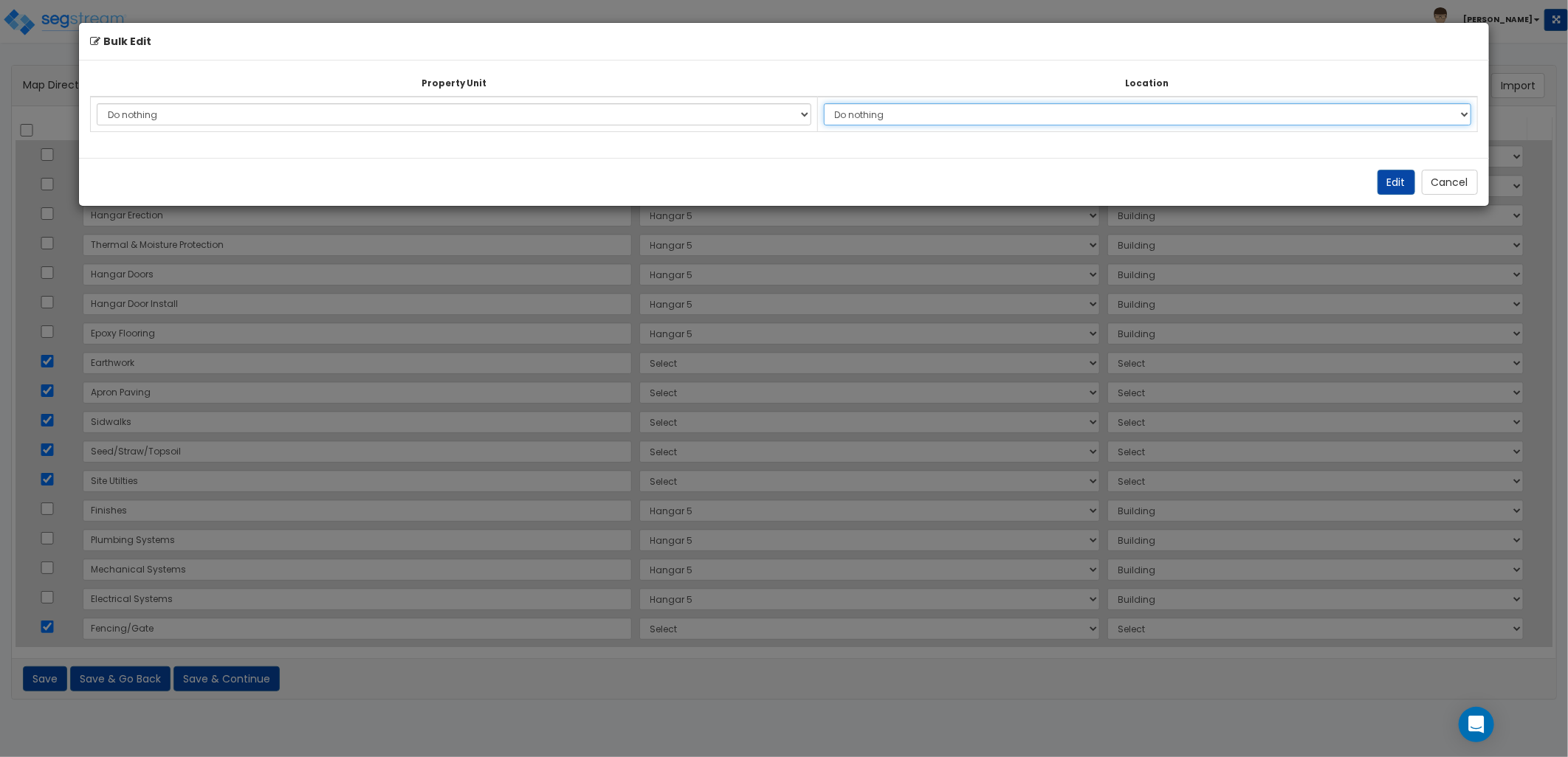
click at [899, 112] on select "Do nothing Add Additional Location" at bounding box center [1148, 114] width 648 height 22
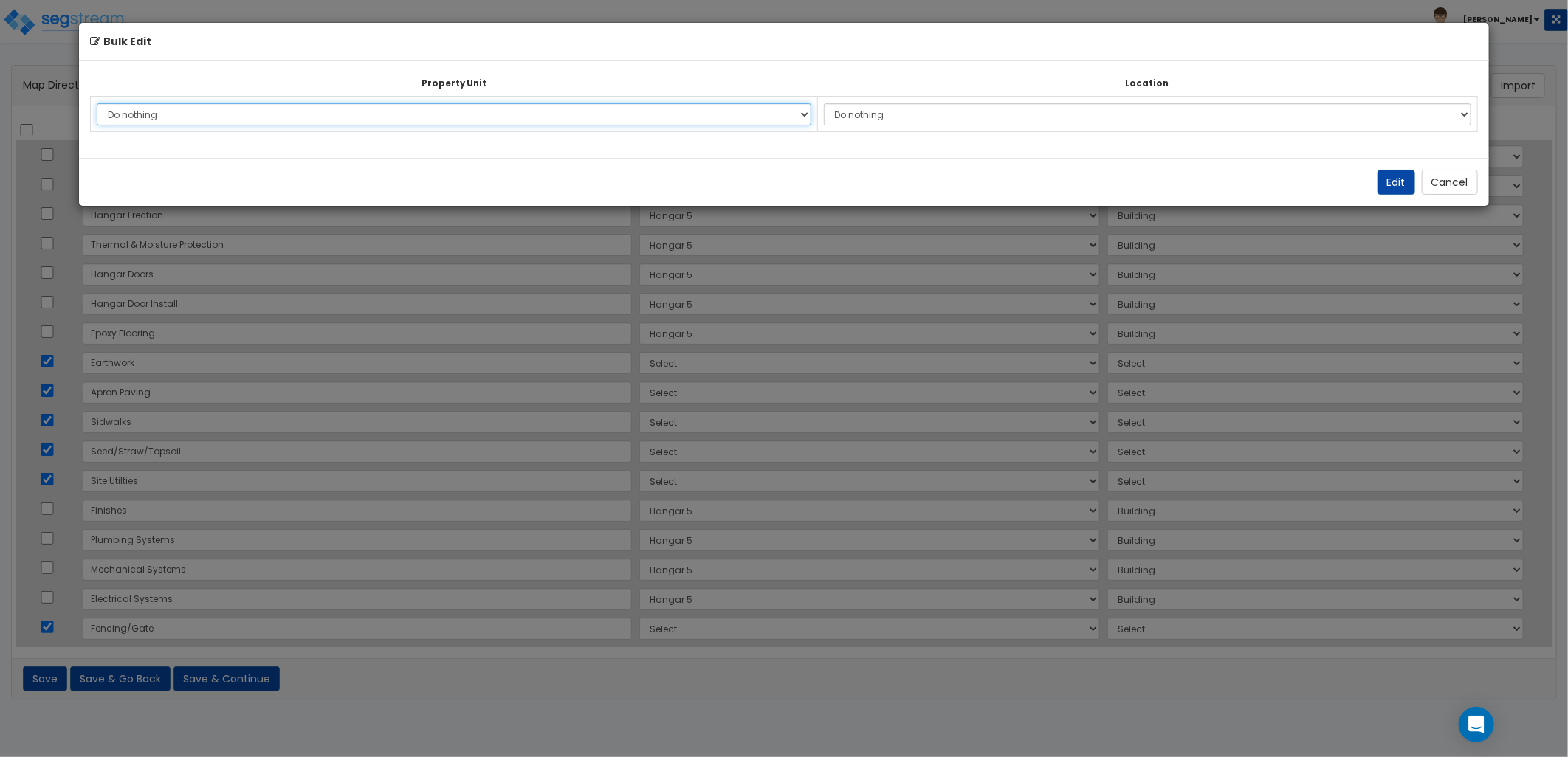
click at [435, 111] on select "Do nothing Add Additional Property Unit Hangar 5" at bounding box center [454, 114] width 714 height 22
select select "_additional"
click at [97, 104] on select "Do nothing Add Additional Property Unit Hangar 5" at bounding box center [454, 114] width 714 height 22
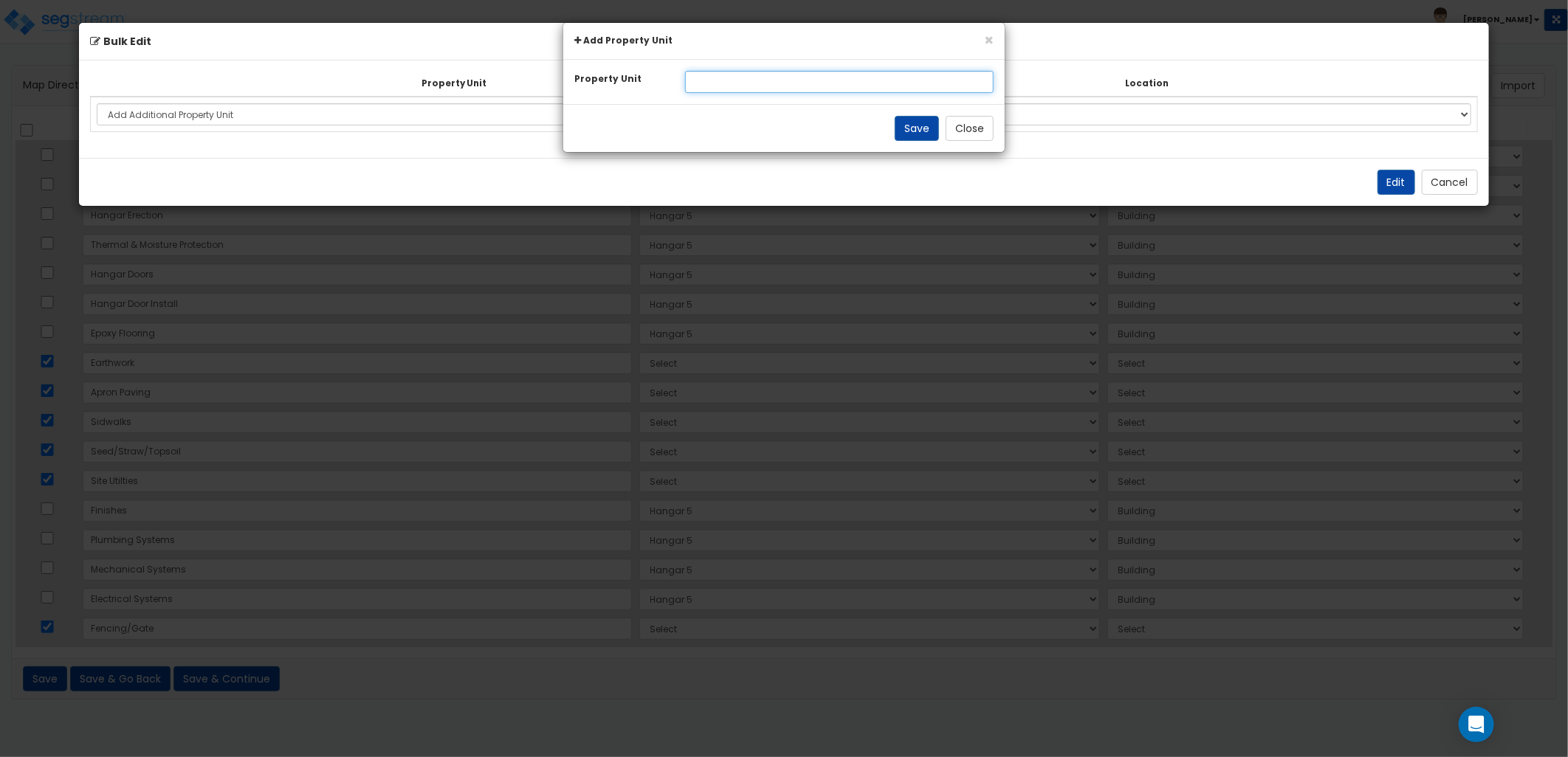
click at [711, 82] on input "text" at bounding box center [840, 82] width 310 height 22
type input "Site Improvements"
click at [904, 124] on button "Save" at bounding box center [917, 128] width 44 height 25
select select
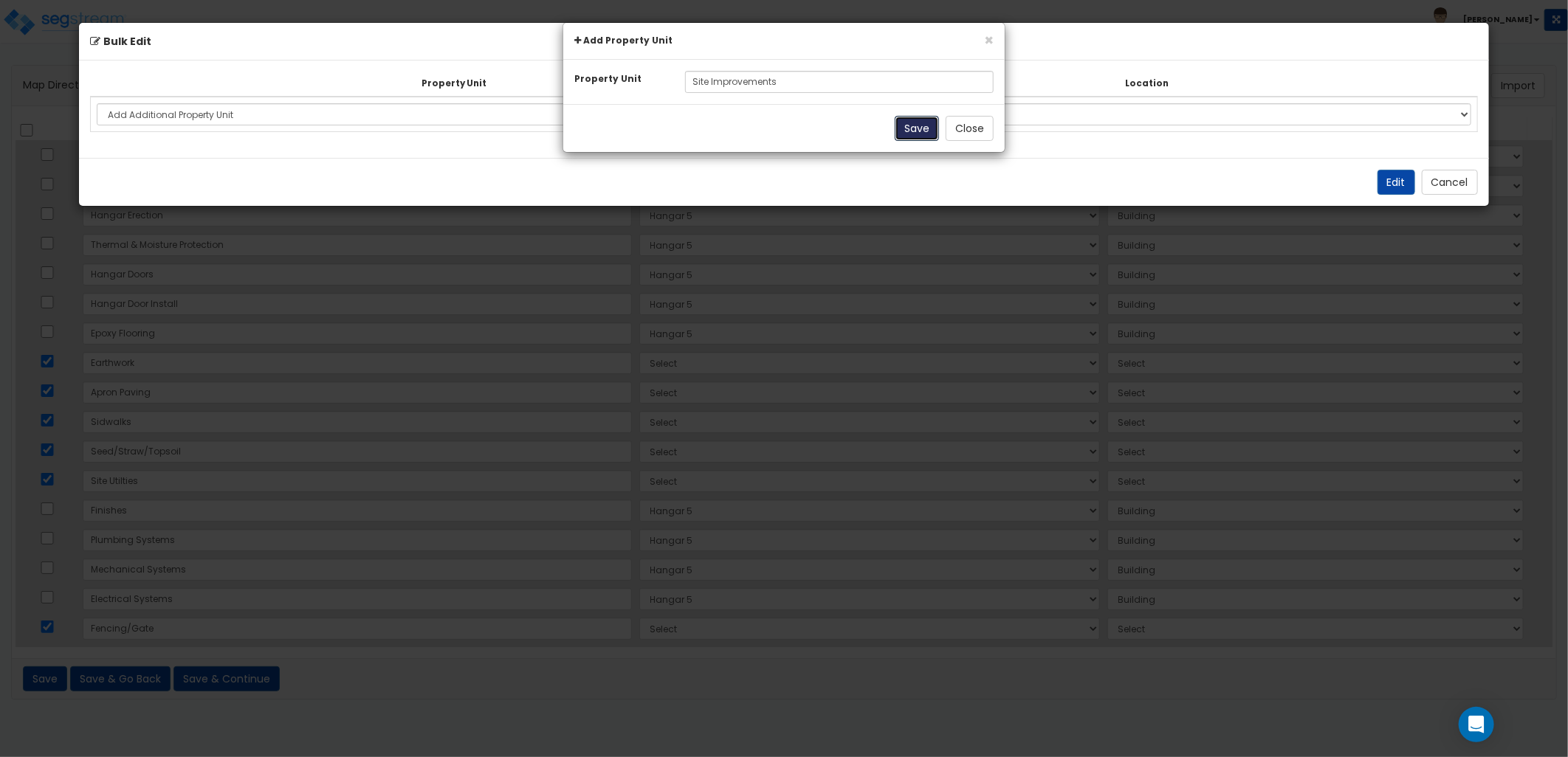
select select
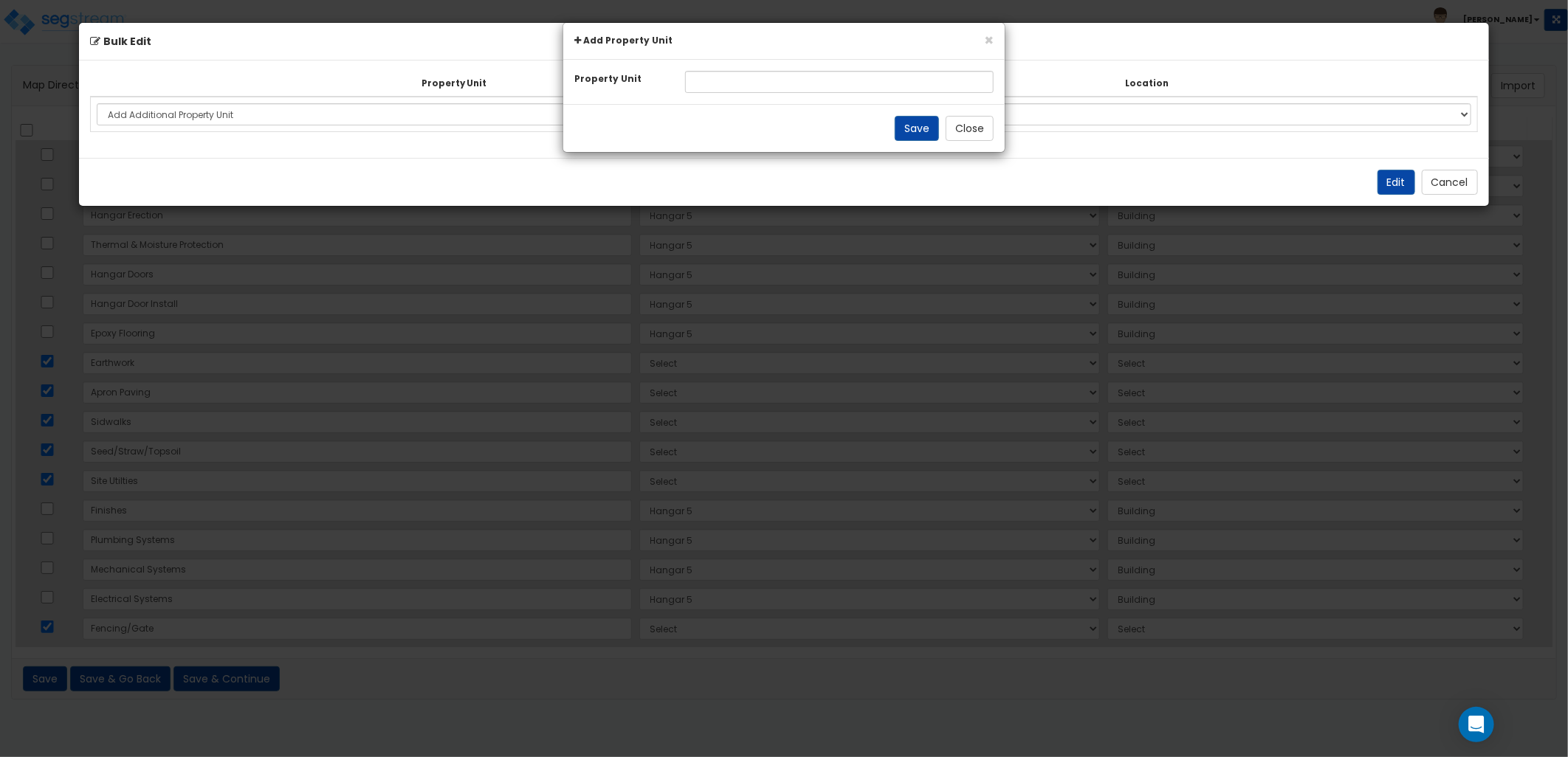
select select
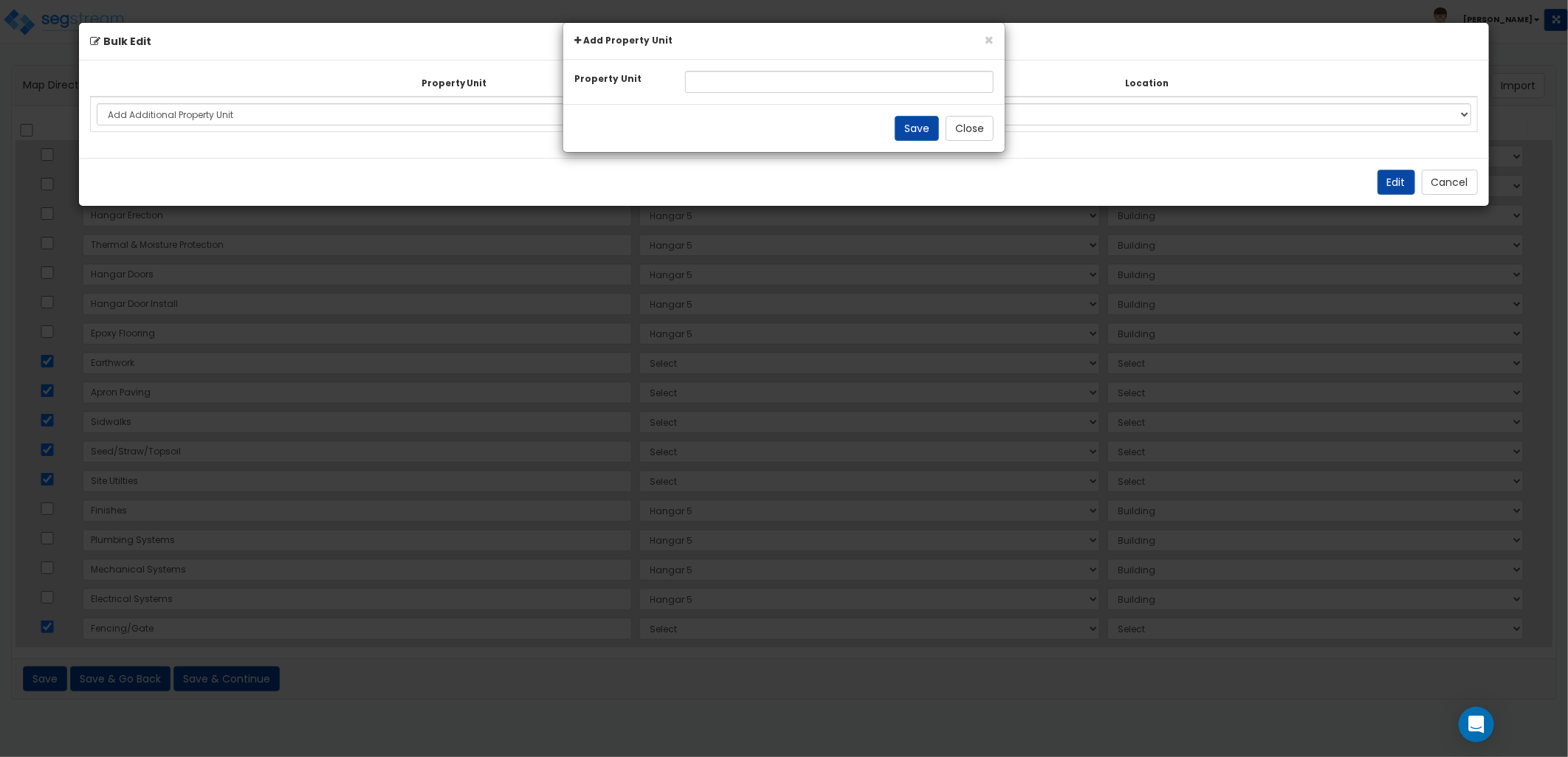
select select
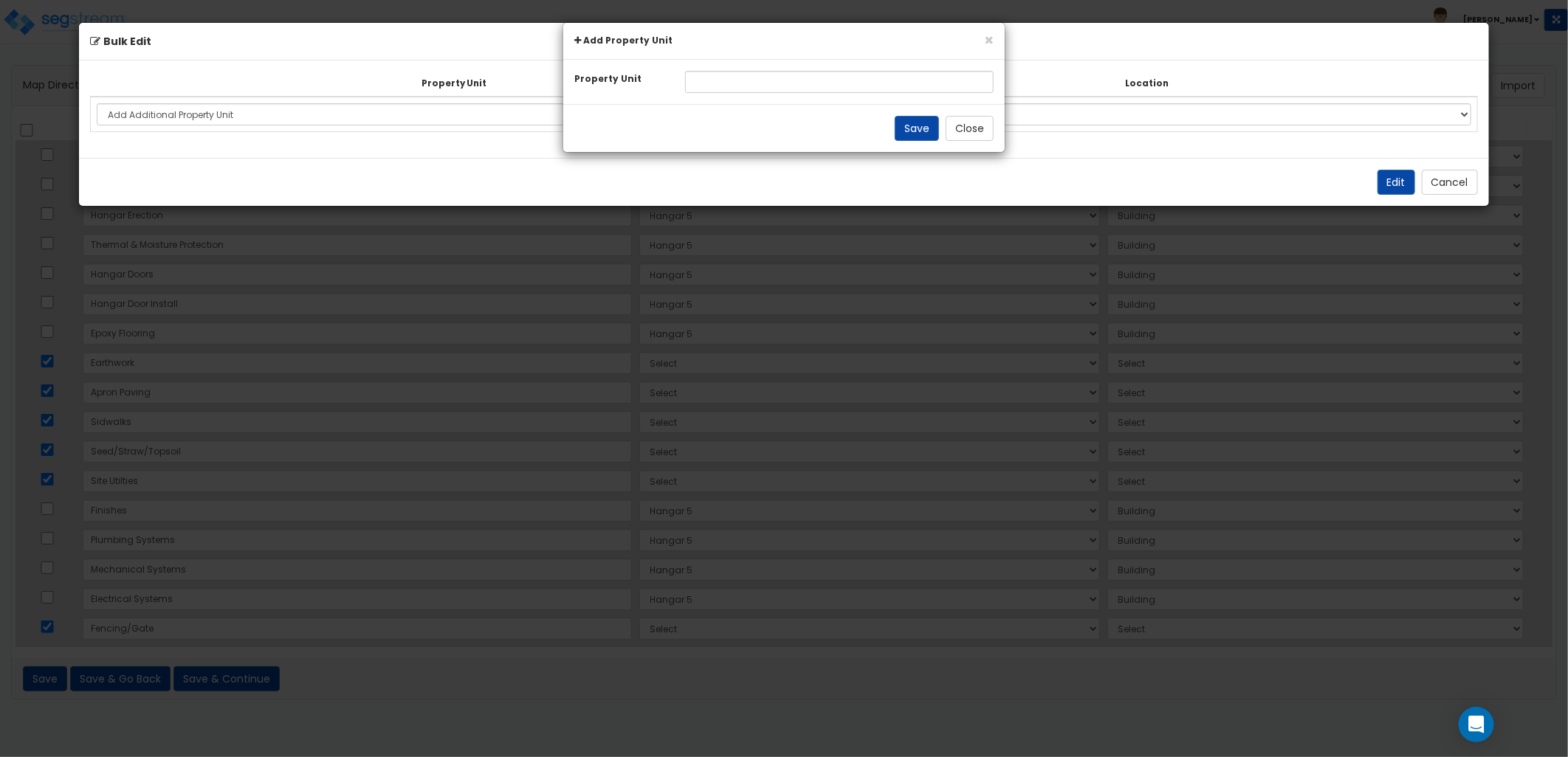
select select "NEW-Site Improvements"
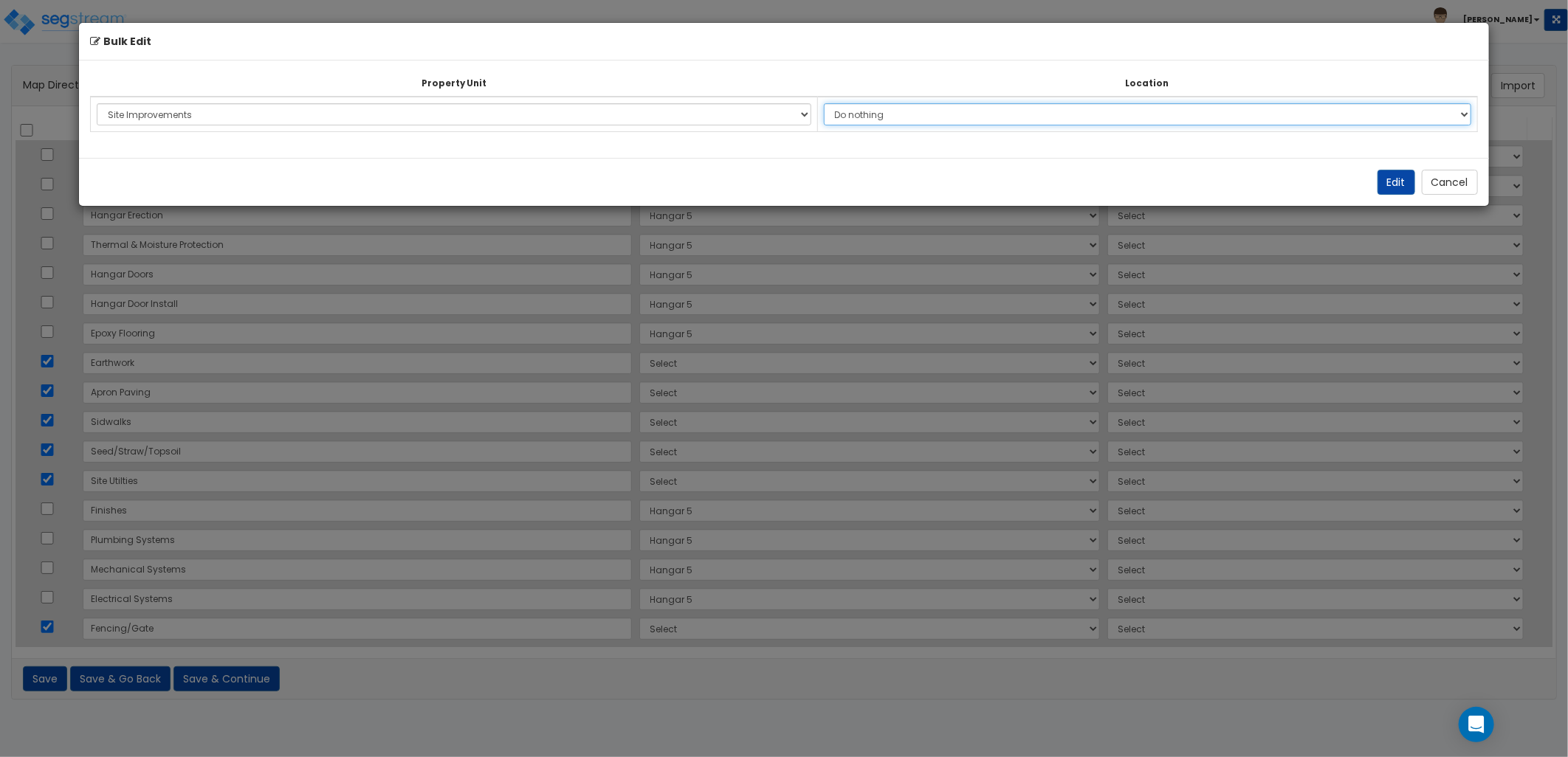
click at [897, 111] on select "Do nothing Add Additional Location Building Building Interior Site Exterior" at bounding box center [1148, 114] width 648 height 22
select select "462"
click at [831, 104] on select "Do nothing Add Additional Location Building Building Interior Site Exterior" at bounding box center [1148, 114] width 648 height 22
click at [1384, 186] on button "Edit" at bounding box center [1396, 182] width 38 height 25
select select "NEW-Site Improvements"
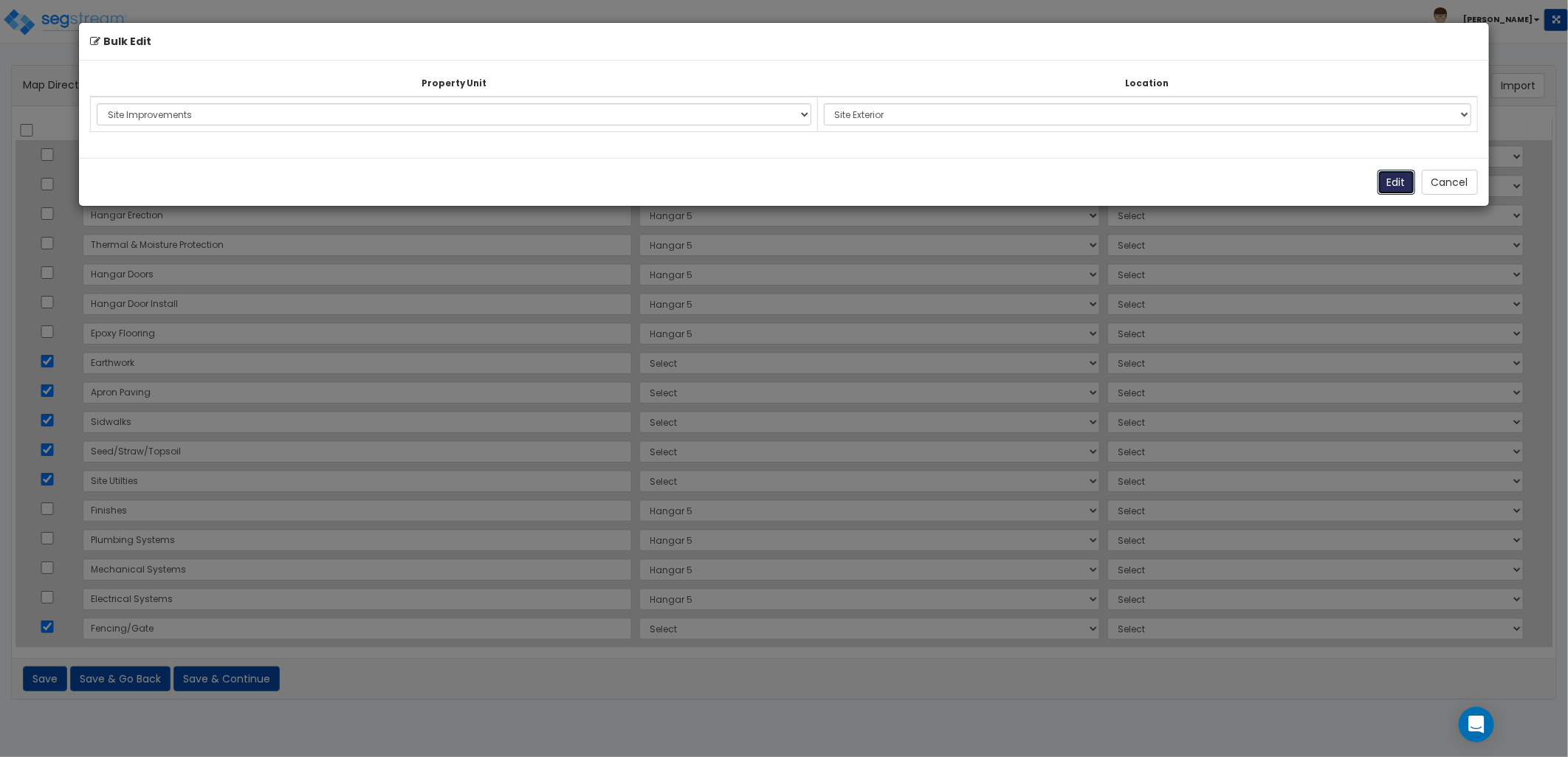
select select "NEW-Site Improvements"
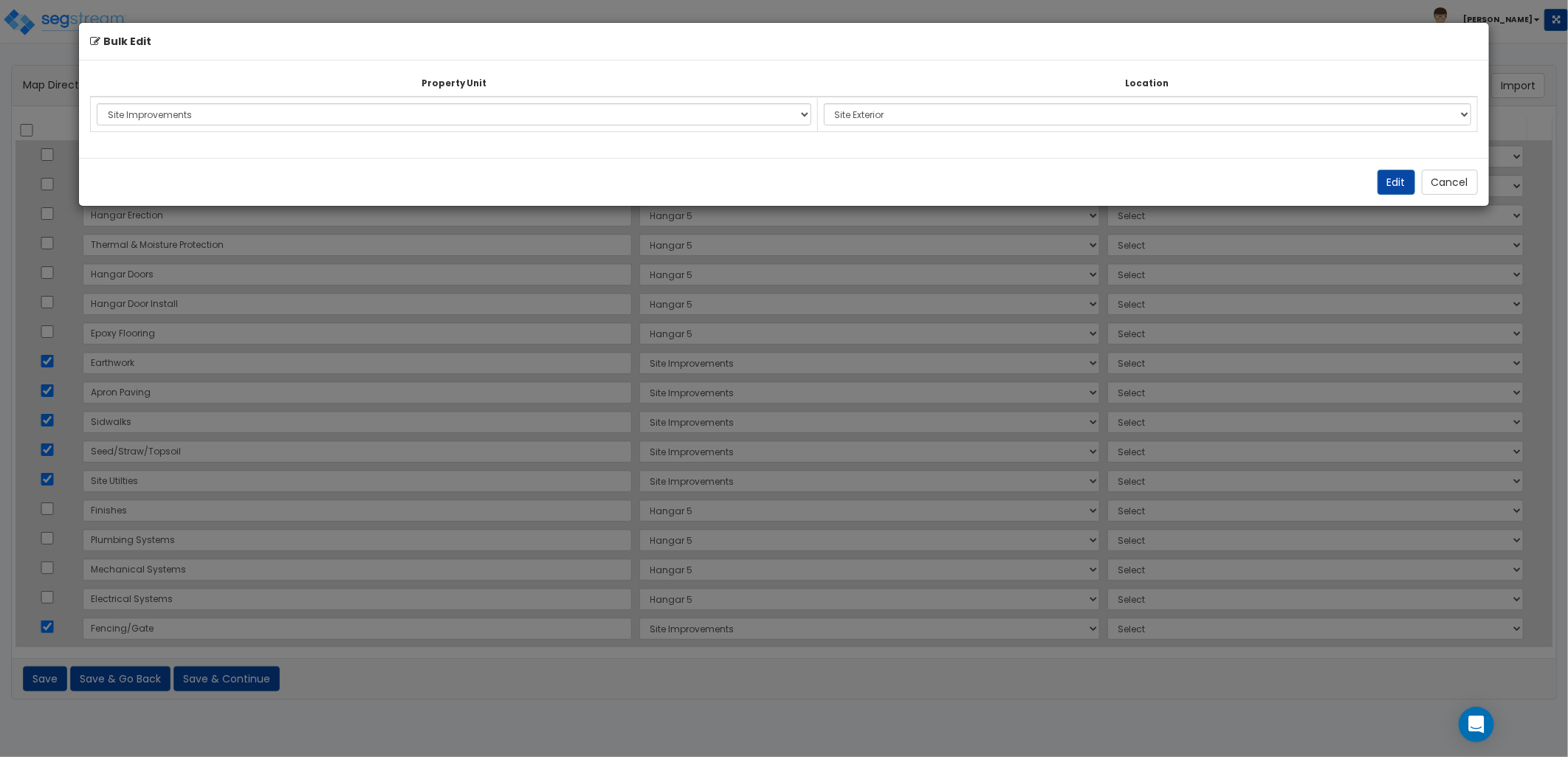
select select "462"
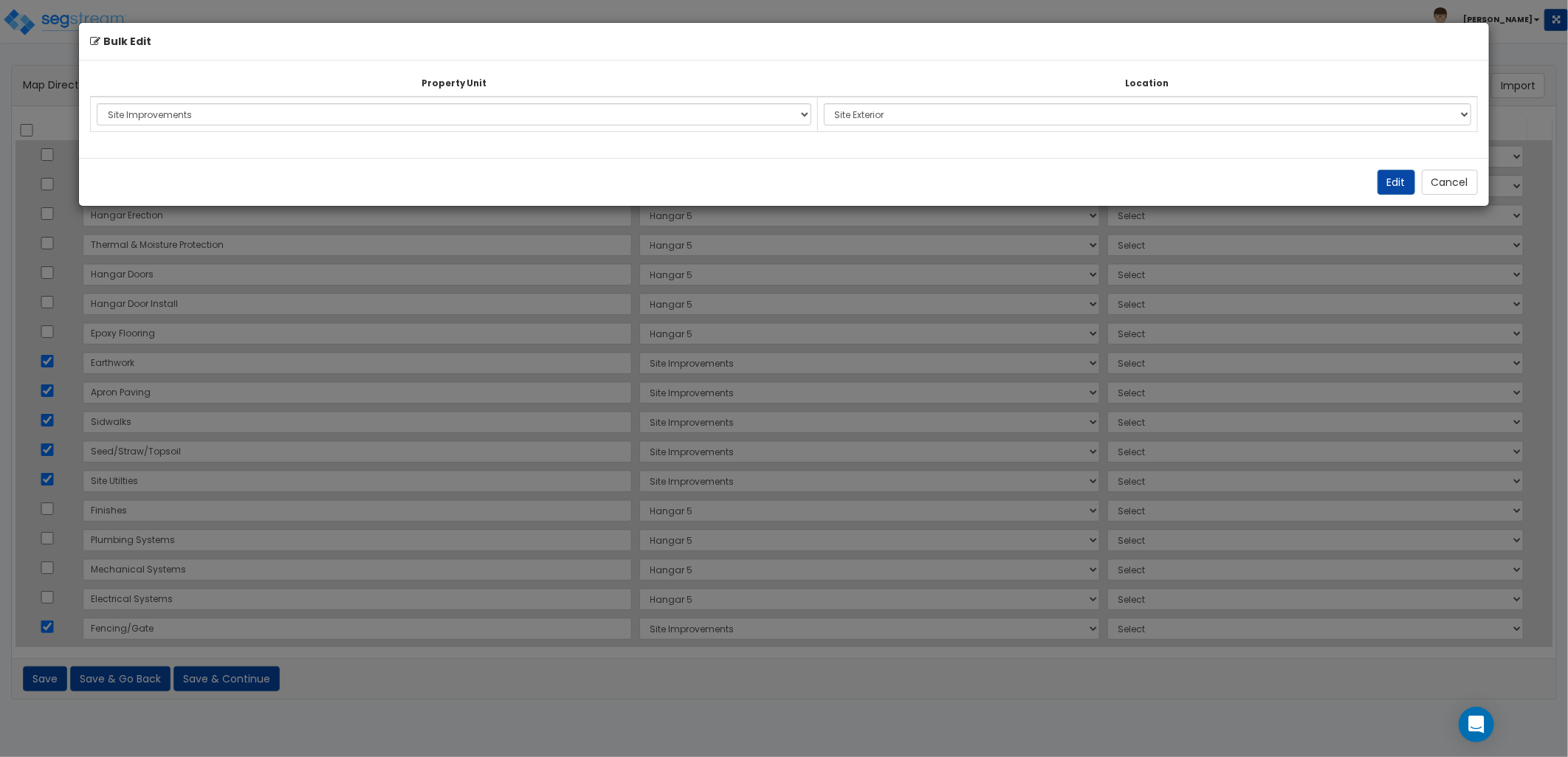
select select "462"
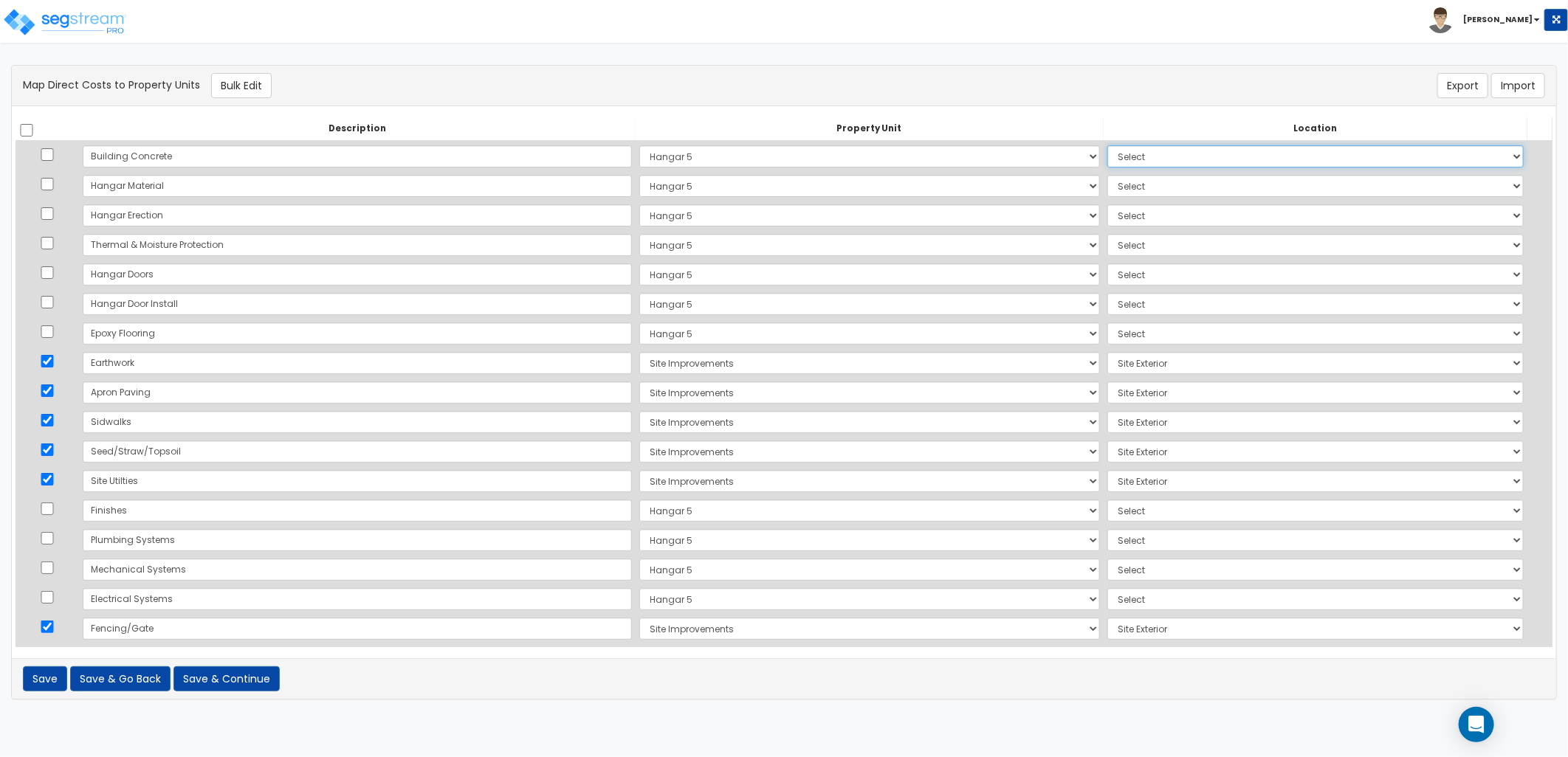
click at [1107, 155] on select "Select Add Additional Location Building Building Interior Site Exterior" at bounding box center [1315, 156] width 417 height 22
select select "6"
click at [1107, 146] on select "Select Add Additional Location Building Building Interior Site Exterior" at bounding box center [1315, 156] width 417 height 22
click at [1120, 177] on select "Select Add Additional Location Building Building Interior Site Exterior" at bounding box center [1315, 185] width 417 height 22
select select "6"
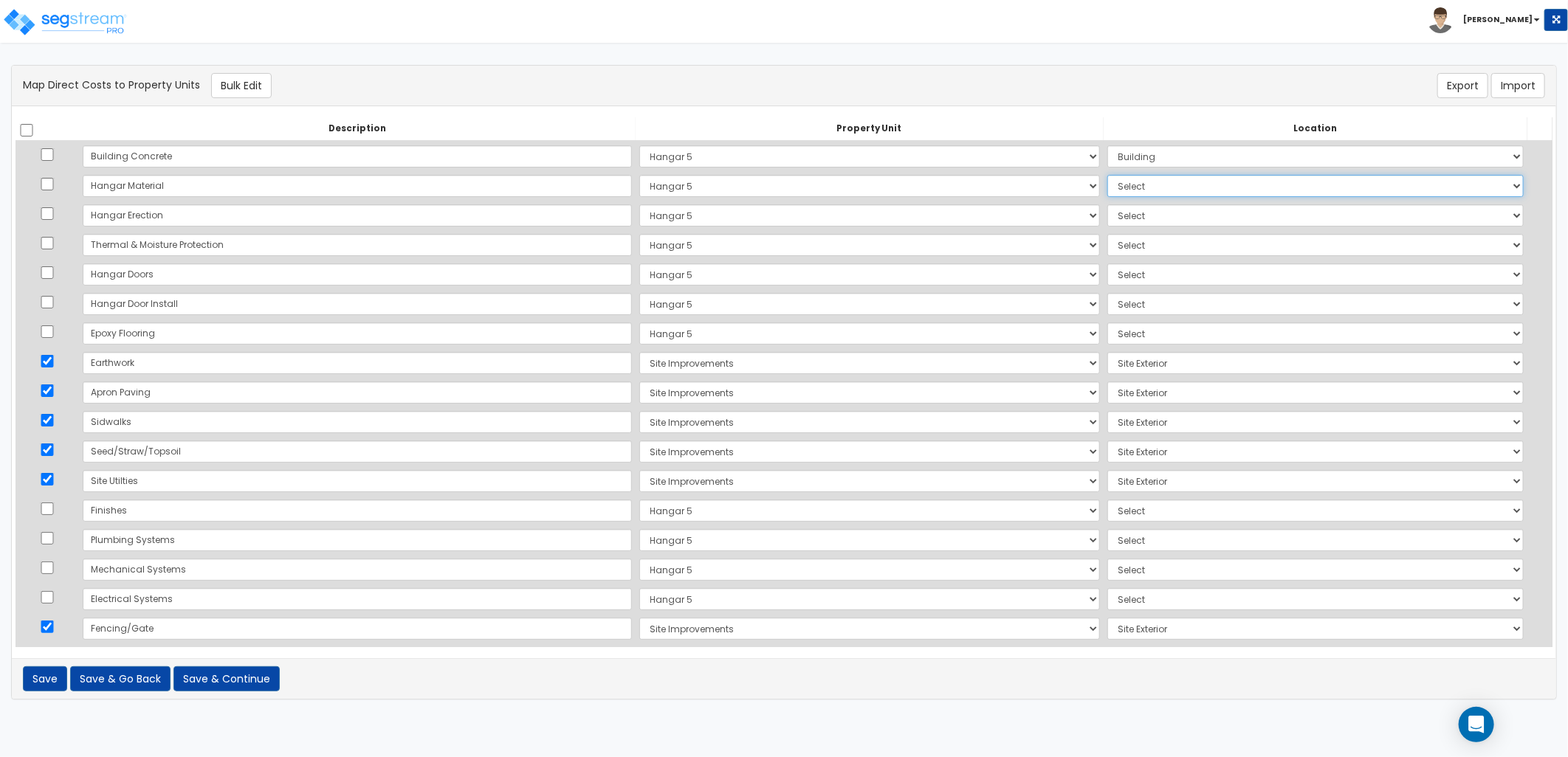
click at [1107, 175] on select "Select Add Additional Location Building Building Interior Site Exterior" at bounding box center [1315, 185] width 417 height 22
drag, startPoint x: 1121, startPoint y: 211, endPoint x: 1121, endPoint y: 226, distance: 15.0
click at [1121, 214] on select "Select Add Additional Location Building Building Interior Site Exterior" at bounding box center [1315, 215] width 417 height 22
select select "6"
click at [1107, 204] on select "Select Add Additional Location Building Building Interior Site Exterior" at bounding box center [1315, 215] width 417 height 22
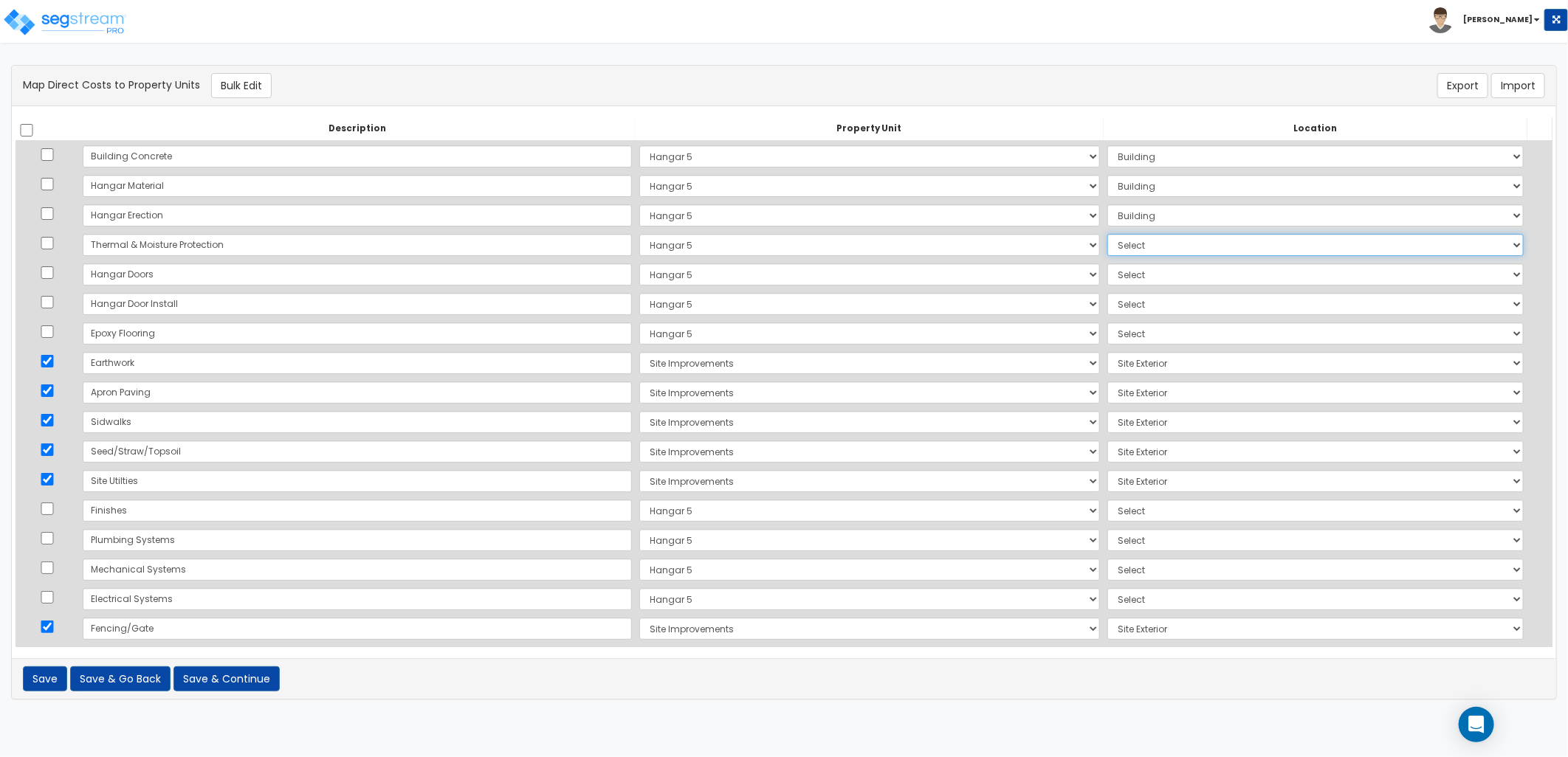
click at [1116, 245] on select "Select Add Additional Location Building Building Interior Site Exterior" at bounding box center [1315, 245] width 417 height 22
select select "6"
click at [1107, 234] on select "Select Add Additional Location Building Building Interior Site Exterior" at bounding box center [1315, 245] width 417 height 22
click at [1111, 273] on select "Select Add Additional Location Building Building Interior Site Exterior" at bounding box center [1315, 274] width 417 height 22
select select "6"
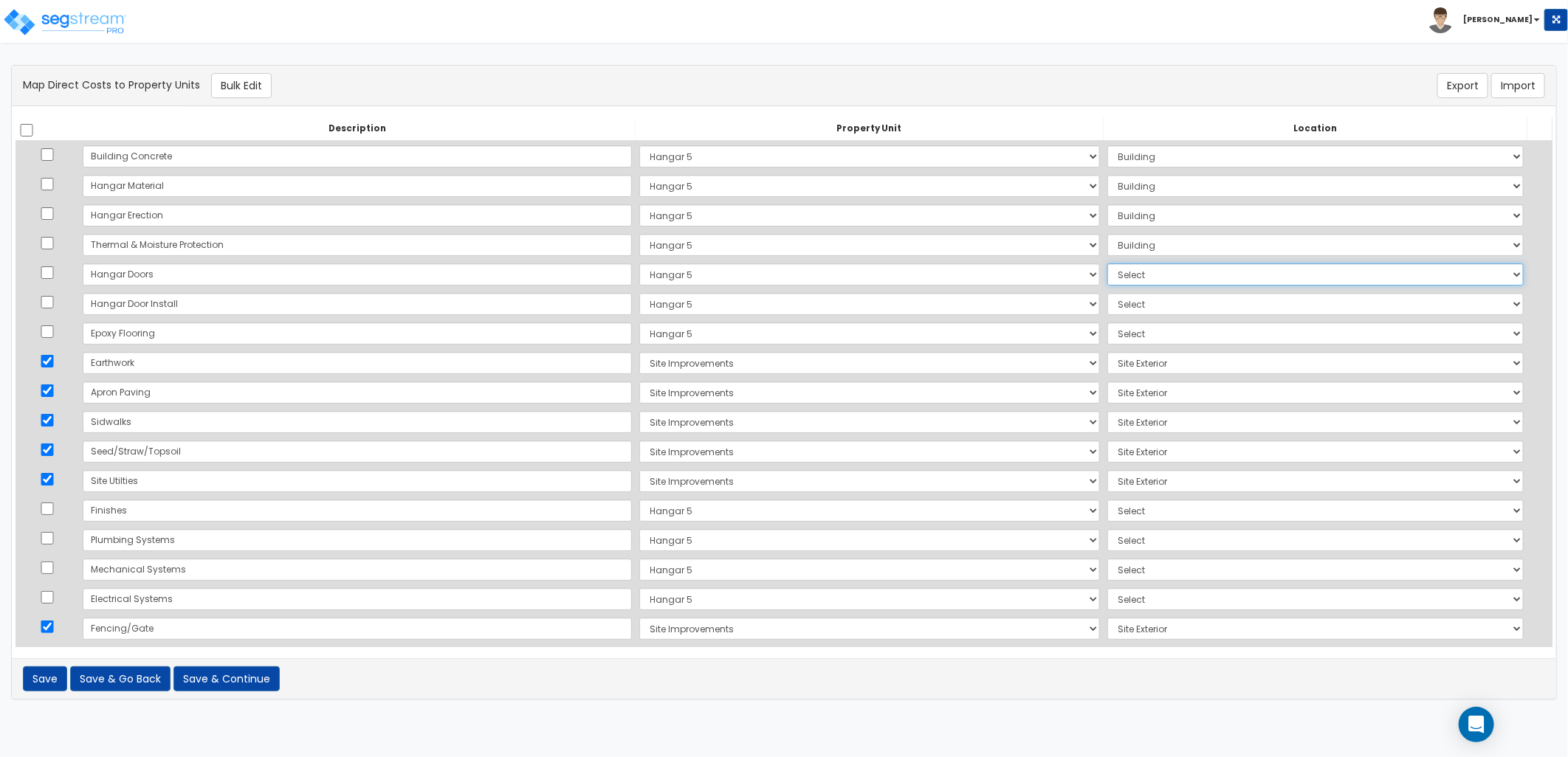
click at [1107, 263] on select "Select Add Additional Location Building Building Interior Site Exterior" at bounding box center [1315, 274] width 417 height 22
click at [1107, 314] on select "Select Add Additional Location Building Building Interior Site Exterior" at bounding box center [1315, 304] width 417 height 22
select select "6"
click at [1107, 293] on select "Select Add Additional Location Building Building Interior Site Exterior" at bounding box center [1315, 304] width 417 height 22
click at [1107, 335] on select "Select Add Additional Location Building Building Interior Site Exterior" at bounding box center [1315, 333] width 417 height 22
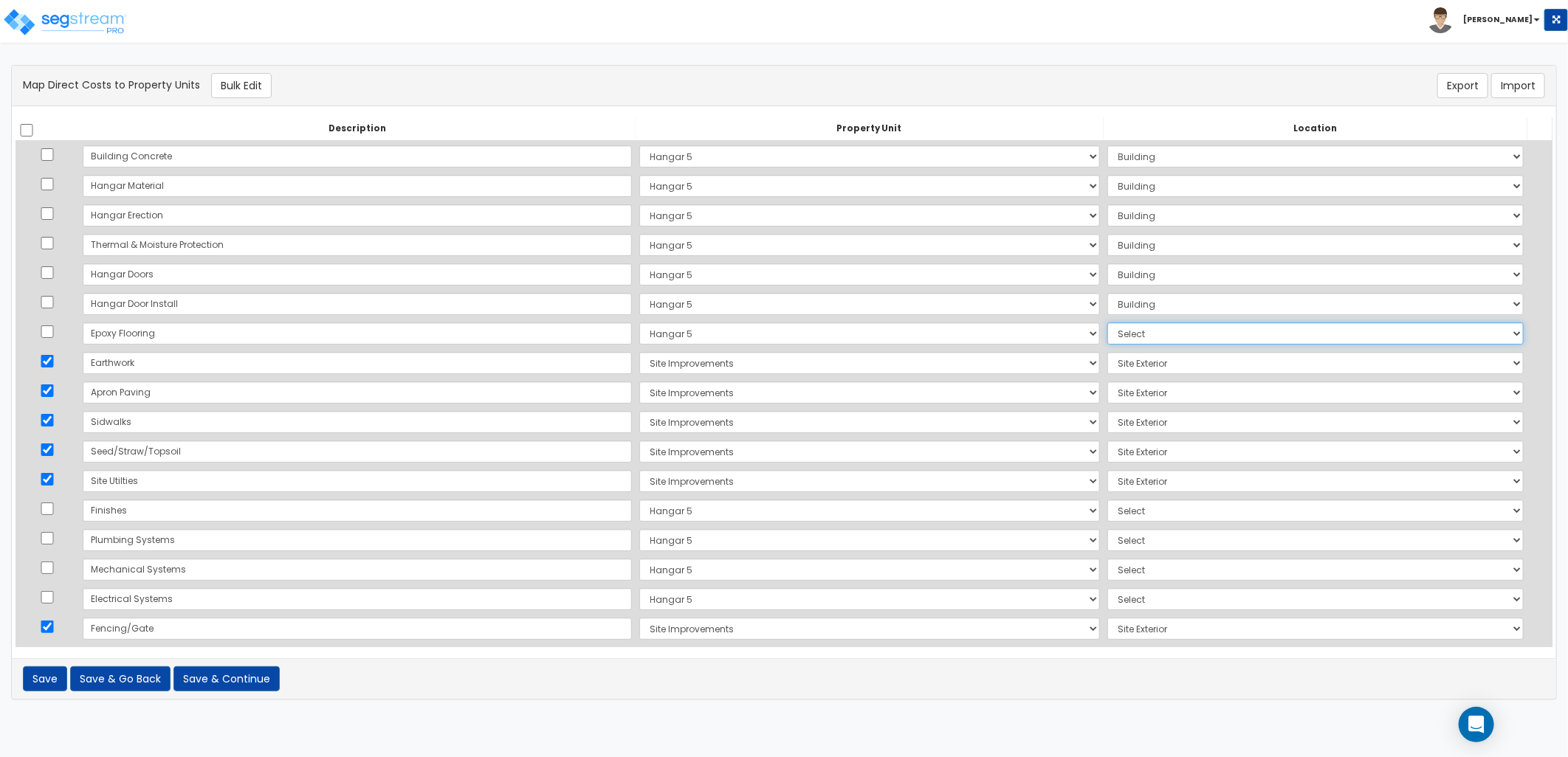
select select "6"
click at [1107, 323] on select "Select Add Additional Location Building Building Interior Site Exterior" at bounding box center [1315, 333] width 417 height 22
drag, startPoint x: 1087, startPoint y: 501, endPoint x: 1094, endPoint y: 519, distance: 19.3
click at [1107, 502] on select "Select Add Additional Location Building Building Interior Site Exterior" at bounding box center [1315, 511] width 417 height 22
select select "6"
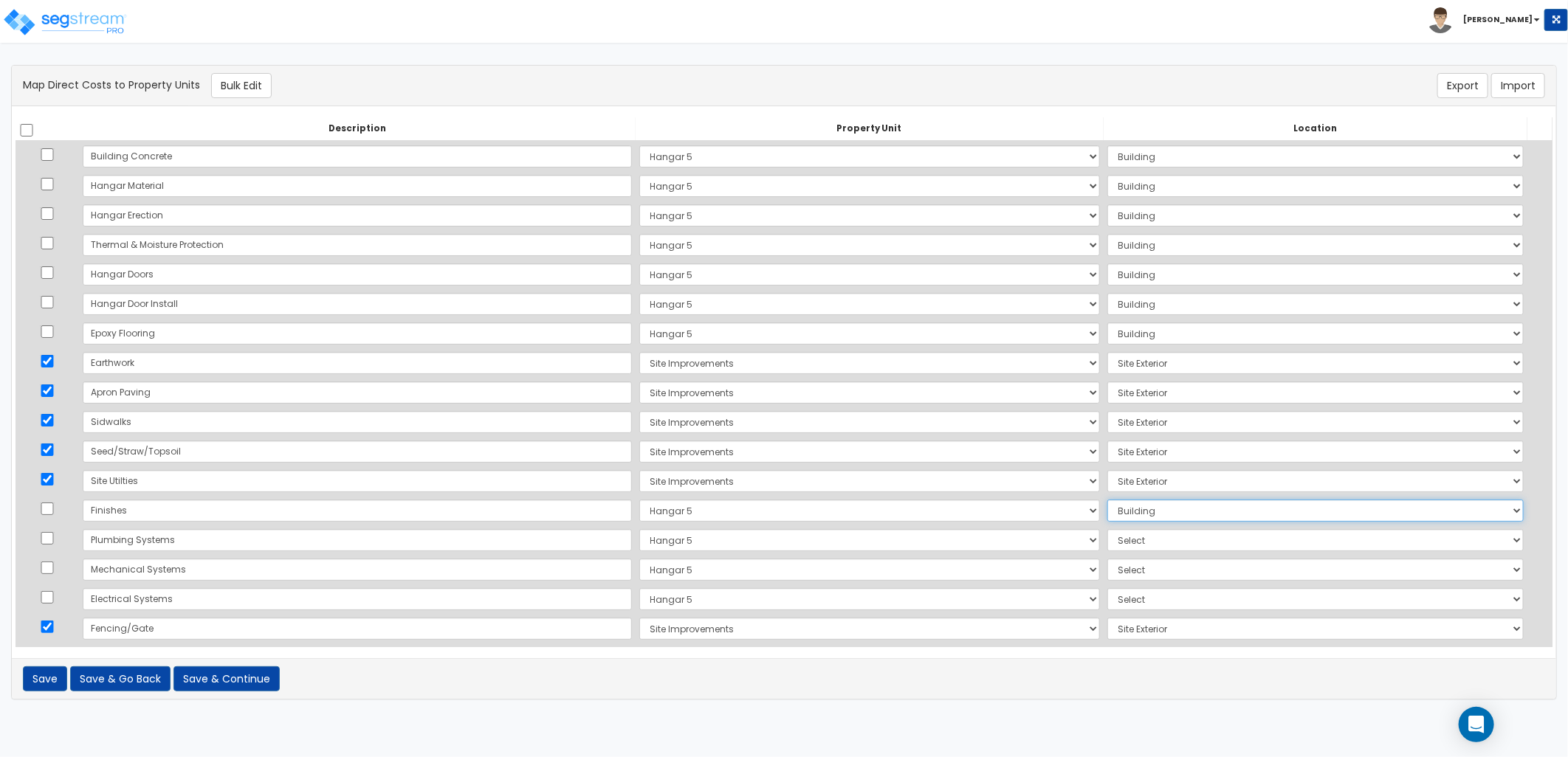
click at [1107, 500] on select "Select Add Additional Location Building Building Interior Site Exterior" at bounding box center [1315, 511] width 417 height 22
drag, startPoint x: 1091, startPoint y: 536, endPoint x: 1097, endPoint y: 547, distance: 12.5
click at [1107, 536] on select "Select Add Additional Location Building Building Interior Site Exterior" at bounding box center [1315, 539] width 417 height 22
select select "6"
click at [1107, 529] on select "Select Add Additional Location Building Building Interior Site Exterior" at bounding box center [1315, 539] width 417 height 22
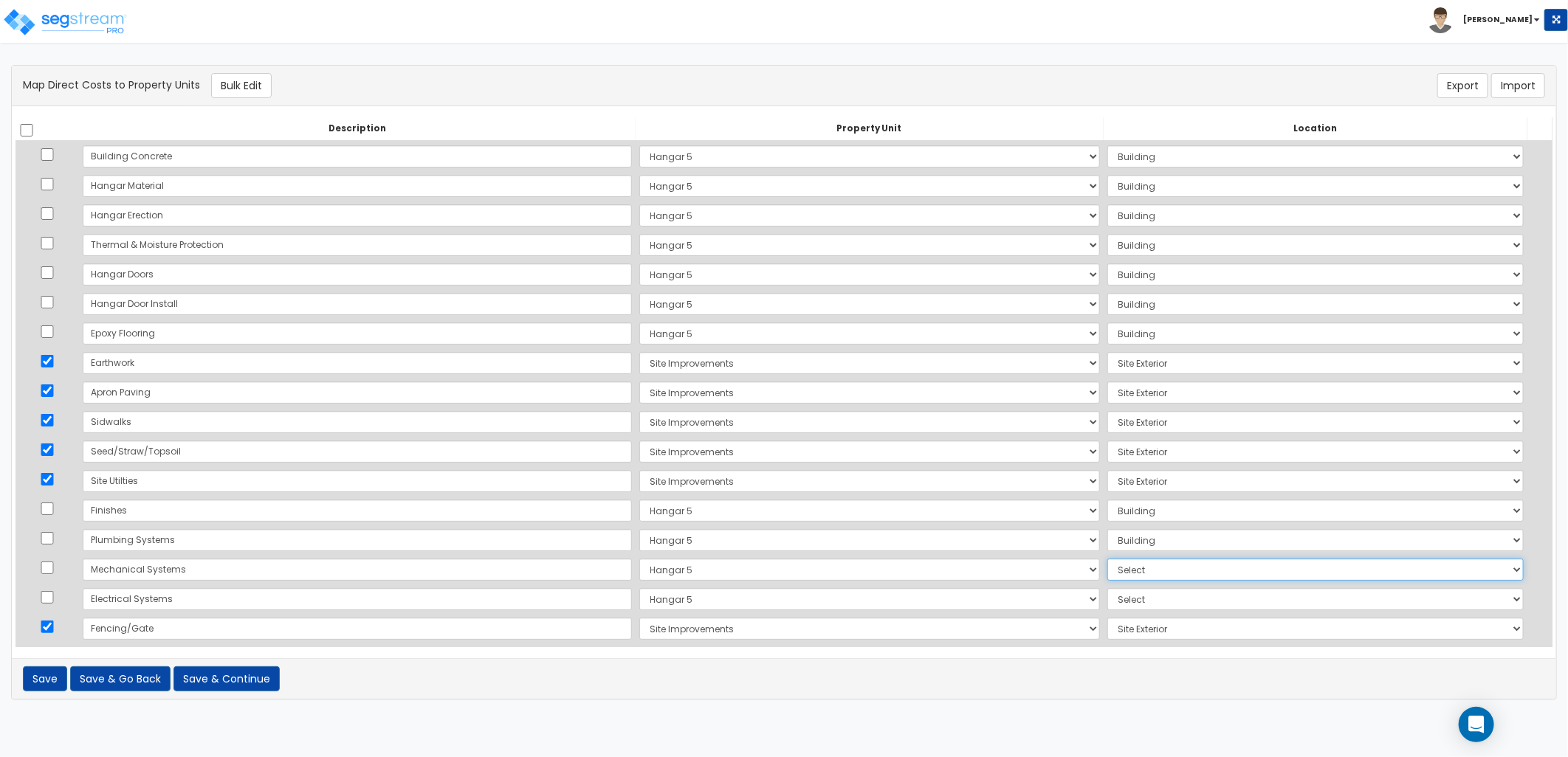
click at [1107, 567] on select "Select Add Additional Location Building Building Interior Site Exterior" at bounding box center [1315, 569] width 417 height 22
select select "6"
click at [1107, 559] on select "Select Add Additional Location Building Building Interior Site Exterior" at bounding box center [1315, 569] width 417 height 22
click at [1107, 603] on select "Select Add Additional Location Building Building Interior Site Exterior" at bounding box center [1315, 599] width 417 height 22
select select "6"
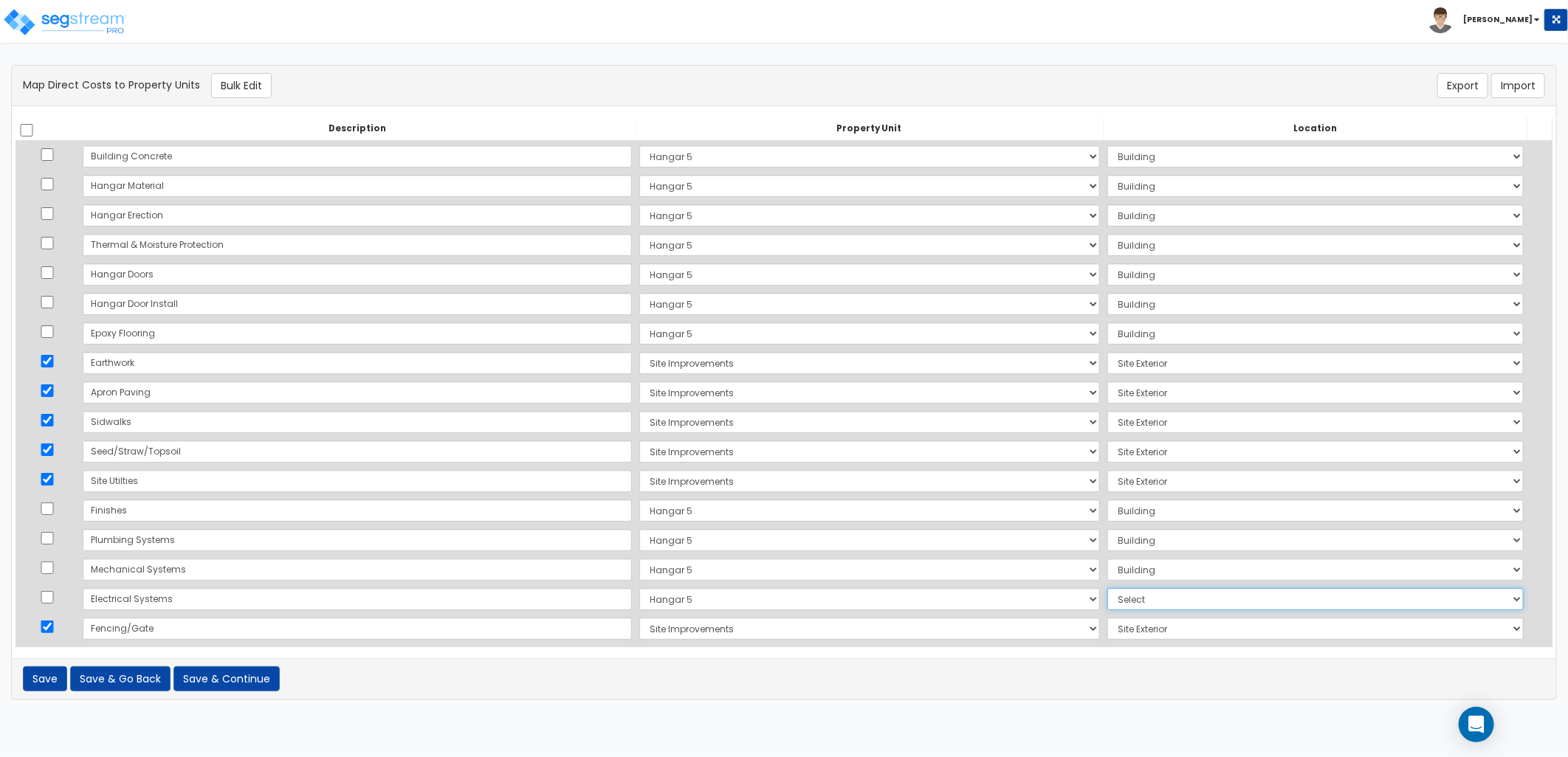
click at [1107, 589] on select "Select Add Additional Location Building Building Interior Site Exterior" at bounding box center [1315, 599] width 417 height 22
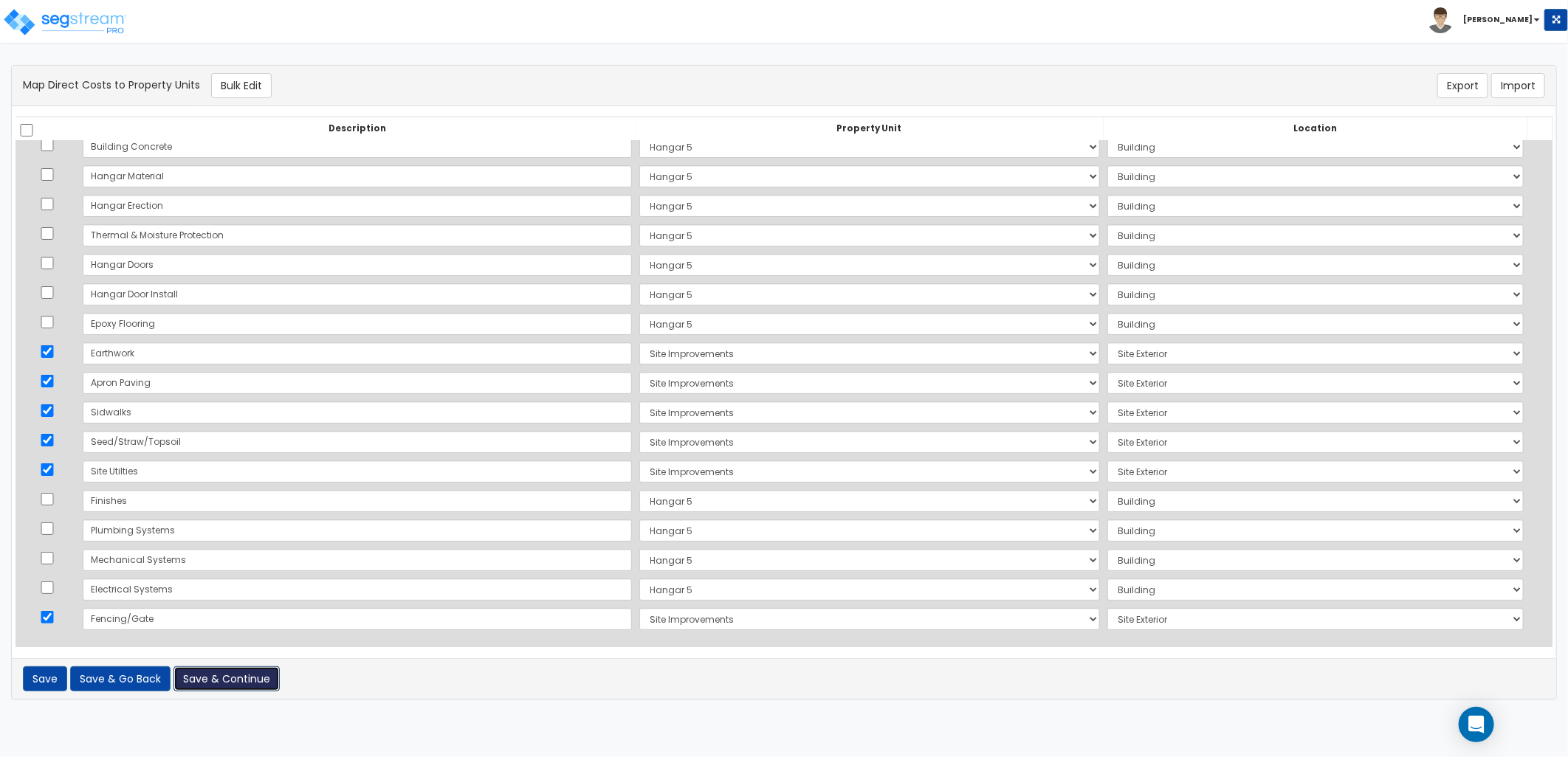
click at [240, 687] on button "Save & Continue" at bounding box center [226, 679] width 106 height 25
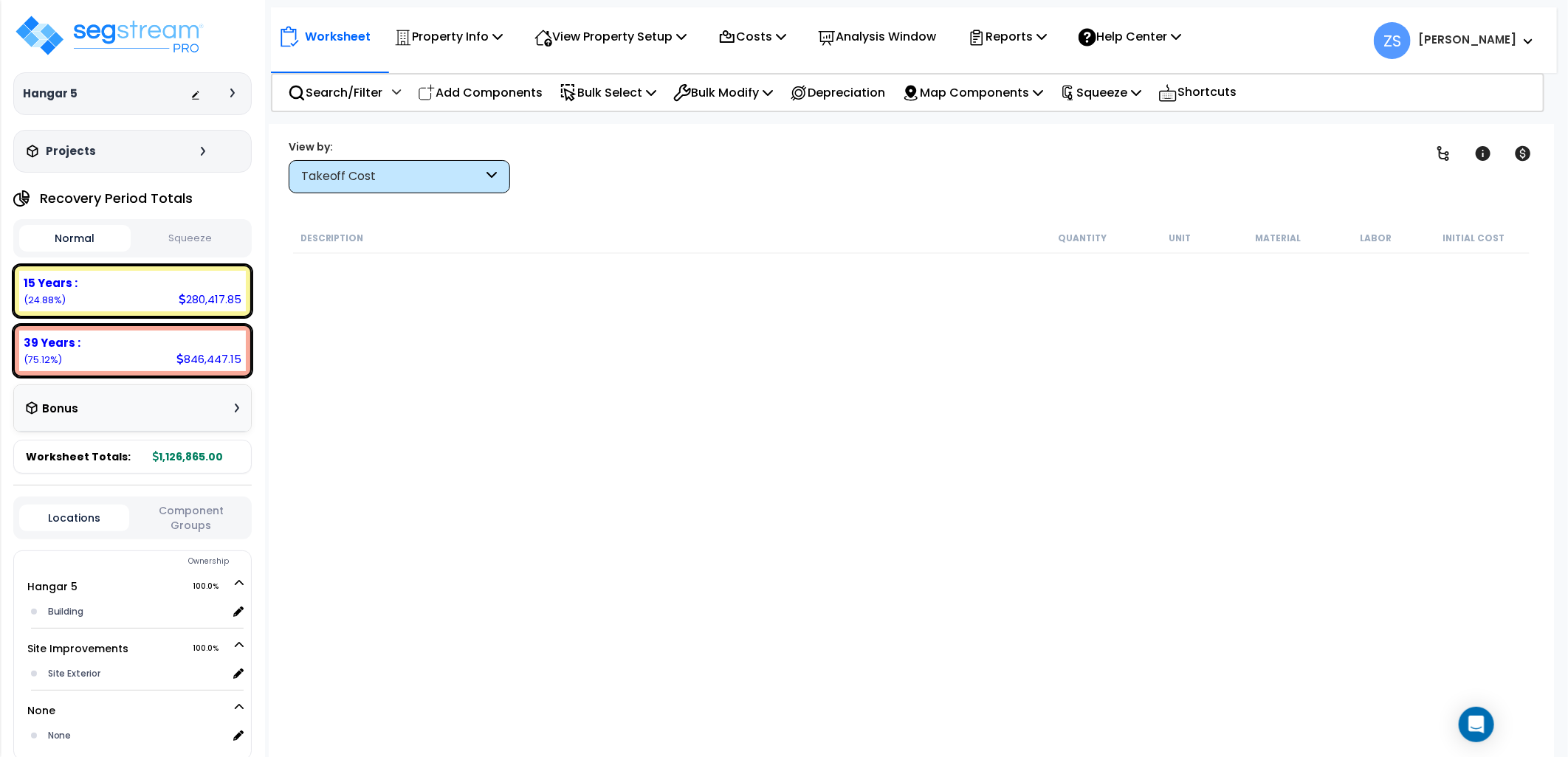
click at [379, 182] on div "Takeoff Cost" at bounding box center [392, 176] width 183 height 17
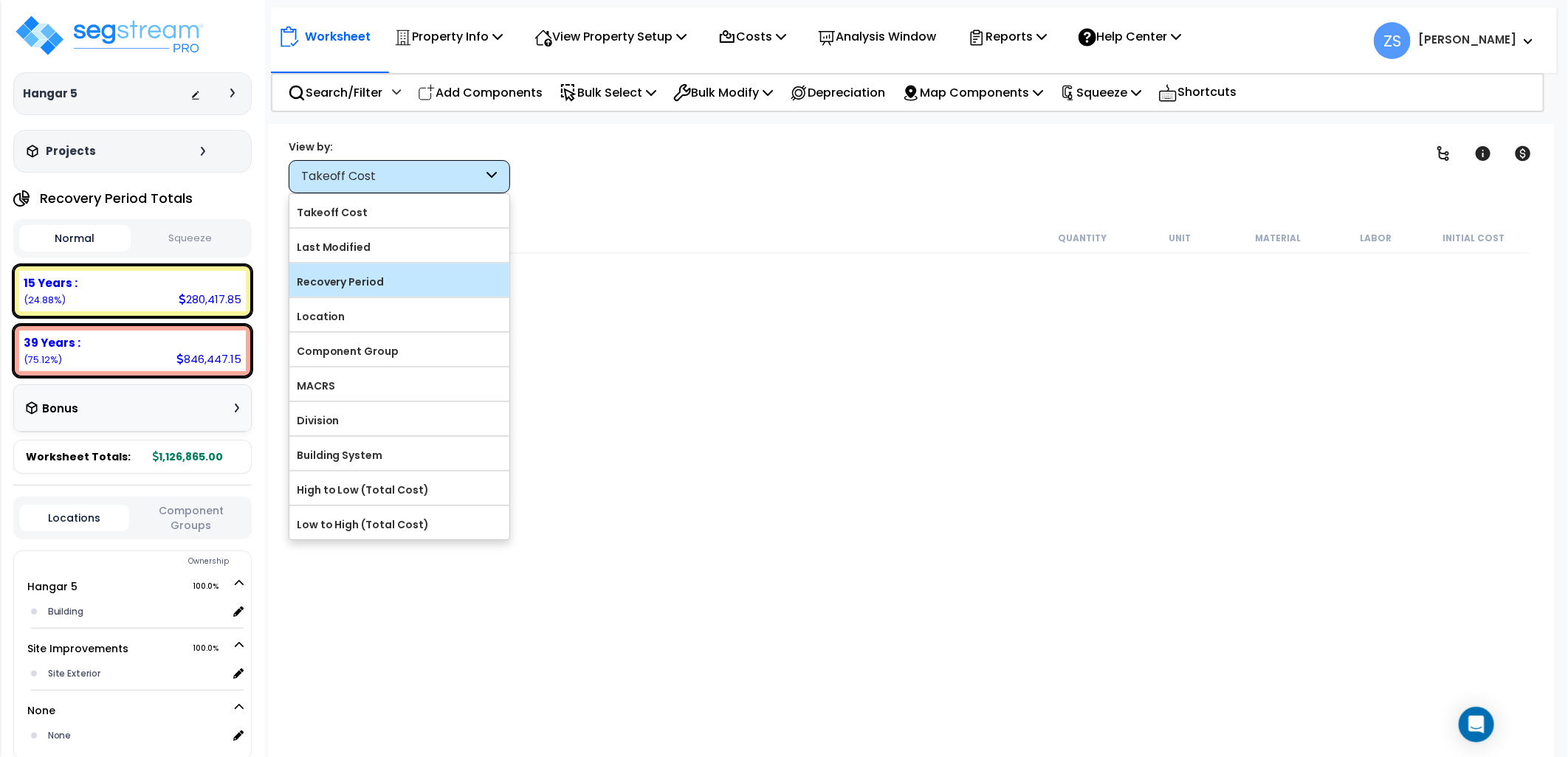
click at [373, 278] on label "Recovery Period" at bounding box center [399, 282] width 220 height 22
click at [0, 0] on input "Recovery Period" at bounding box center [0, 0] width 0 height 0
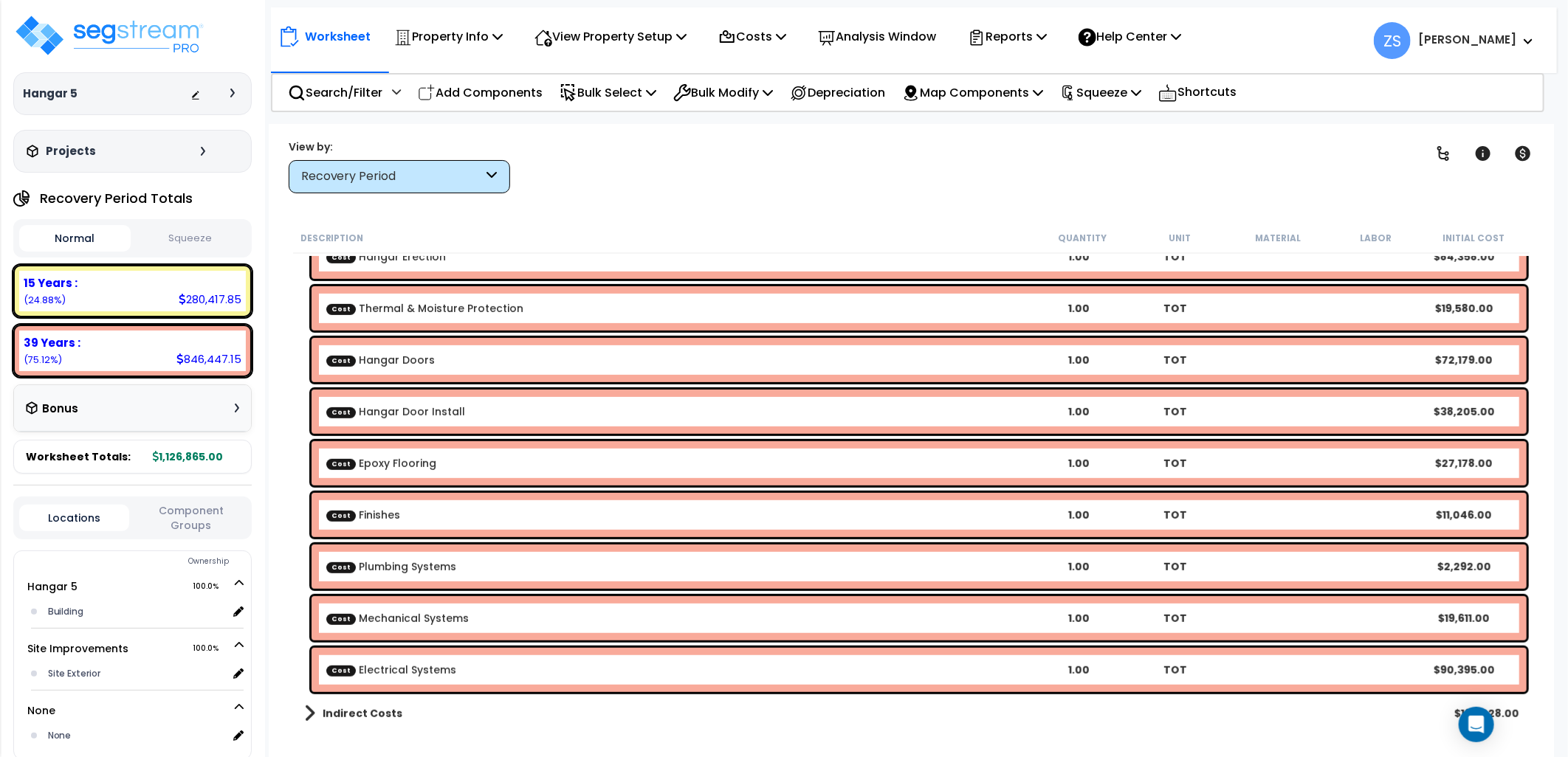
scroll to position [64, 0]
click at [348, 715] on b "Indirect Costs" at bounding box center [362, 713] width 80 height 15
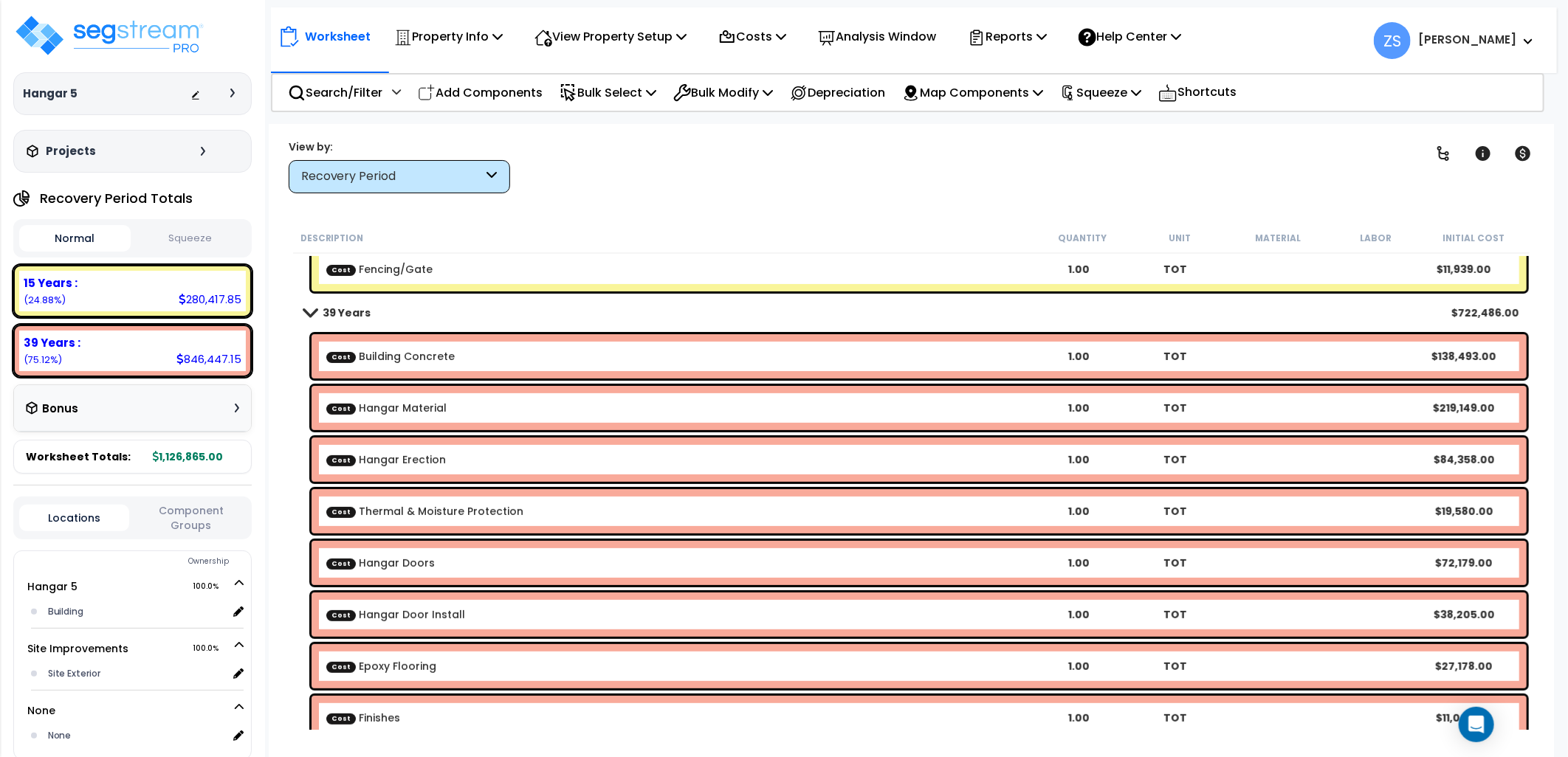
scroll to position [0, 0]
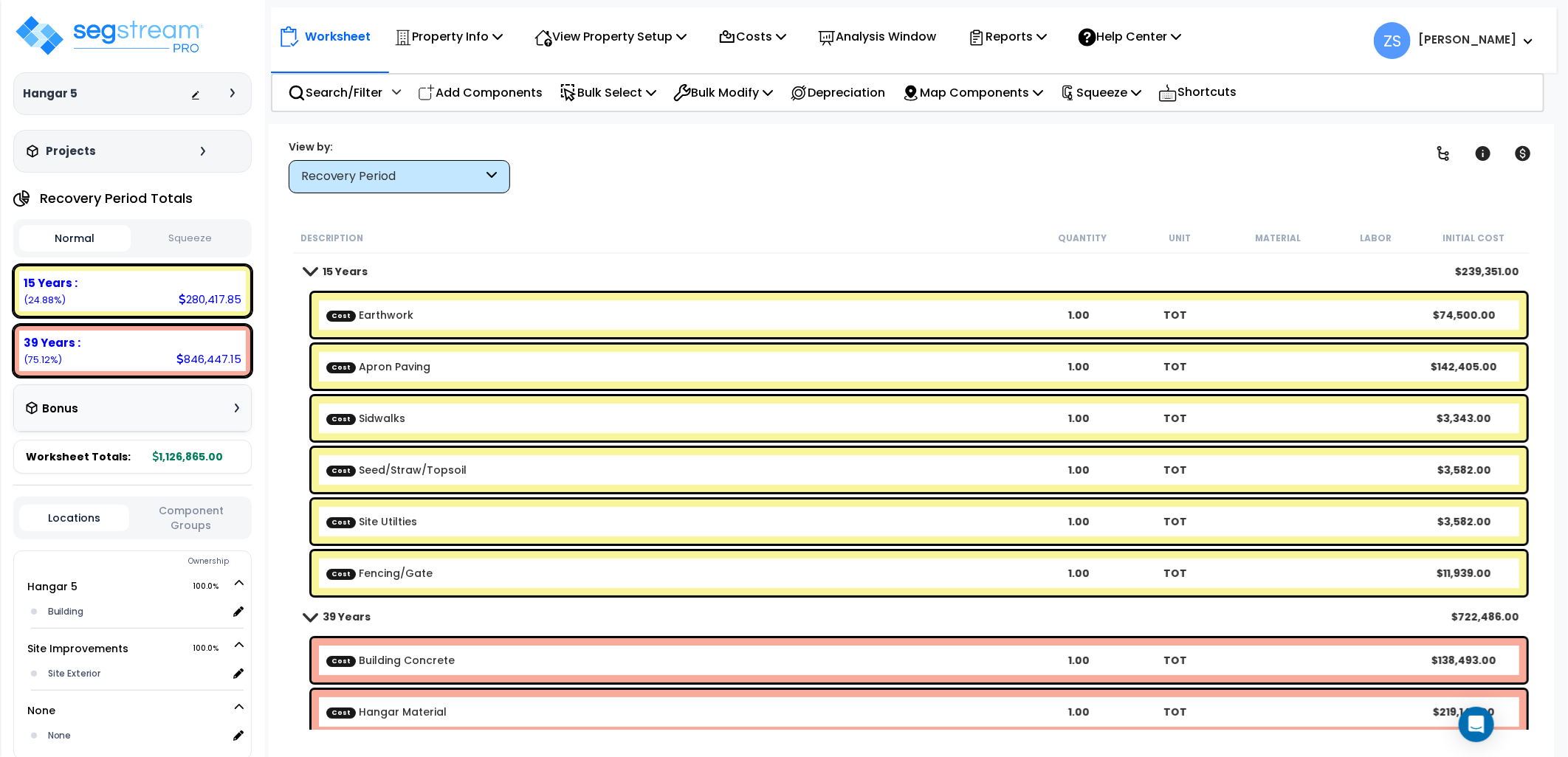
click at [410, 315] on b "Cost Earthwork" at bounding box center [678, 315] width 704 height 15
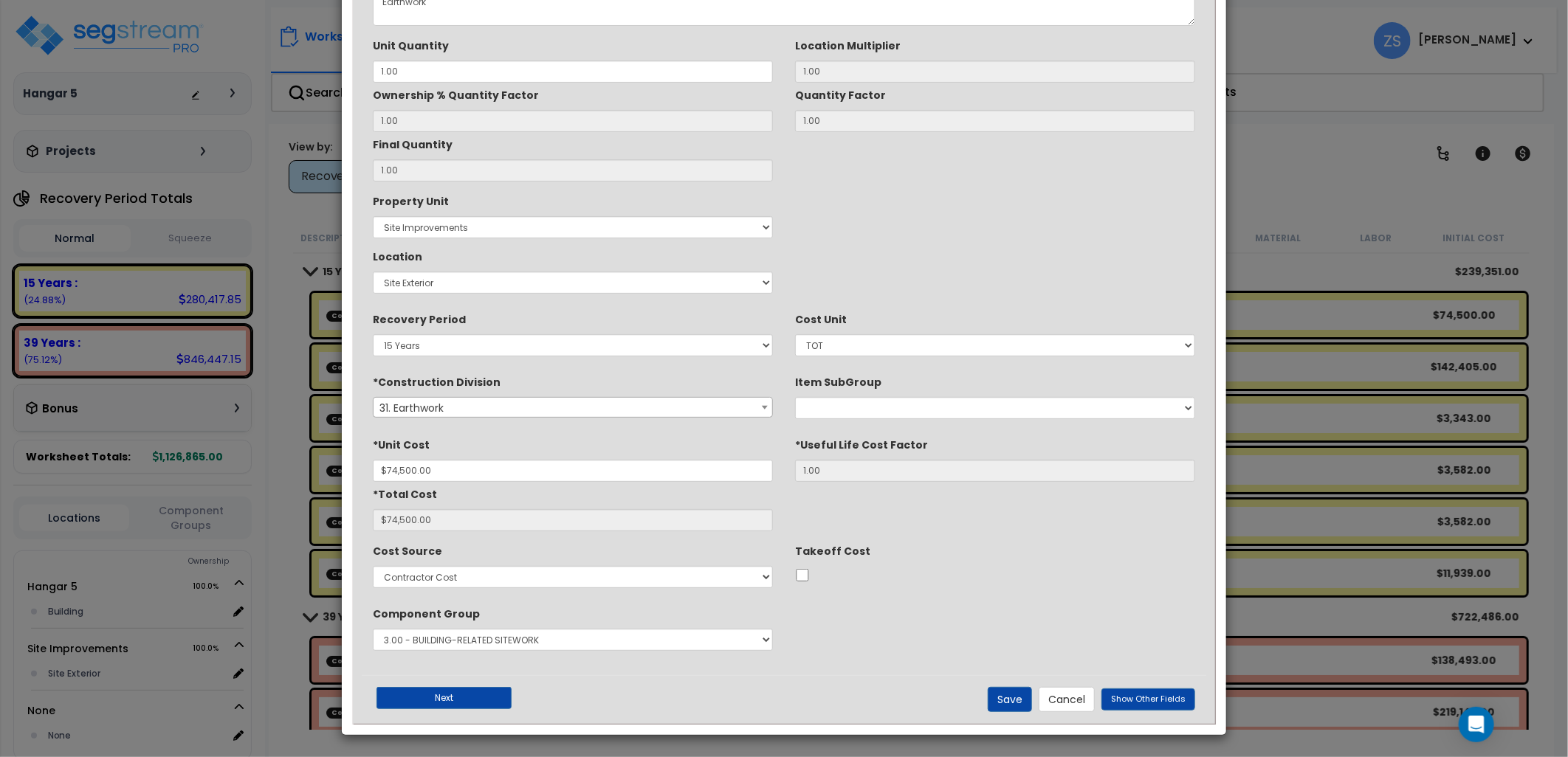
scroll to position [112, 0]
click at [1057, 706] on button "Cancel" at bounding box center [1067, 699] width 56 height 25
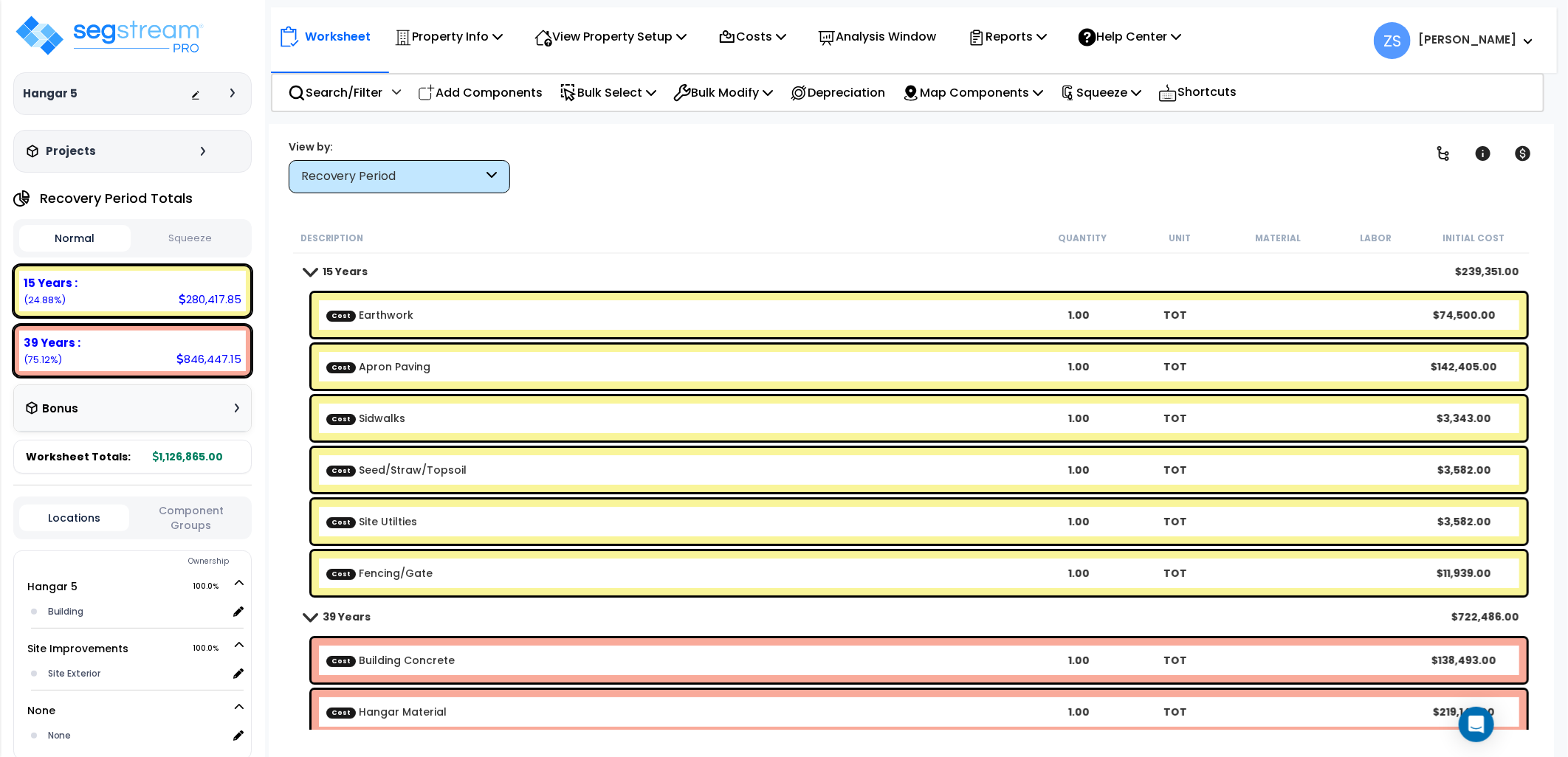
scroll to position [0, 0]
click at [493, 322] on div "Cost Earthwork 1.00 TOT $74,500.00" at bounding box center [919, 315] width 1215 height 44
click at [493, 321] on b "Cost Earthwork" at bounding box center [678, 315] width 704 height 15
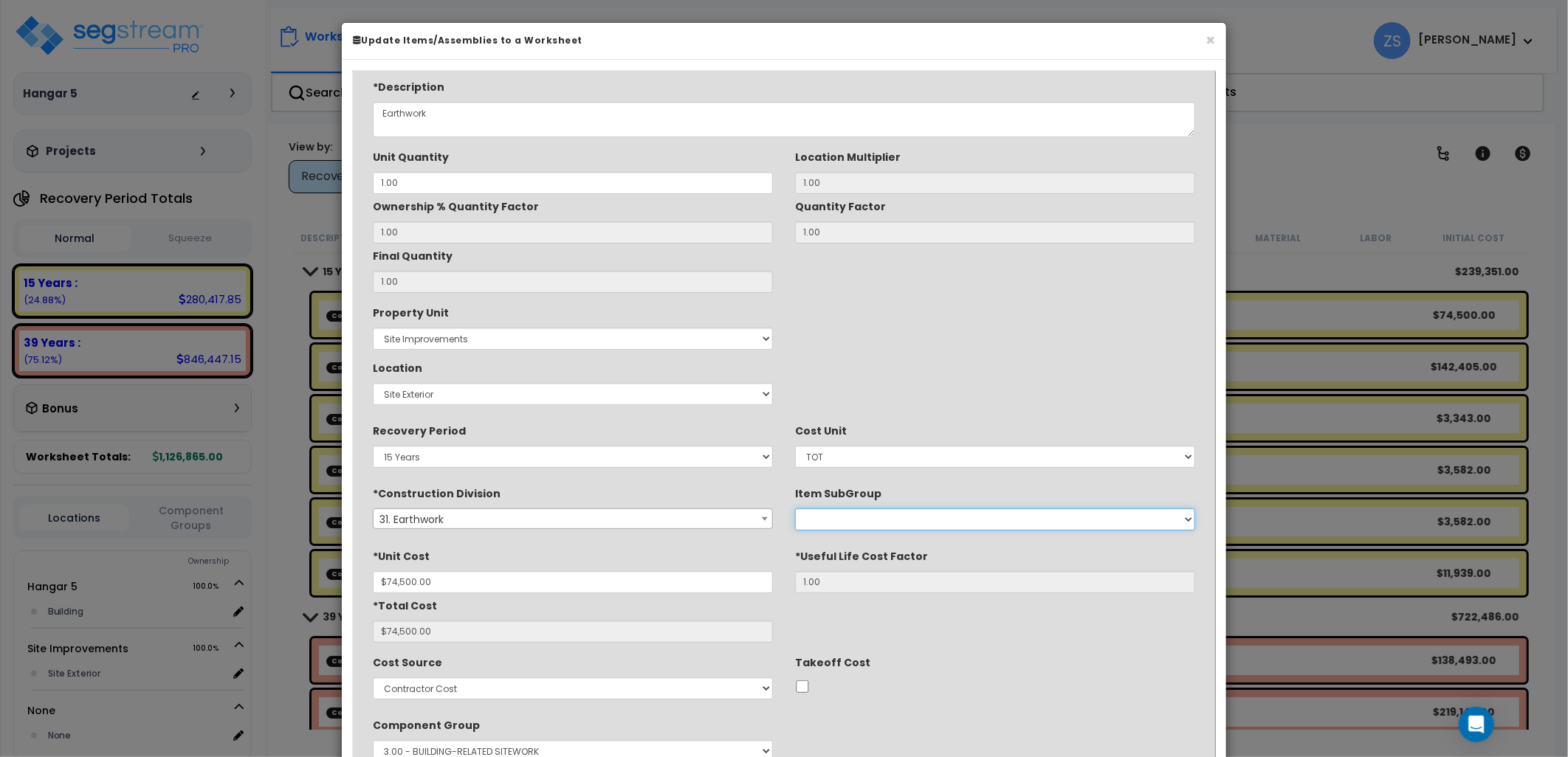
click at [871, 519] on select "Borrow Reservoir Liners Plant Mixed Bituminous Concrete Recycled Plant Mixed Bi…" at bounding box center [995, 519] width 400 height 22
click at [1206, 33] on button "×" at bounding box center [1210, 40] width 10 height 16
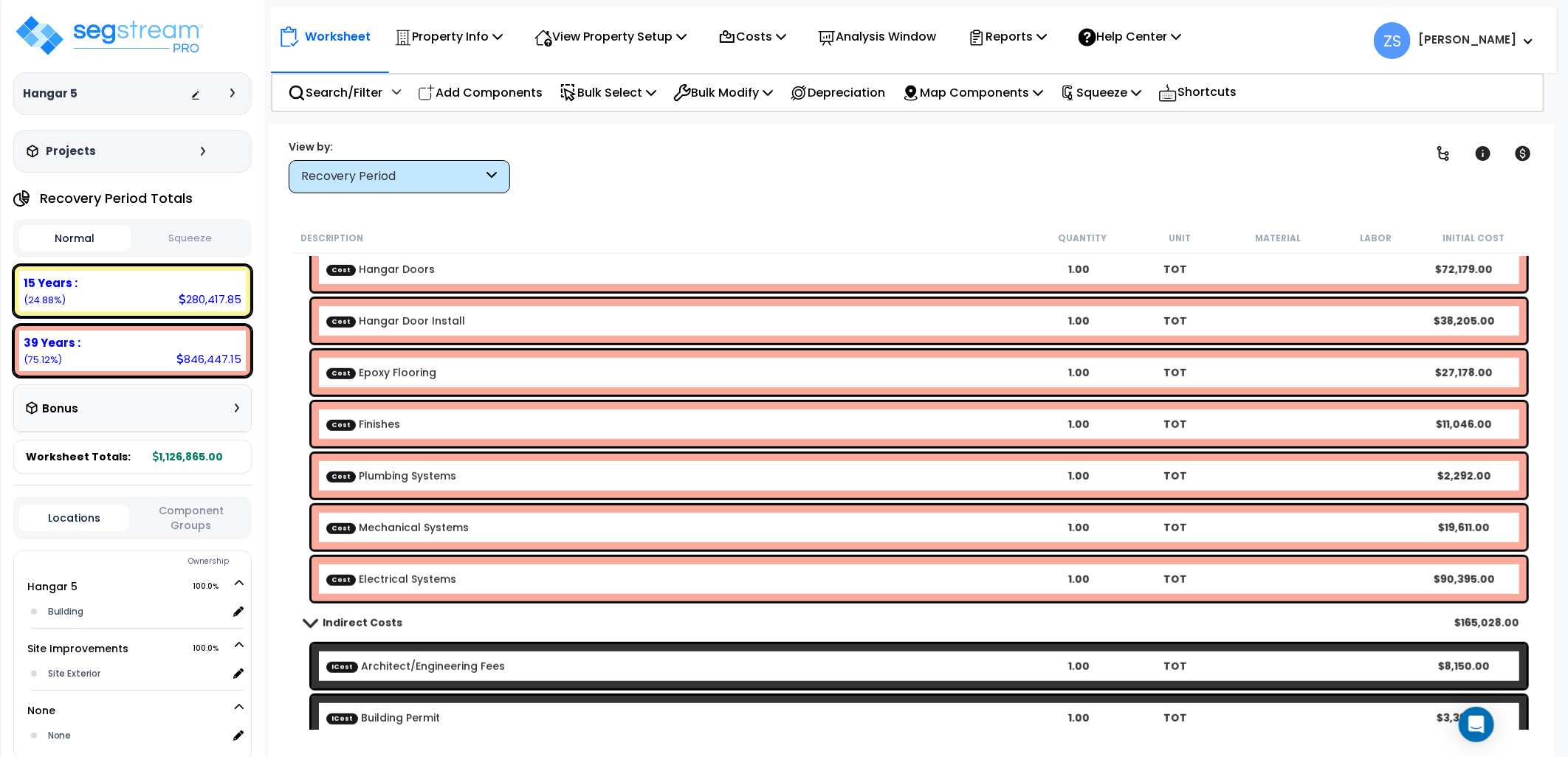
scroll to position [550, 0]
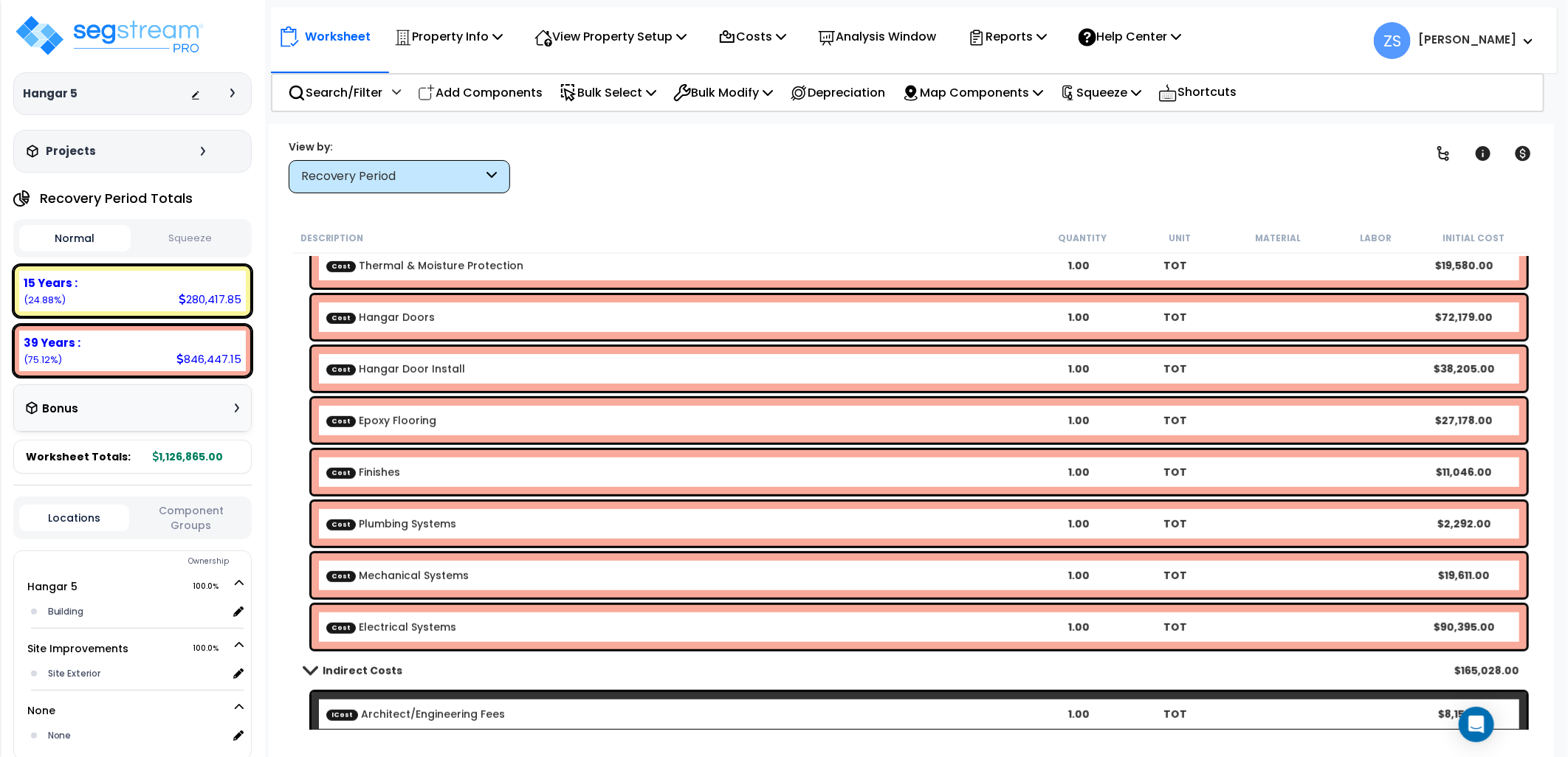
click at [852, 235] on div "Description" at bounding box center [667, 238] width 734 height 15
drag, startPoint x: 1468, startPoint y: 728, endPoint x: 1436, endPoint y: 713, distance: 35.3
click at [1468, 728] on icon "Open Intercom Messenger" at bounding box center [1477, 725] width 18 height 18
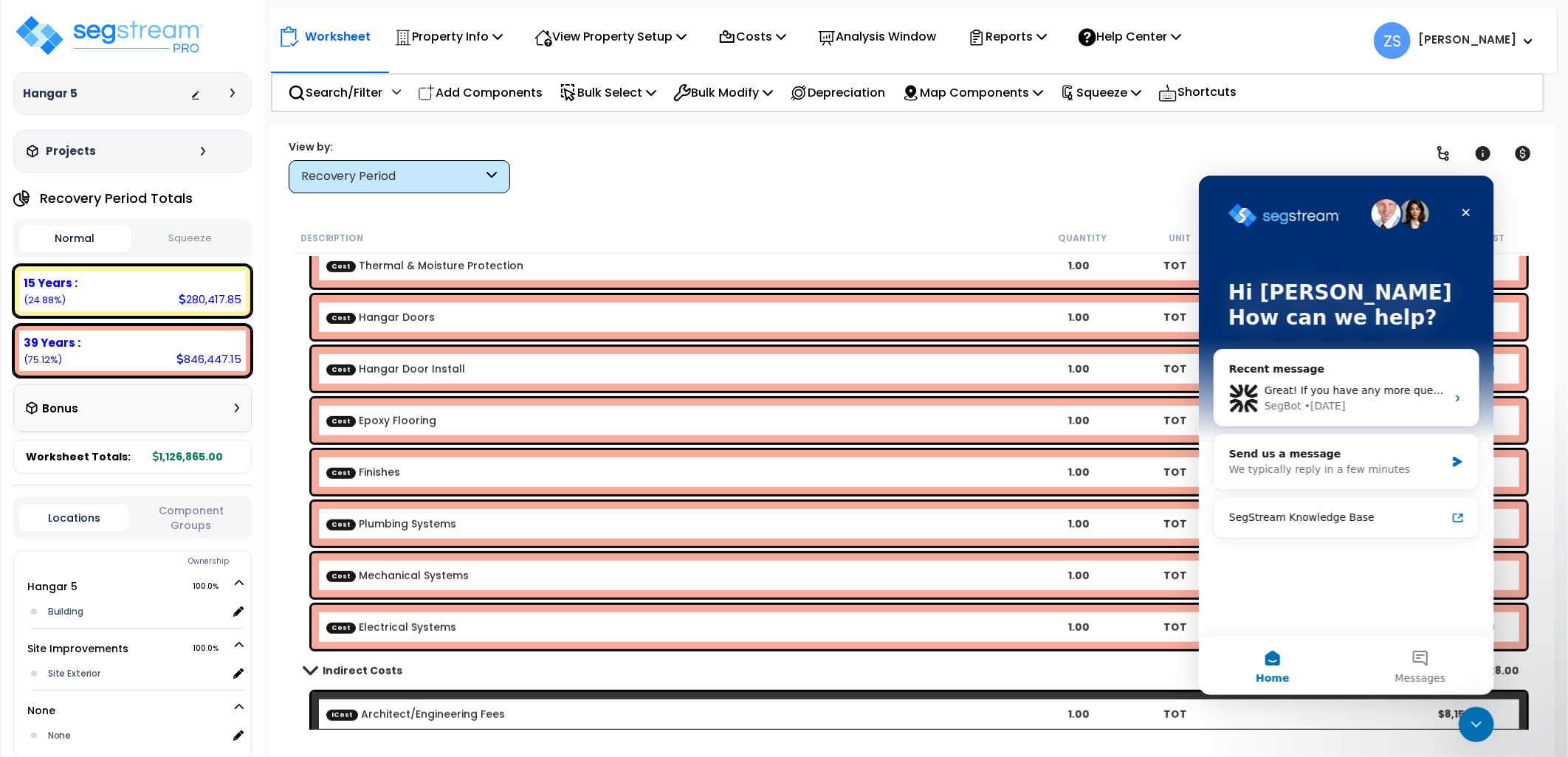
scroll to position [0, 0]
click at [1326, 393] on span "Great! If you have any more questions or need further assistance, feel free to …" at bounding box center [1521, 389] width 514 height 11
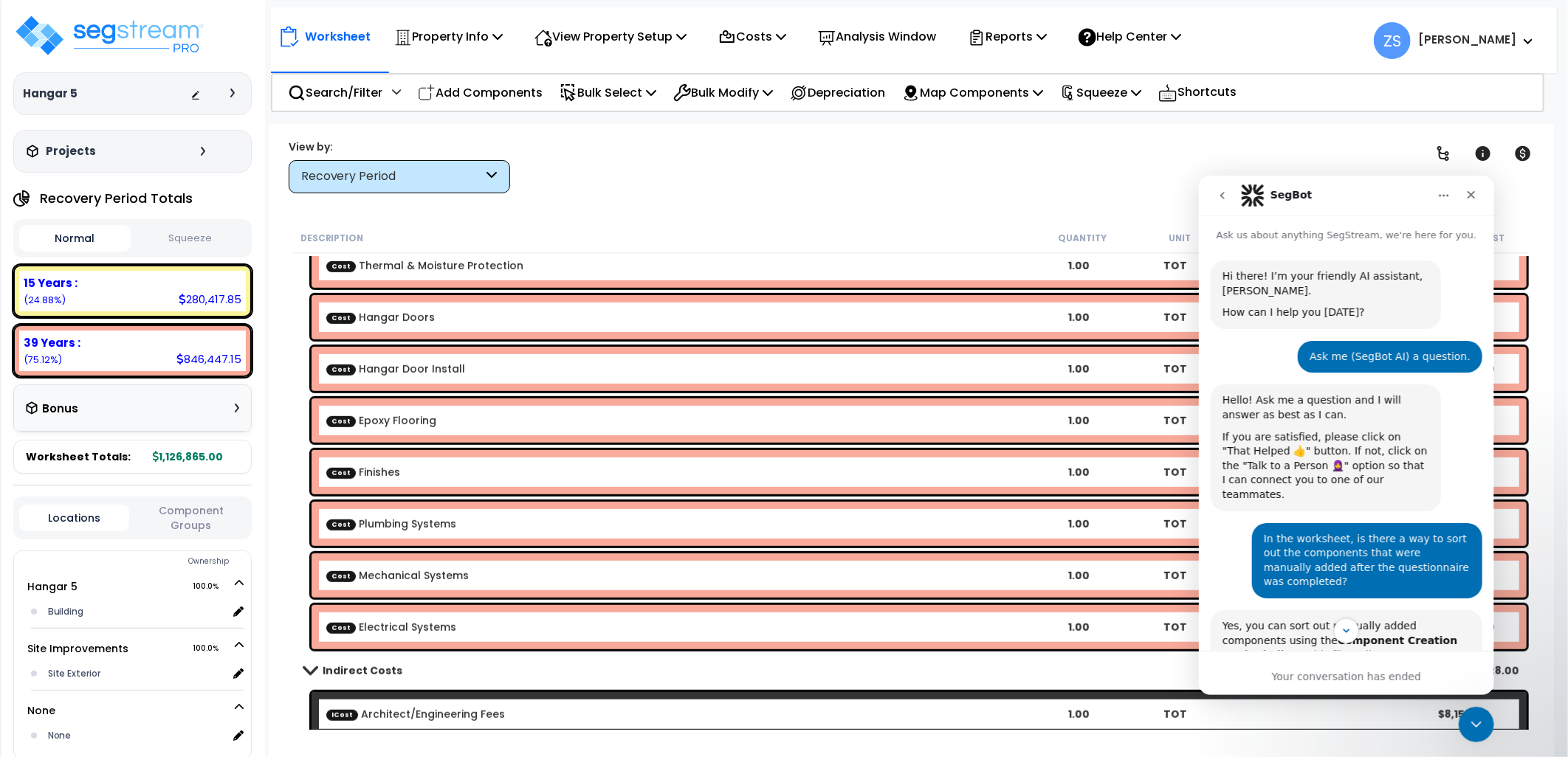
click at [1221, 196] on icon "go back" at bounding box center [1221, 194] width 11 height 11
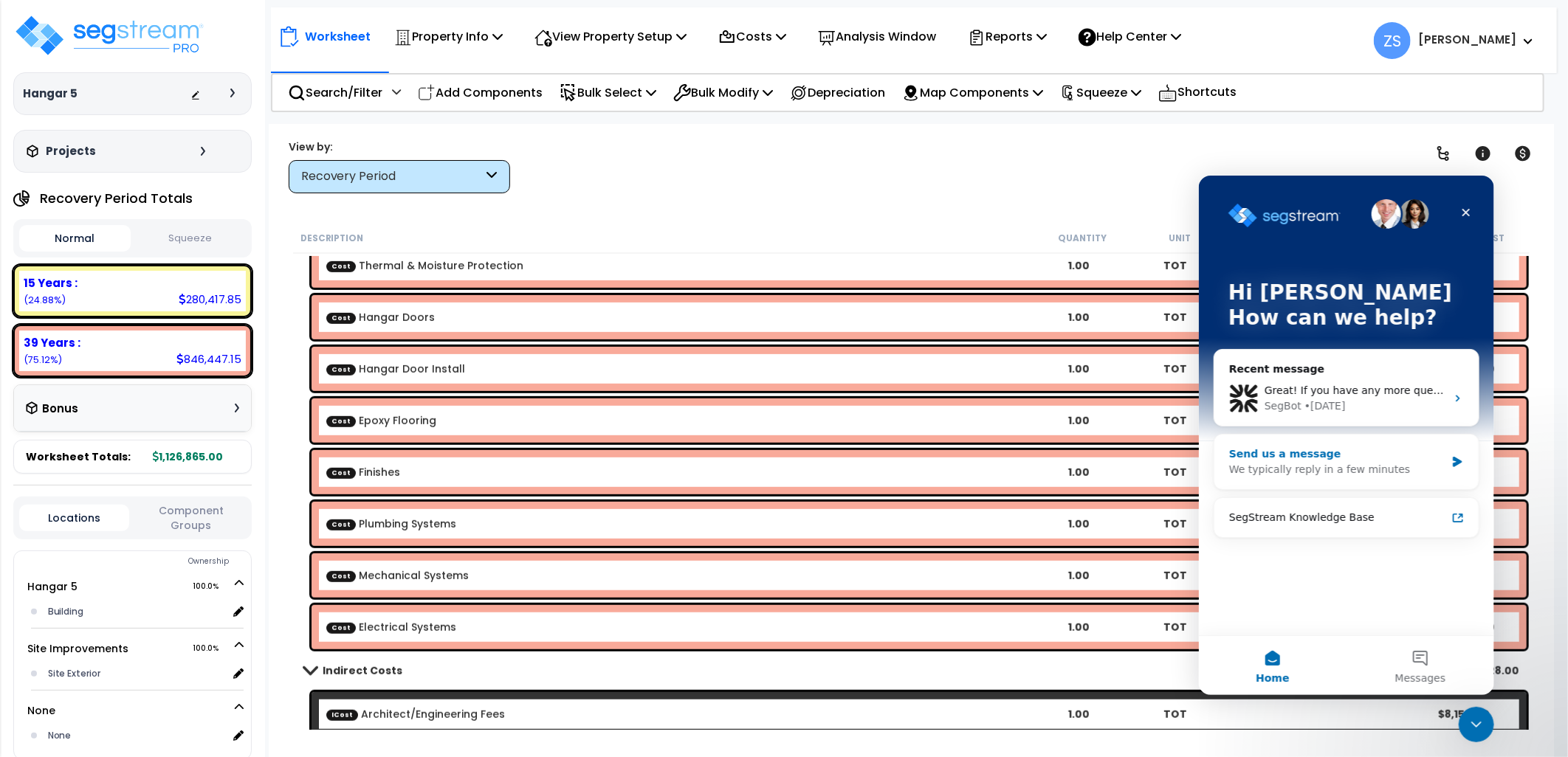
click at [1315, 470] on div "We typically reply in a few minutes" at bounding box center [1336, 469] width 217 height 16
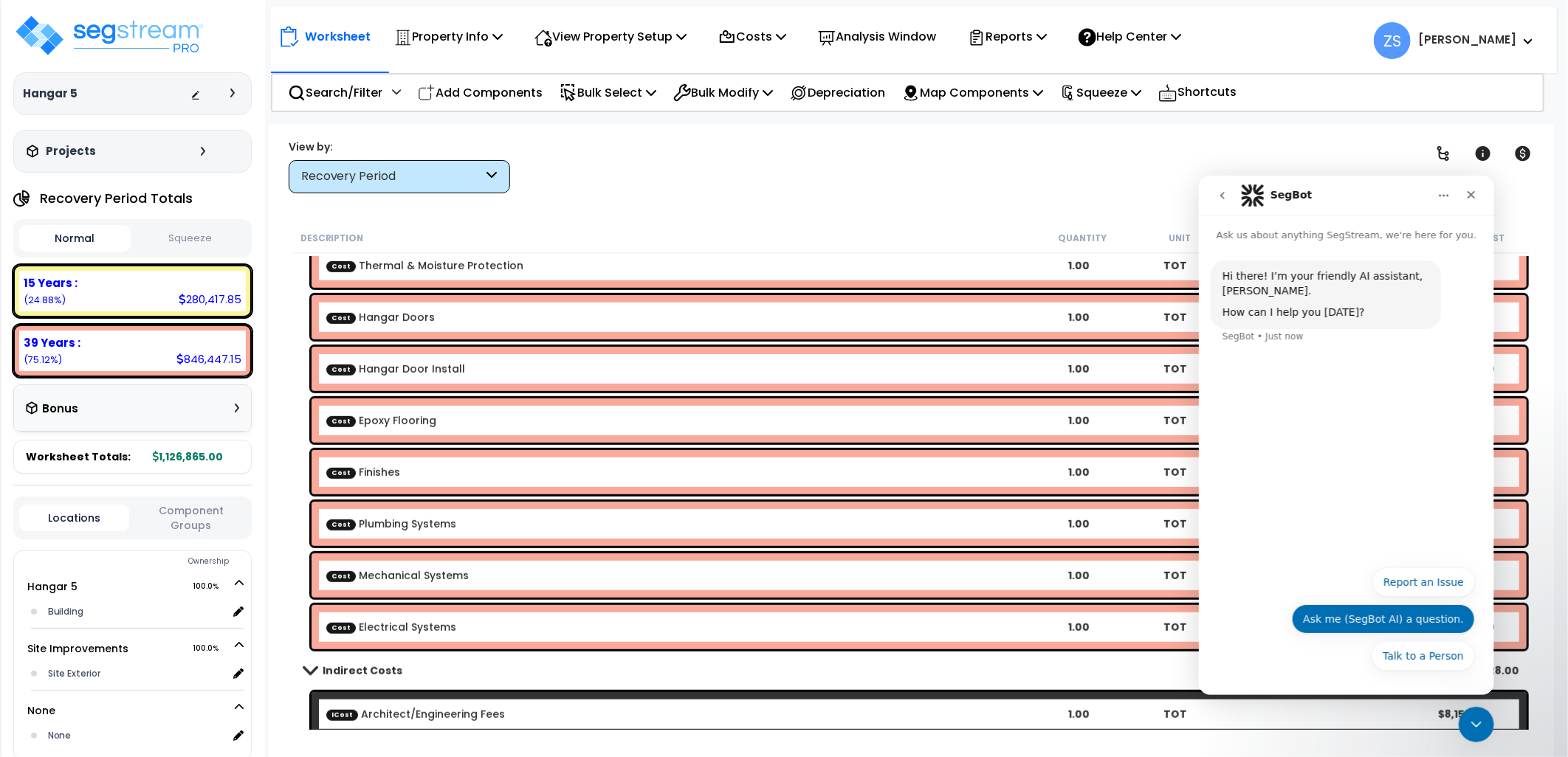
click at [1432, 622] on button "Ask me (SegBot AI) a question." at bounding box center [1383, 618] width 183 height 30
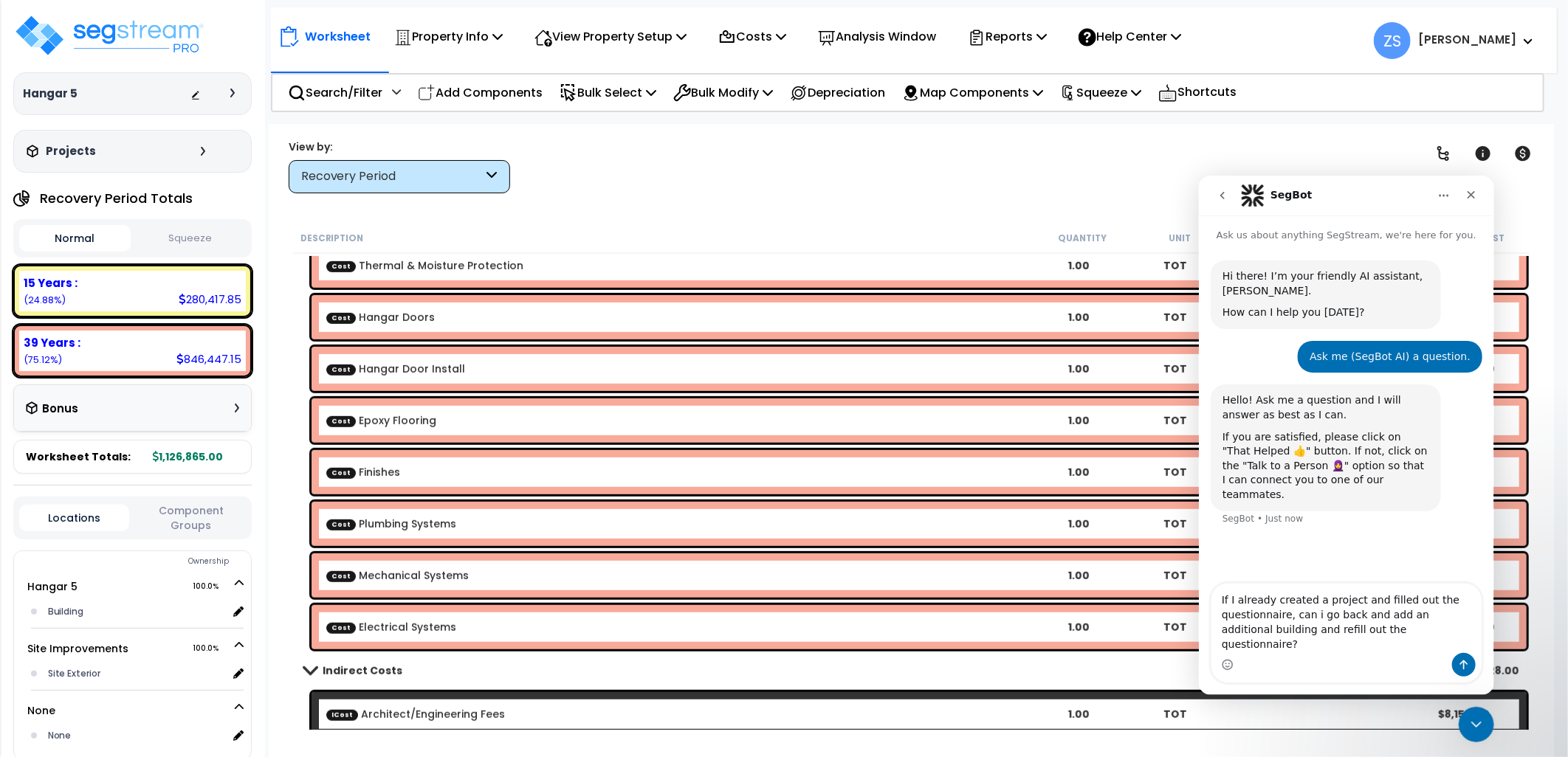
type textarea "If I already created a project and filled out the questionnaire, can i go back …"
click at [1469, 663] on icon "Send a message…" at bounding box center [1463, 664] width 11 height 11
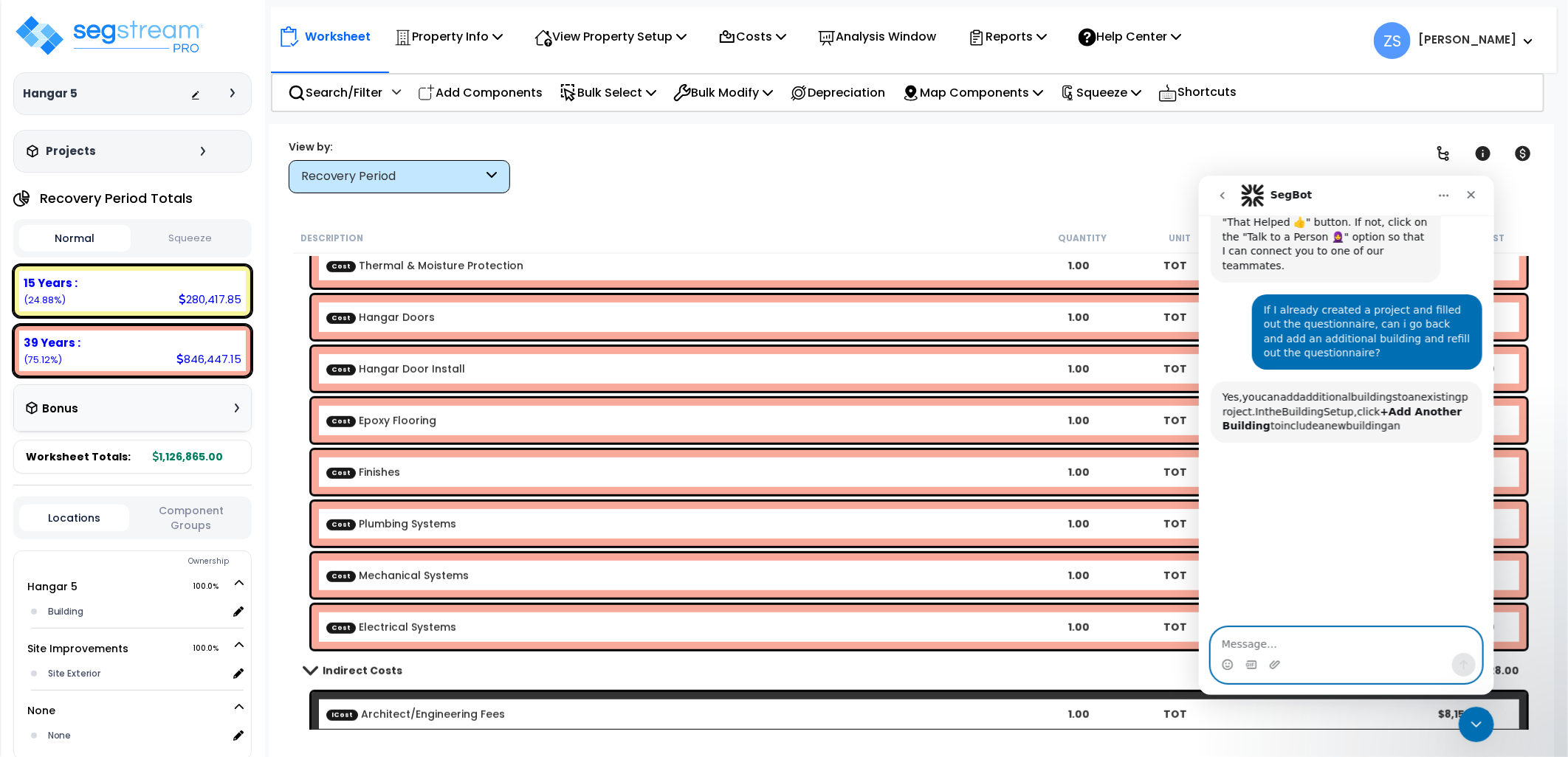
scroll to position [296, 0]
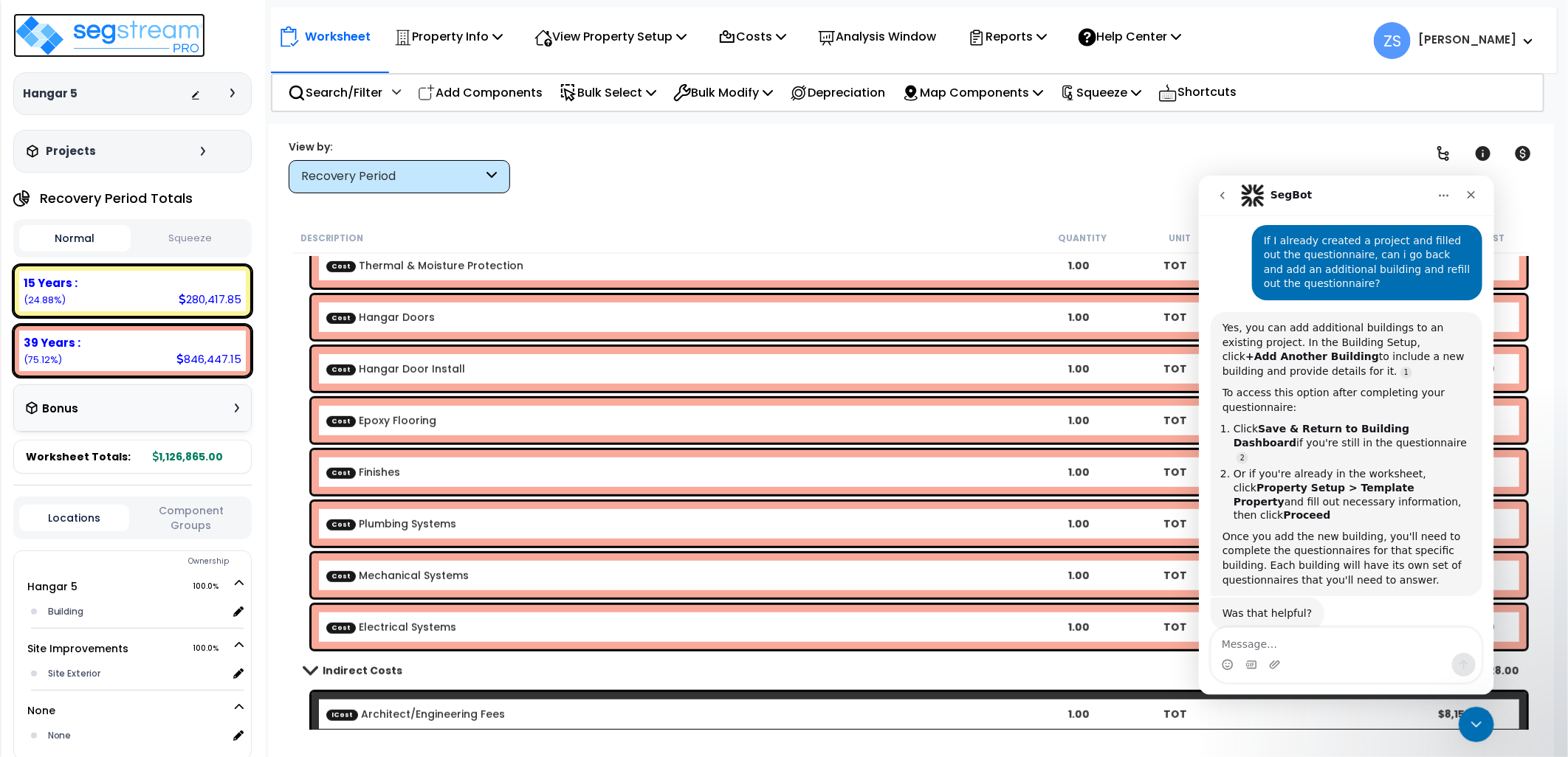
click at [50, 46] on img at bounding box center [109, 35] width 192 height 44
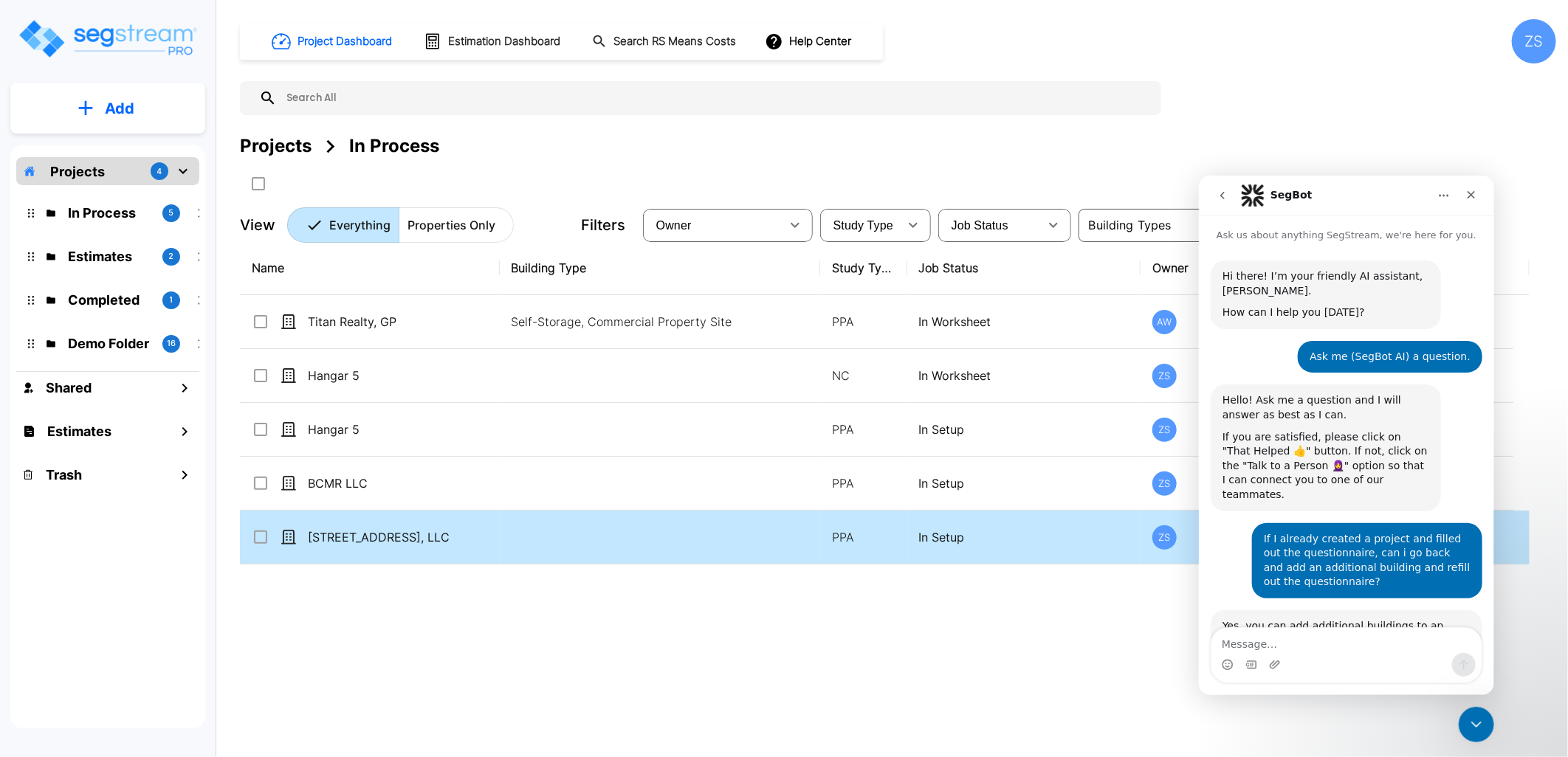
scroll to position [289, 0]
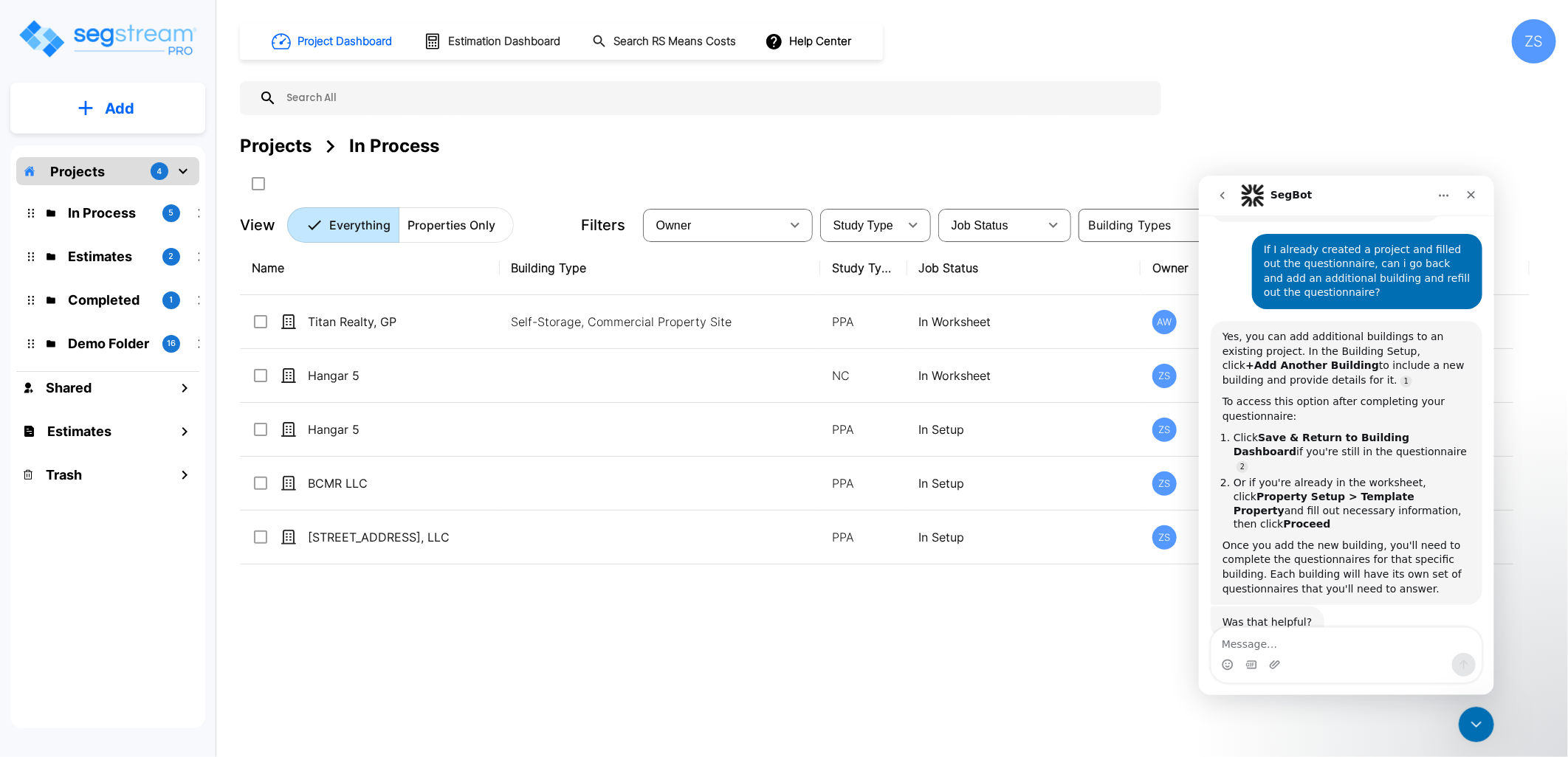
click at [836, 691] on div "Name Building Type Study Type Job Status Owner Last Modified Action Titan Realt…" at bounding box center [884, 475] width 1290 height 469
click at [1218, 197] on icon "go back" at bounding box center [1221, 194] width 11 height 11
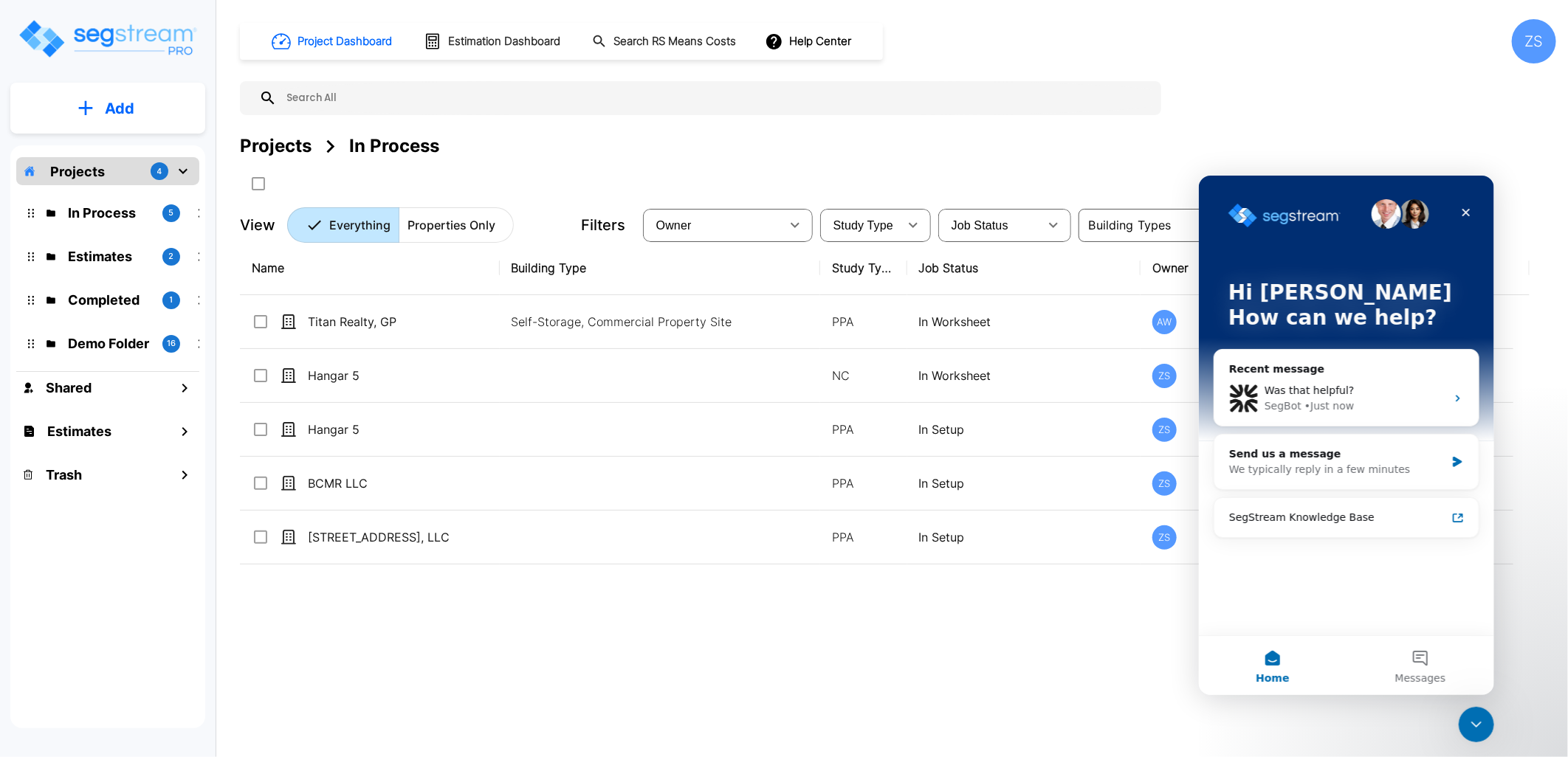
scroll to position [0, 0]
click at [1460, 211] on icon "Close" at bounding box center [1465, 211] width 11 height 11
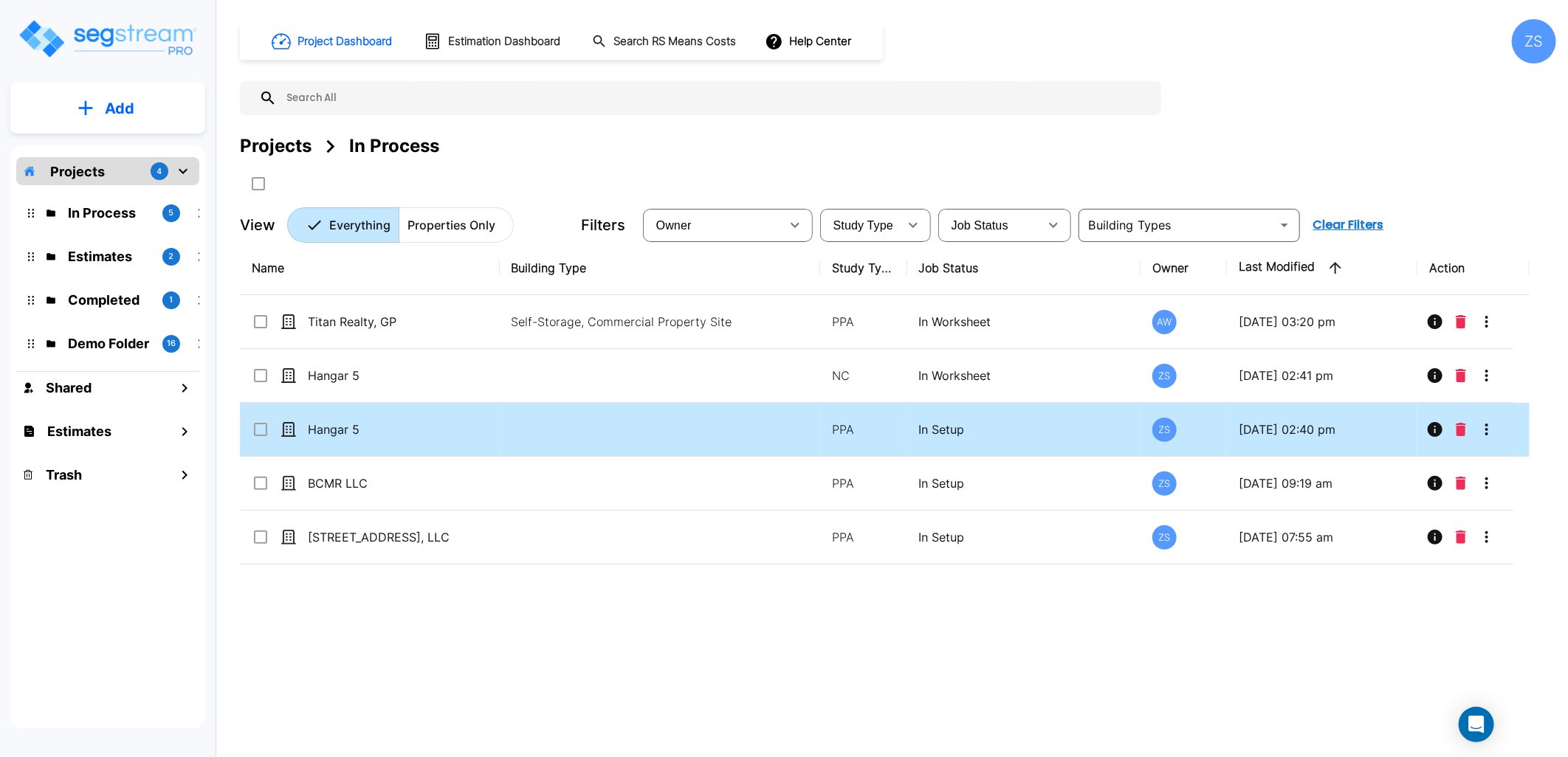
click at [609, 438] on td at bounding box center [661, 429] width 321 height 54
checkbox input "true"
click at [609, 438] on td at bounding box center [661, 429] width 321 height 54
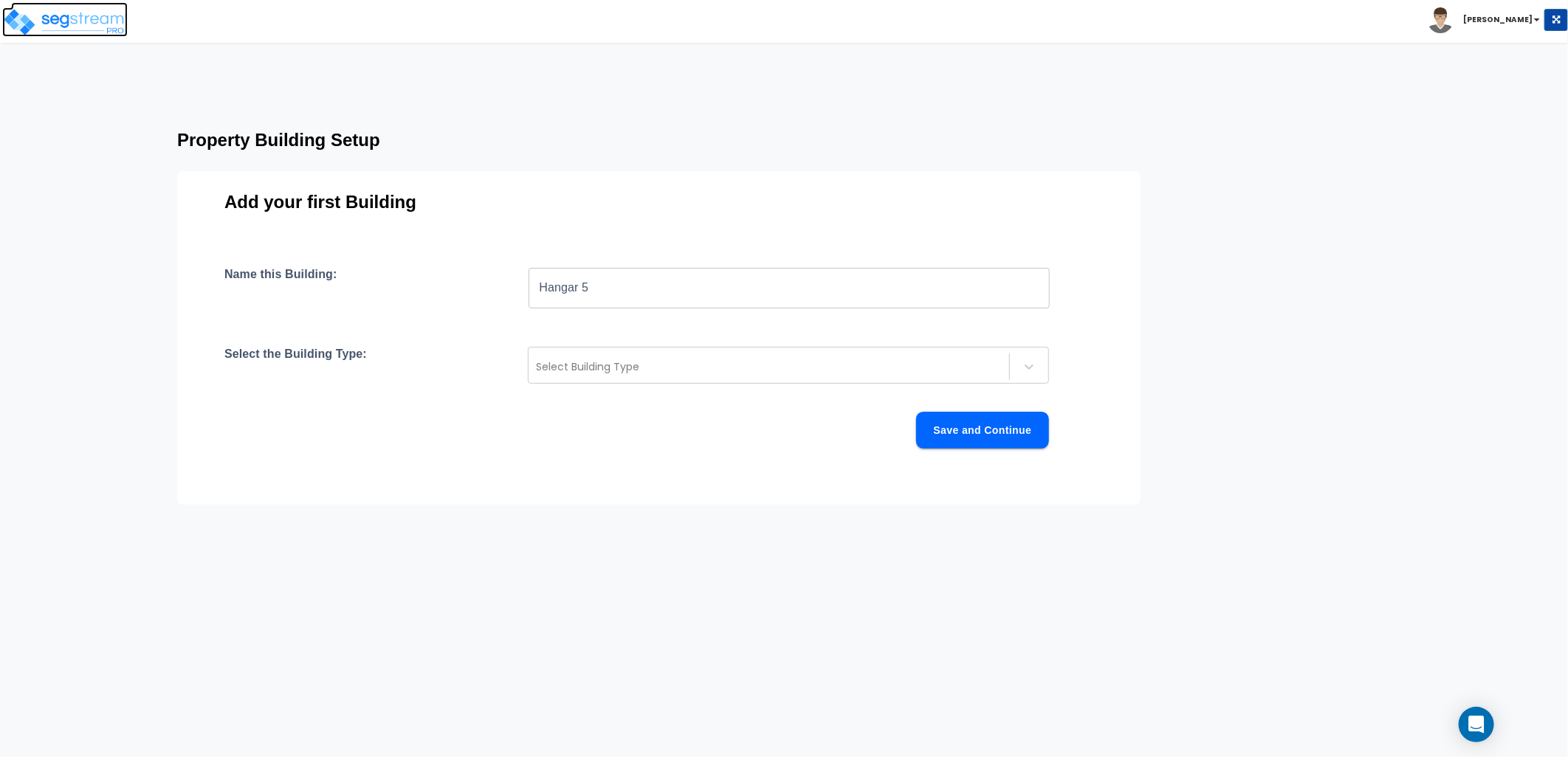
click at [89, 19] on img at bounding box center [65, 22] width 125 height 30
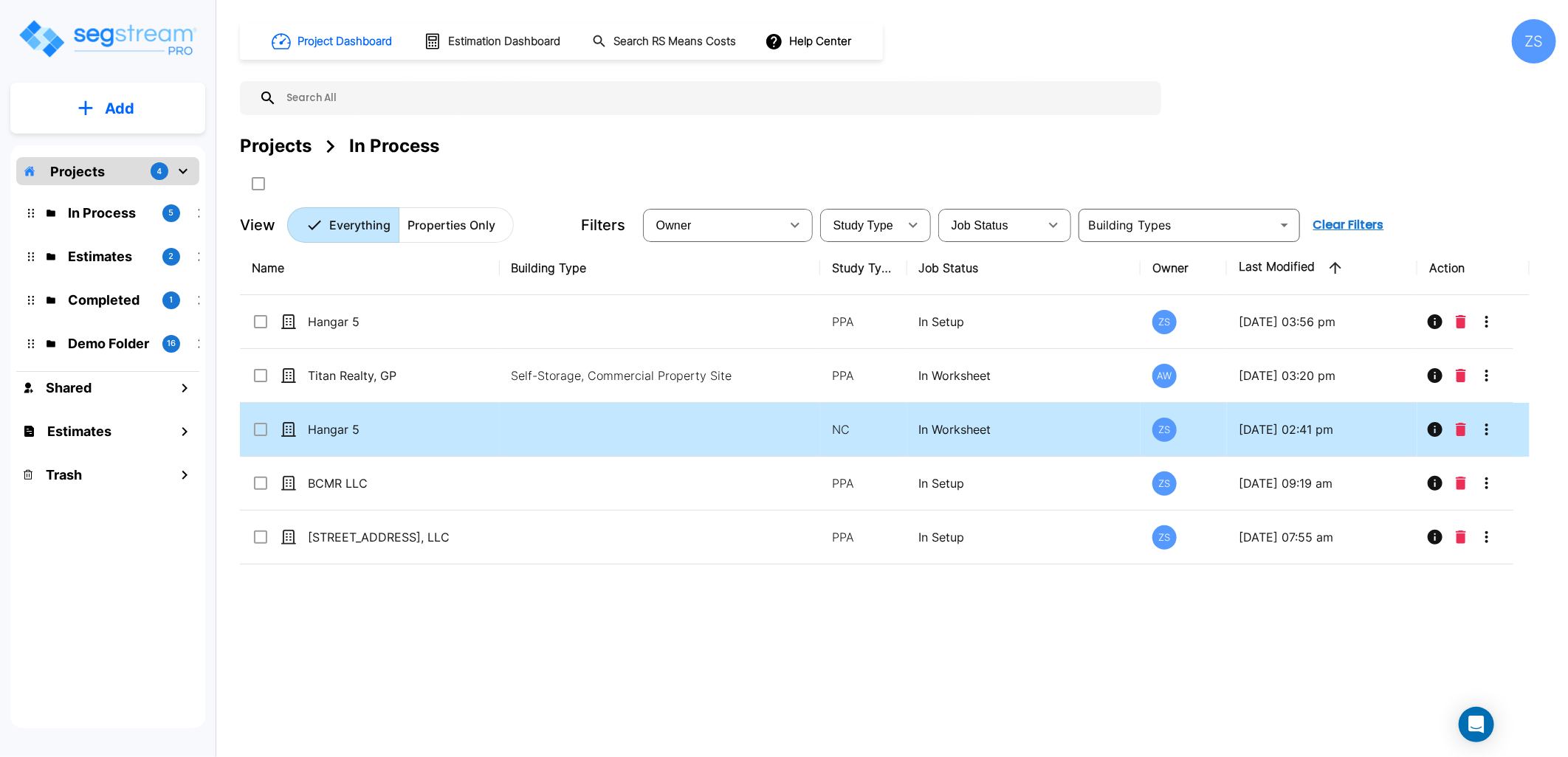
click at [798, 425] on td at bounding box center [661, 429] width 321 height 54
checkbox input "true"
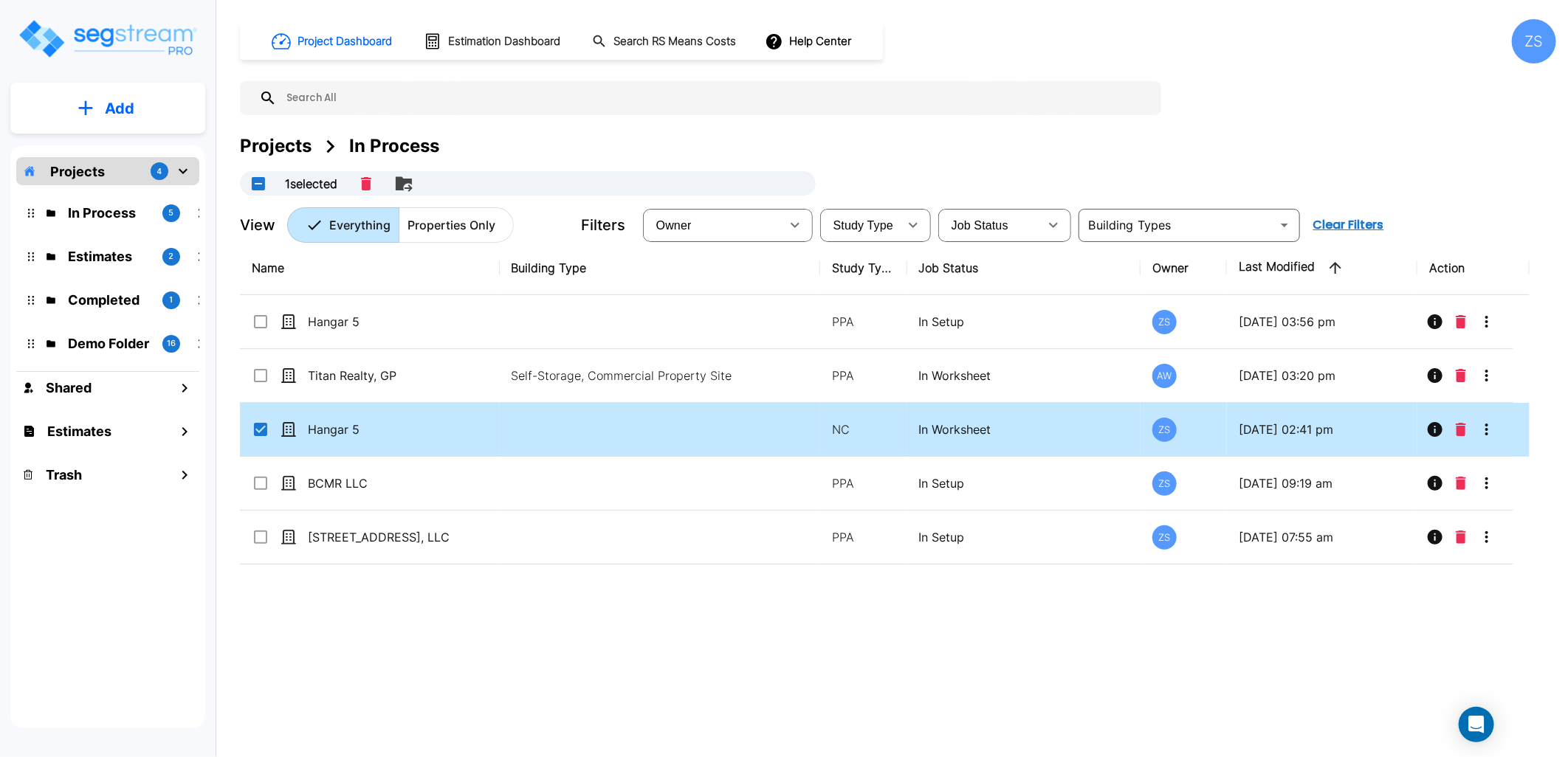
click at [798, 425] on td at bounding box center [661, 429] width 321 height 54
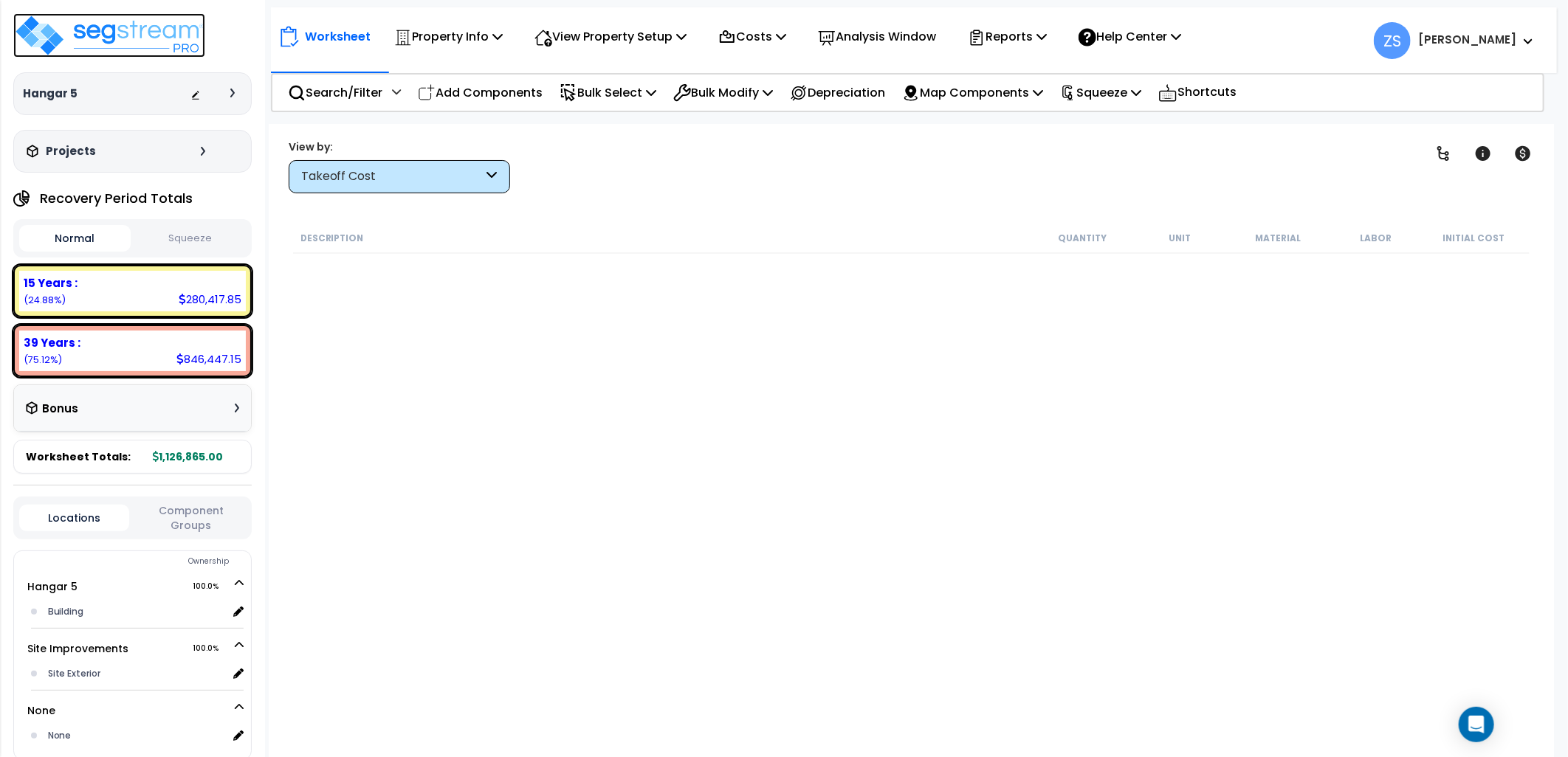
click at [181, 41] on img at bounding box center [109, 35] width 192 height 44
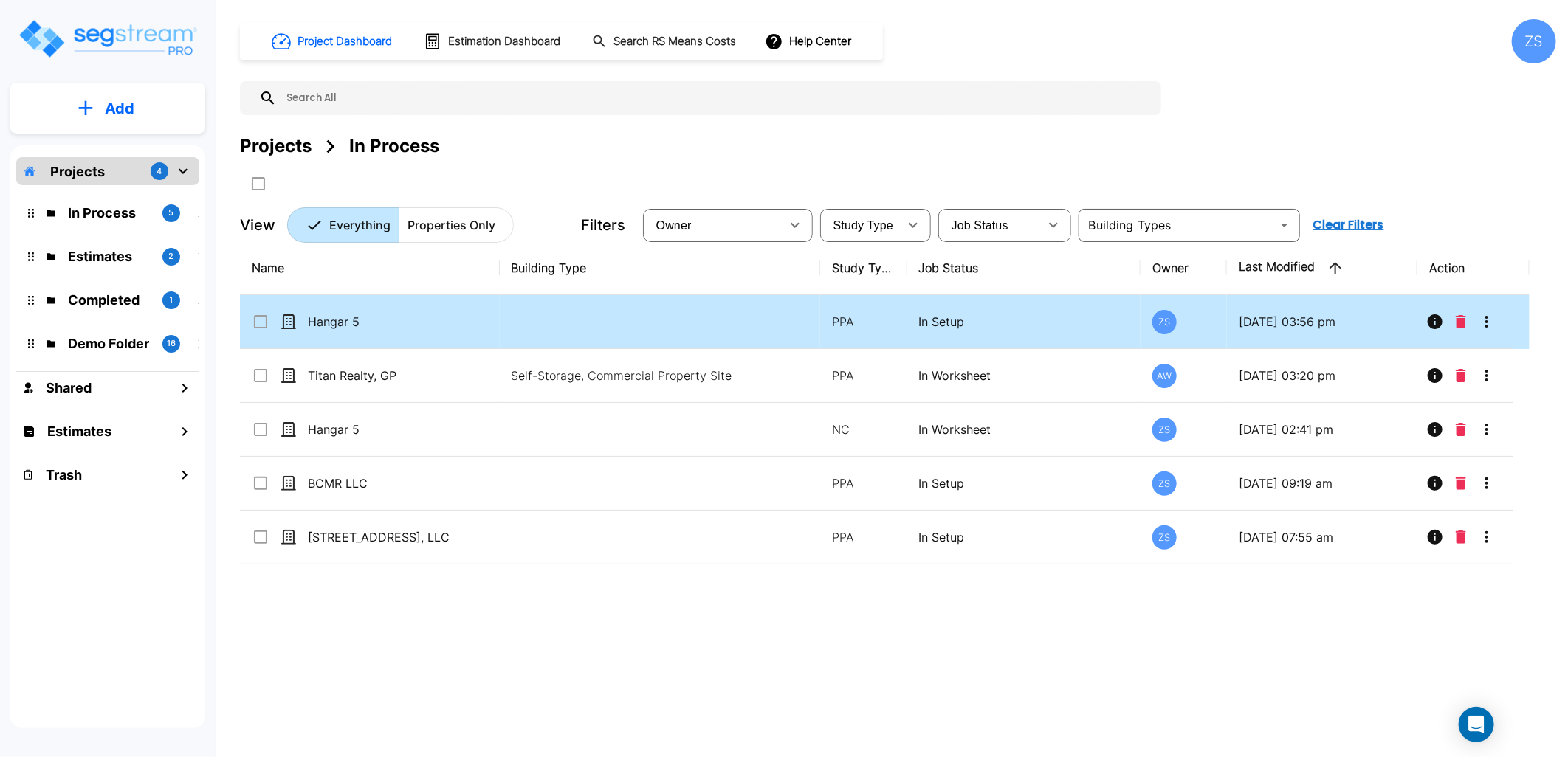
click at [841, 336] on td "PPA" at bounding box center [863, 322] width 86 height 54
checkbox input "true"
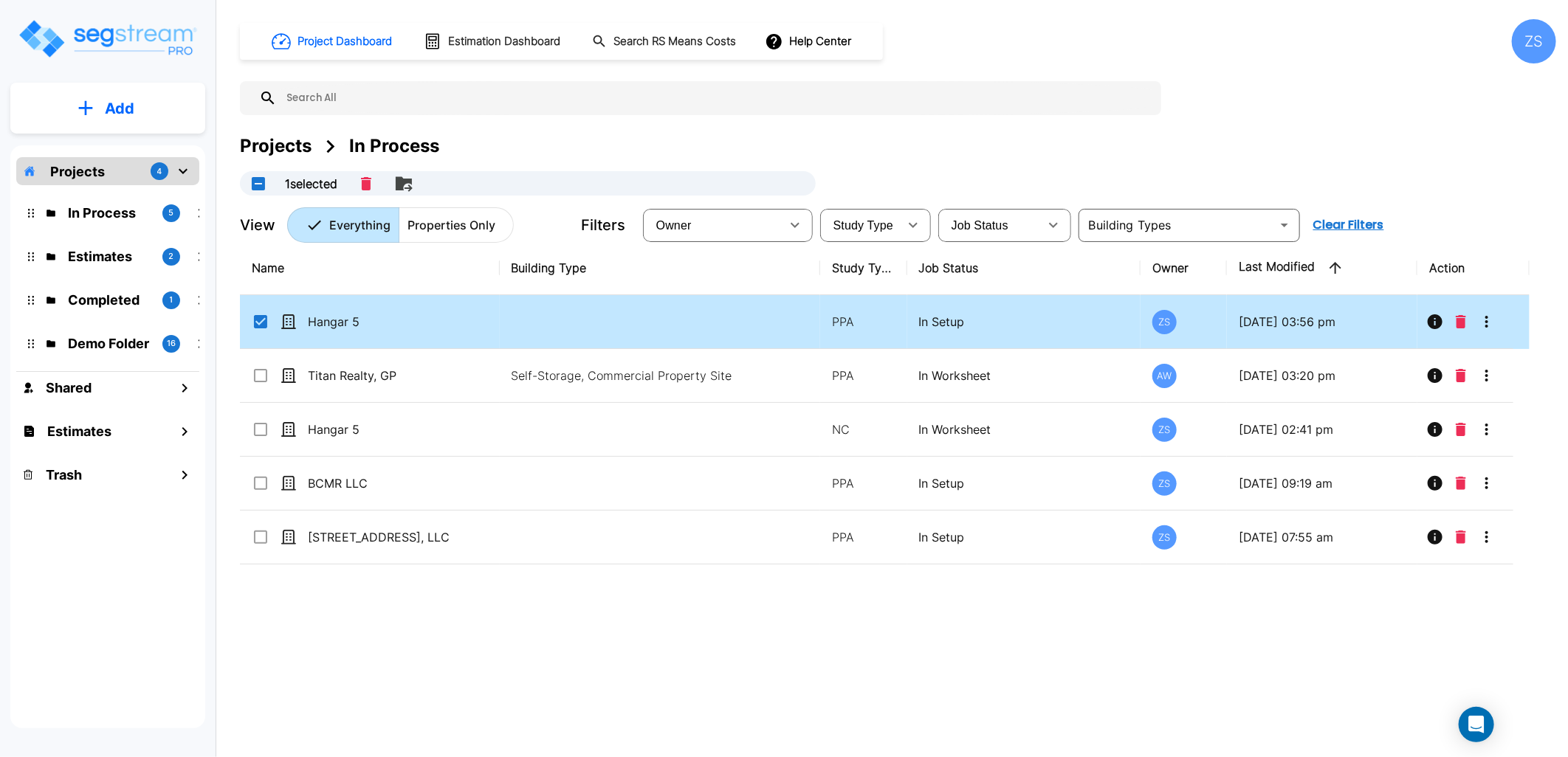
click at [841, 336] on td "PPA" at bounding box center [863, 322] width 86 height 54
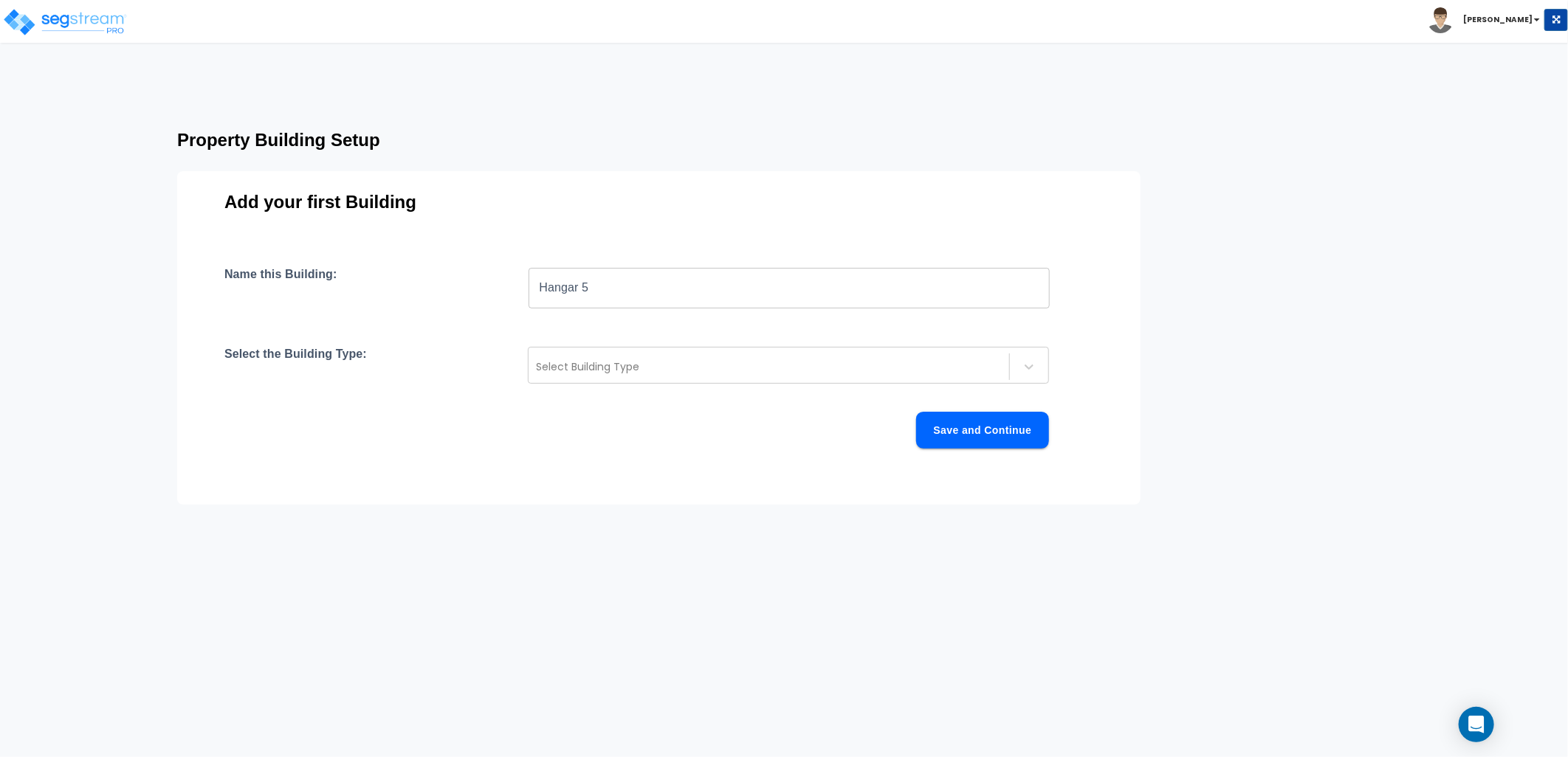
click at [952, 421] on button "Save and Continue" at bounding box center [982, 431] width 132 height 37
click at [855, 371] on div at bounding box center [769, 368] width 464 height 18
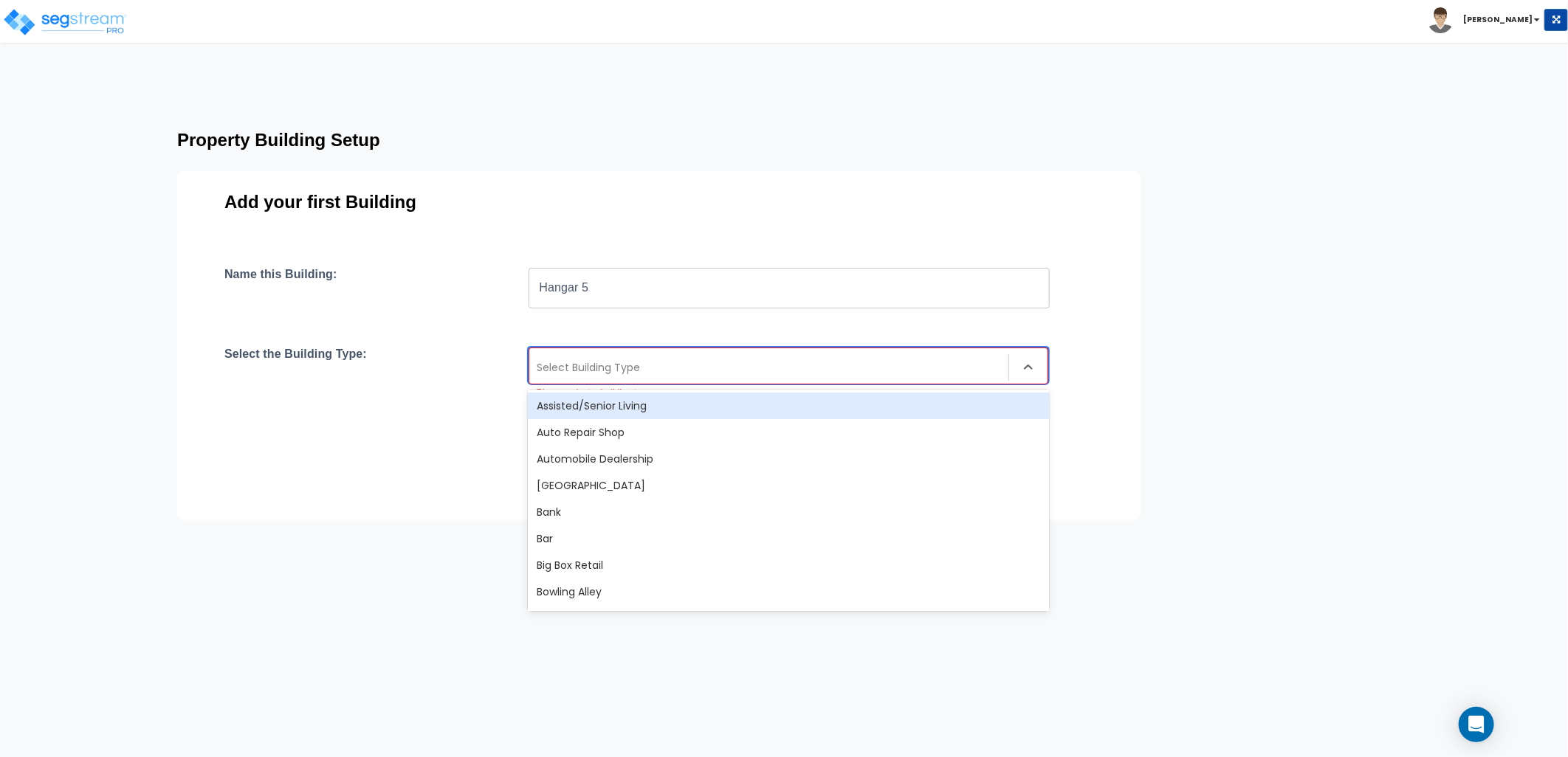
click at [899, 294] on input "Hangar 5" at bounding box center [789, 288] width 521 height 41
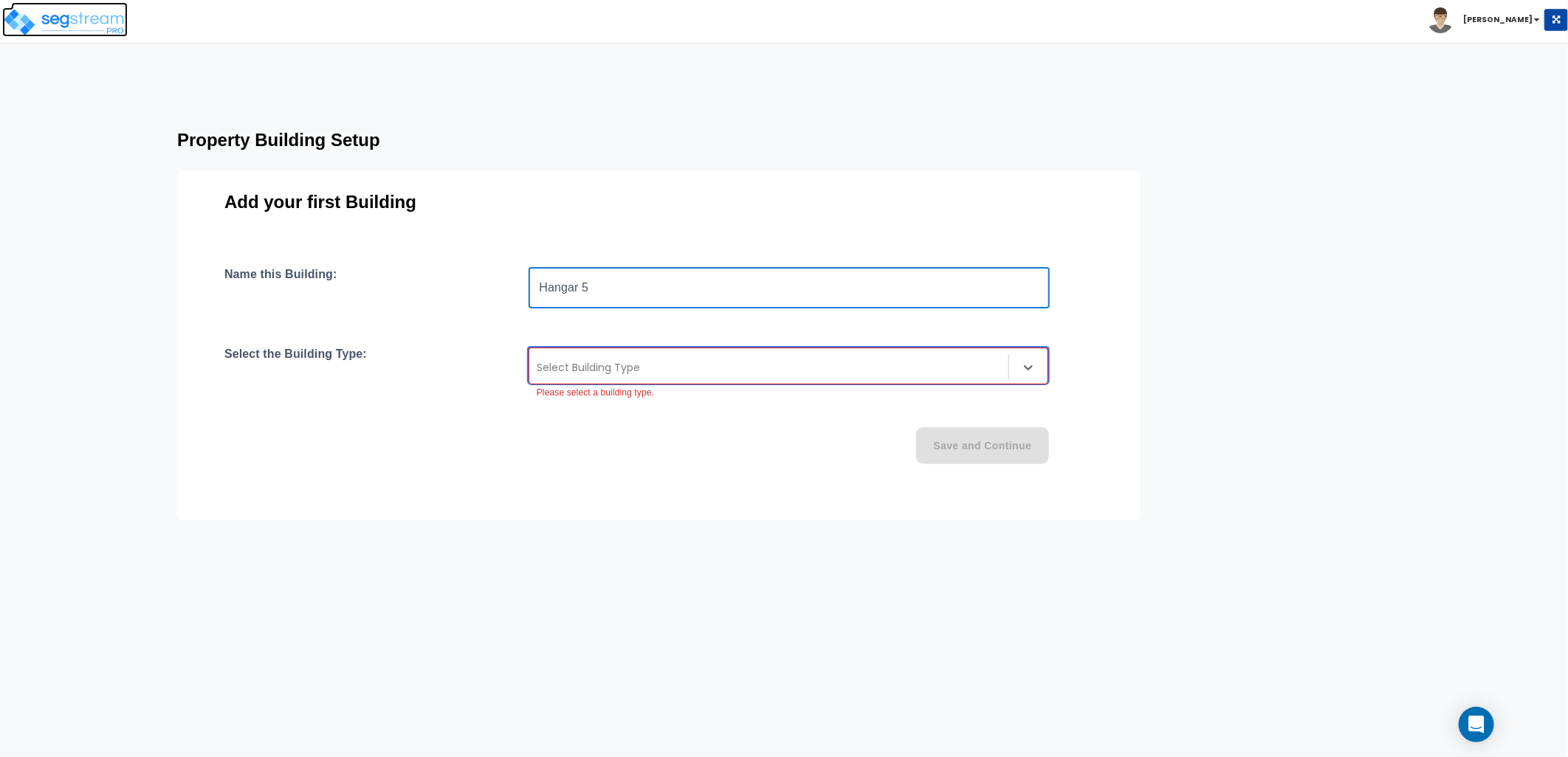
click at [65, 20] on img at bounding box center [65, 22] width 125 height 30
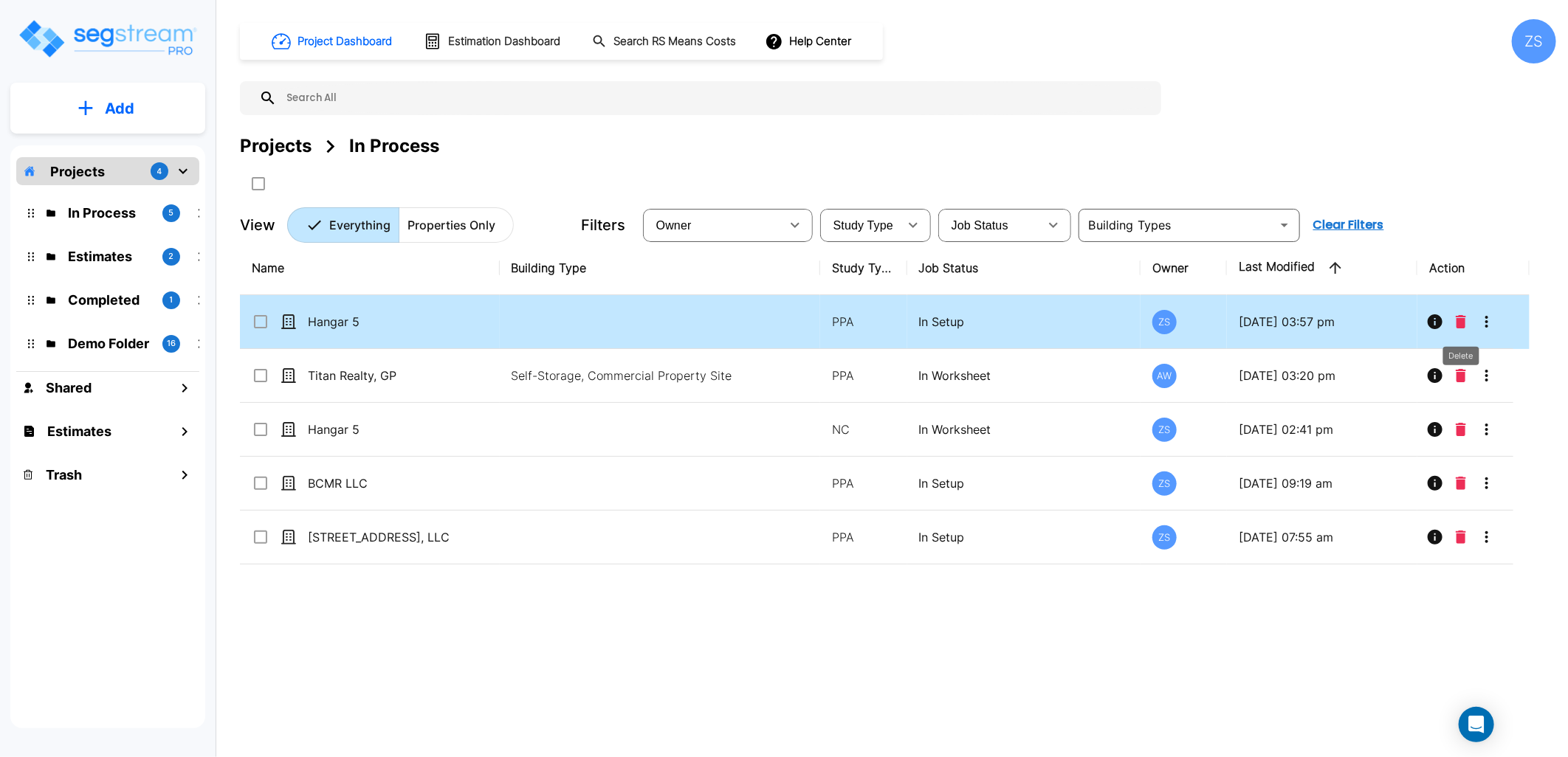
click at [1463, 324] on icon "Delete" at bounding box center [1461, 321] width 11 height 13
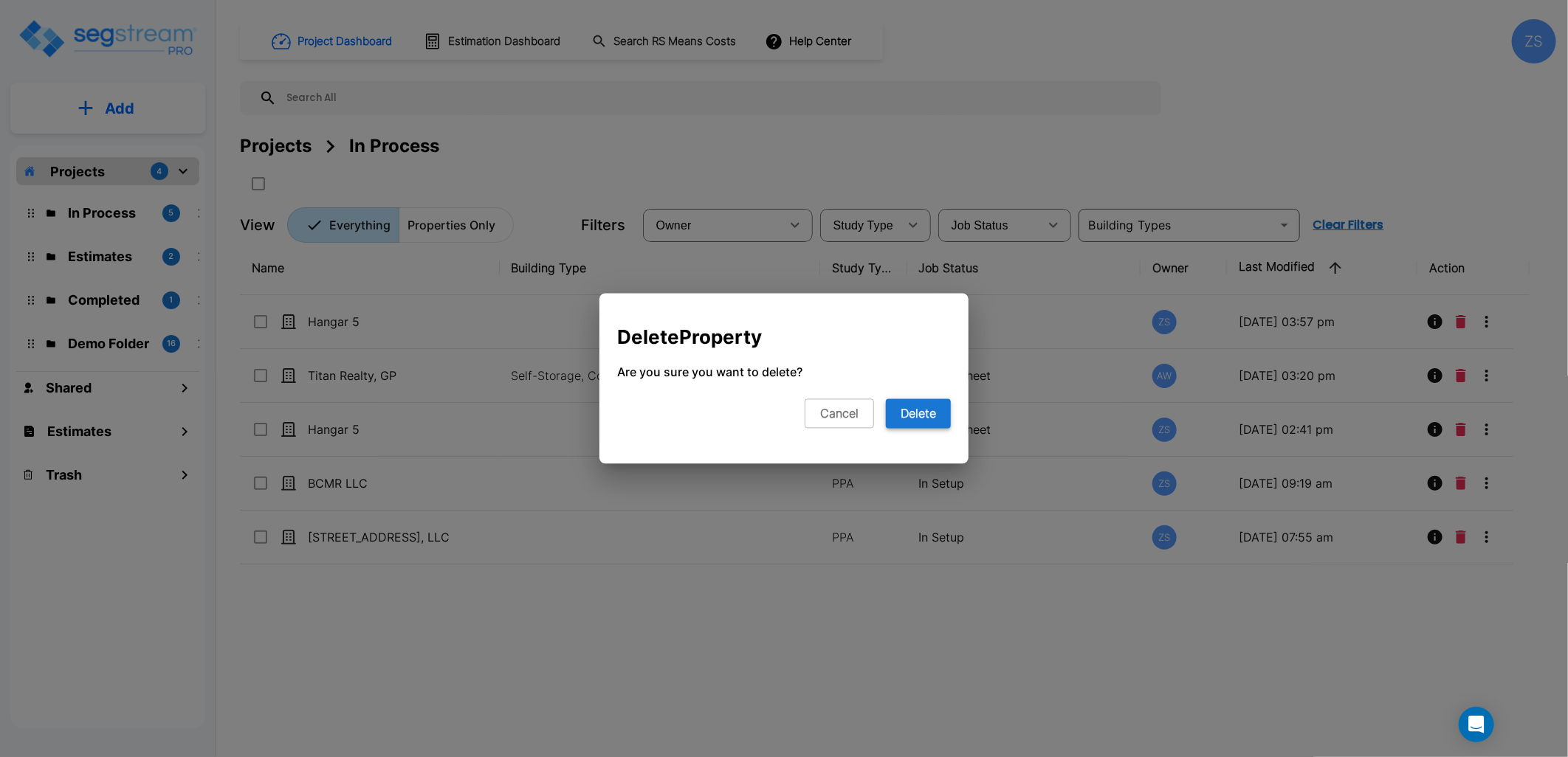
click at [932, 410] on button "Delete" at bounding box center [919, 414] width 65 height 30
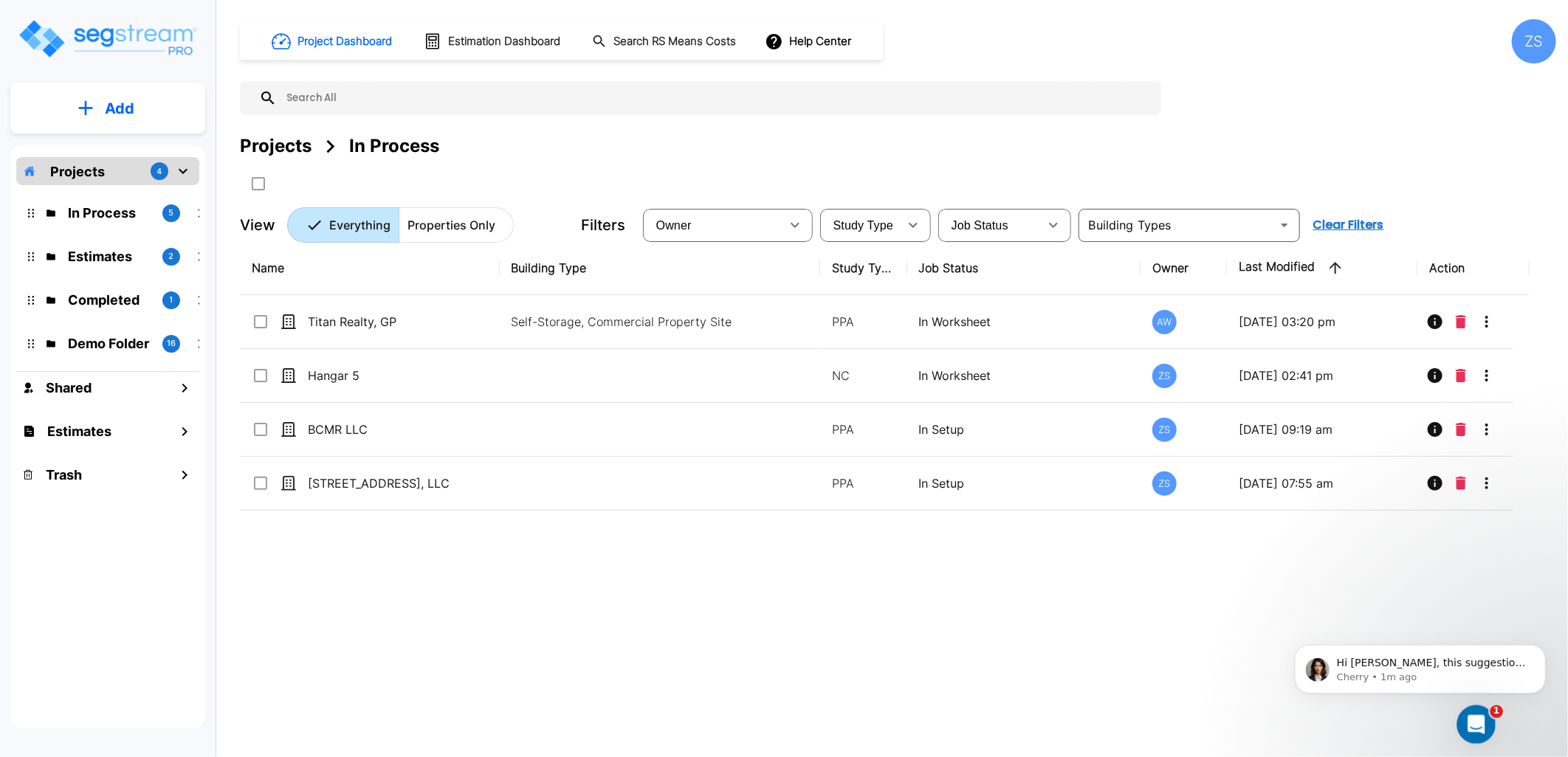
click at [1487, 725] on div "Open Intercom Messenger" at bounding box center [1475, 723] width 49 height 49
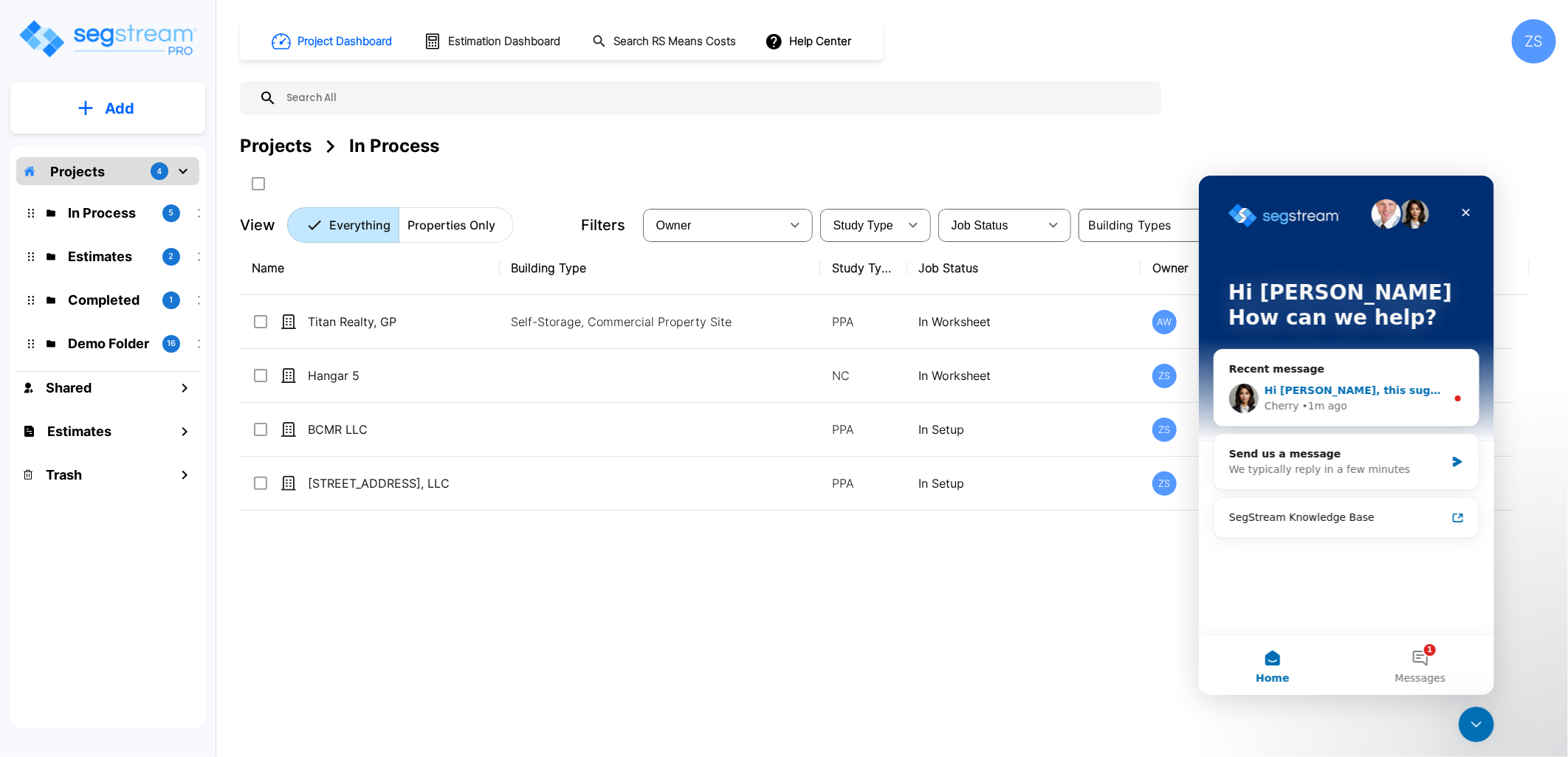
click at [1344, 399] on div "Cherry • 1m ago" at bounding box center [1355, 406] width 182 height 16
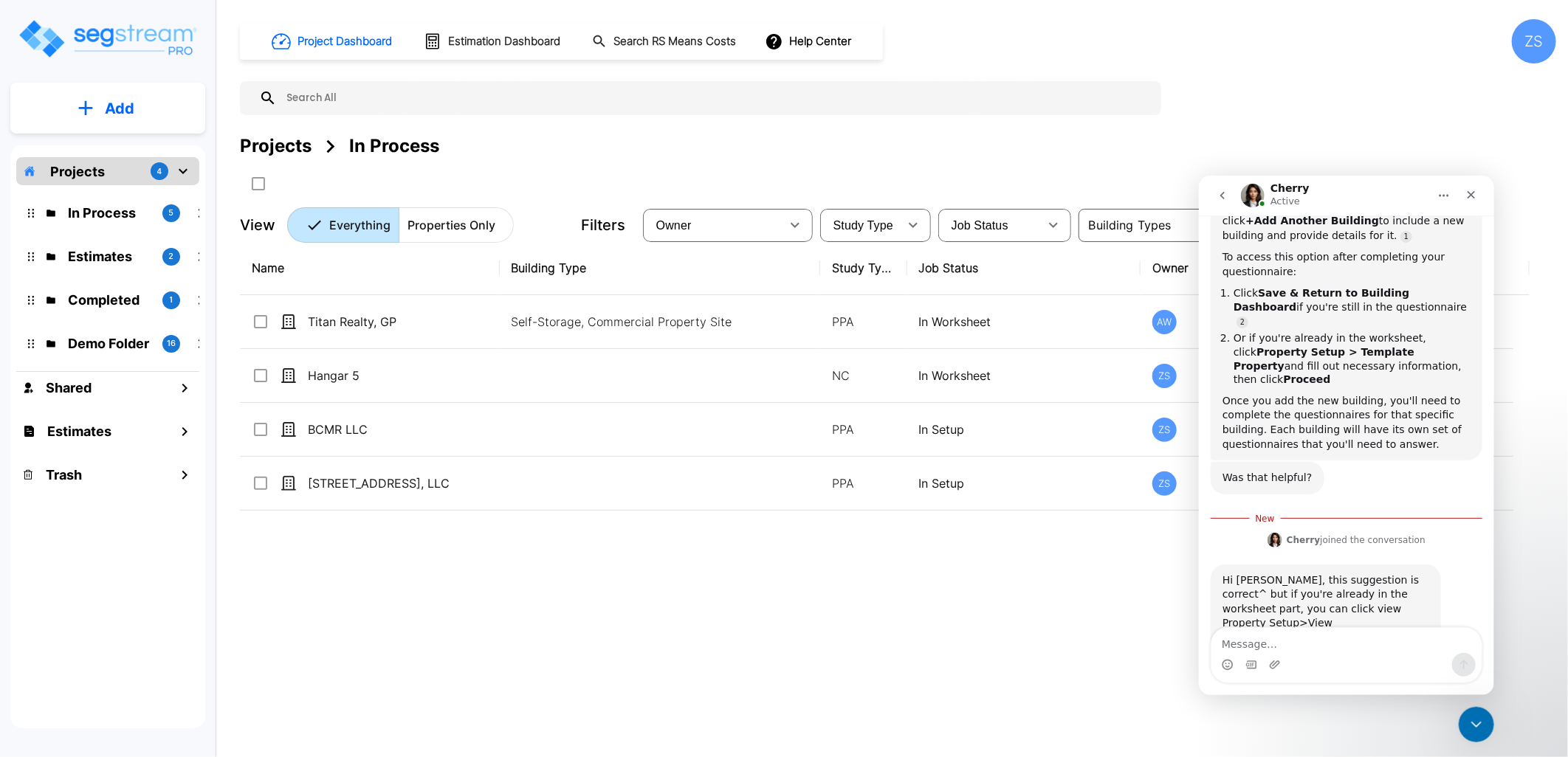
scroll to position [449, 0]
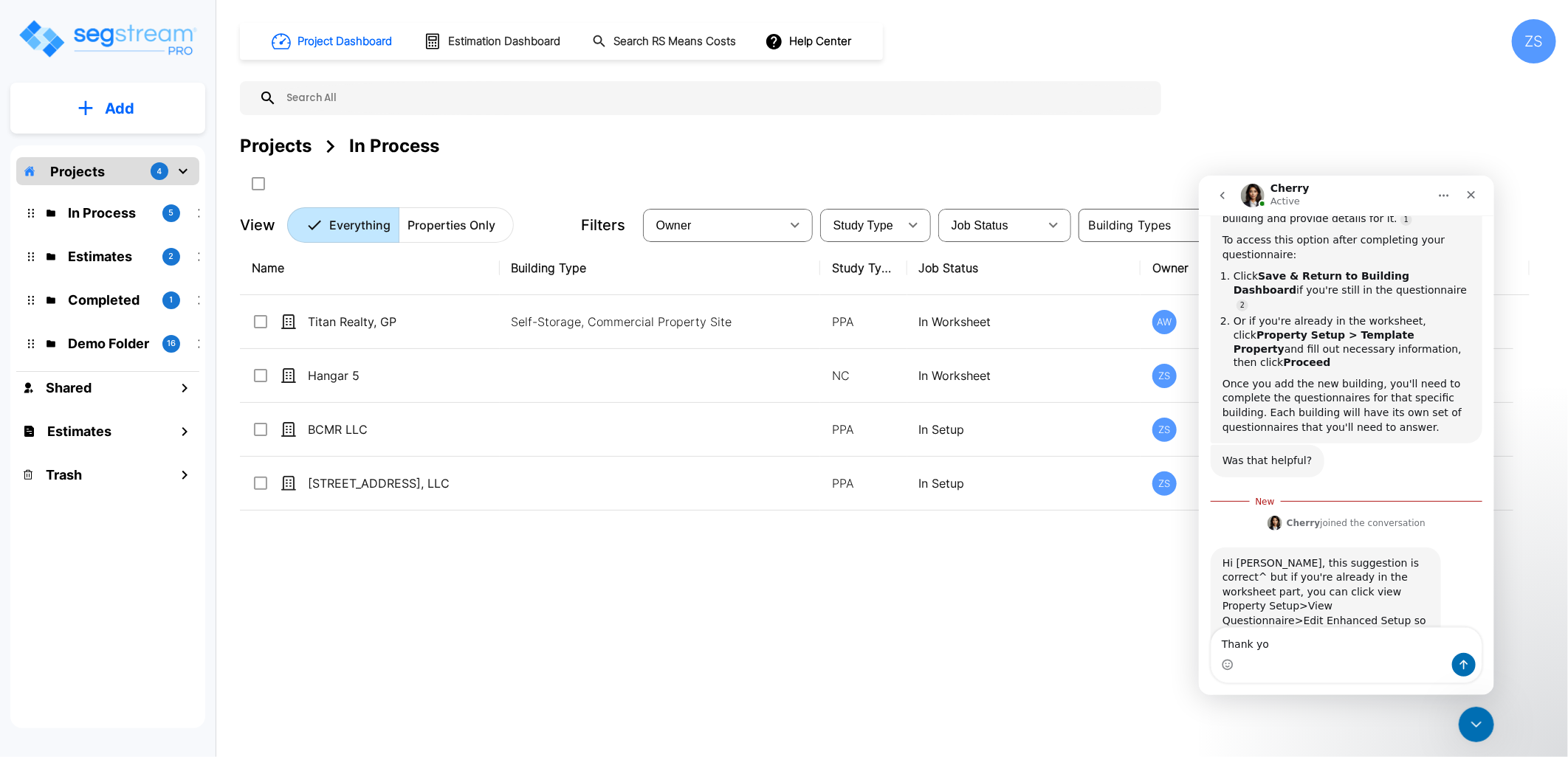
type textarea "Thank you"
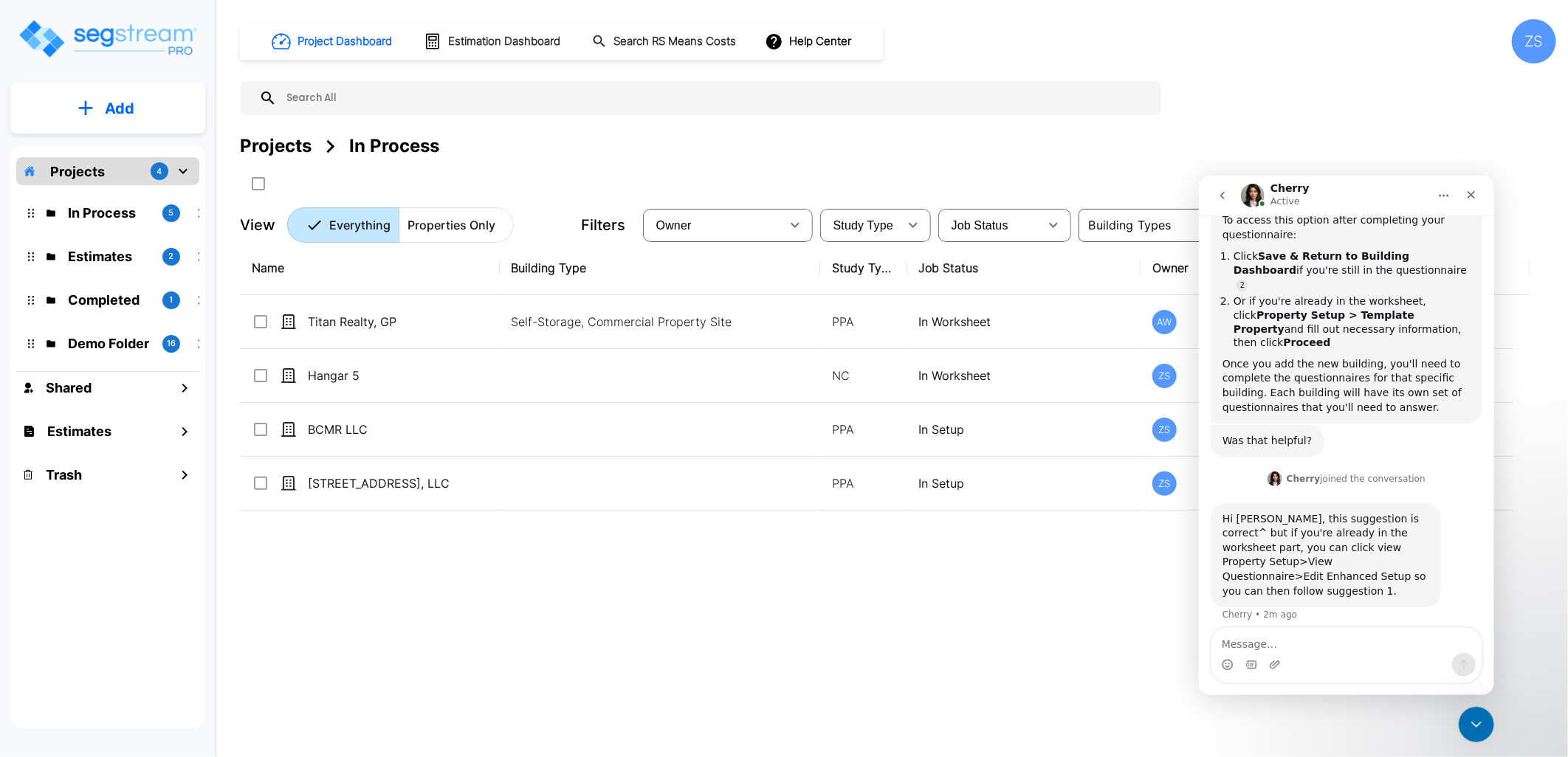
scroll to position [468, 0]
click at [1471, 195] on icon "Close" at bounding box center [1471, 194] width 8 height 8
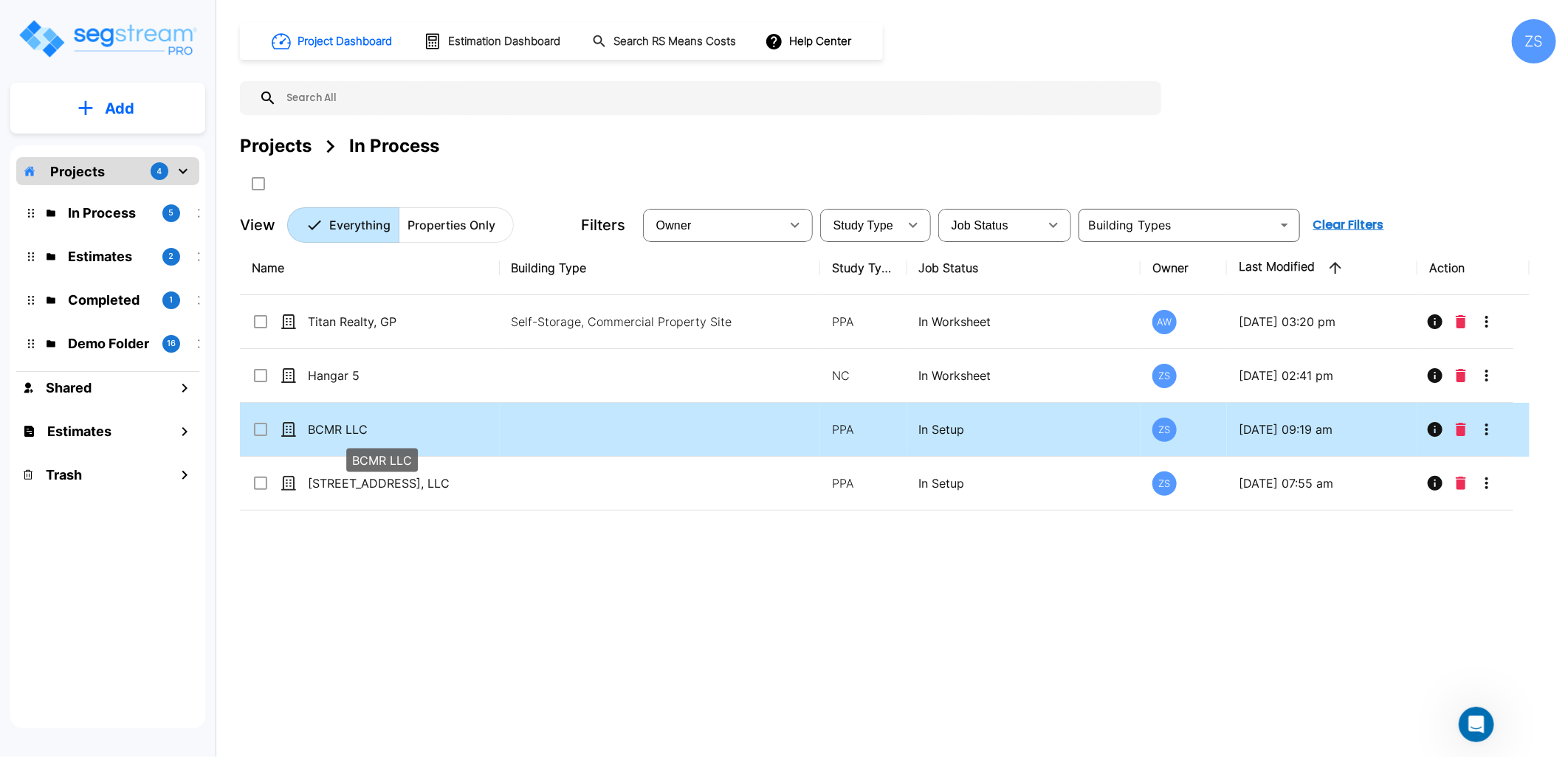
click at [421, 428] on p "BCMR LLC" at bounding box center [382, 430] width 147 height 18
checkbox input "true"
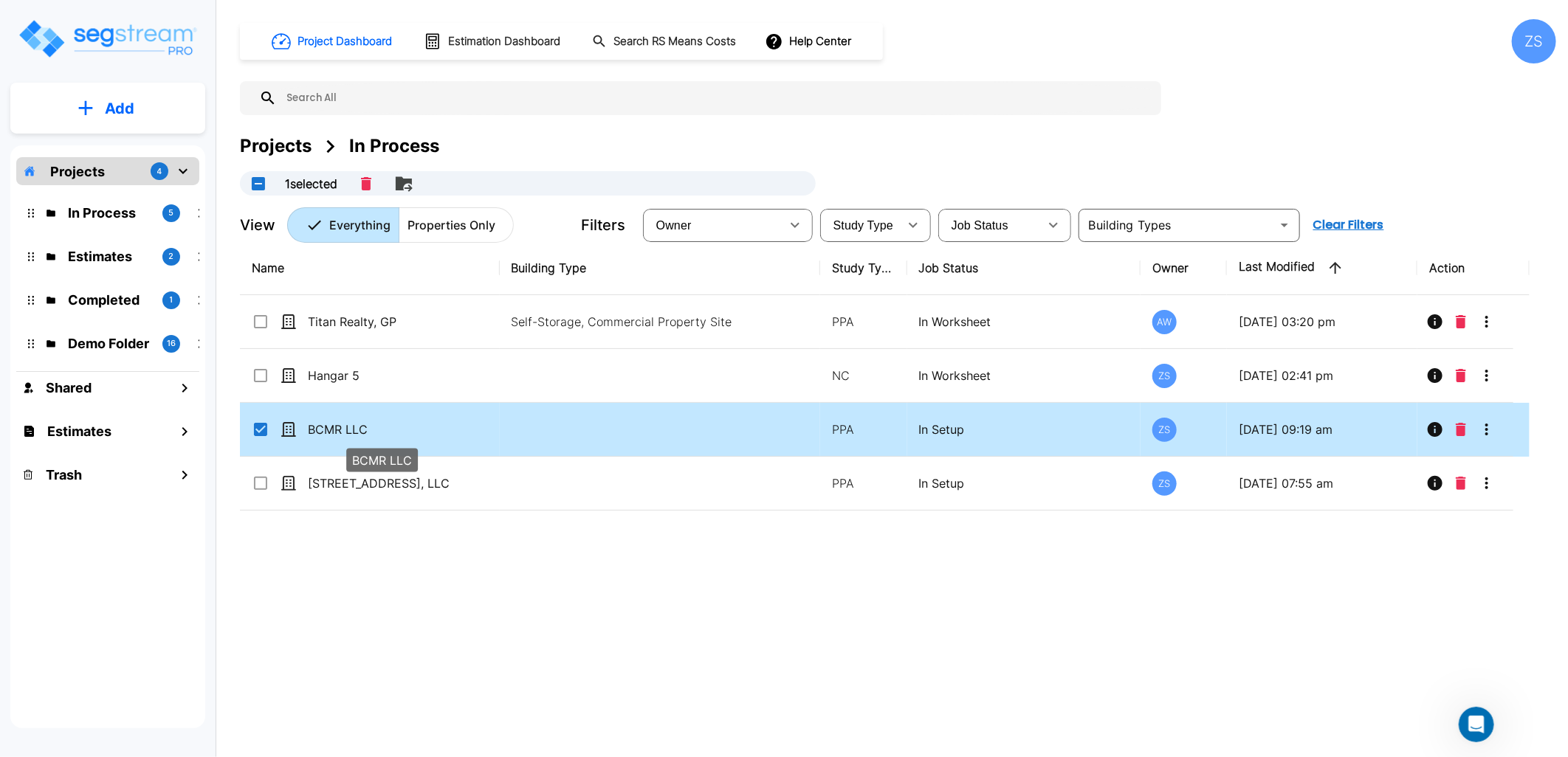
click at [421, 428] on p "BCMR LLC" at bounding box center [382, 430] width 147 height 18
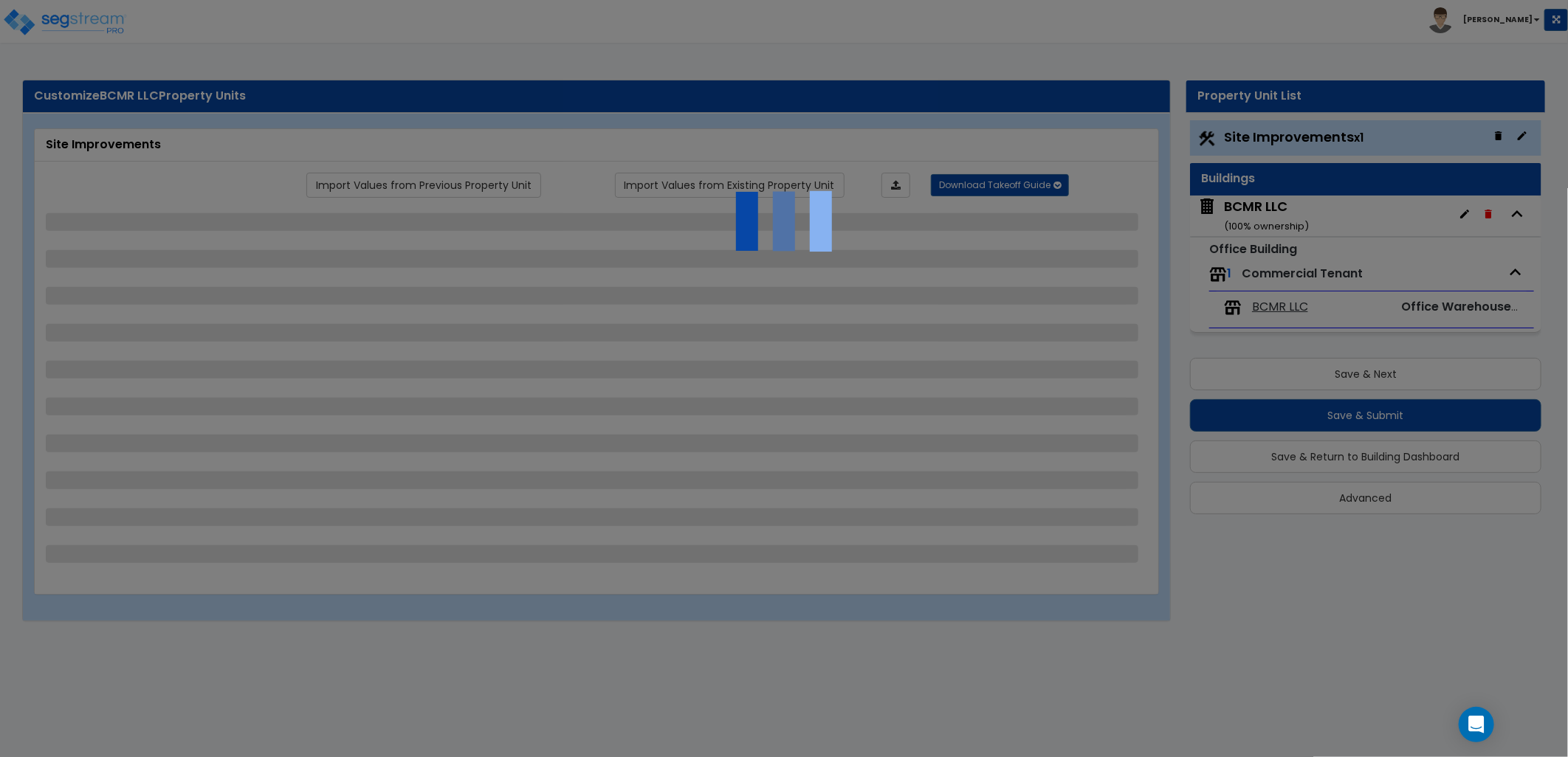
select select "2"
select select "4"
select select "1"
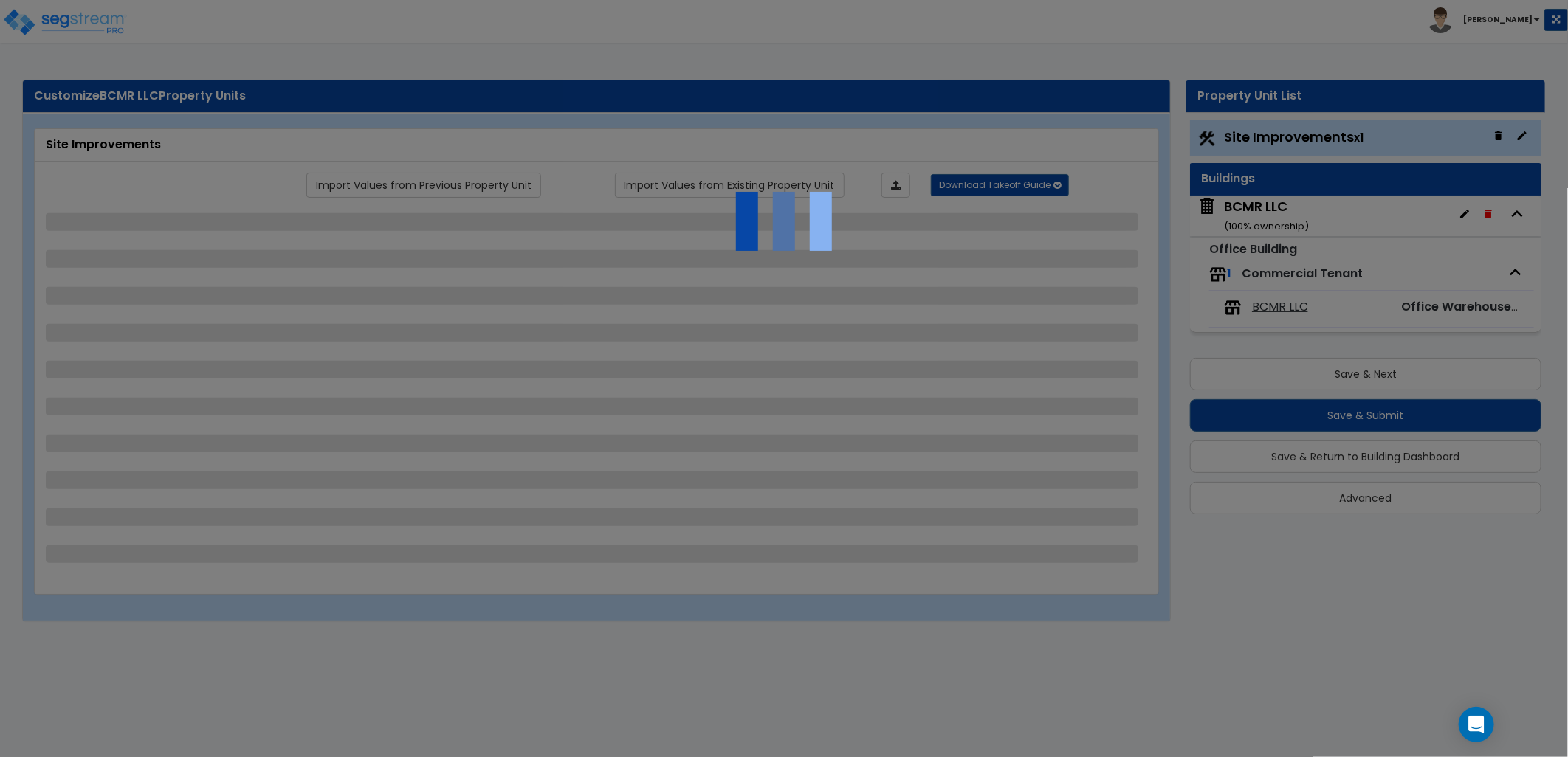
select select "1"
select select "4"
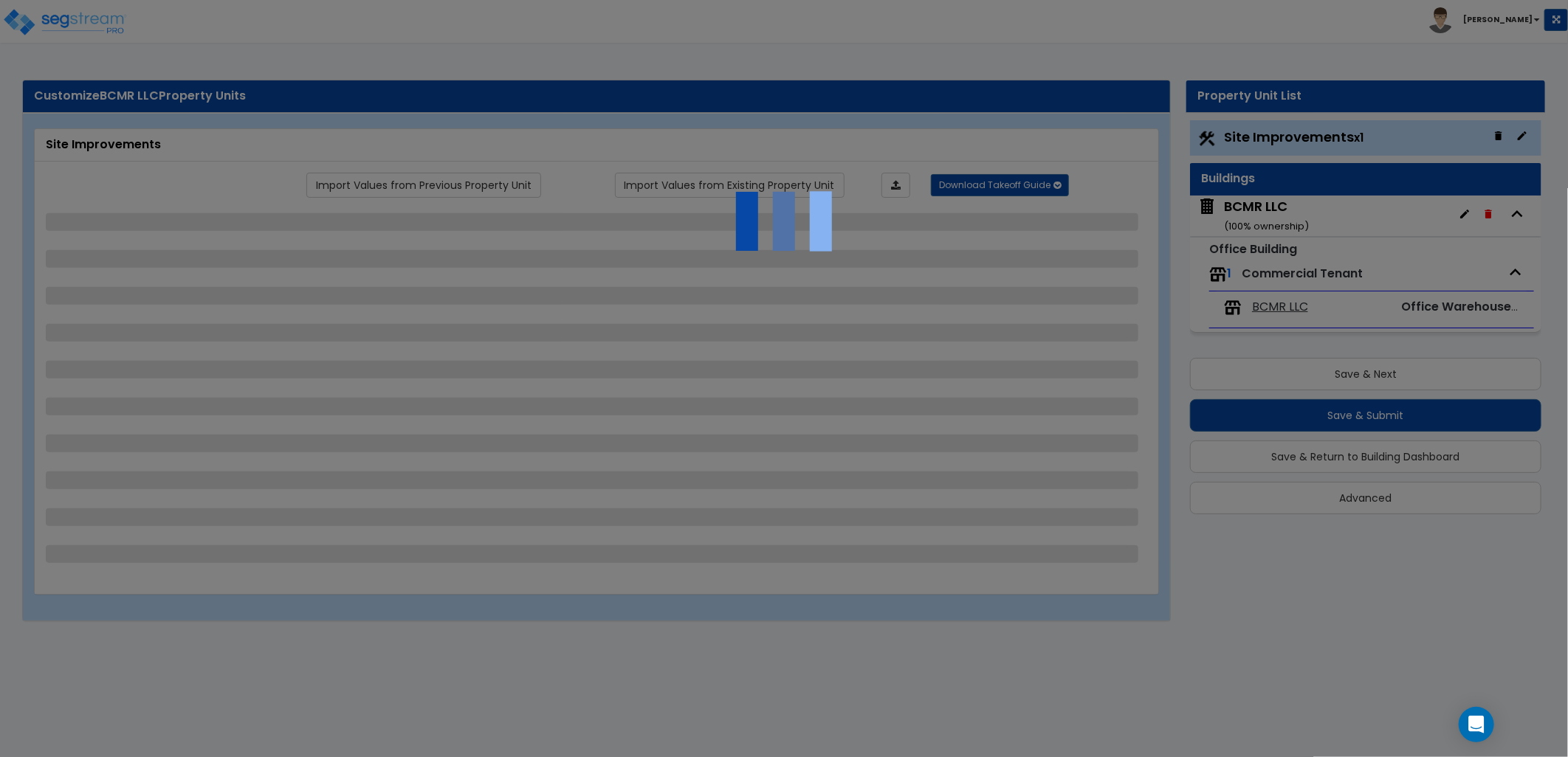
select select "2"
select select "1"
select select "2"
select select "4"
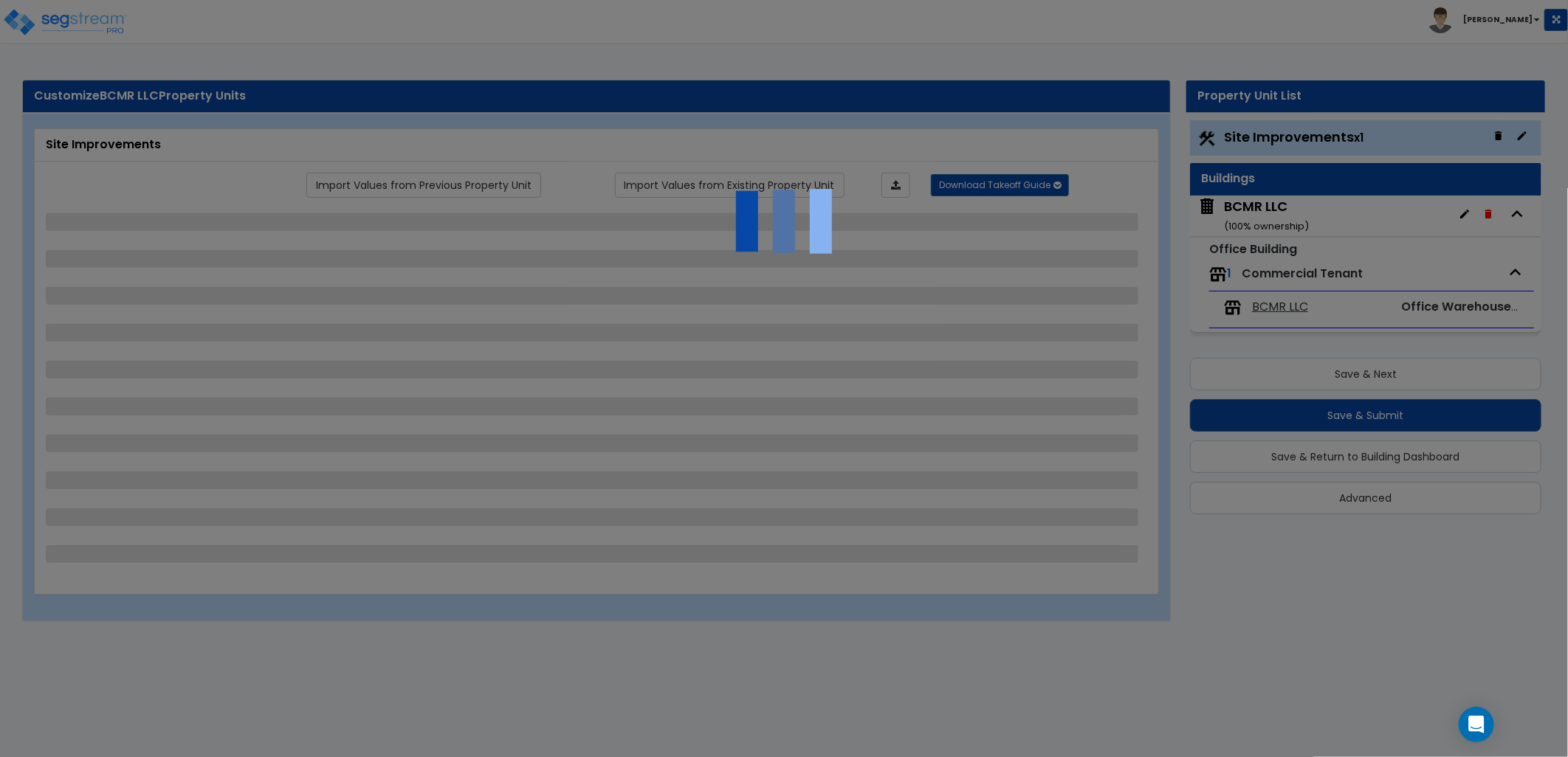
select select "6"
select select "1"
select select "5"
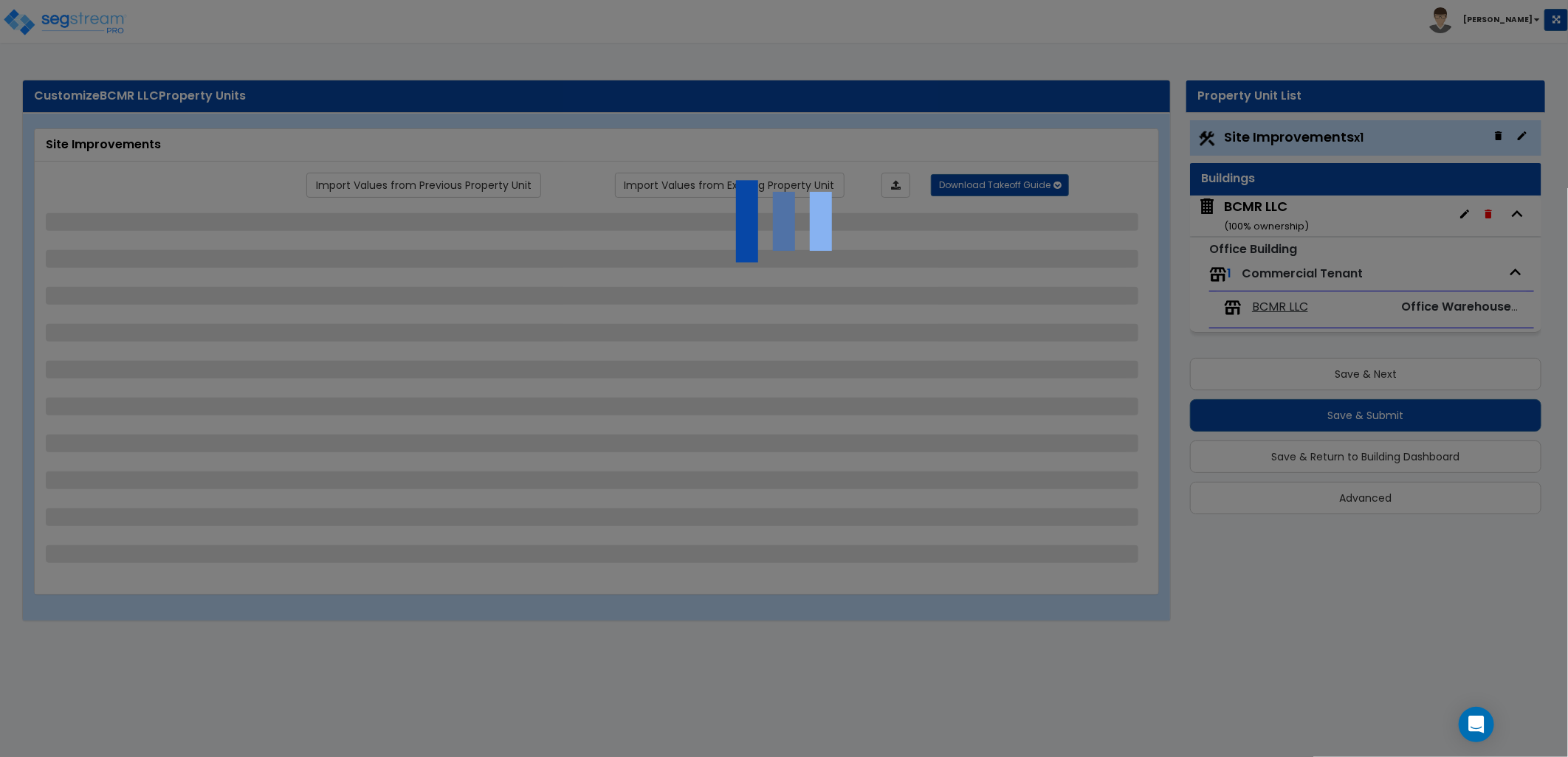
select select "1"
select select "4"
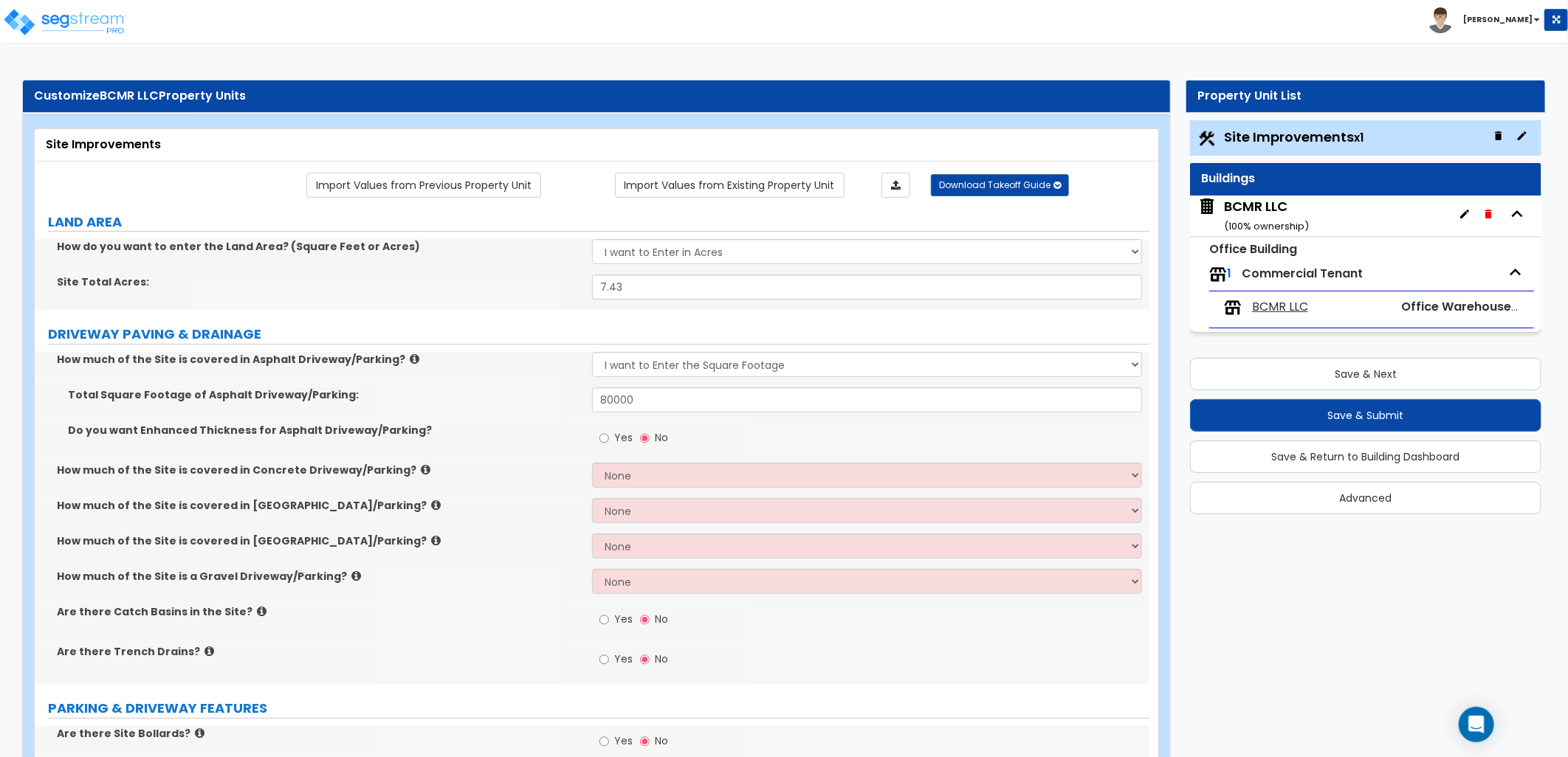
click at [1261, 217] on div "BCMR LLC ( 100 % ownership)" at bounding box center [1266, 216] width 85 height 38
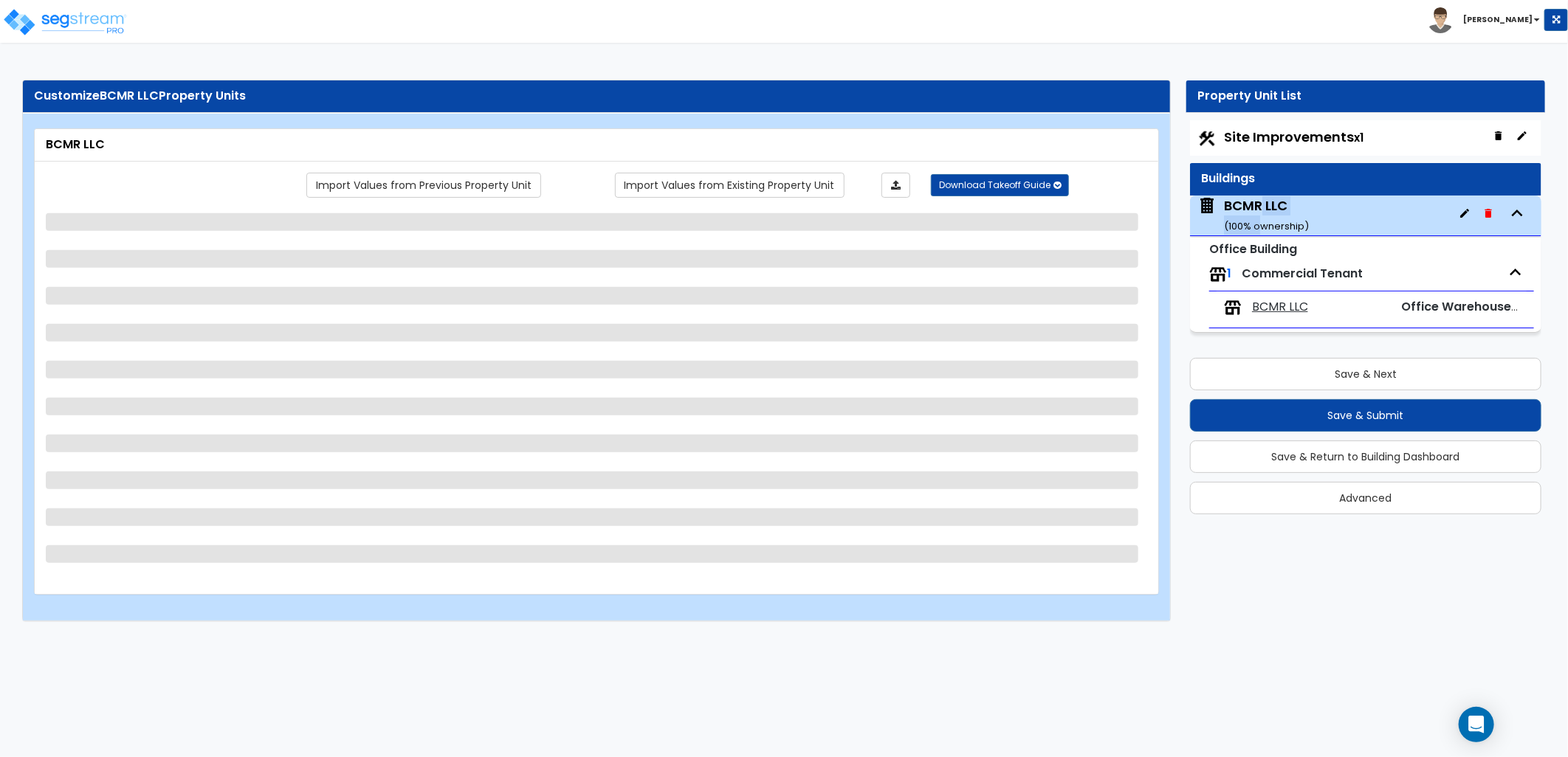
select select "2"
select select "1"
select select "11"
select select "2"
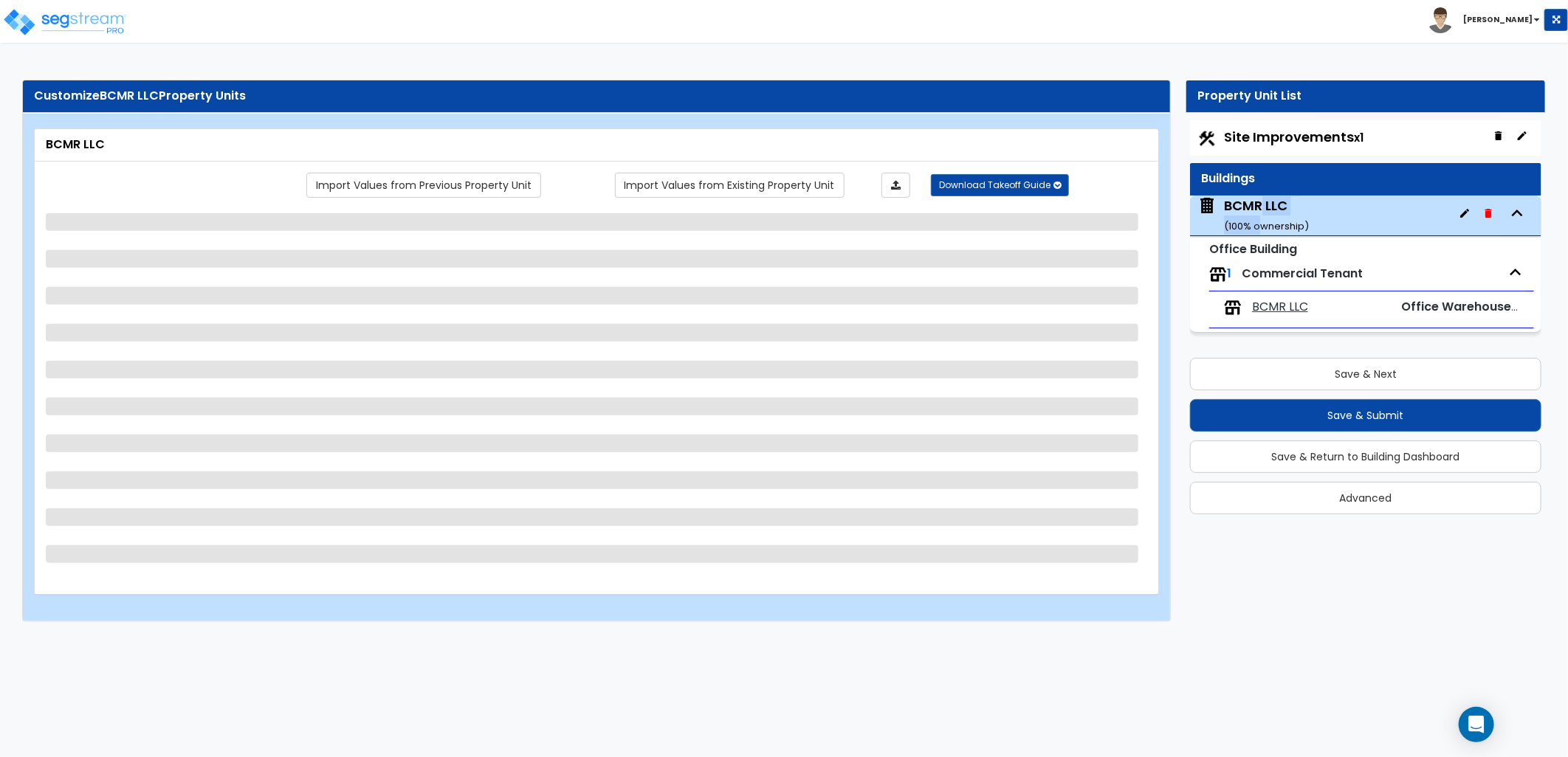
select select "1"
select select "2"
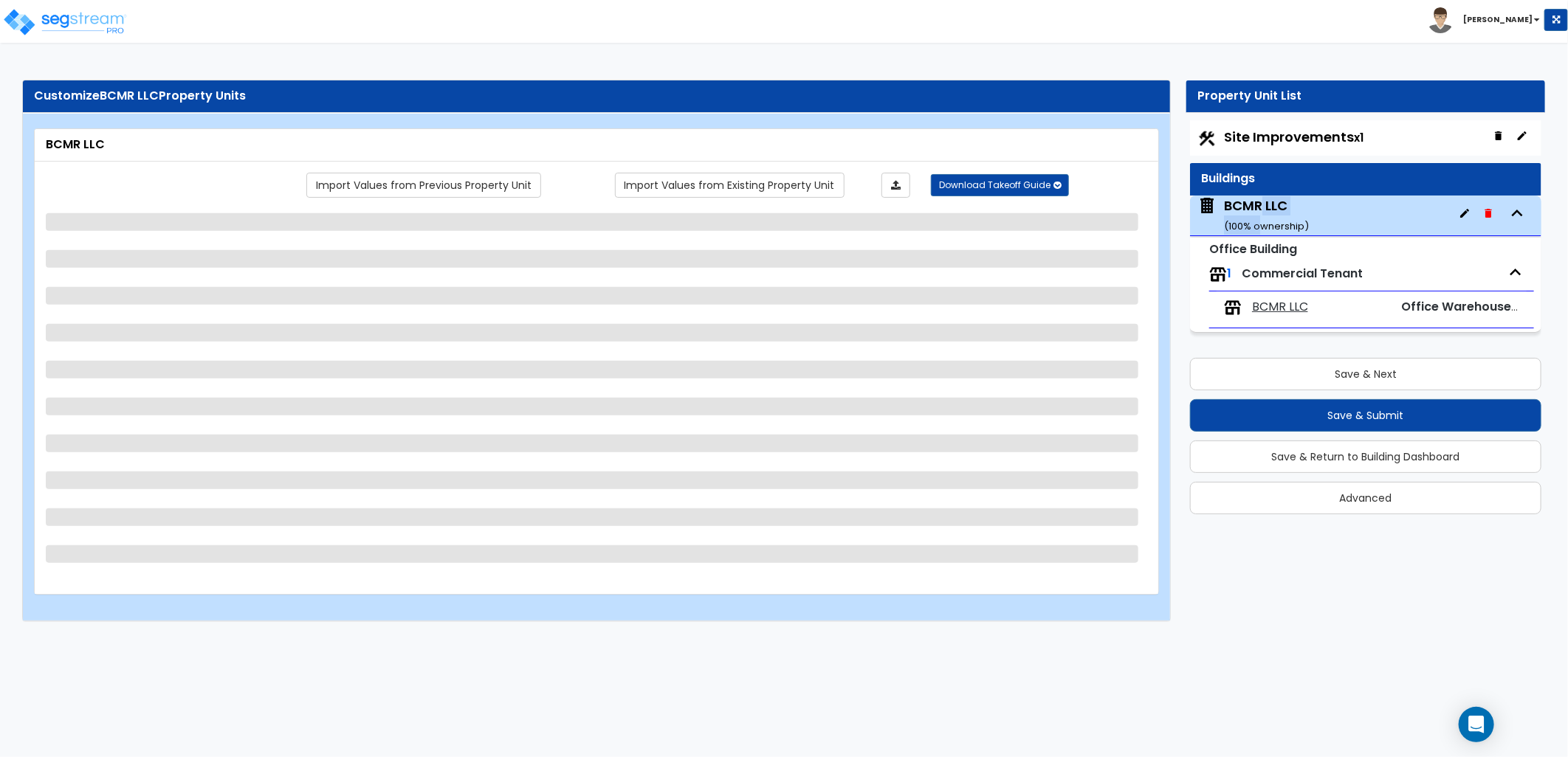
select select "1"
select select "2"
select select "1"
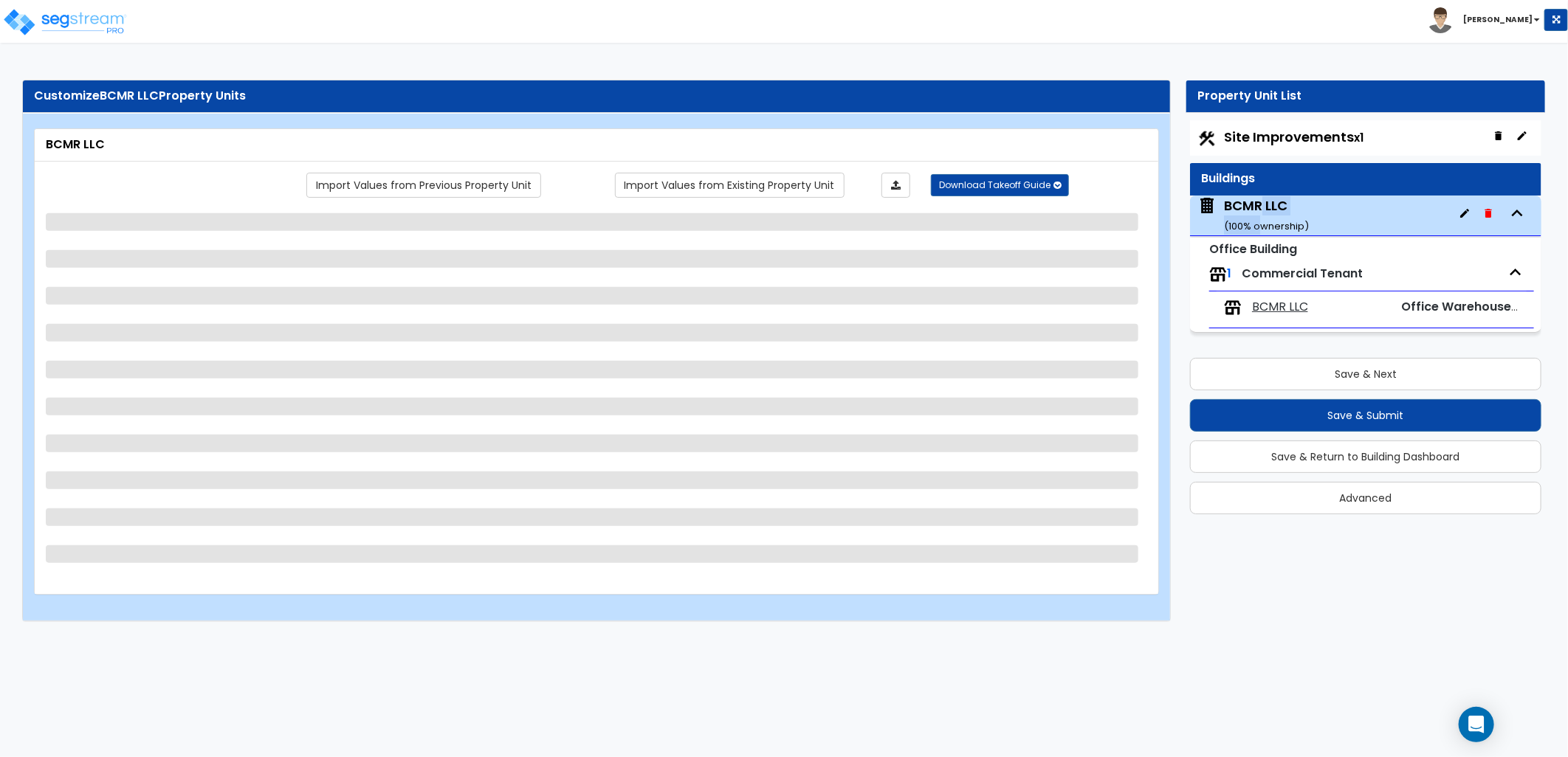
select select "1"
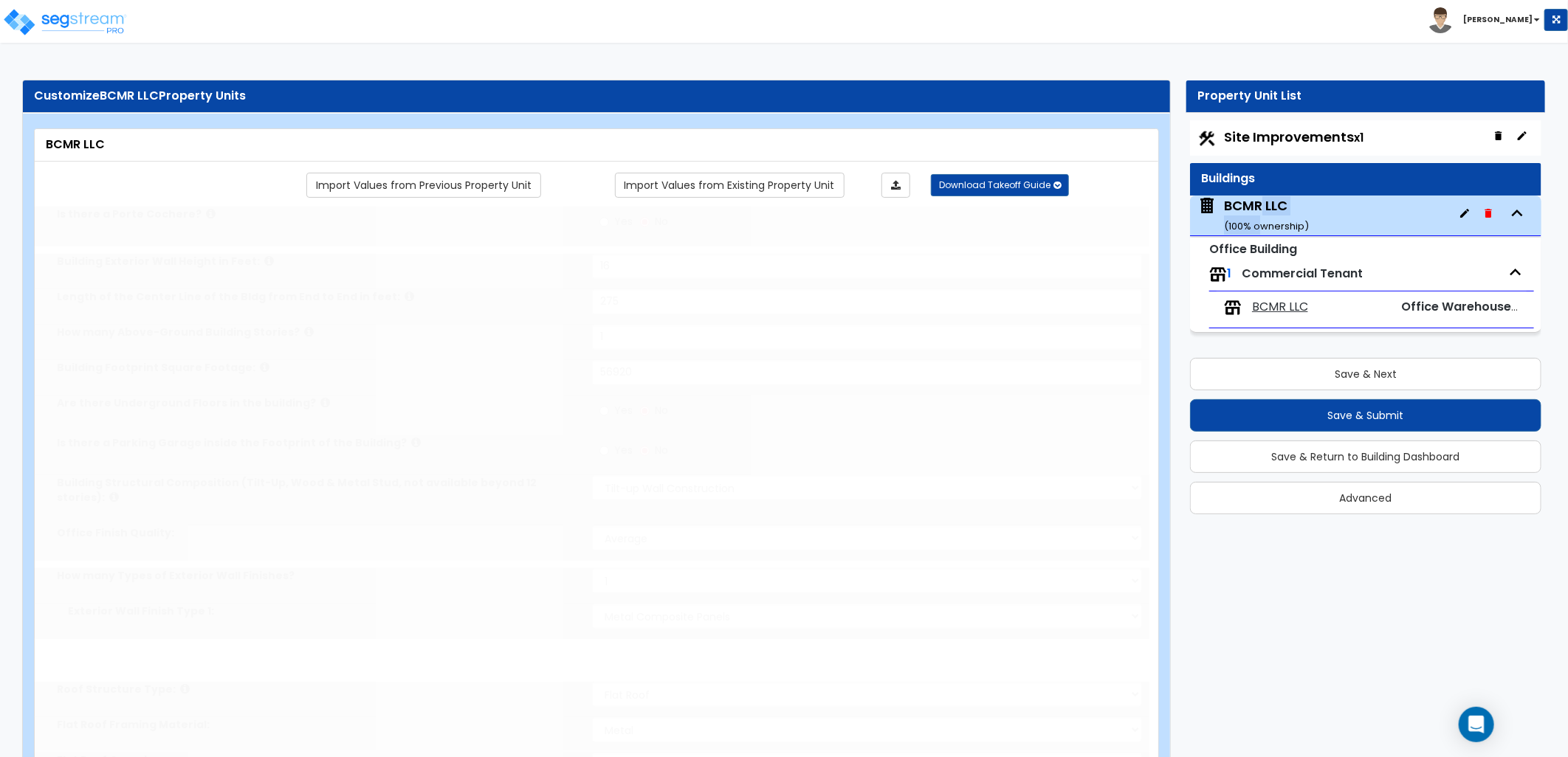
type input "100"
radio input "true"
select select "2"
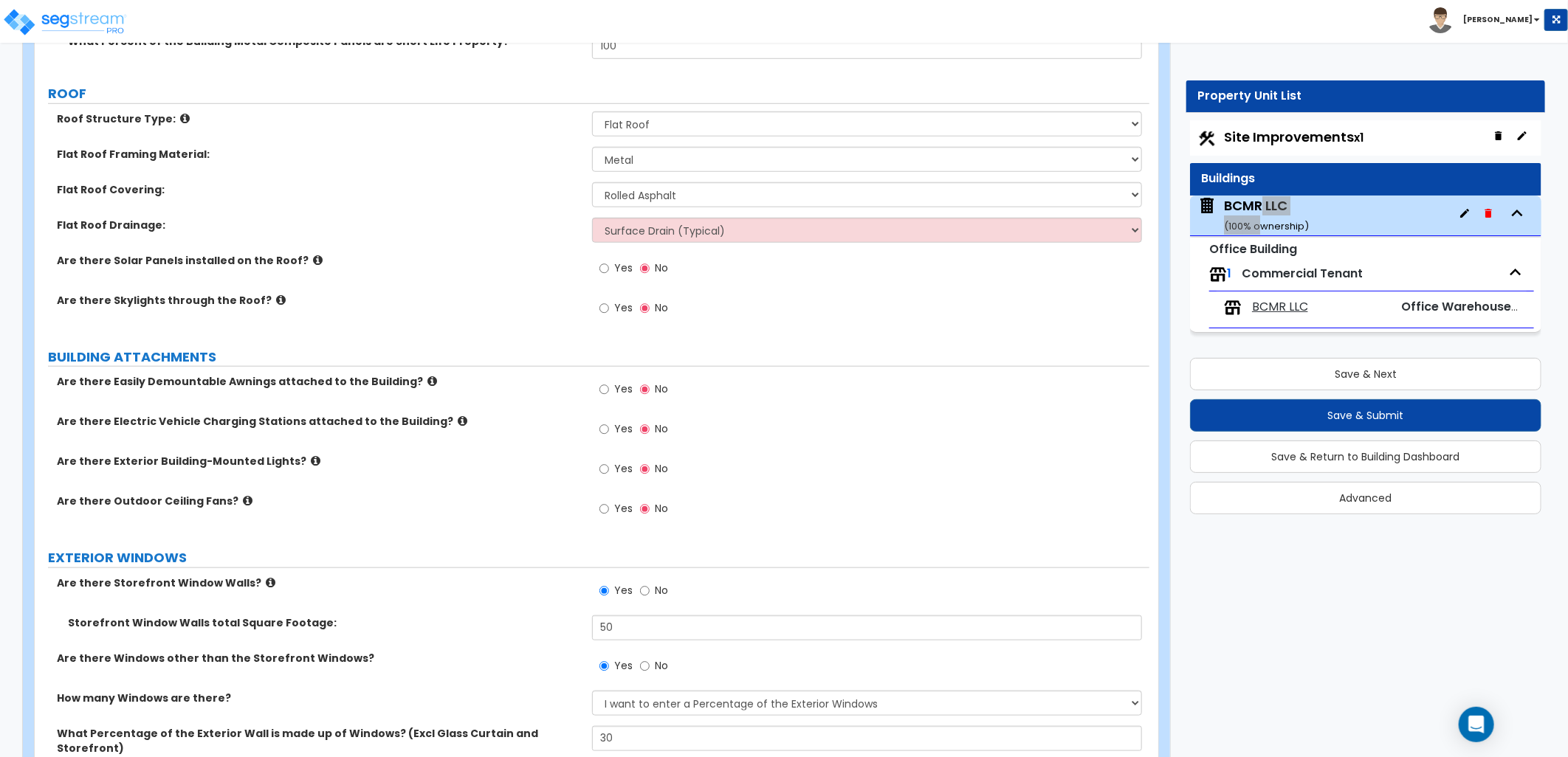
scroll to position [662, 0]
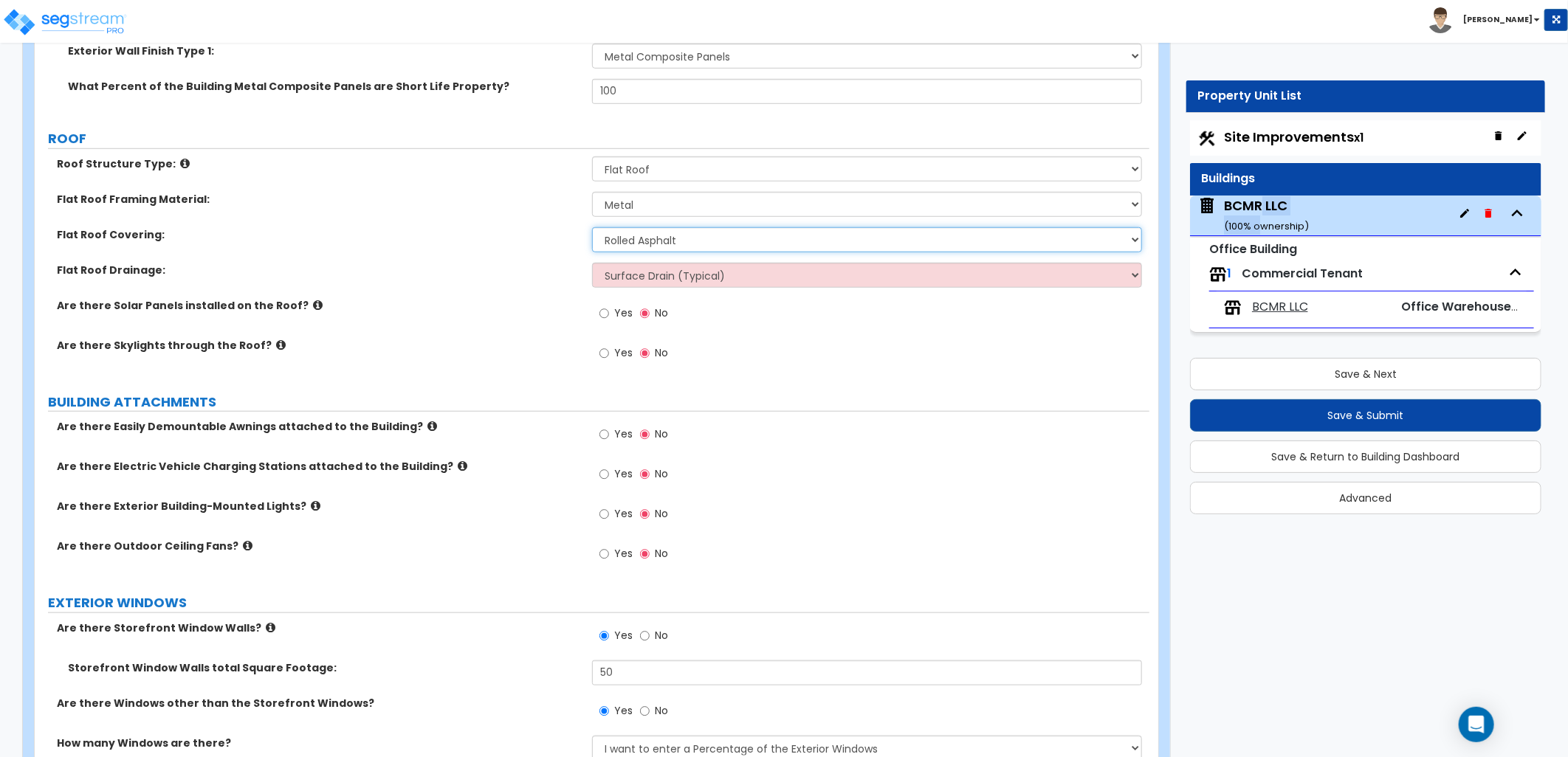
click at [651, 234] on select "Please Choose One Rolled Asphalt PVC Membrane Plastic (EPDM) Membrane Asphalt F…" at bounding box center [867, 239] width 550 height 25
click at [592, 227] on select "Please Choose One Rolled Asphalt PVC Membrane Plastic (EPDM) Membrane Asphalt F…" at bounding box center [867, 239] width 550 height 25
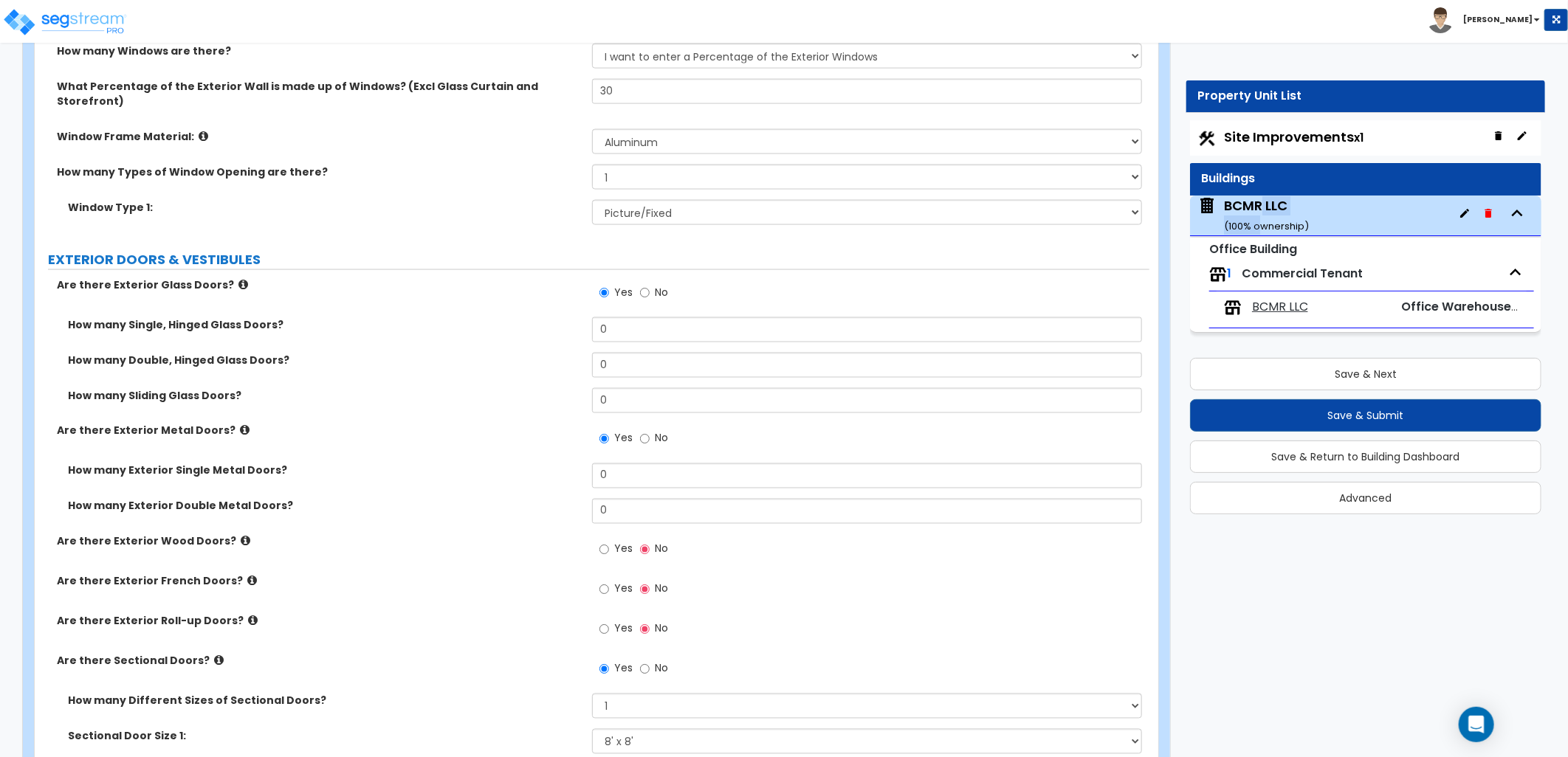
scroll to position [1318, 0]
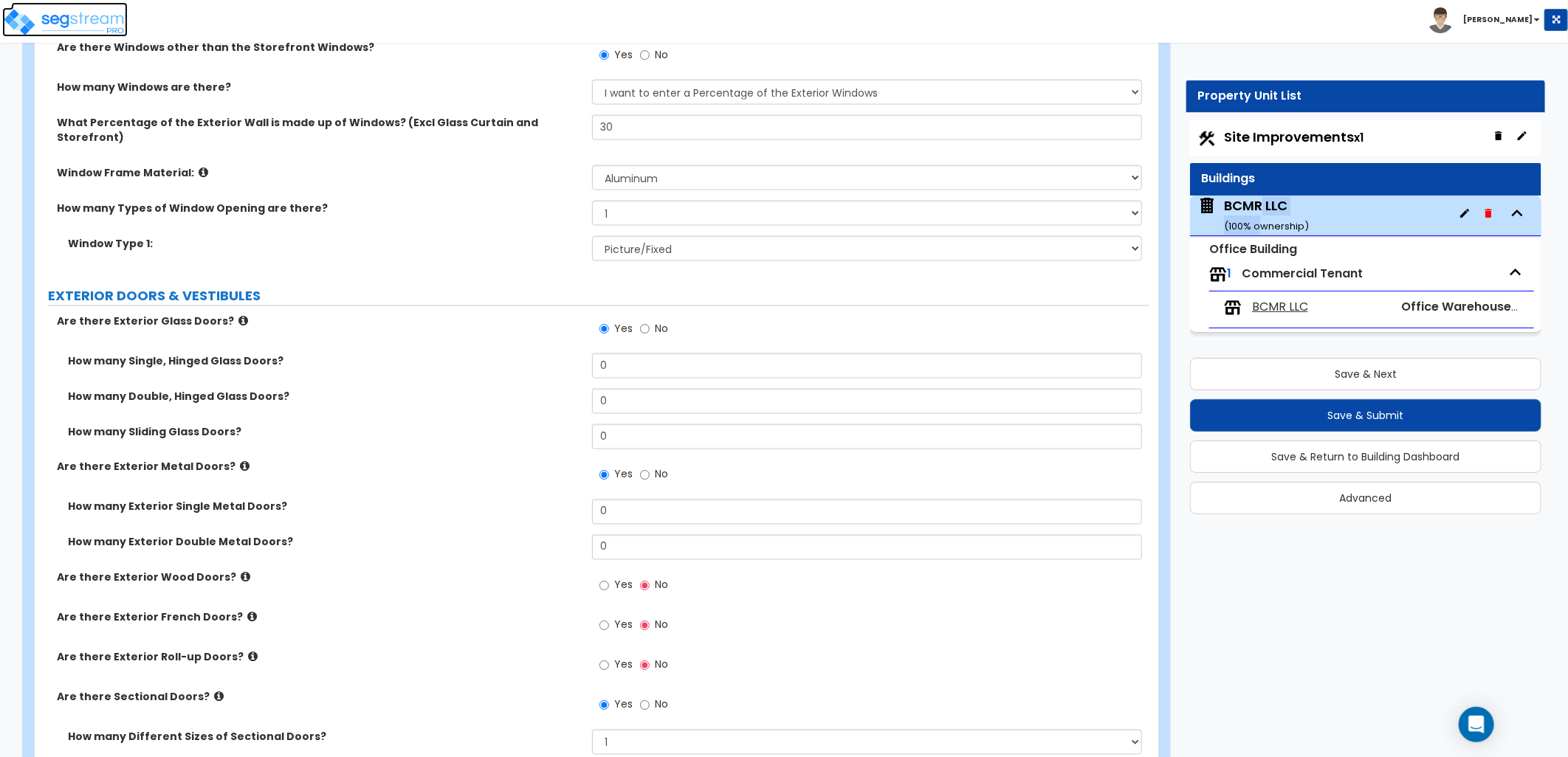
click at [68, 22] on img at bounding box center [65, 22] width 125 height 30
